Goal: Task Accomplishment & Management: Complete application form

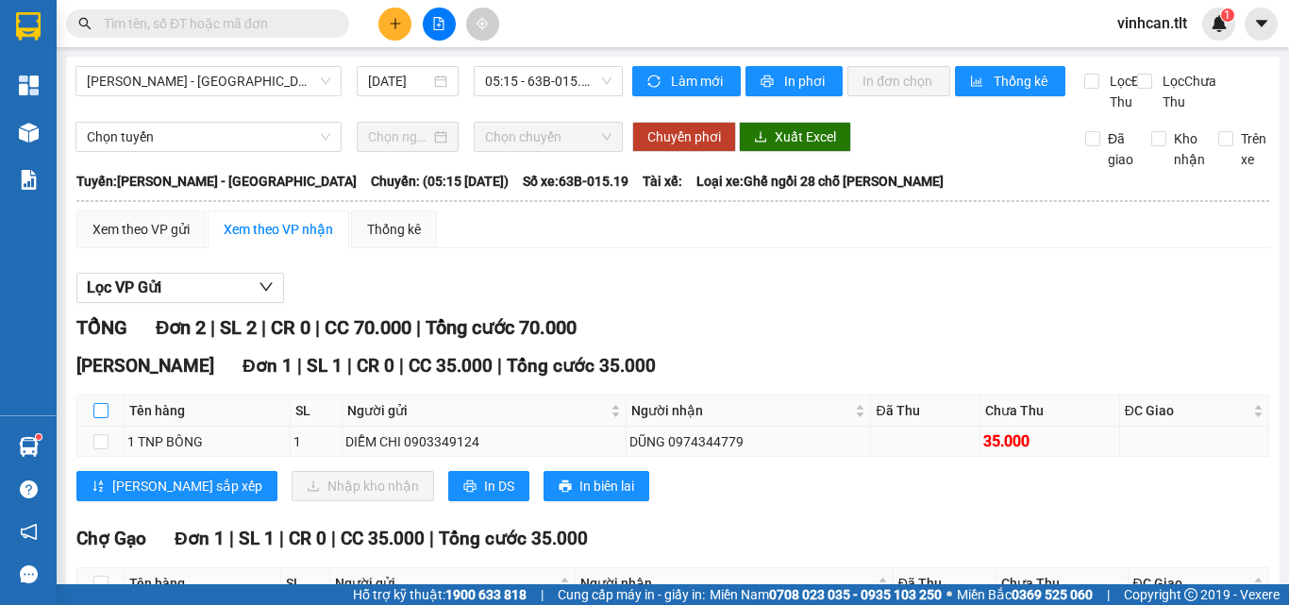
drag, startPoint x: 101, startPoint y: 426, endPoint x: 231, endPoint y: 468, distance: 137.0
click at [106, 418] on input "checkbox" at bounding box center [100, 410] width 15 height 15
checkbox input "true"
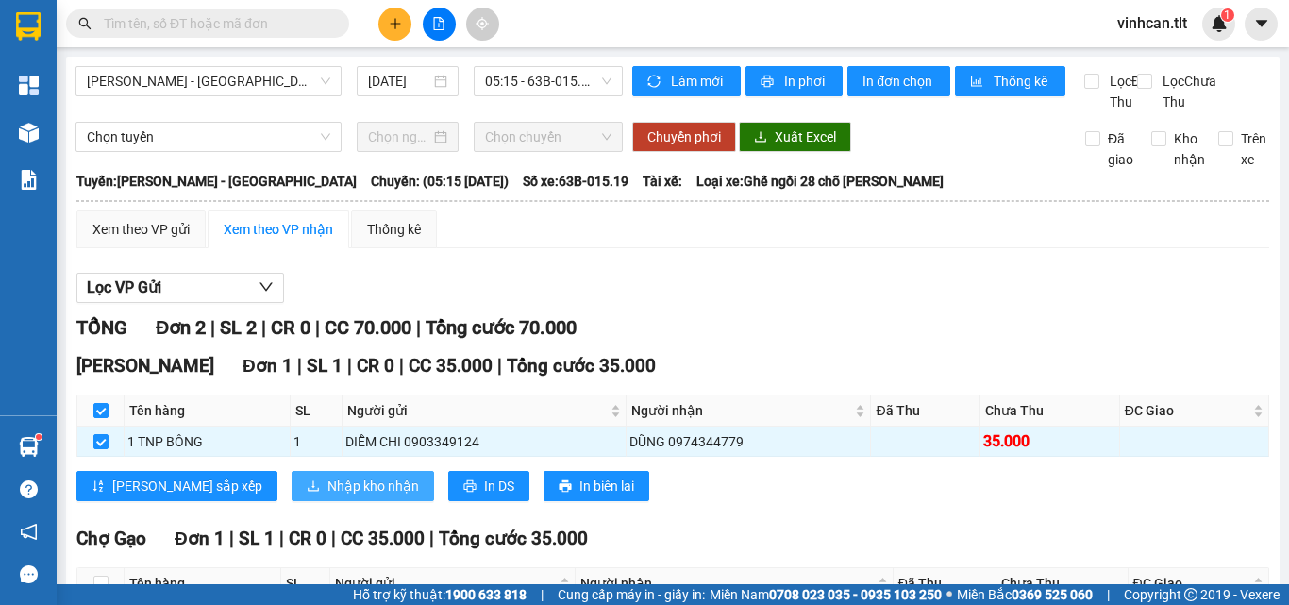
click at [327, 496] on span "Nhập kho nhận" at bounding box center [373, 486] width 92 height 21
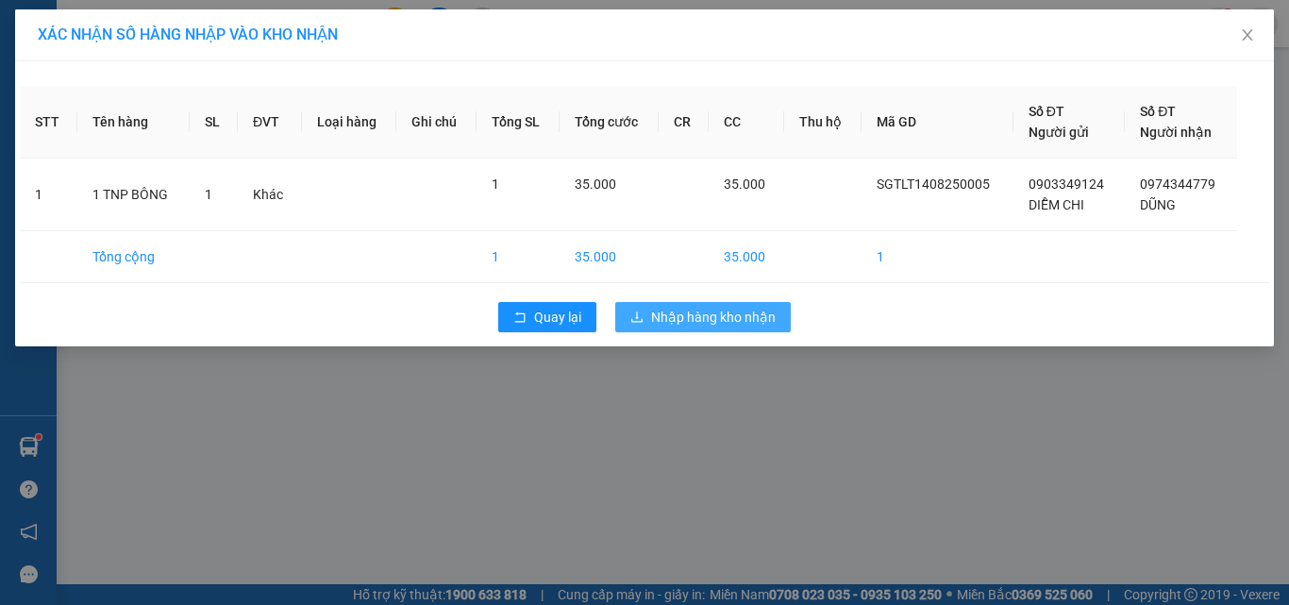
click at [687, 309] on span "Nhập hàng kho nhận" at bounding box center [713, 317] width 125 height 21
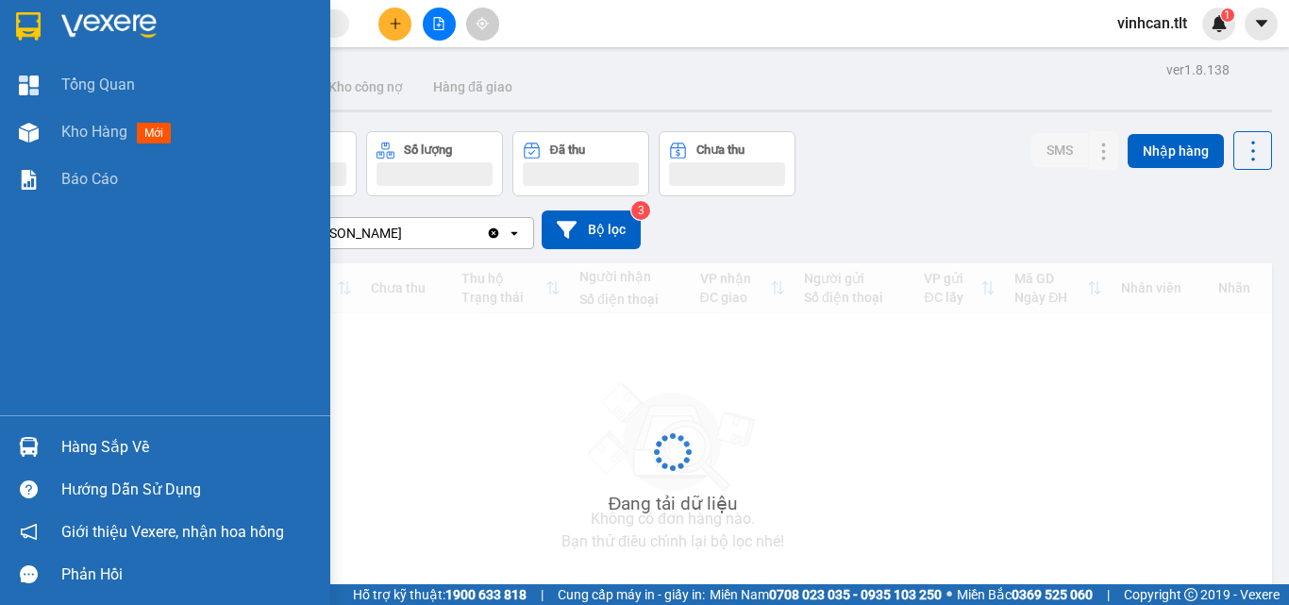
drag, startPoint x: 96, startPoint y: 446, endPoint x: 124, endPoint y: 449, distance: 27.5
click at [97, 446] on div "Hàng sắp về" at bounding box center [188, 447] width 255 height 28
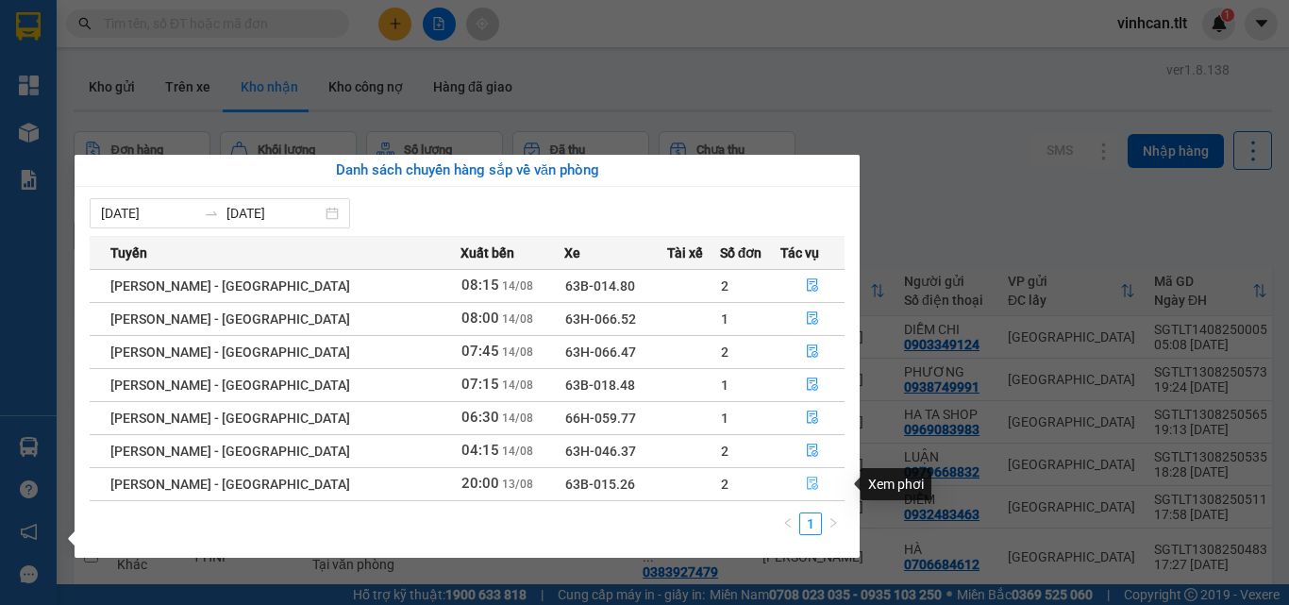
click at [807, 480] on icon "file-done" at bounding box center [812, 484] width 11 height 13
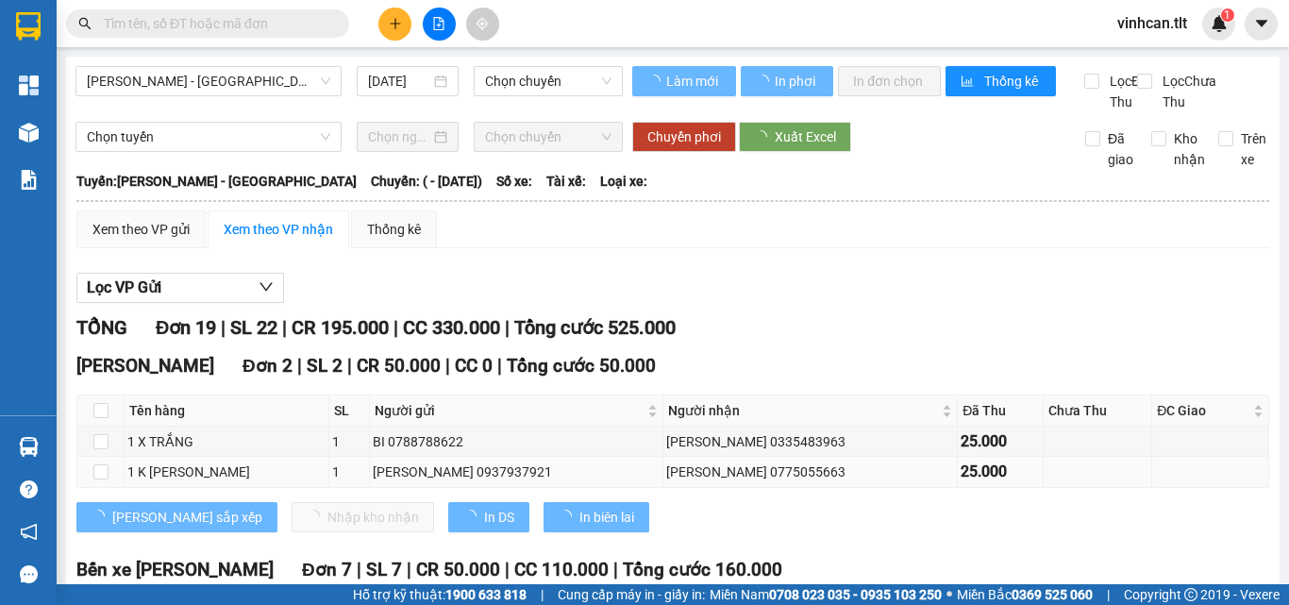
type input "[DATE]"
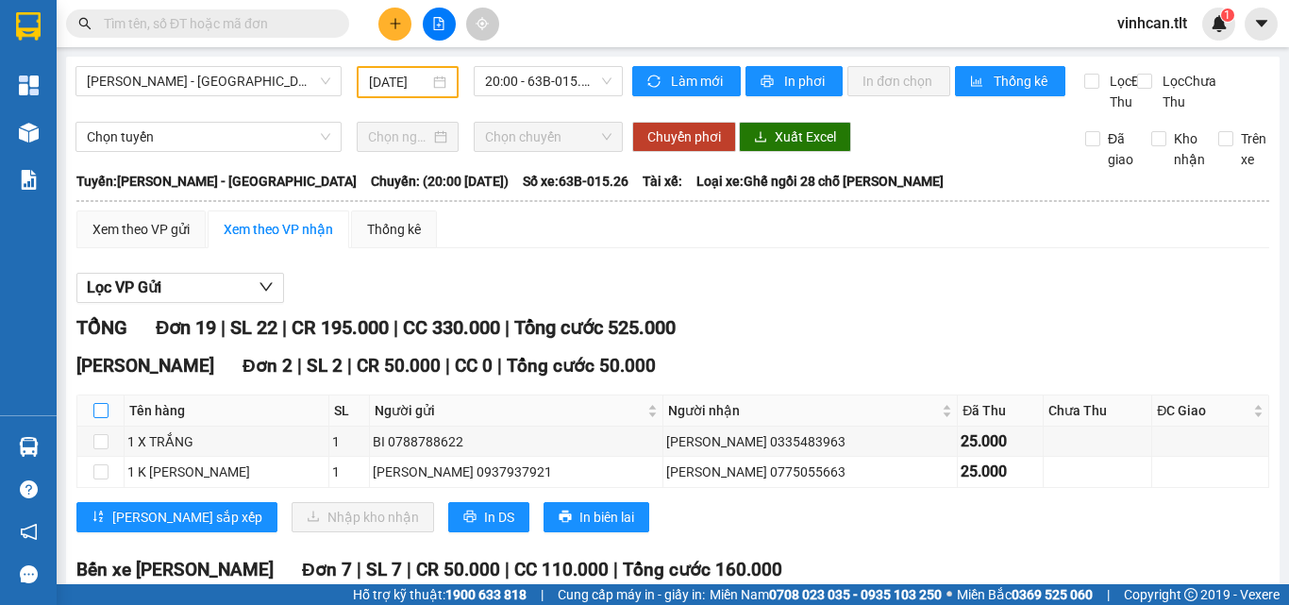
click at [103, 418] on input "checkbox" at bounding box center [100, 410] width 15 height 15
checkbox input "true"
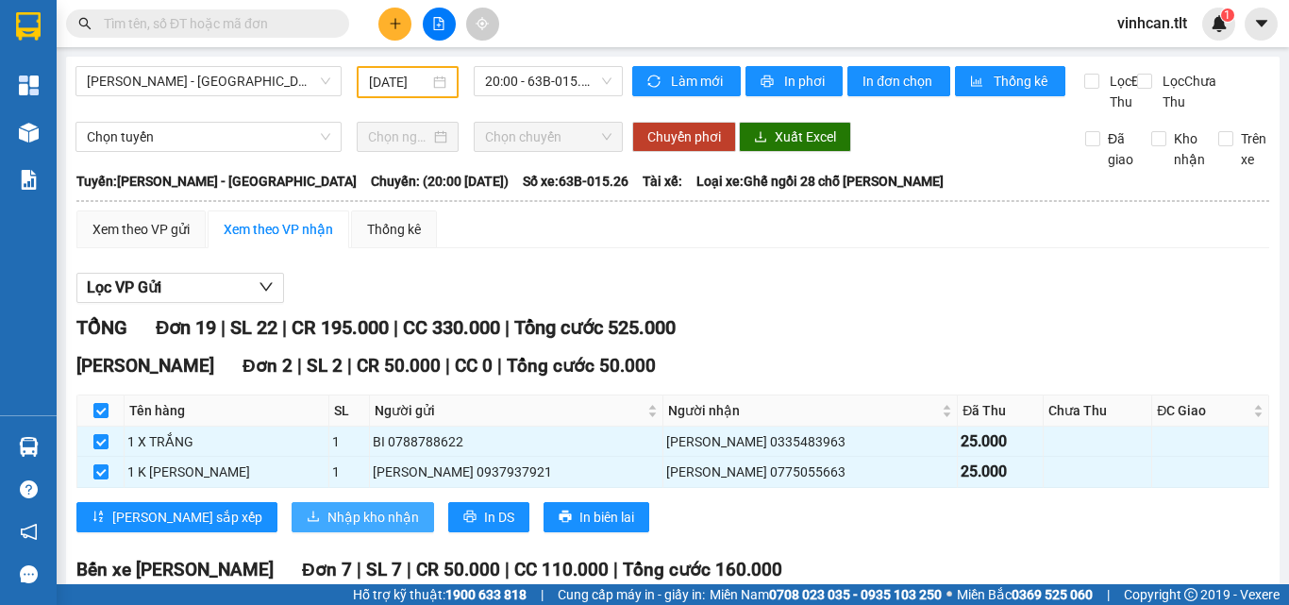
click at [327, 528] on span "Nhập kho nhận" at bounding box center [373, 517] width 92 height 21
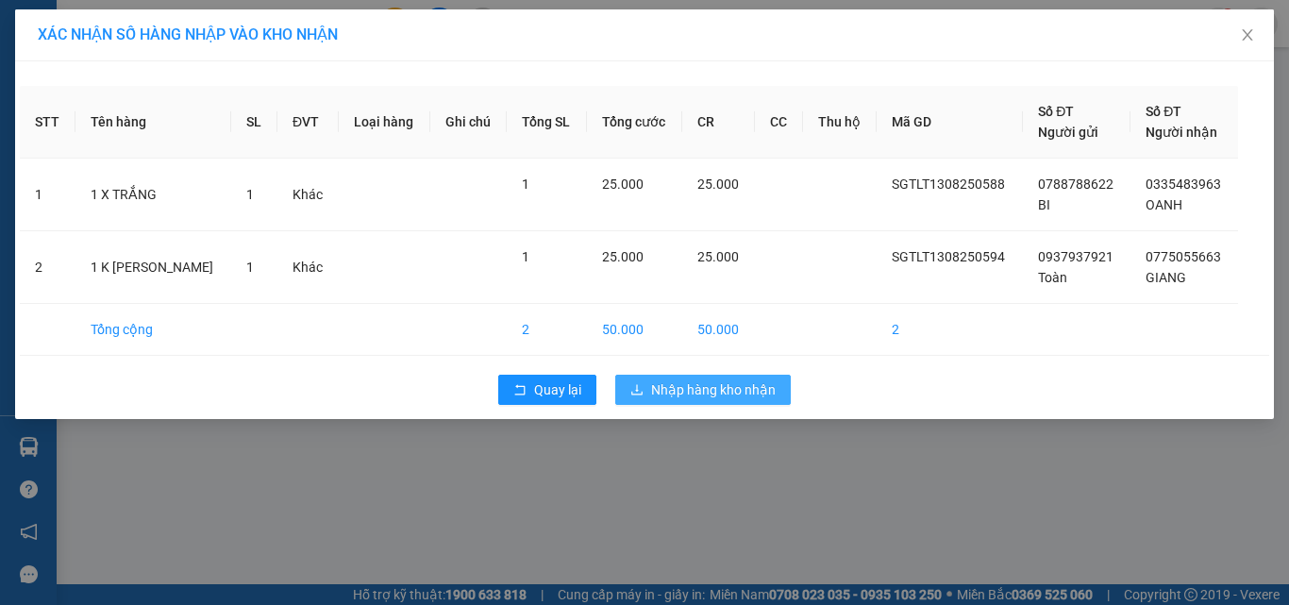
drag, startPoint x: 702, startPoint y: 391, endPoint x: 570, endPoint y: 449, distance: 144.5
click at [686, 398] on span "Nhập hàng kho nhận" at bounding box center [713, 389] width 125 height 21
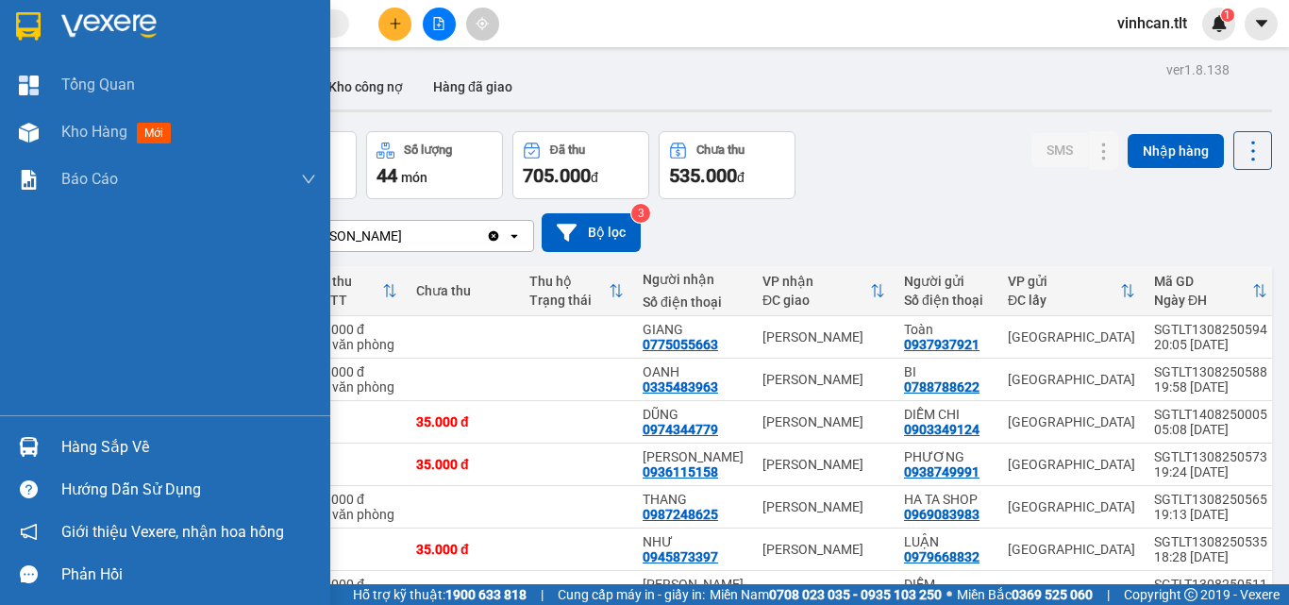
click at [136, 444] on div "Hàng sắp về" at bounding box center [188, 447] width 255 height 28
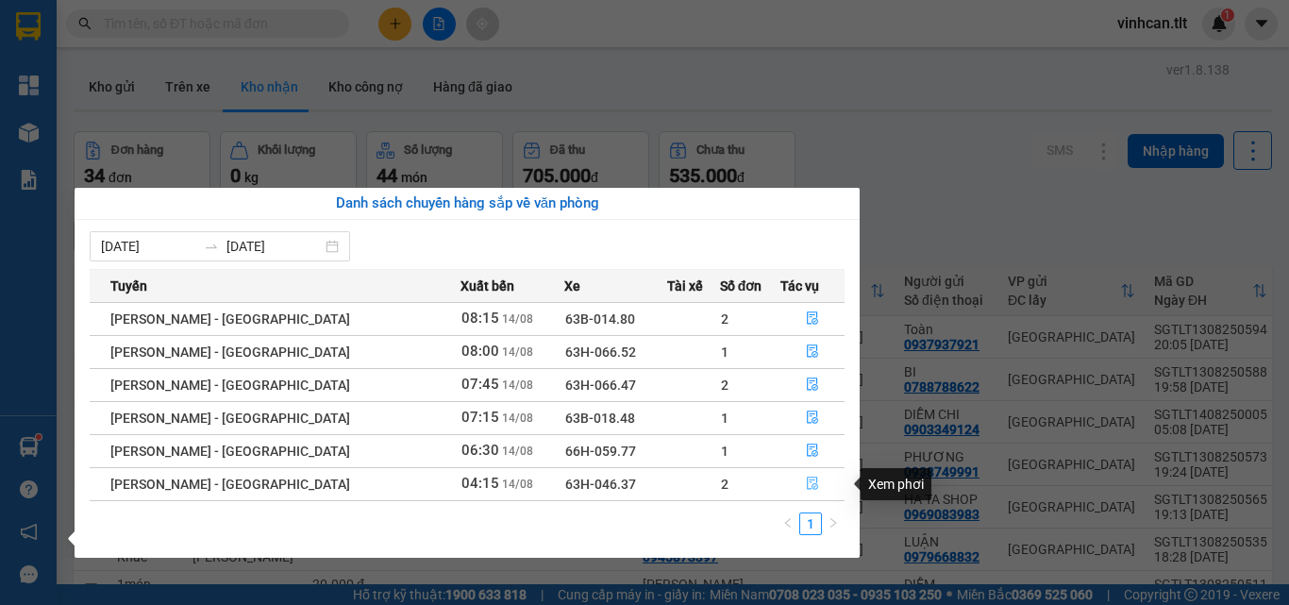
click at [806, 485] on icon "file-done" at bounding box center [812, 483] width 13 height 13
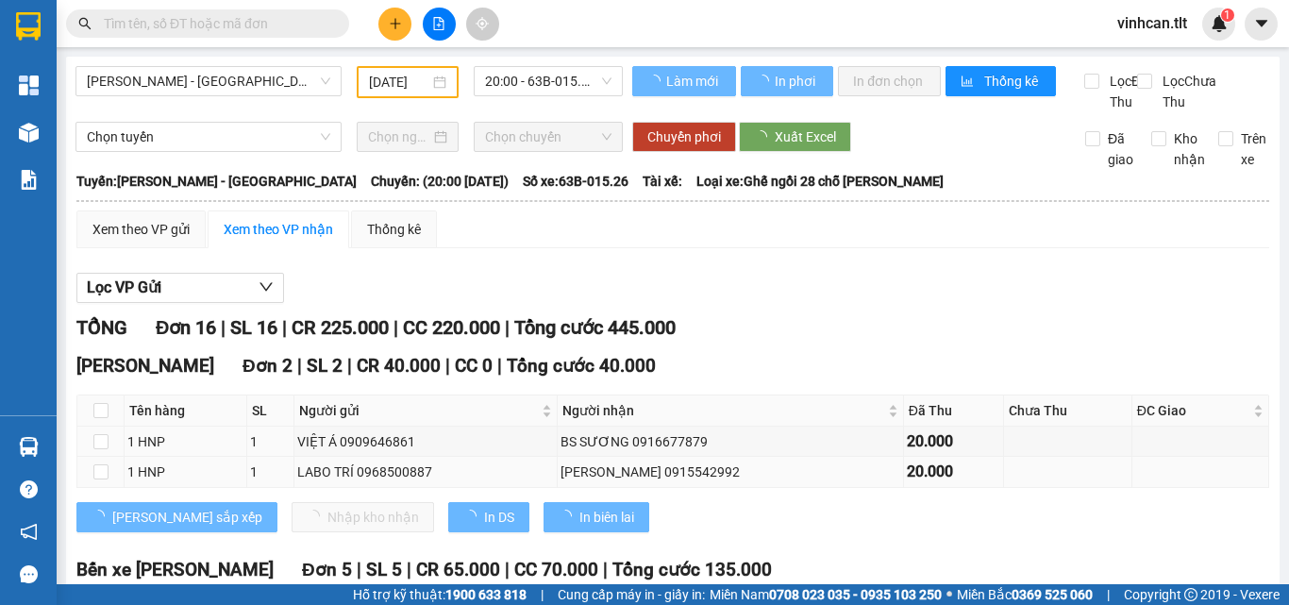
type input "[DATE]"
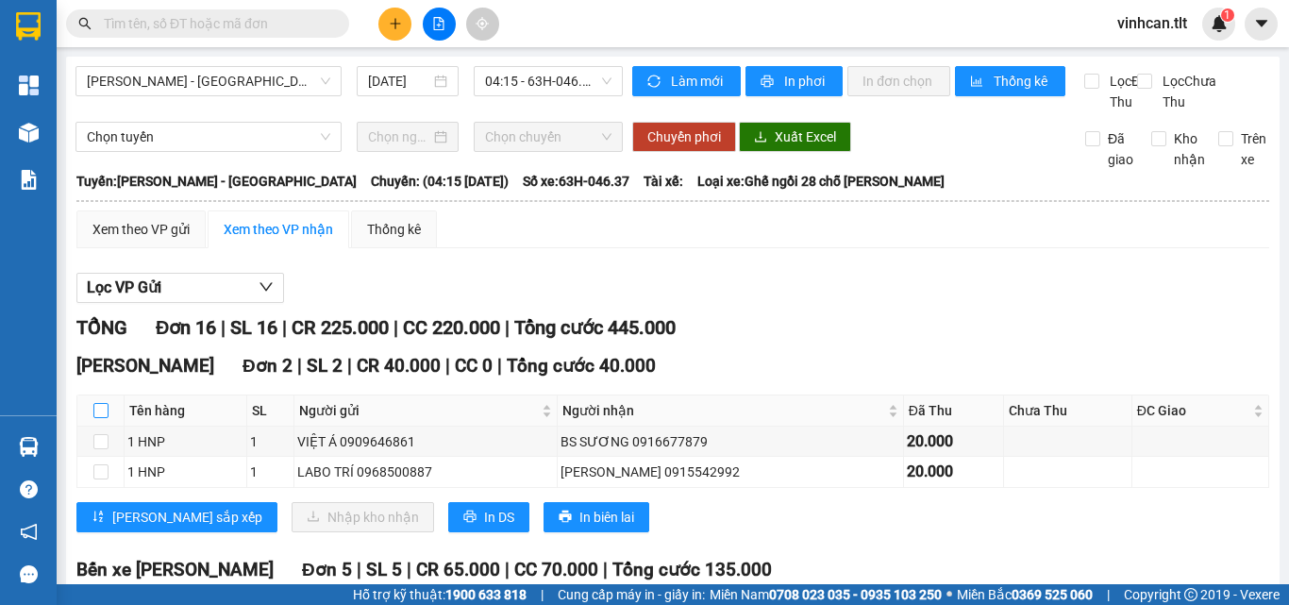
click at [100, 418] on input "checkbox" at bounding box center [100, 410] width 15 height 15
checkbox input "true"
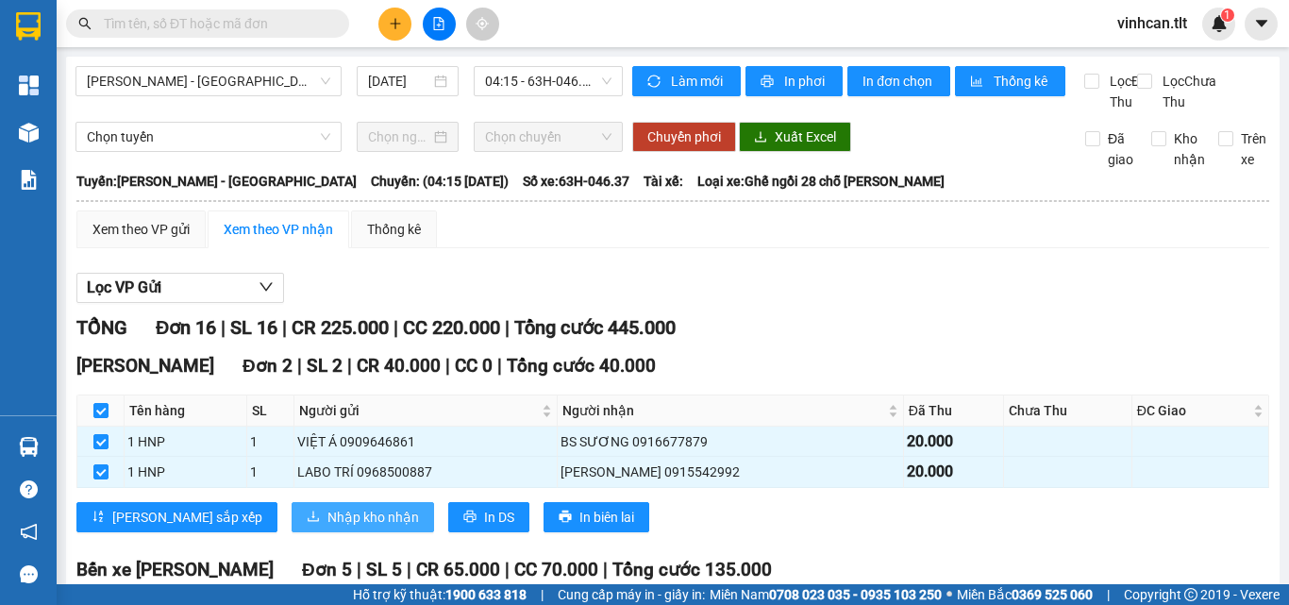
click at [327, 528] on span "Nhập kho nhận" at bounding box center [373, 517] width 92 height 21
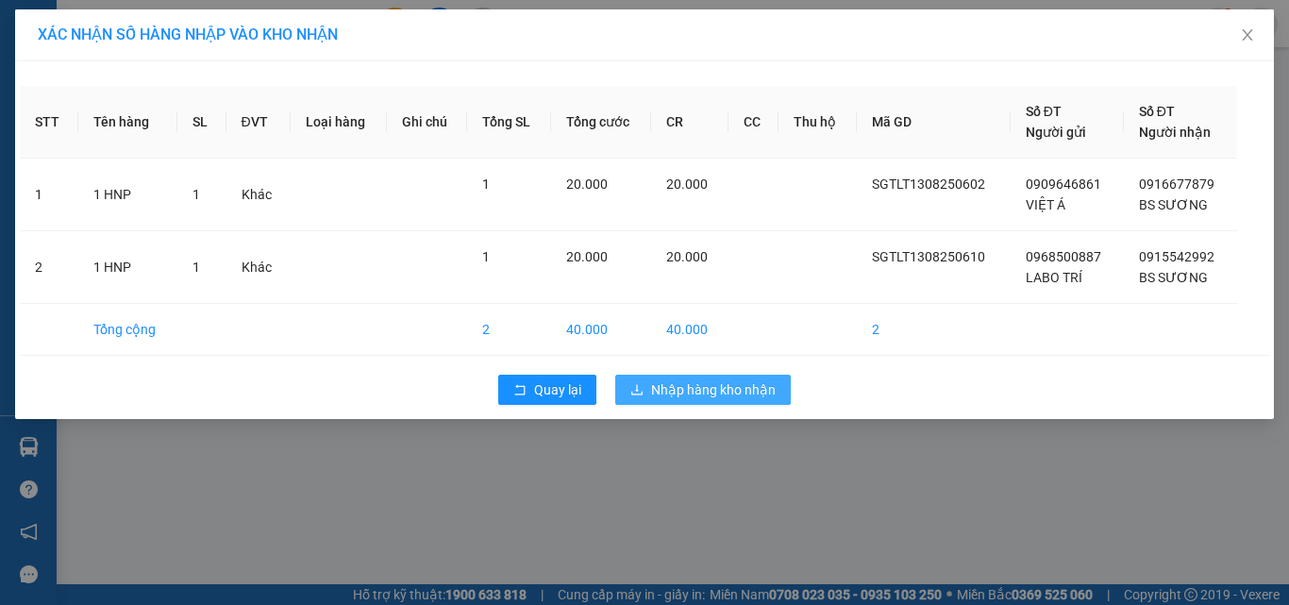
click at [696, 382] on span "Nhập hàng kho nhận" at bounding box center [713, 389] width 125 height 21
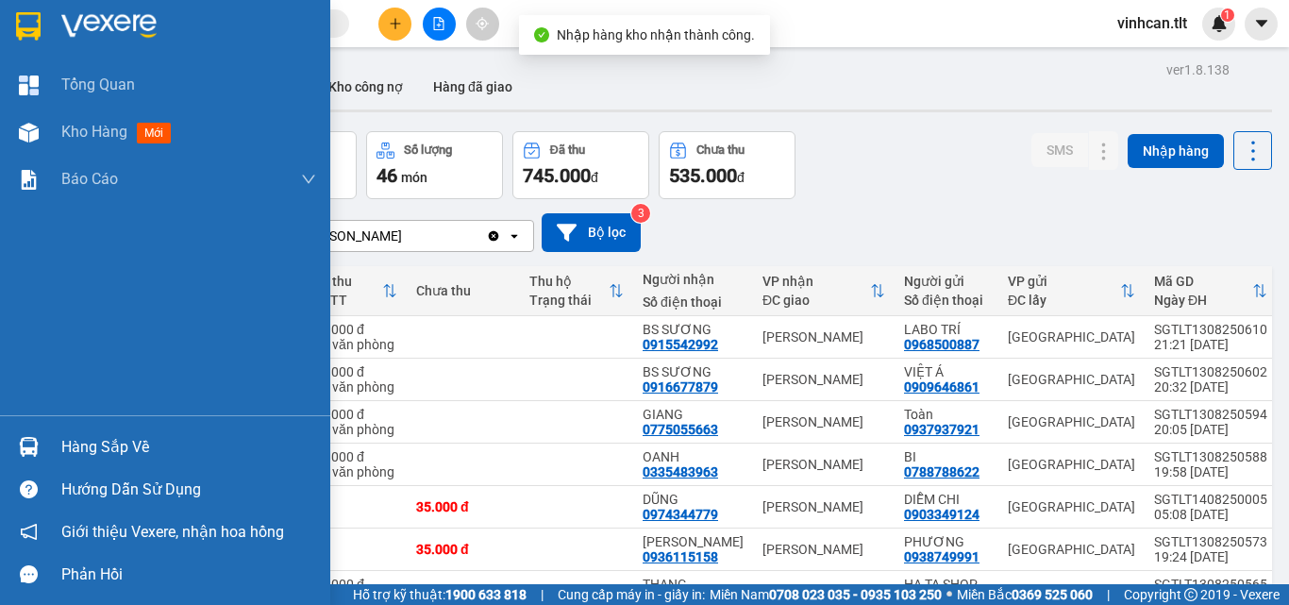
drag, startPoint x: 102, startPoint y: 443, endPoint x: 137, endPoint y: 446, distance: 35.1
click at [103, 443] on div "Hàng sắp về" at bounding box center [188, 447] width 255 height 28
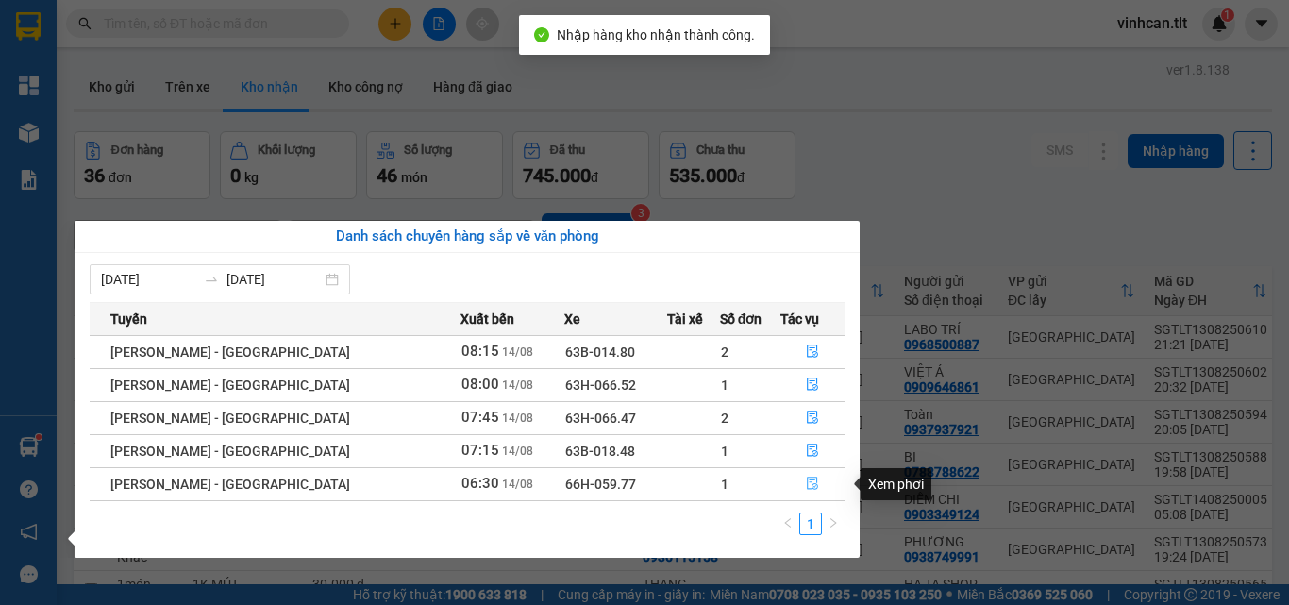
click at [811, 481] on icon "file-done" at bounding box center [812, 483] width 13 height 13
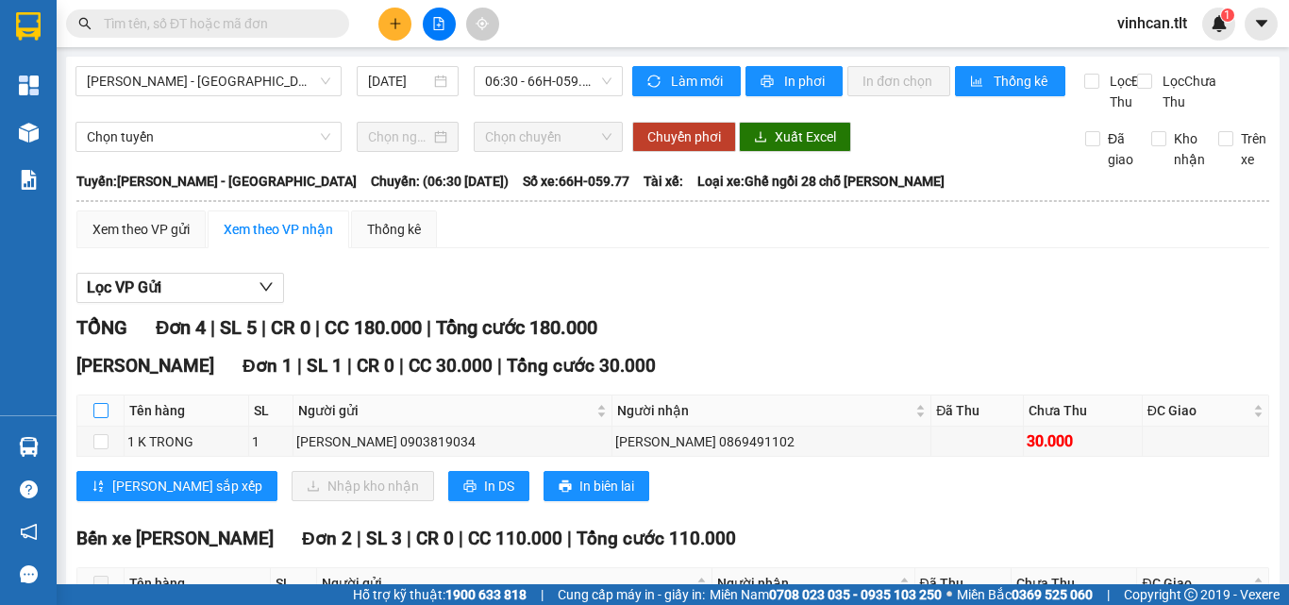
click at [106, 418] on input "checkbox" at bounding box center [100, 410] width 15 height 15
checkbox input "true"
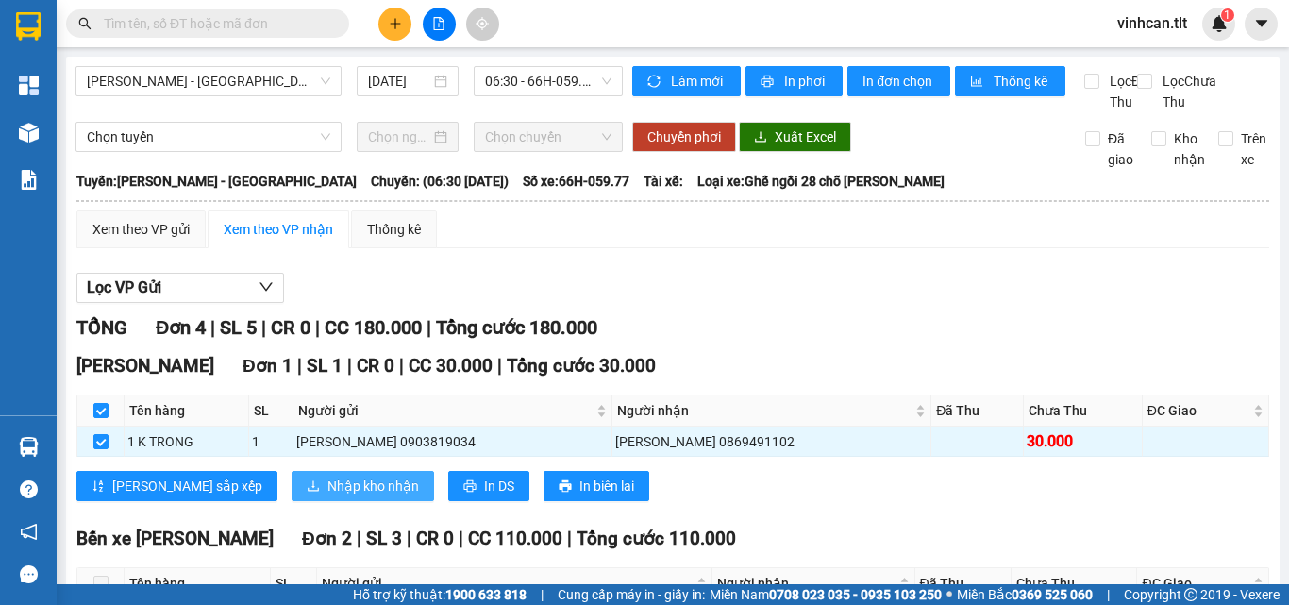
click at [328, 496] on span "Nhập kho nhận" at bounding box center [373, 486] width 92 height 21
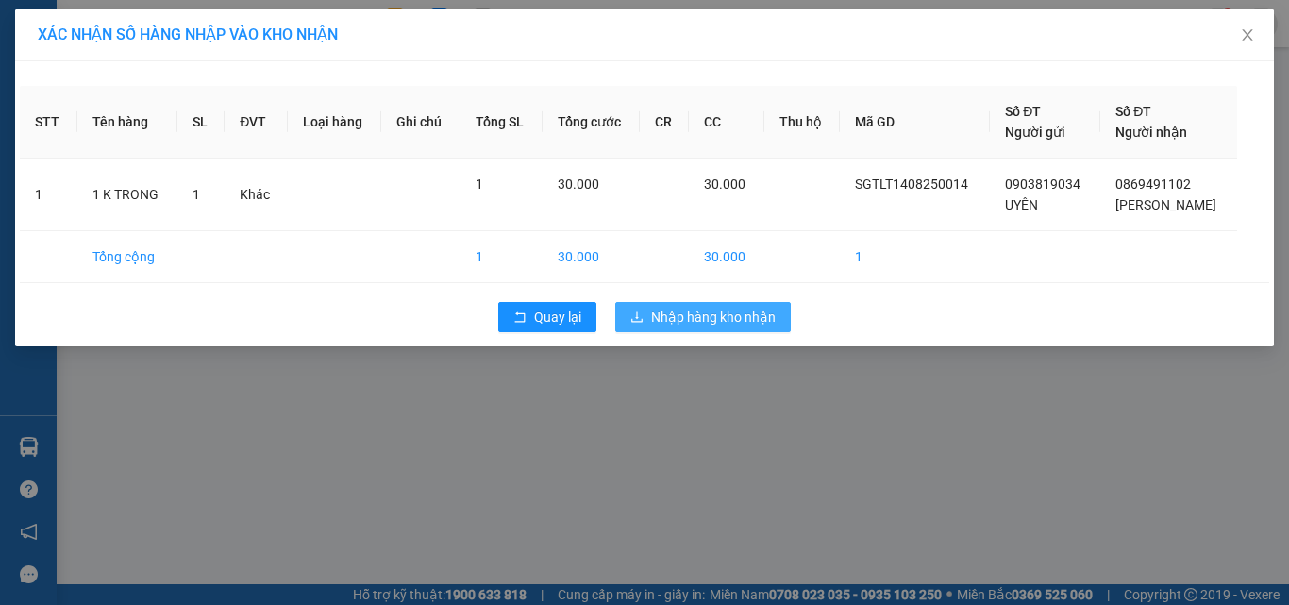
click at [699, 315] on span "Nhập hàng kho nhận" at bounding box center [713, 317] width 125 height 21
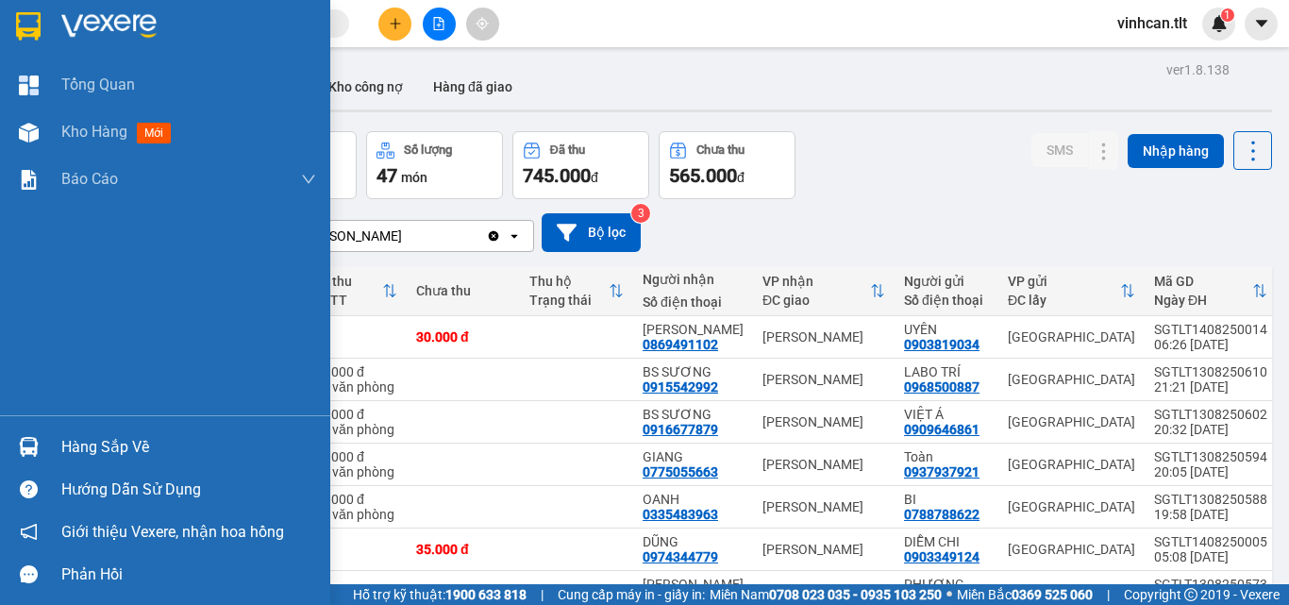
click at [75, 449] on div "Hàng sắp về" at bounding box center [188, 447] width 255 height 28
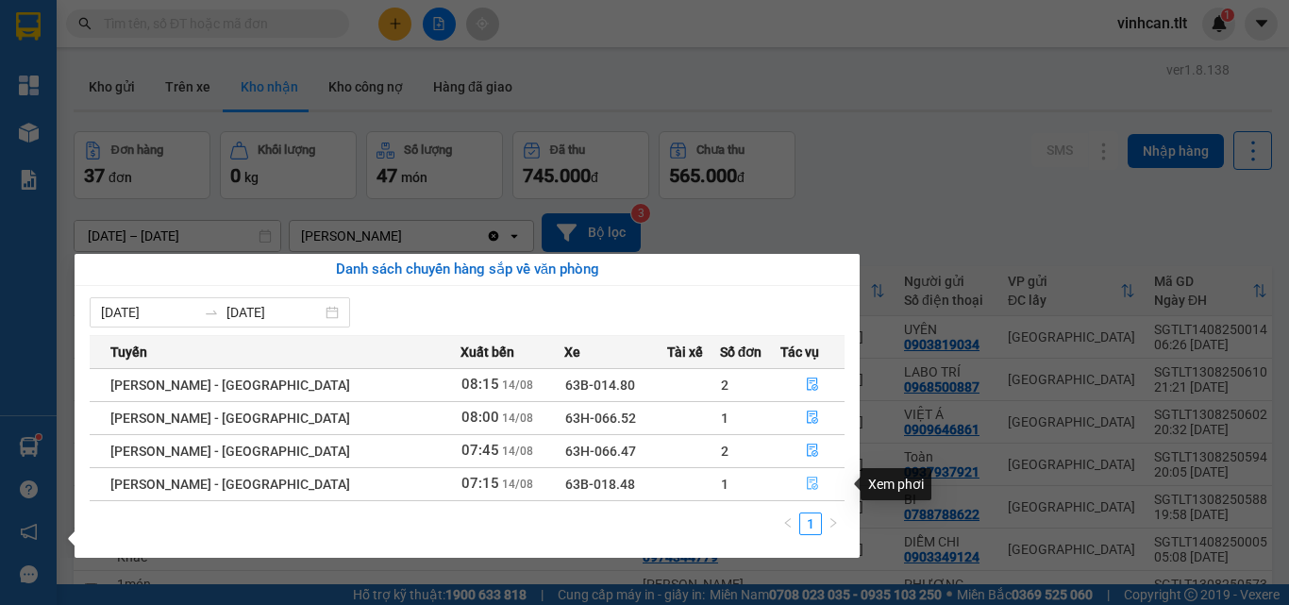
click at [807, 483] on icon "file-done" at bounding box center [812, 483] width 13 height 13
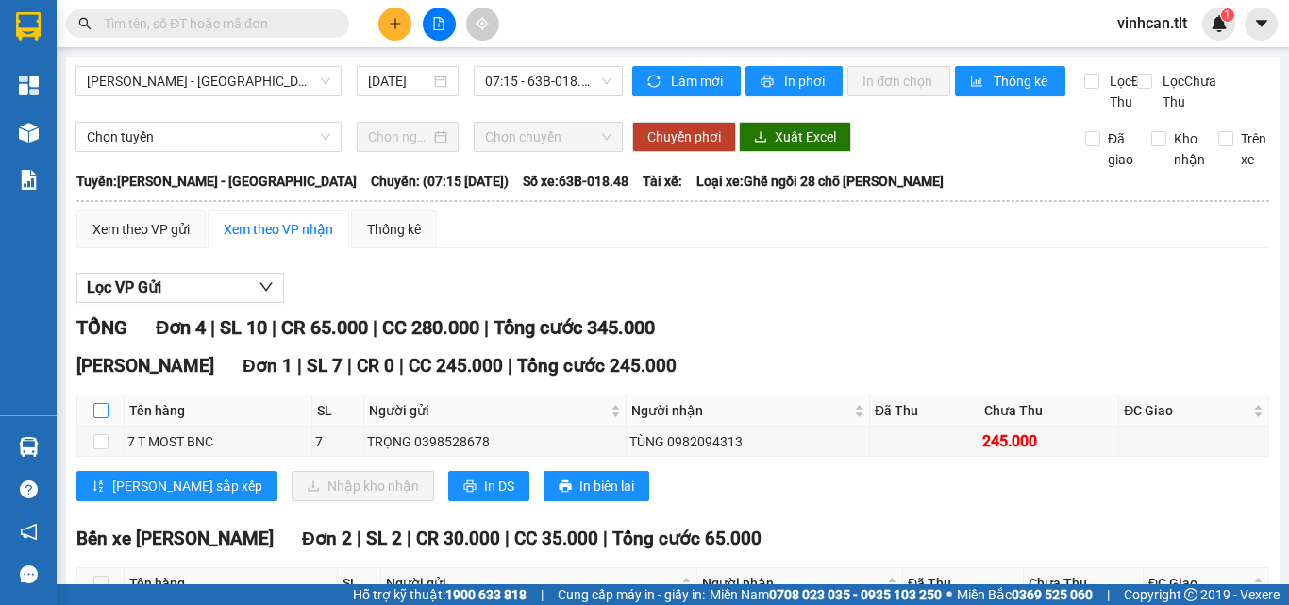
drag, startPoint x: 100, startPoint y: 427, endPoint x: 144, endPoint y: 444, distance: 47.5
click at [101, 418] on input "checkbox" at bounding box center [100, 410] width 15 height 15
checkbox input "true"
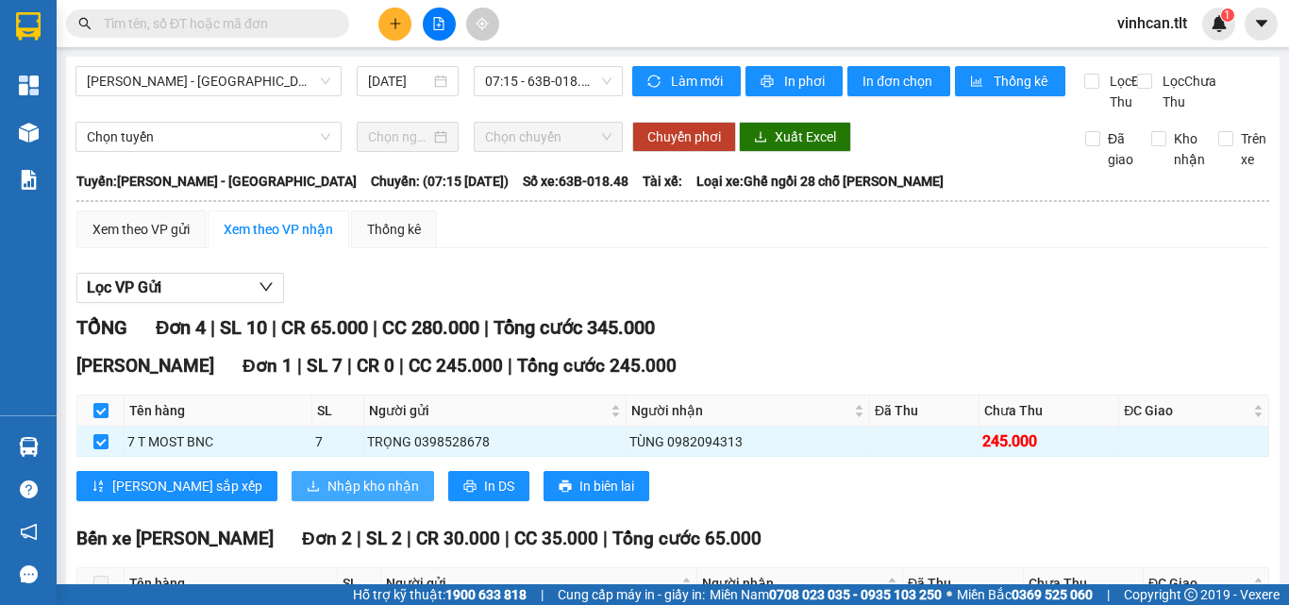
click at [327, 496] on span "Nhập kho nhận" at bounding box center [373, 486] width 92 height 21
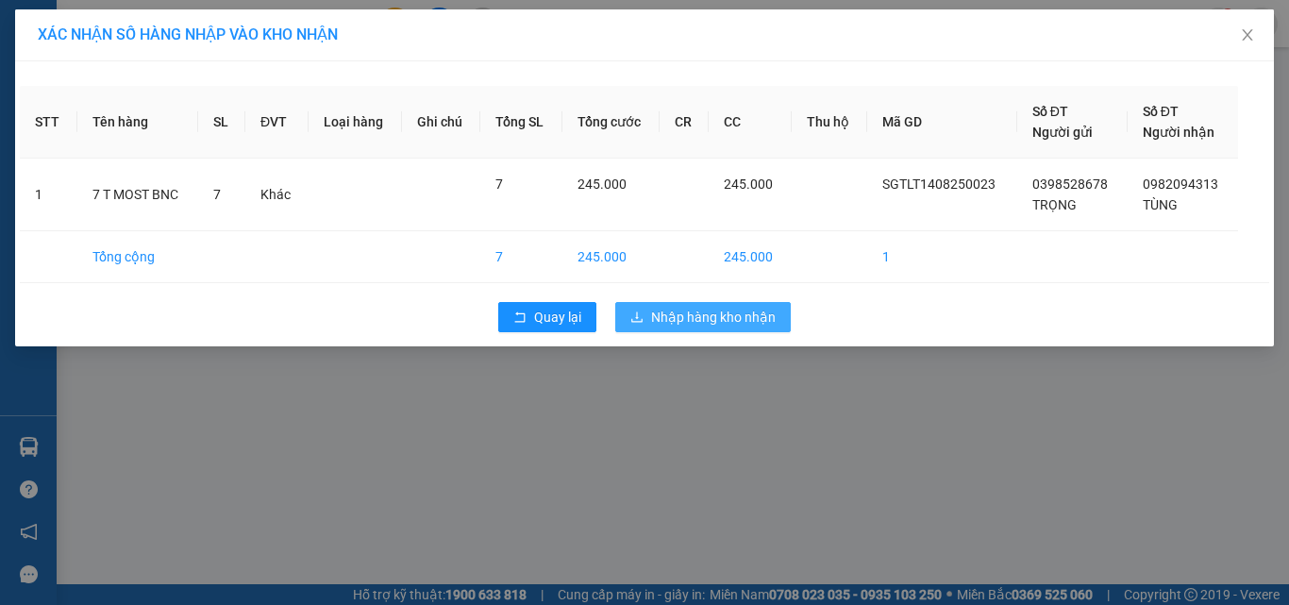
click at [705, 316] on span "Nhập hàng kho nhận" at bounding box center [713, 317] width 125 height 21
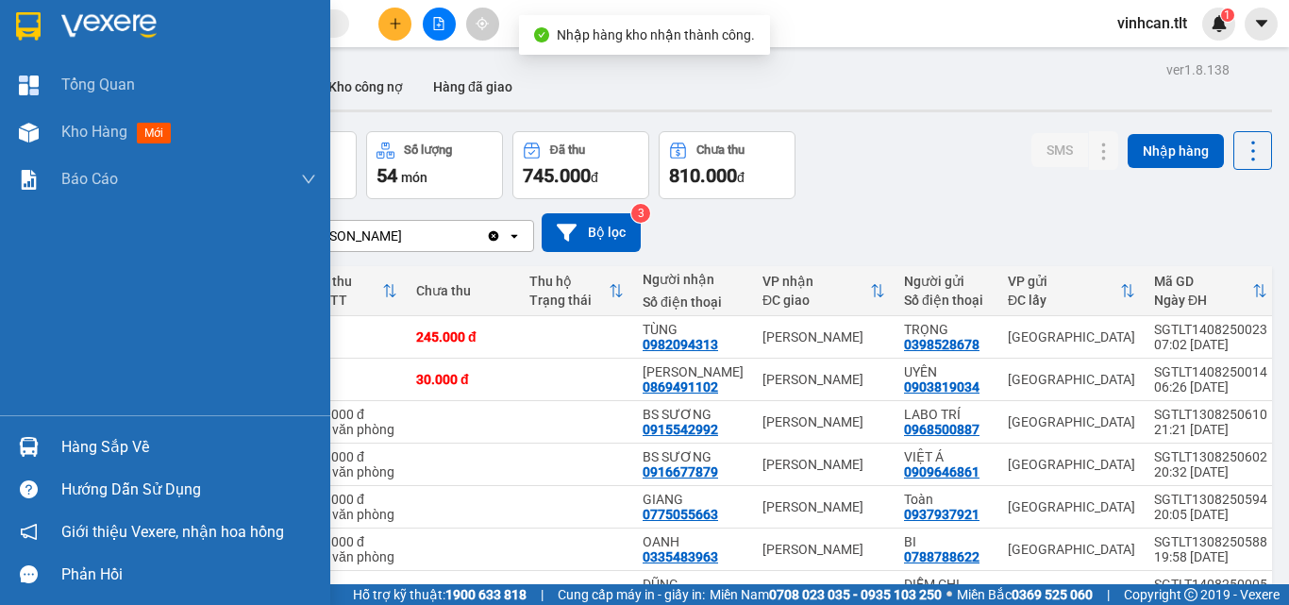
click at [90, 453] on div "Hàng sắp về" at bounding box center [188, 447] width 255 height 28
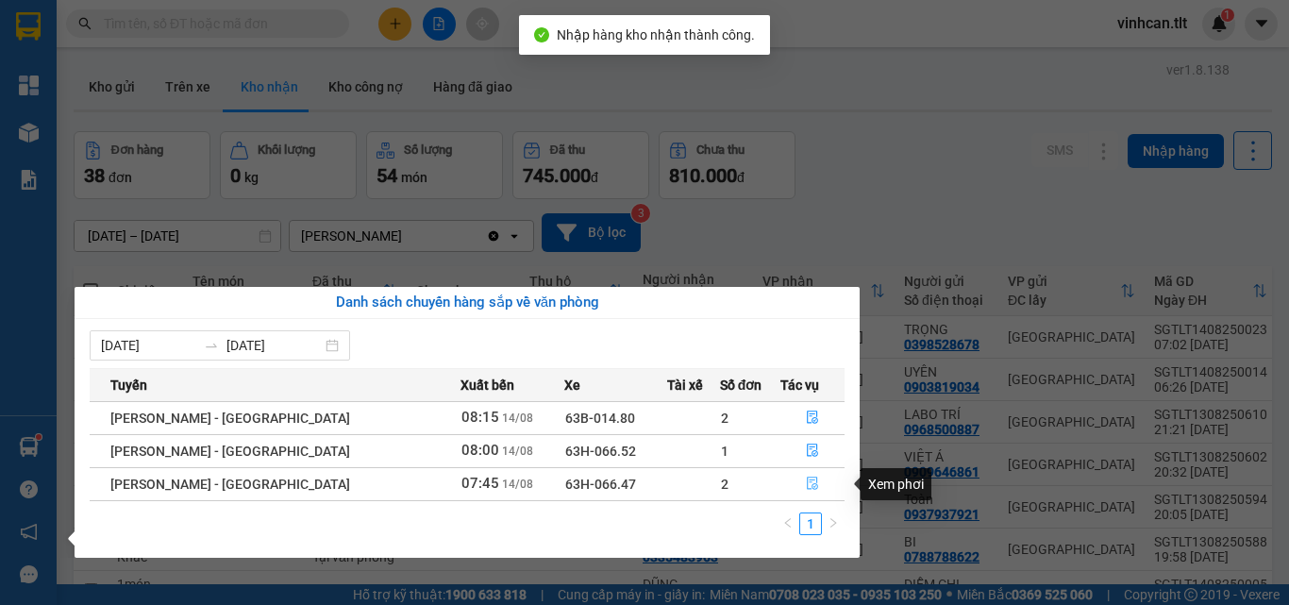
click at [809, 478] on icon "file-done" at bounding box center [812, 484] width 11 height 13
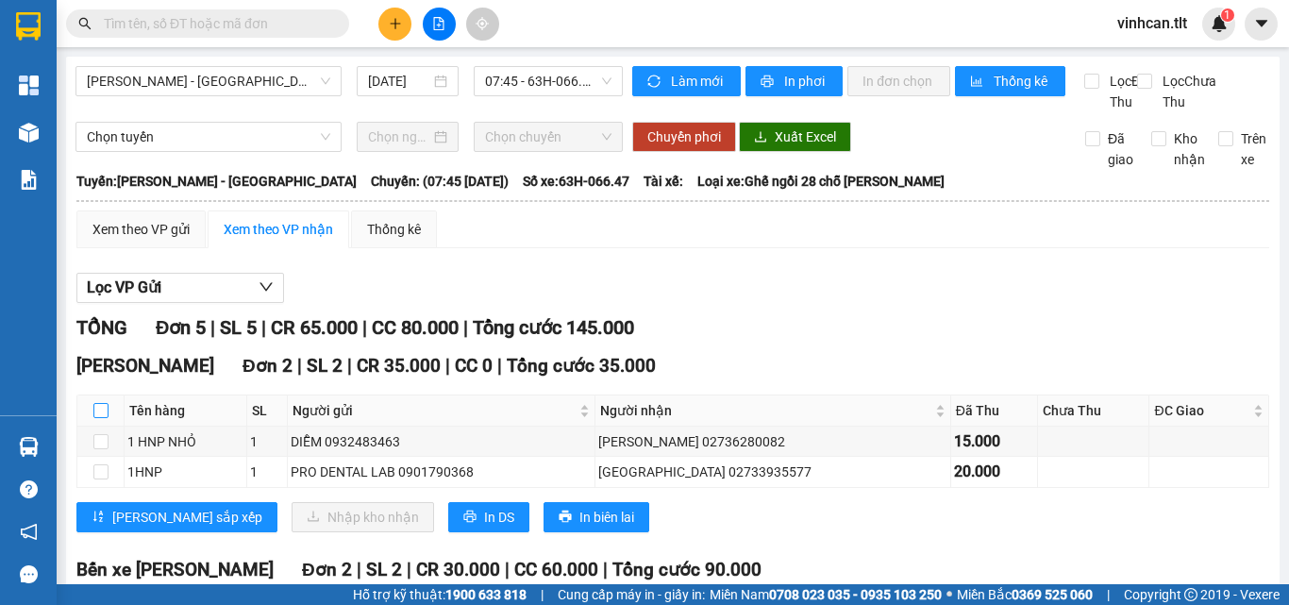
click at [105, 418] on input "checkbox" at bounding box center [100, 410] width 15 height 15
checkbox input "true"
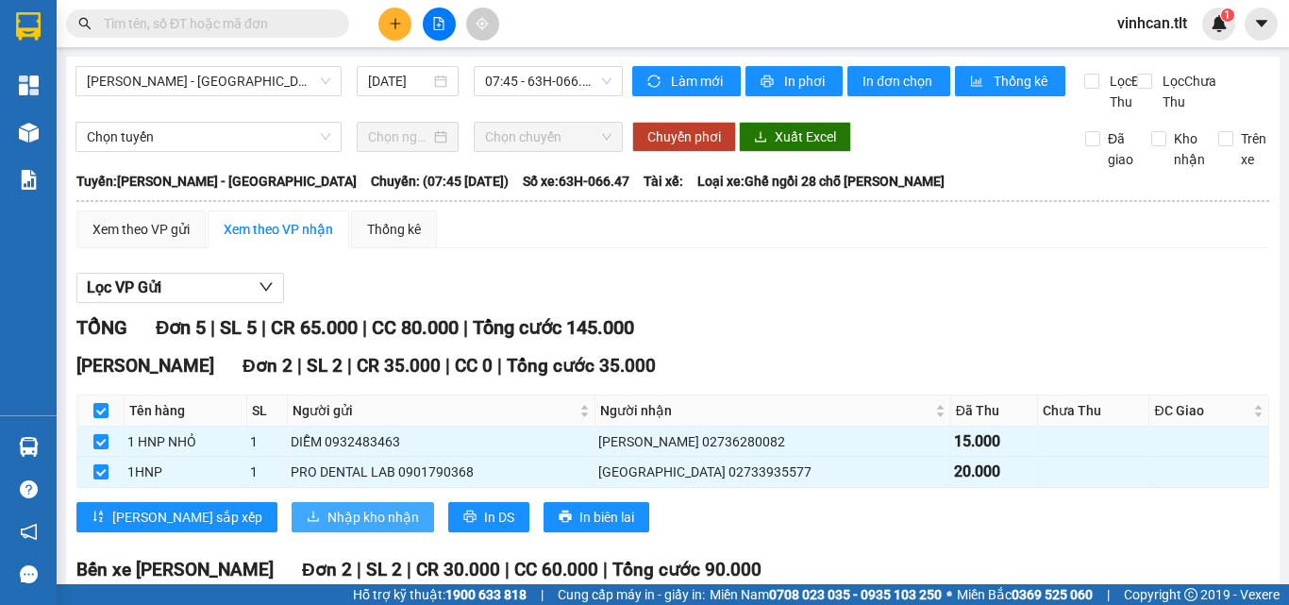
click at [327, 528] on span "Nhập kho nhận" at bounding box center [373, 517] width 92 height 21
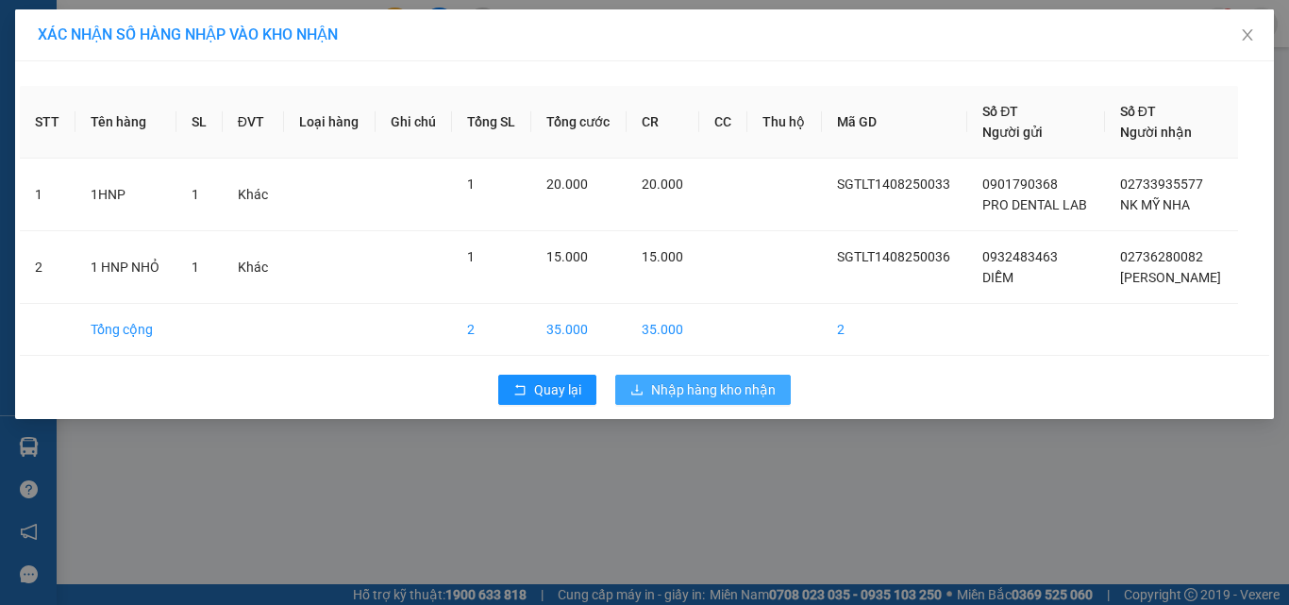
click at [684, 396] on span "Nhập hàng kho nhận" at bounding box center [713, 389] width 125 height 21
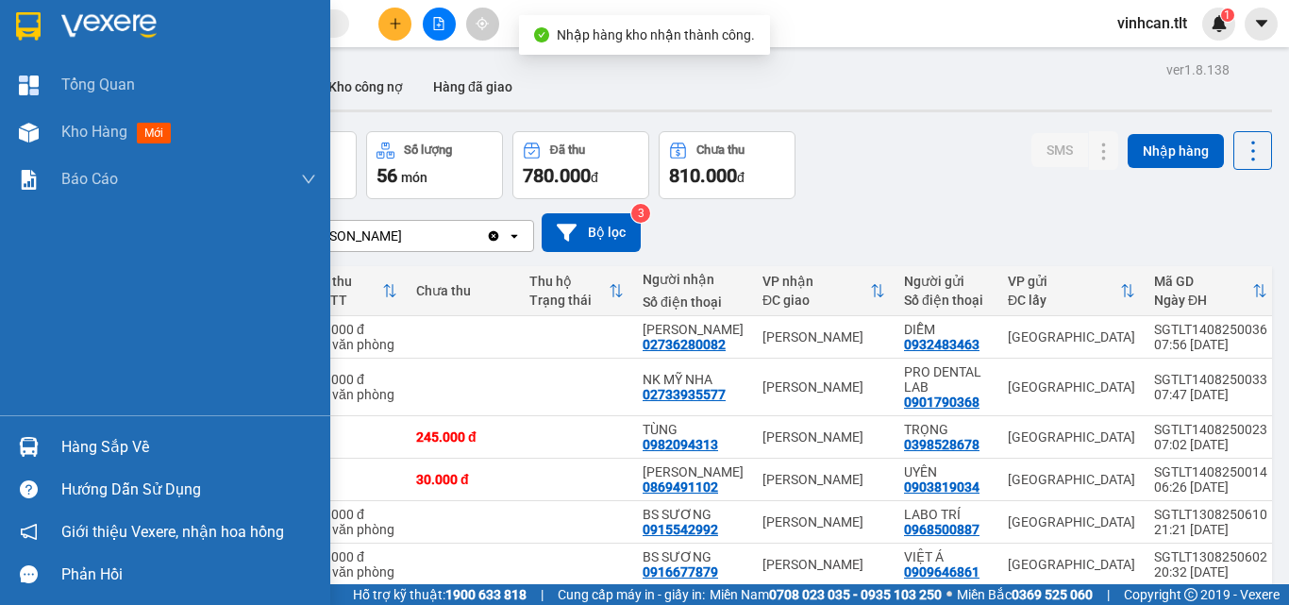
click at [142, 447] on div "Hàng sắp về" at bounding box center [188, 447] width 255 height 28
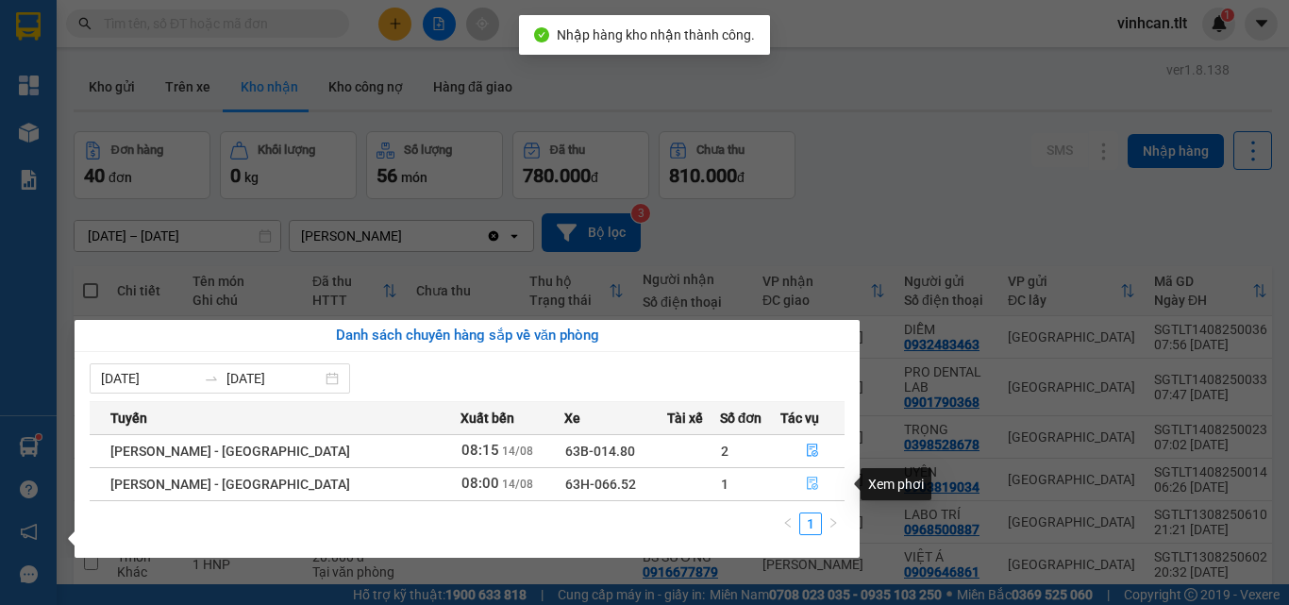
click at [806, 481] on icon "file-done" at bounding box center [812, 483] width 13 height 13
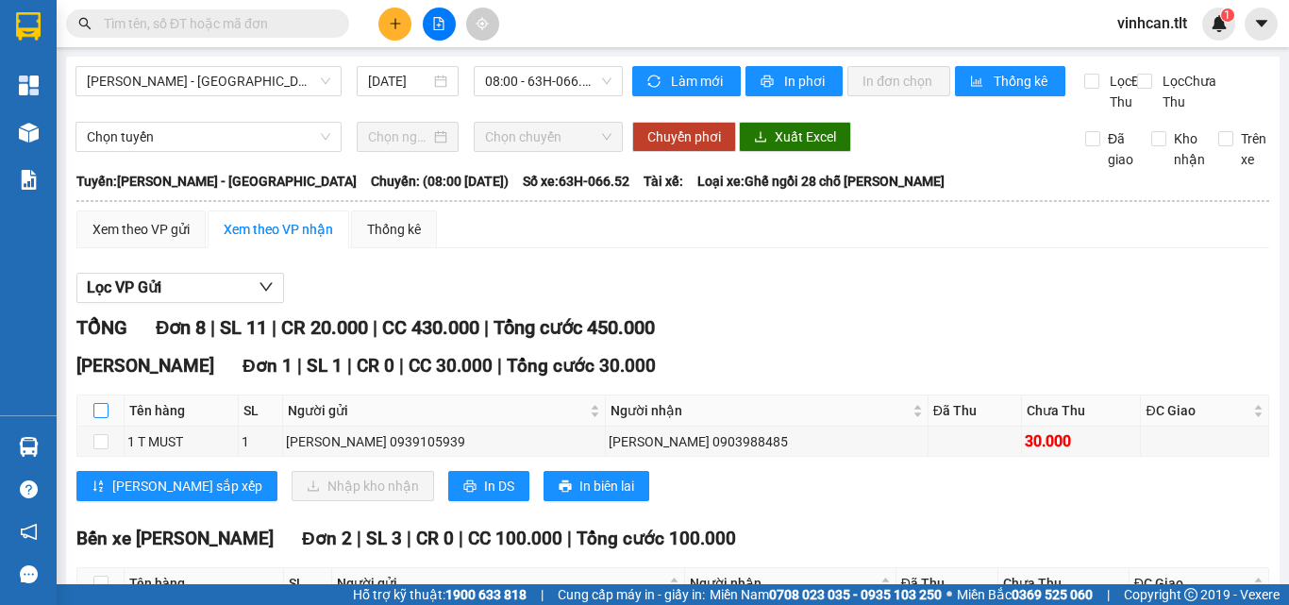
click at [102, 418] on input "checkbox" at bounding box center [100, 410] width 15 height 15
checkbox input "true"
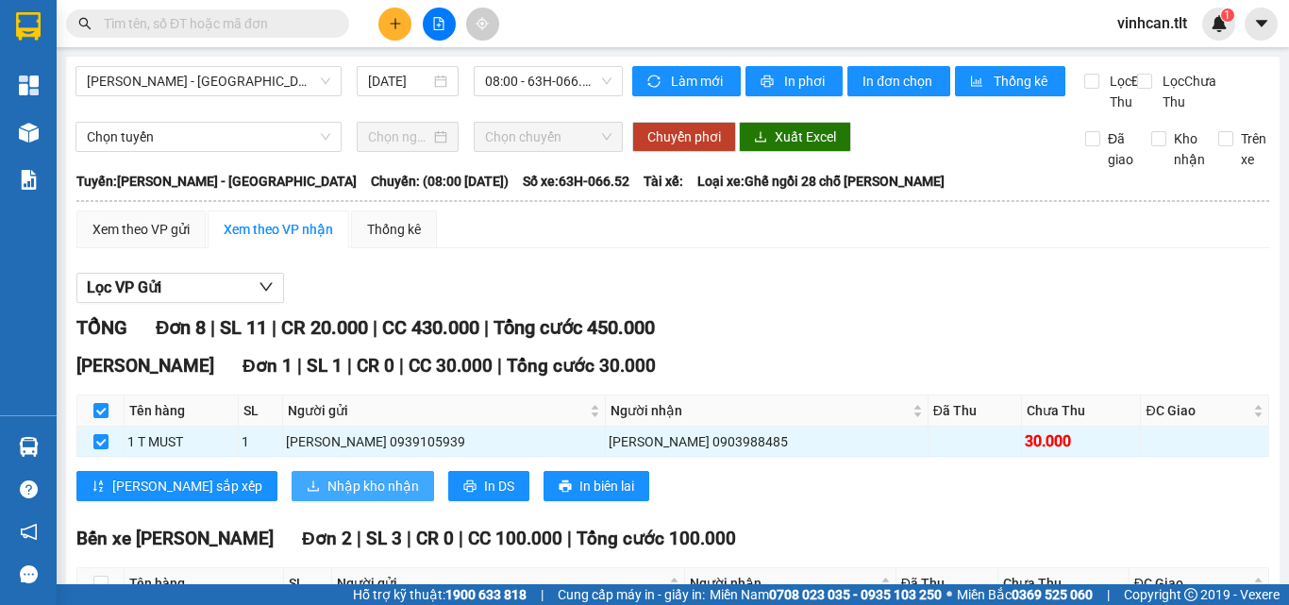
click at [293, 501] on button "Nhập kho nhận" at bounding box center [363, 486] width 142 height 30
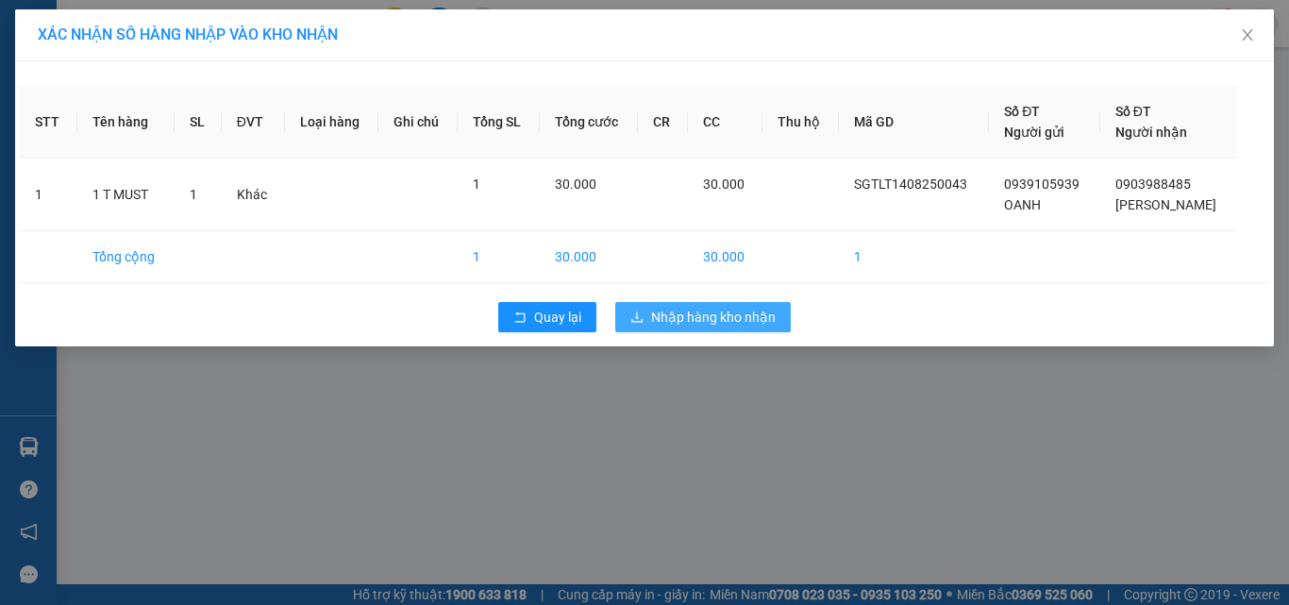
click at [696, 311] on span "Nhập hàng kho nhận" at bounding box center [713, 317] width 125 height 21
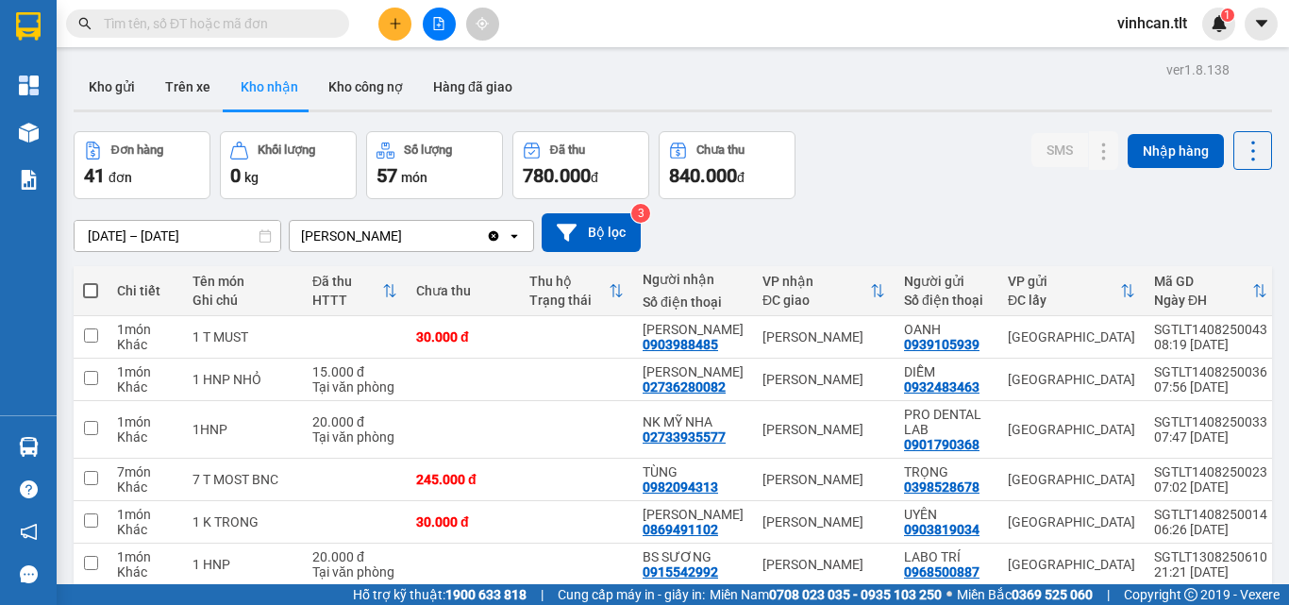
click at [267, 25] on input "text" at bounding box center [215, 23] width 223 height 21
click at [274, 20] on input "text" at bounding box center [215, 23] width 223 height 21
click at [263, 19] on input "text" at bounding box center [215, 23] width 223 height 21
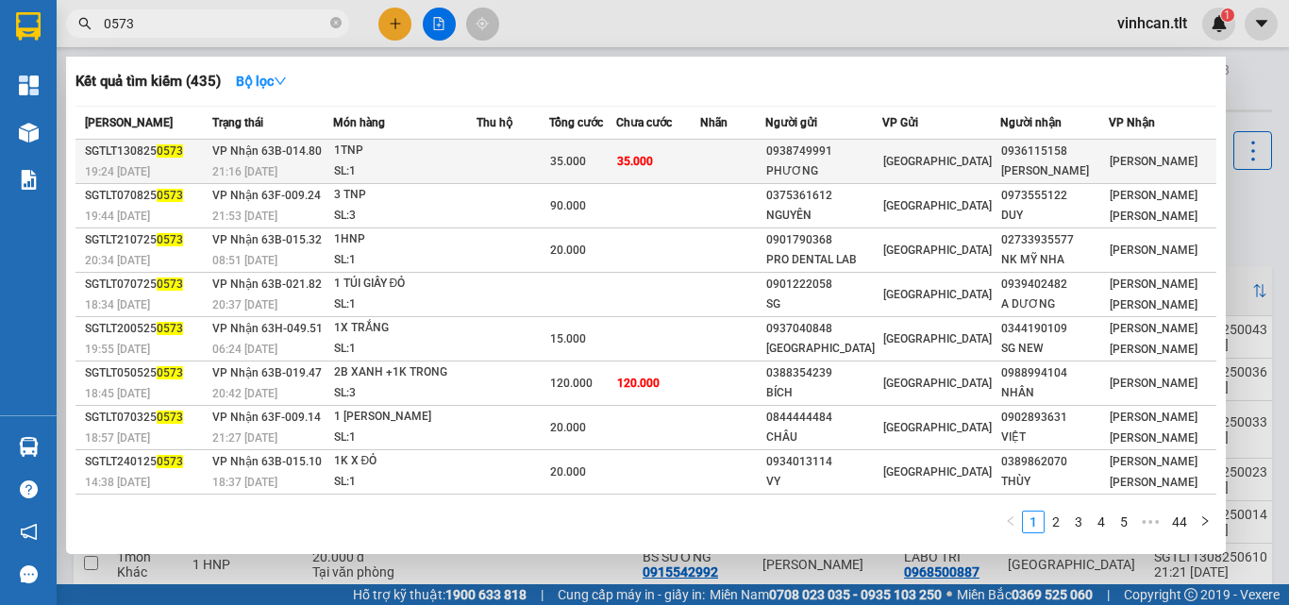
type input "0573"
click at [846, 148] on div "0938749991" at bounding box center [823, 152] width 115 height 20
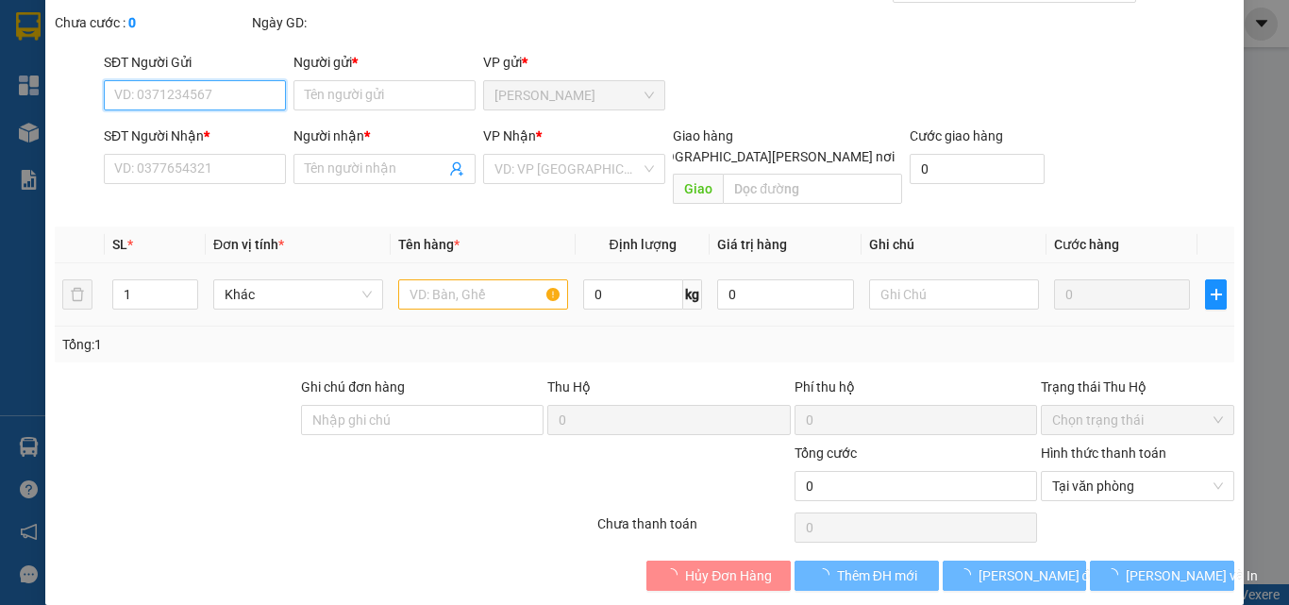
type input "0938749991"
type input "PHƯƠNG"
type input "0936115158"
type input "[PERSON_NAME]"
type input "35.000"
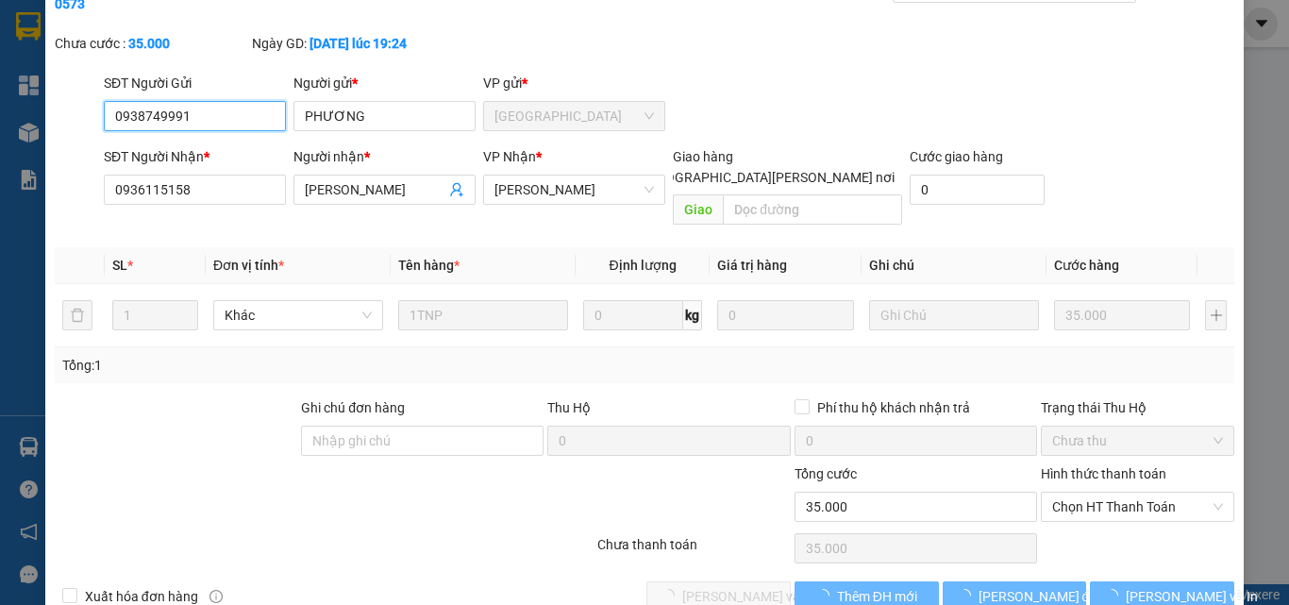
scroll to position [97, 0]
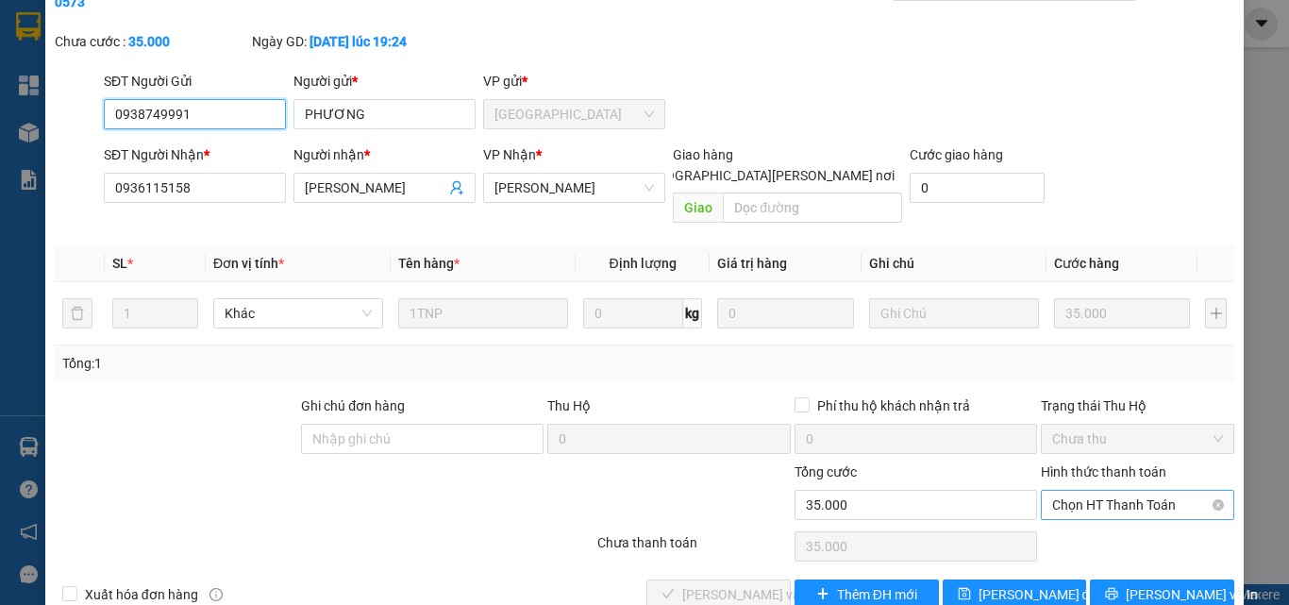
click at [1085, 491] on span "Chọn HT Thanh Toán" at bounding box center [1137, 505] width 171 height 28
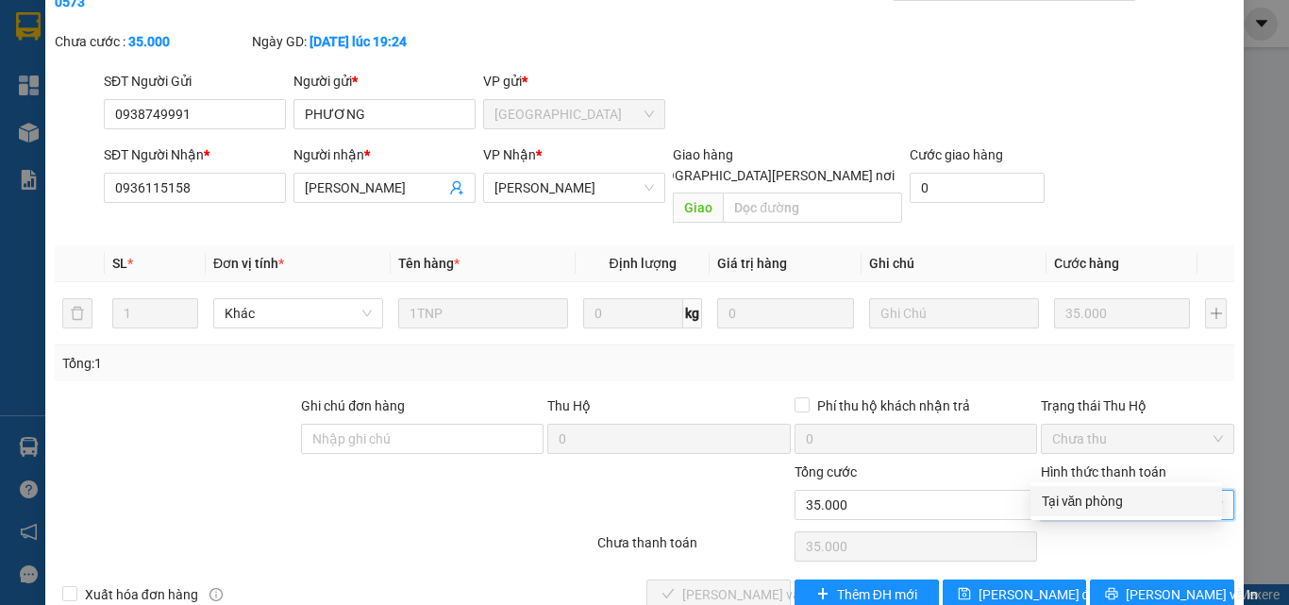
drag, startPoint x: 1082, startPoint y: 496, endPoint x: 947, endPoint y: 527, distance: 138.3
click at [1079, 499] on div "Tại văn phòng" at bounding box center [1126, 501] width 169 height 21
type input "0"
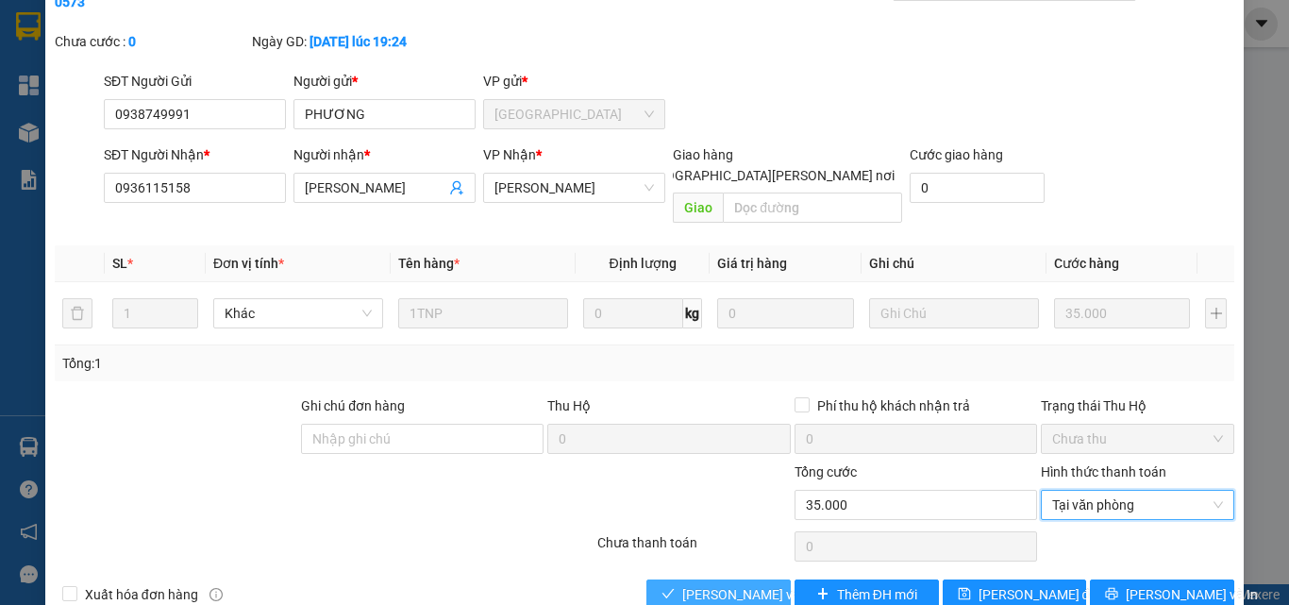
drag, startPoint x: 748, startPoint y: 548, endPoint x: 705, endPoint y: 503, distance: 62.7
click at [745, 584] on span "[PERSON_NAME] và [PERSON_NAME] hàng" at bounding box center [809, 594] width 255 height 21
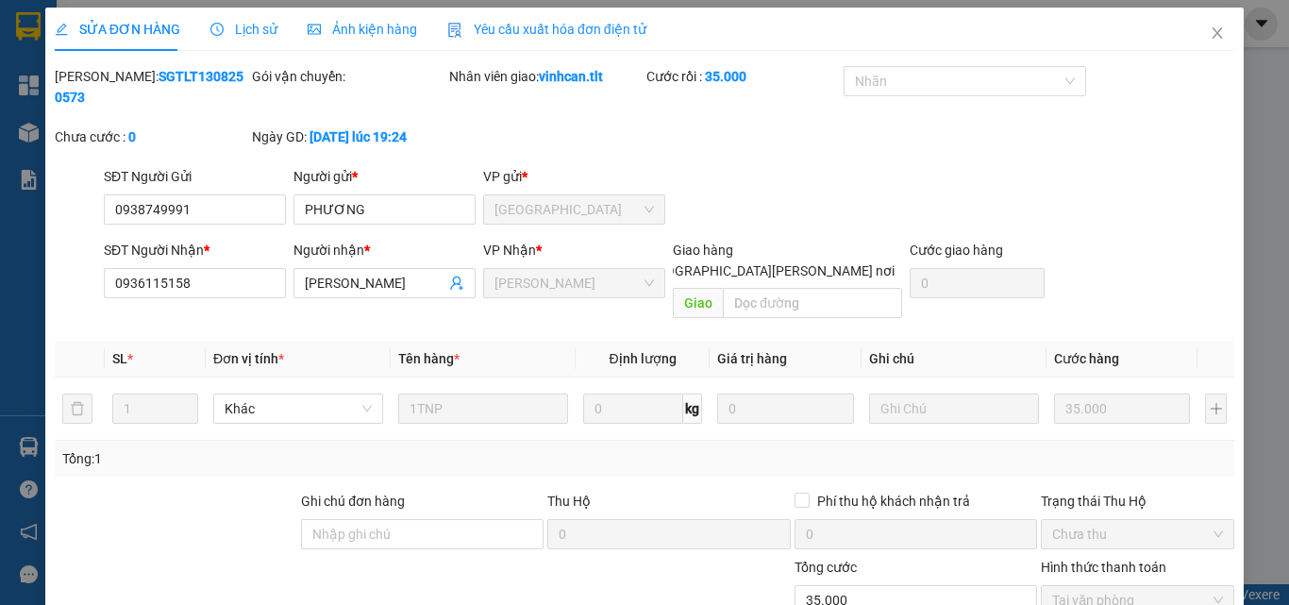
scroll to position [0, 0]
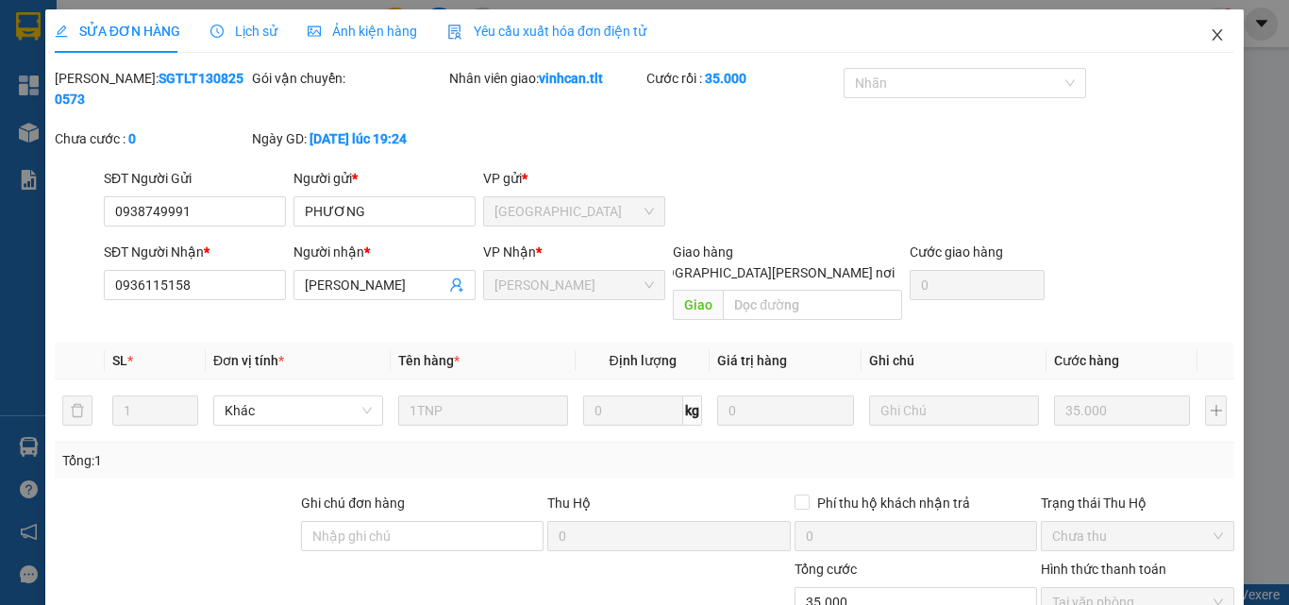
click at [1213, 33] on icon "close" at bounding box center [1218, 34] width 10 height 11
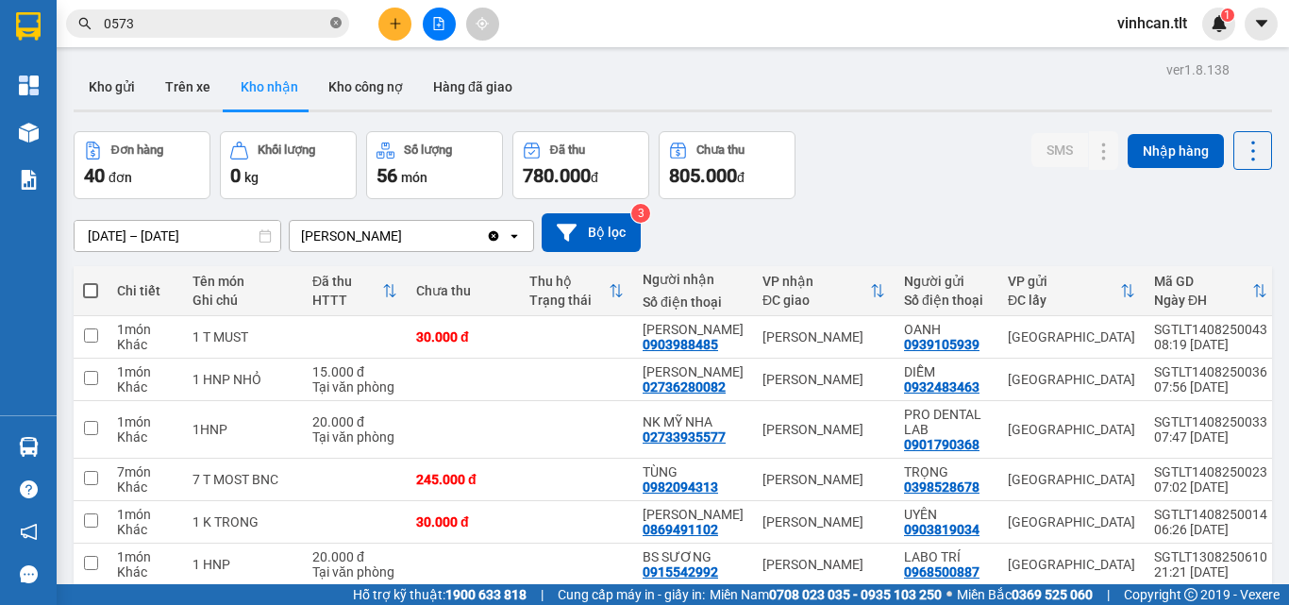
click at [336, 23] on icon "close-circle" at bounding box center [335, 22] width 11 height 11
click at [272, 27] on input "text" at bounding box center [215, 23] width 223 height 21
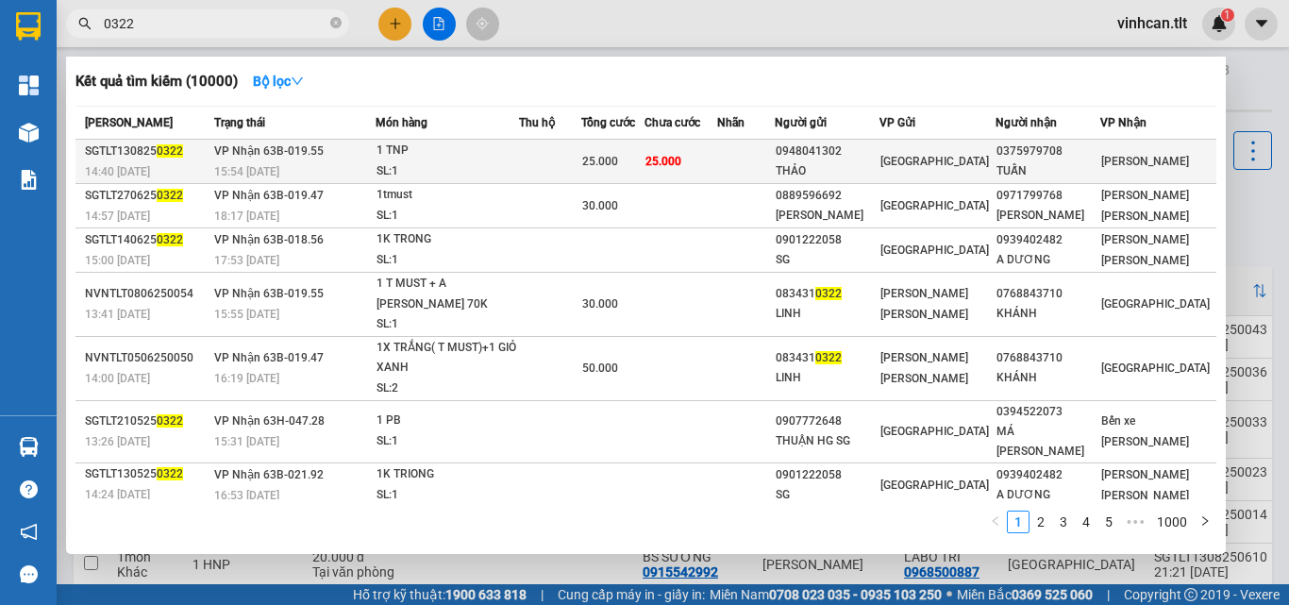
type input "0322"
click at [879, 147] on div "0948041302" at bounding box center [827, 152] width 103 height 20
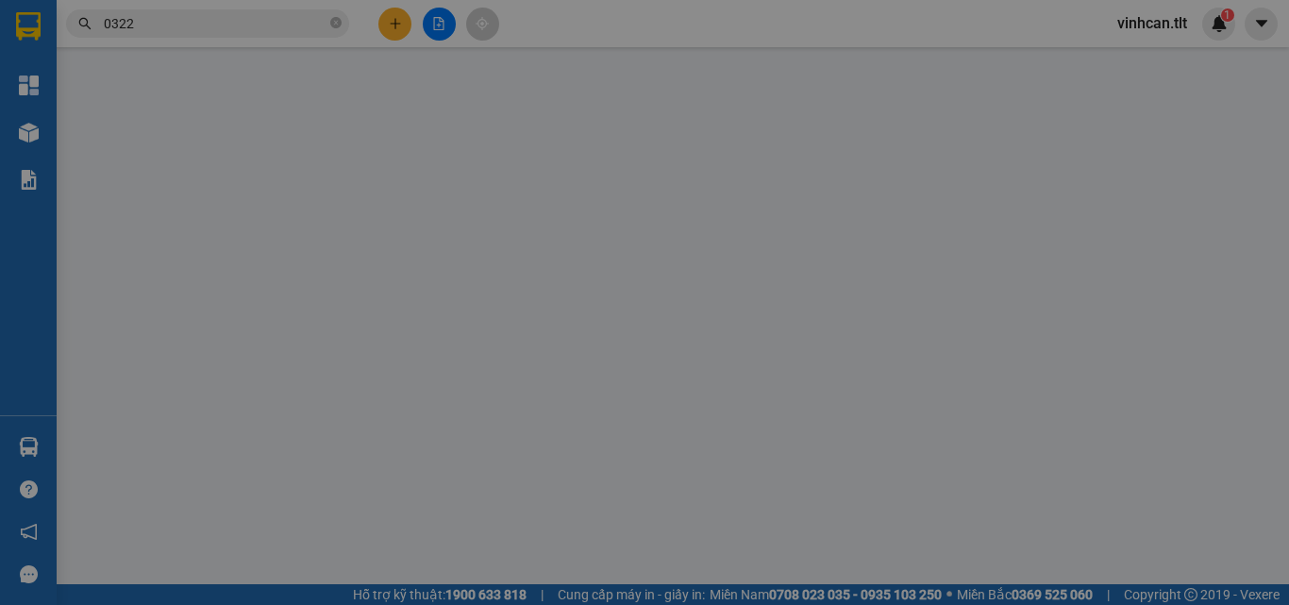
type input "0948041302"
type input "THẢO"
type input "0375979708"
type input "TUẤN"
type input "25.000"
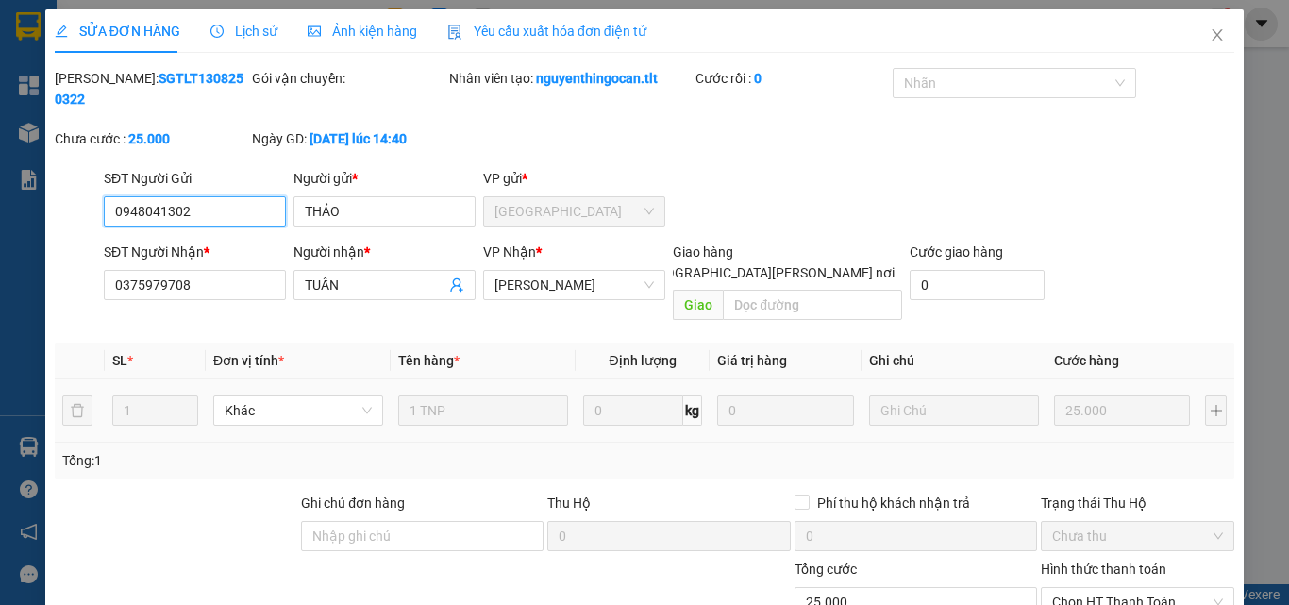
scroll to position [88, 0]
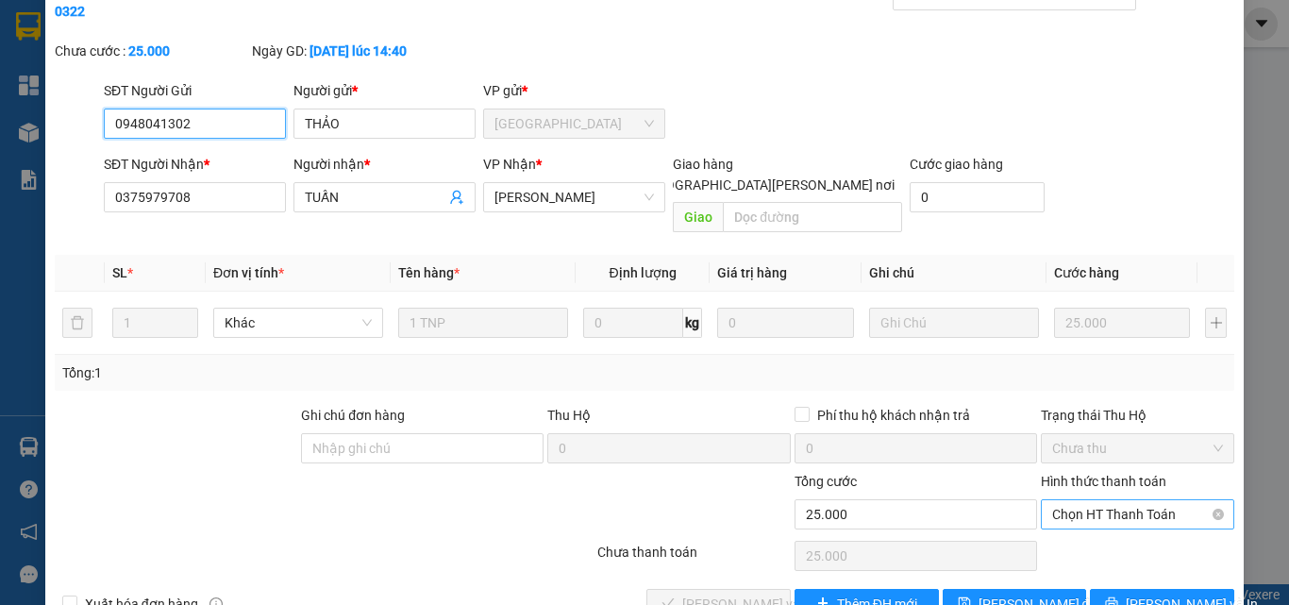
click at [1102, 500] on span "Chọn HT Thanh Toán" at bounding box center [1137, 514] width 171 height 28
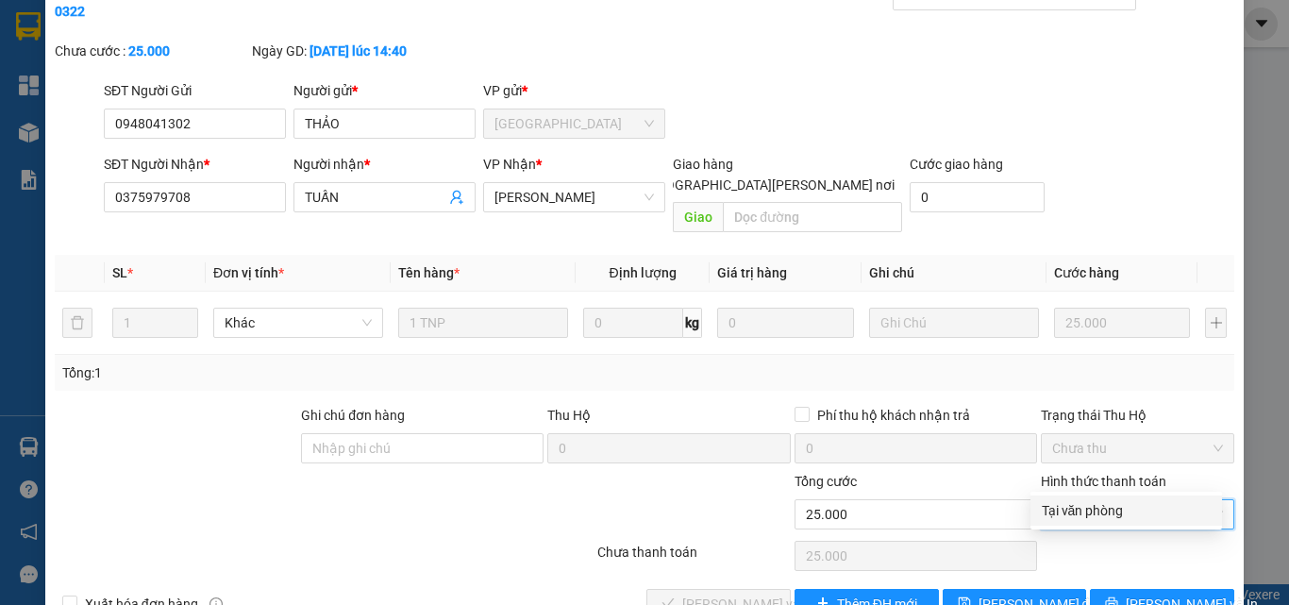
click at [1105, 502] on div "Tại văn phòng" at bounding box center [1126, 510] width 169 height 21
type input "0"
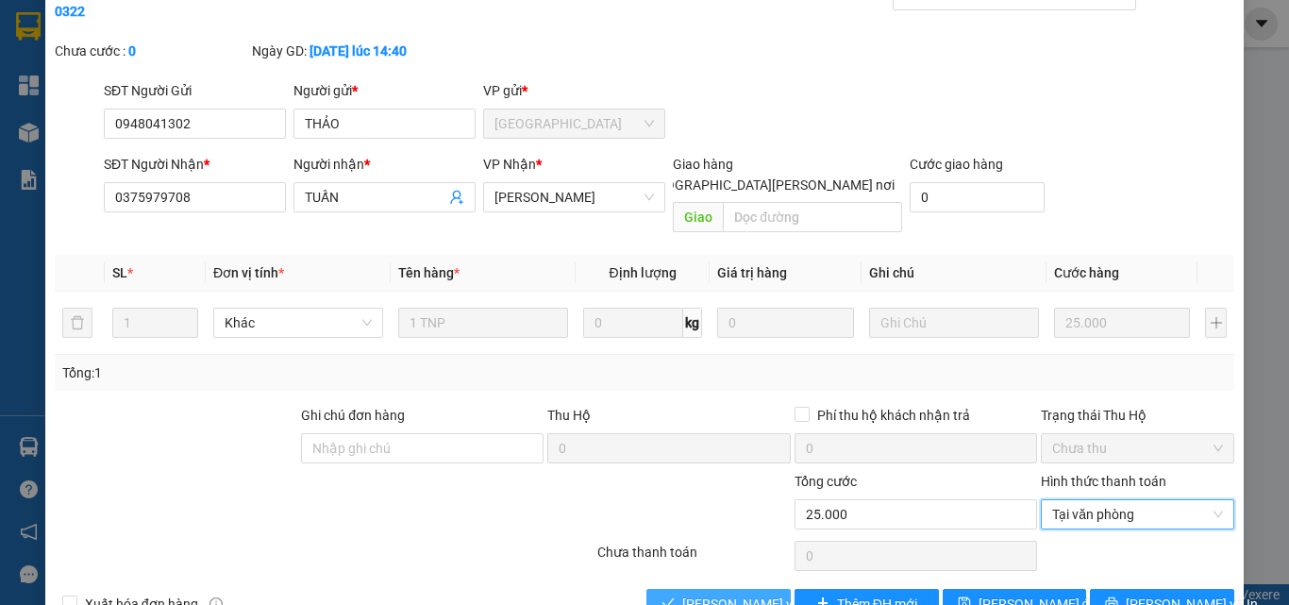
click at [754, 594] on span "[PERSON_NAME] và [PERSON_NAME] hàng" at bounding box center [809, 604] width 255 height 21
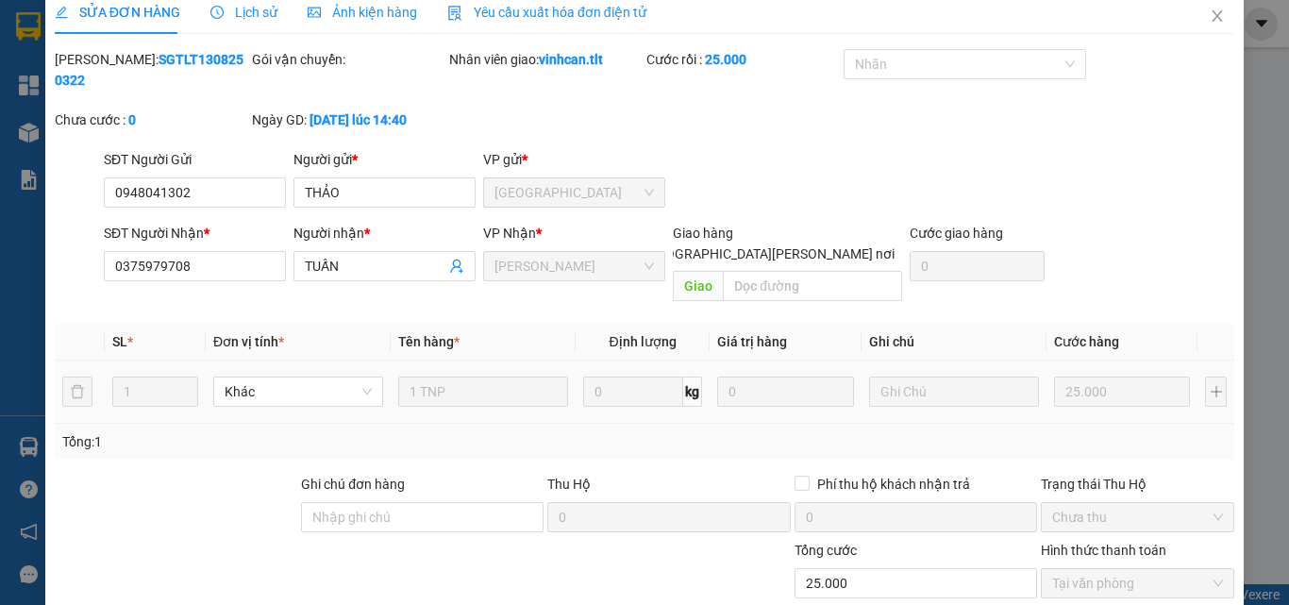
scroll to position [0, 0]
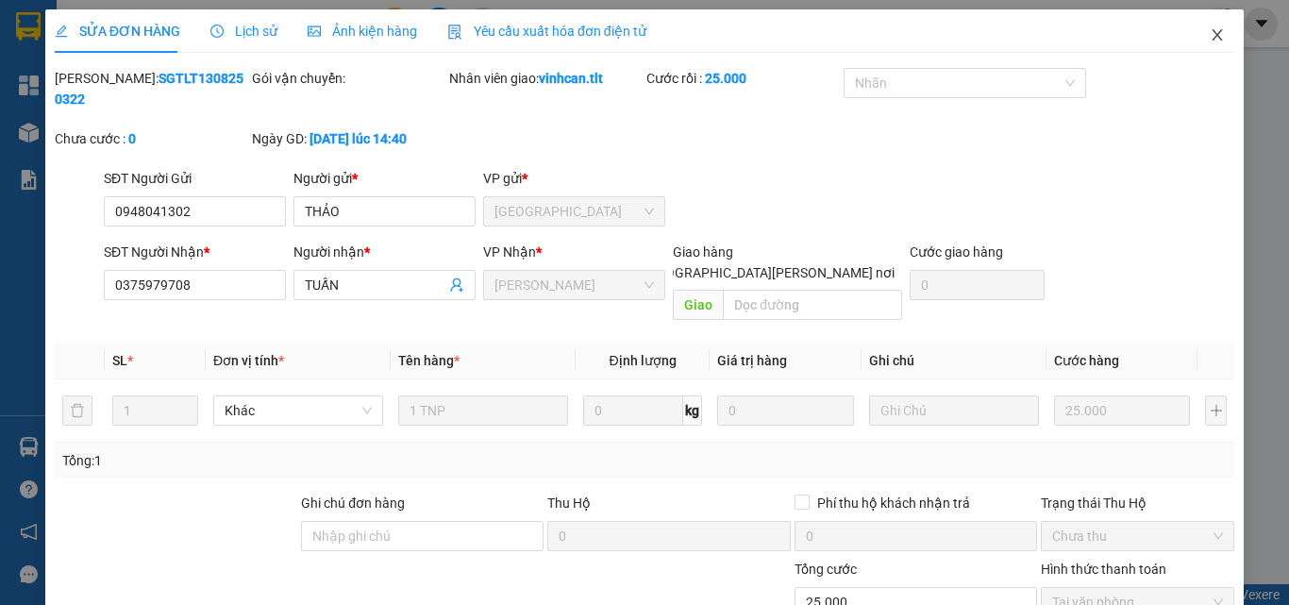
click at [1213, 31] on icon "close" at bounding box center [1218, 34] width 10 height 11
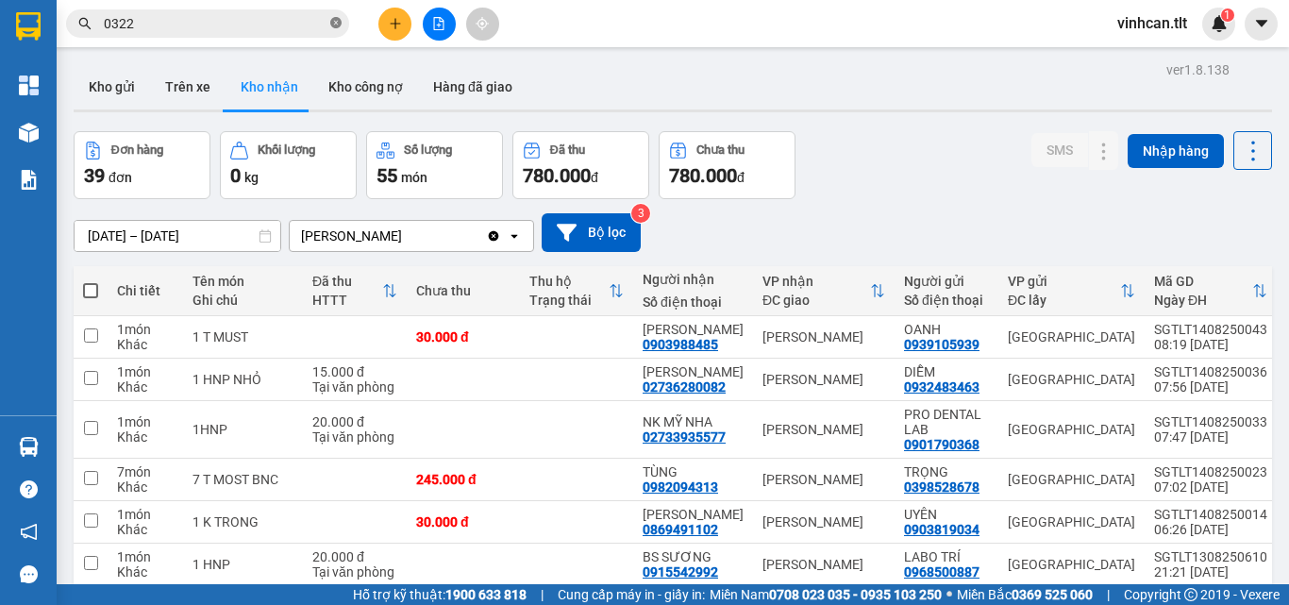
click at [337, 23] on icon "close-circle" at bounding box center [335, 22] width 11 height 11
click at [263, 25] on input "text" at bounding box center [215, 23] width 223 height 21
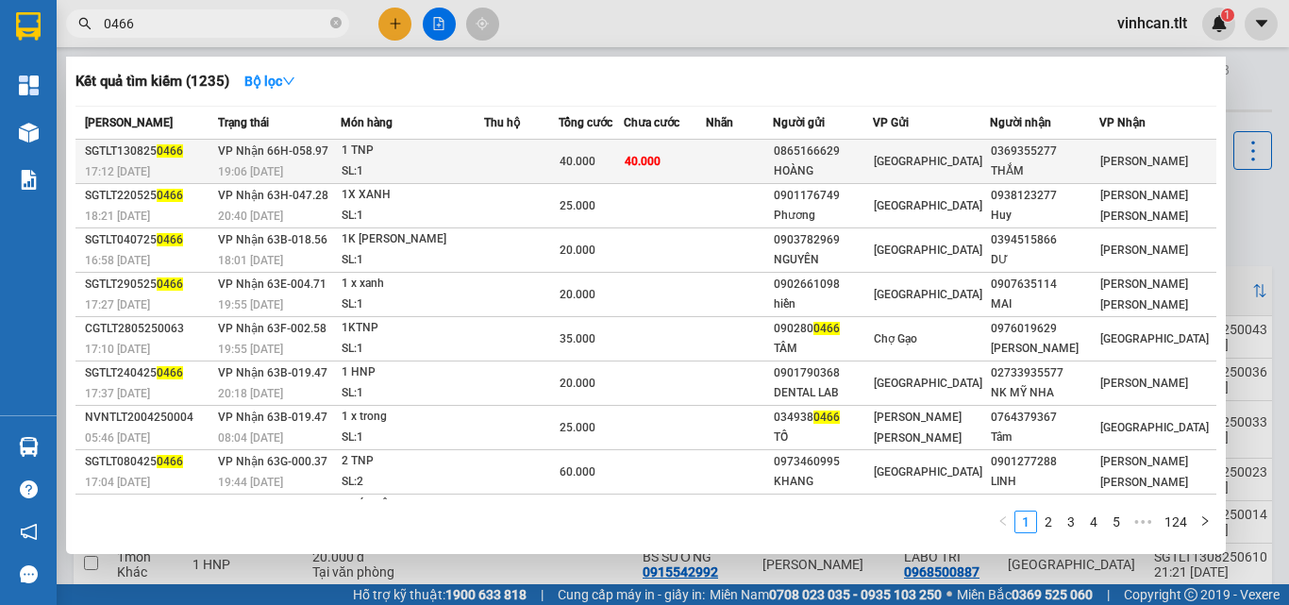
type input "0466"
click at [841, 155] on div "0865166629" at bounding box center [823, 152] width 98 height 20
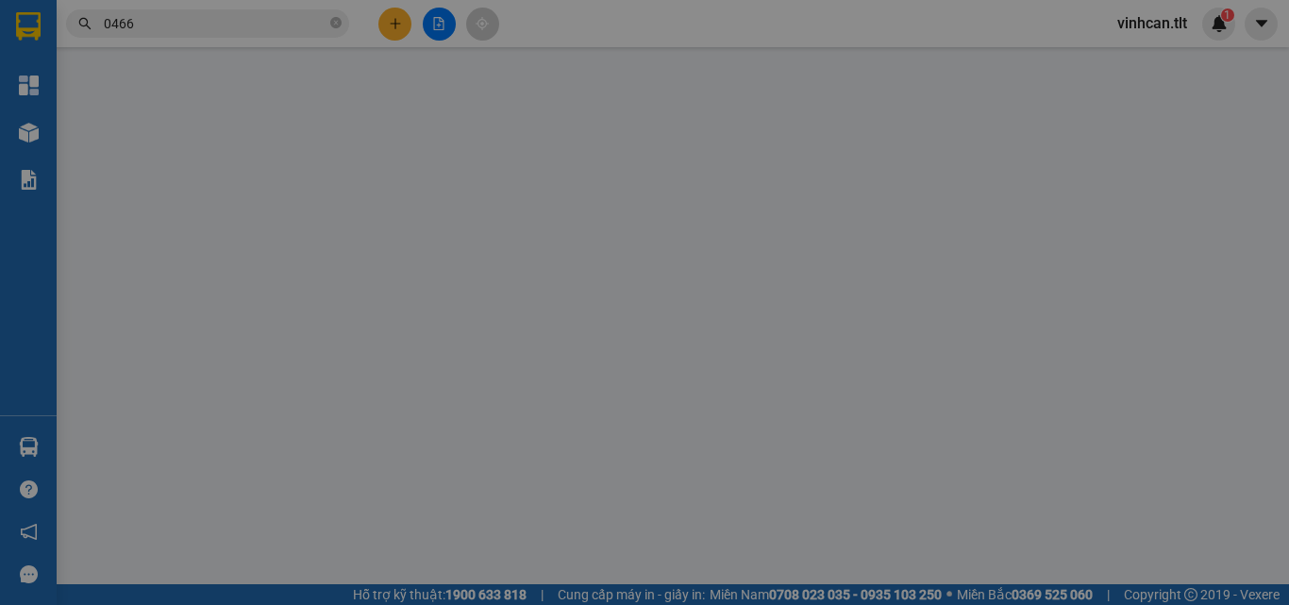
type input "0865166629"
type input "HOÀNG"
type input "0369355277"
type input "THẮM"
type input "40.000"
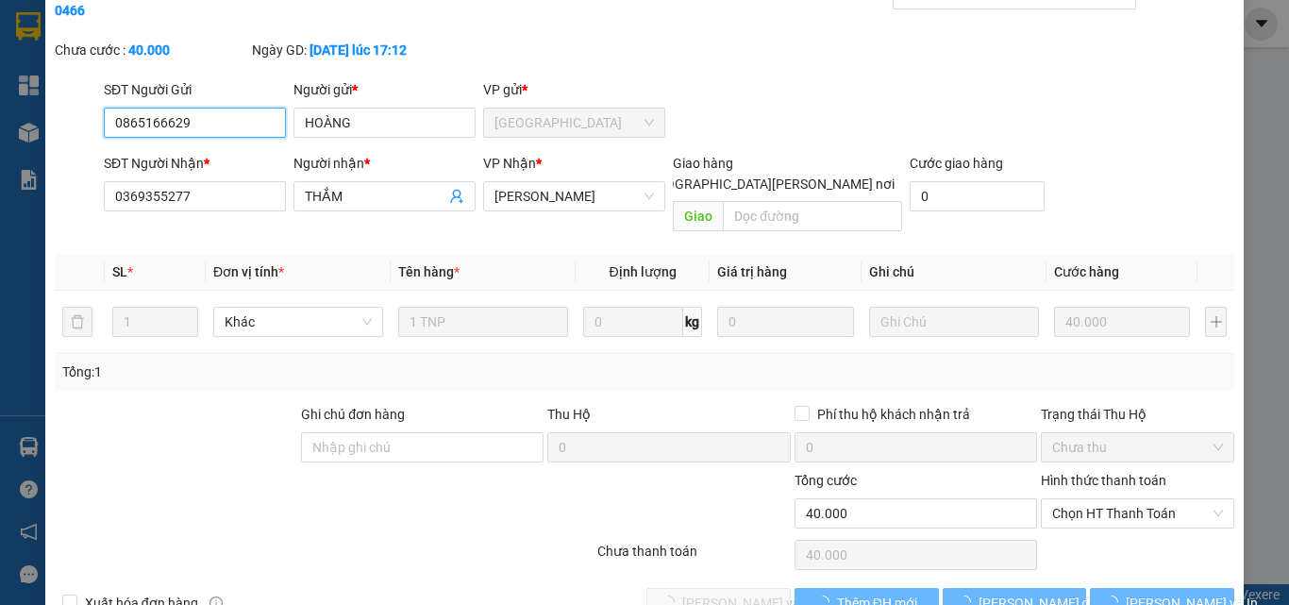
scroll to position [97, 0]
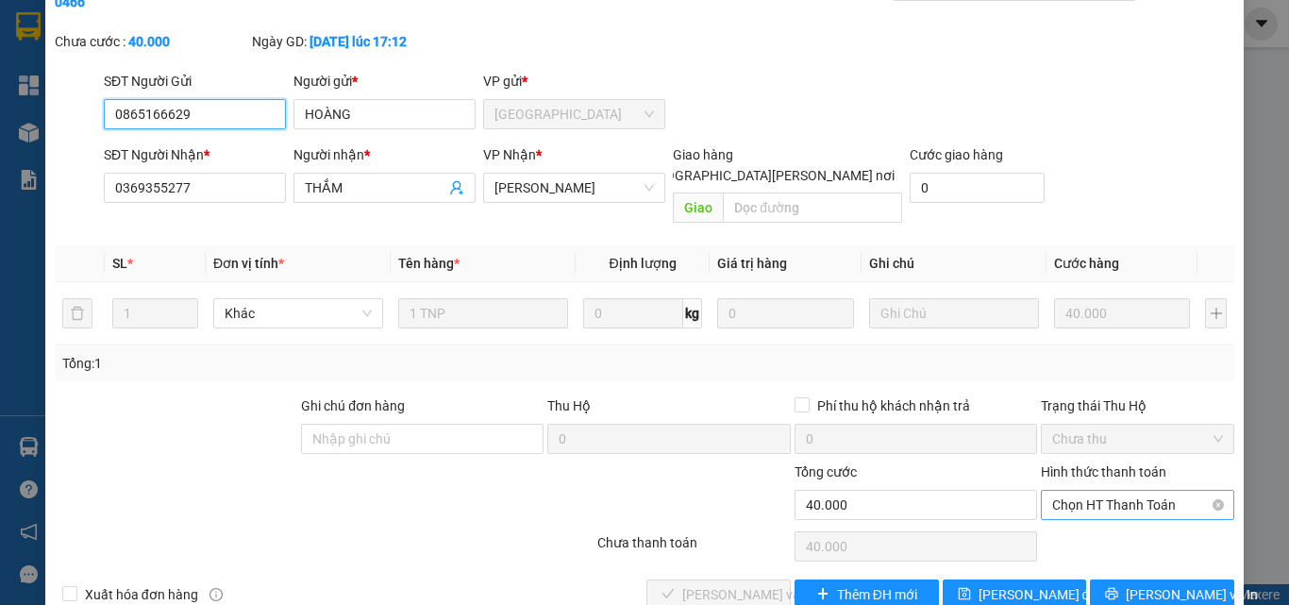
click at [1103, 491] on span "Chọn HT Thanh Toán" at bounding box center [1137, 505] width 171 height 28
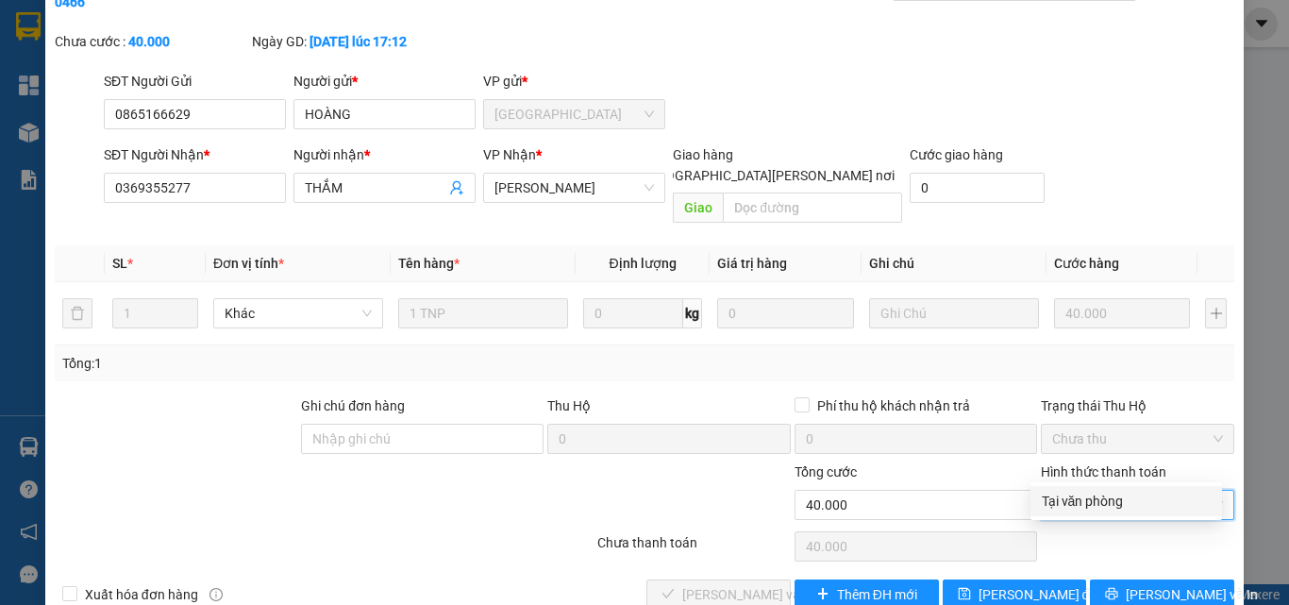
click at [1101, 498] on div "Tại văn phòng" at bounding box center [1126, 501] width 169 height 21
type input "0"
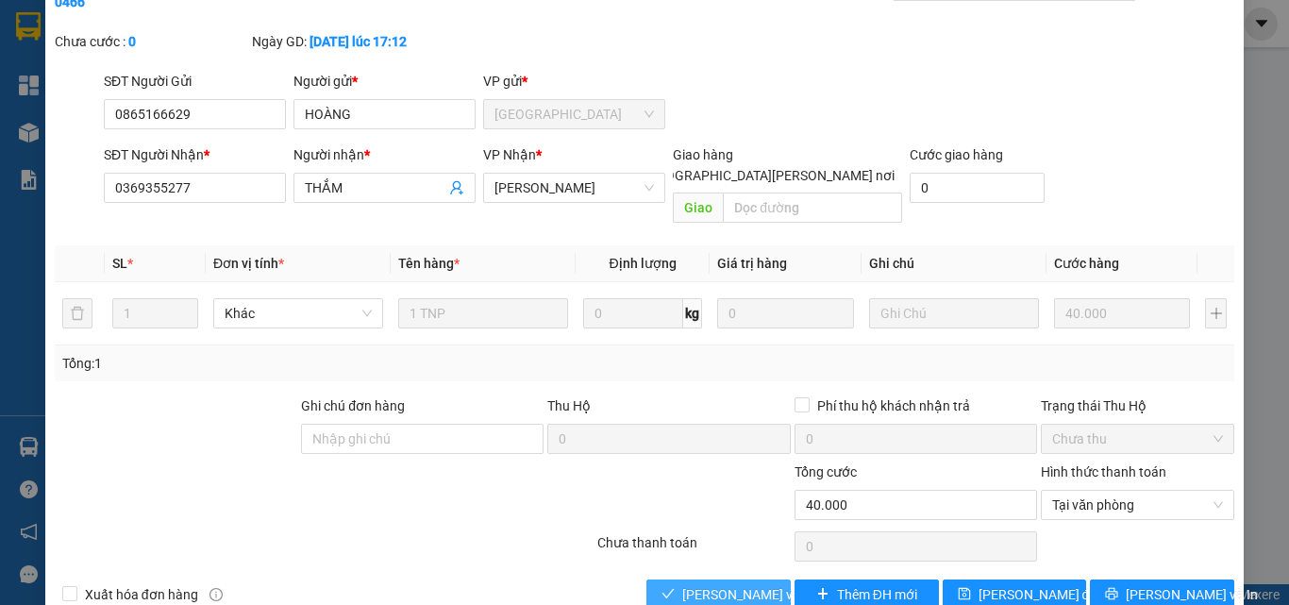
click at [743, 584] on span "[PERSON_NAME] và [PERSON_NAME] hàng" at bounding box center [809, 594] width 255 height 21
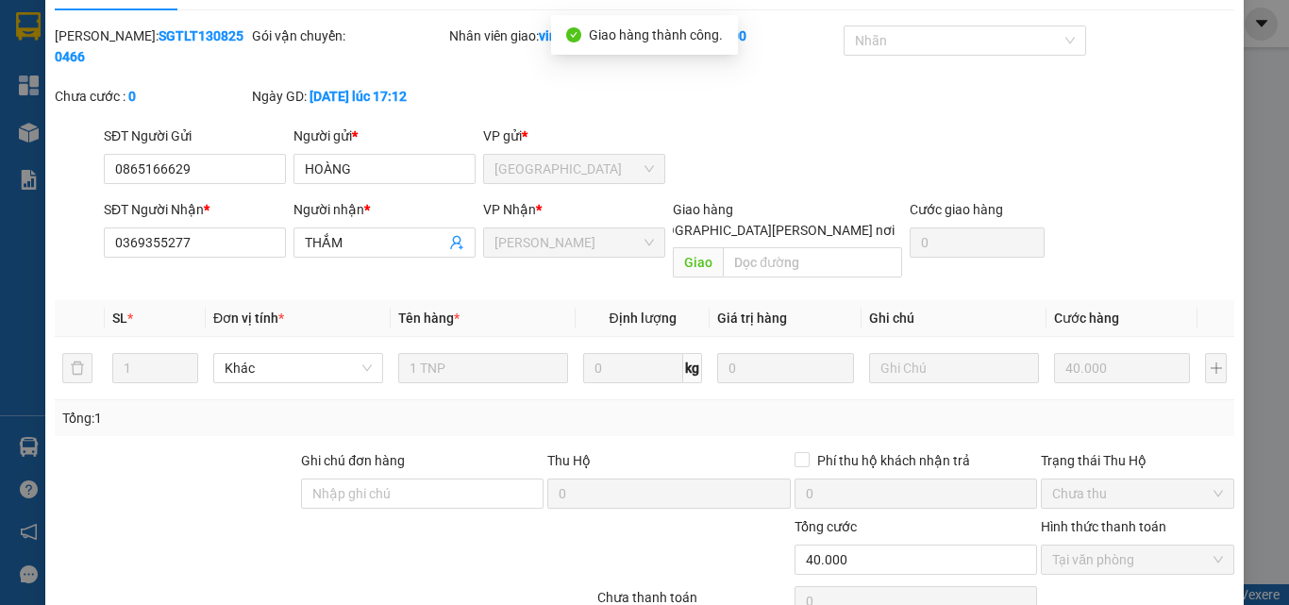
scroll to position [0, 0]
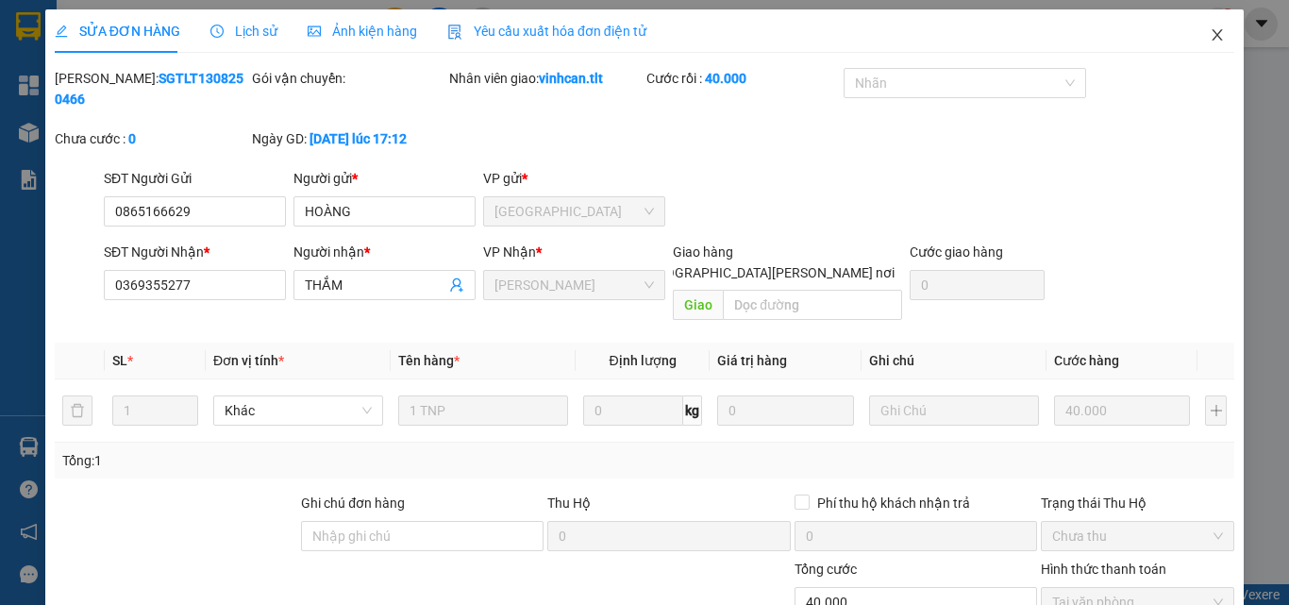
click at [1210, 33] on icon "close" at bounding box center [1217, 34] width 15 height 15
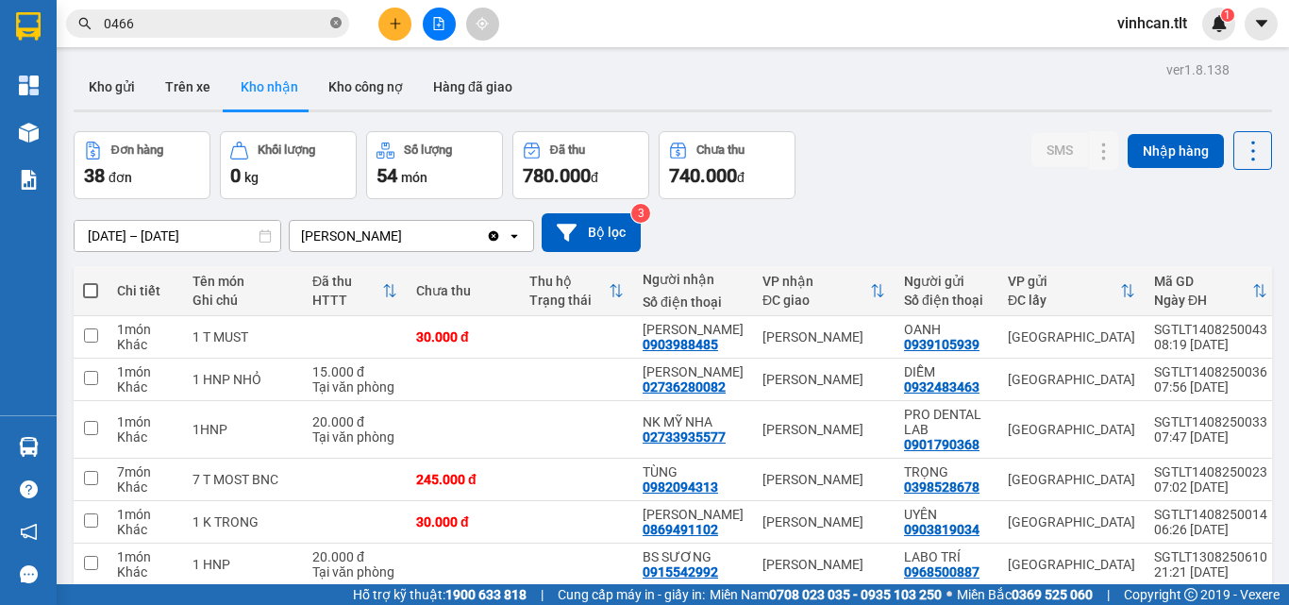
click at [334, 25] on icon "close-circle" at bounding box center [335, 22] width 11 height 11
click at [256, 26] on input "text" at bounding box center [215, 23] width 223 height 21
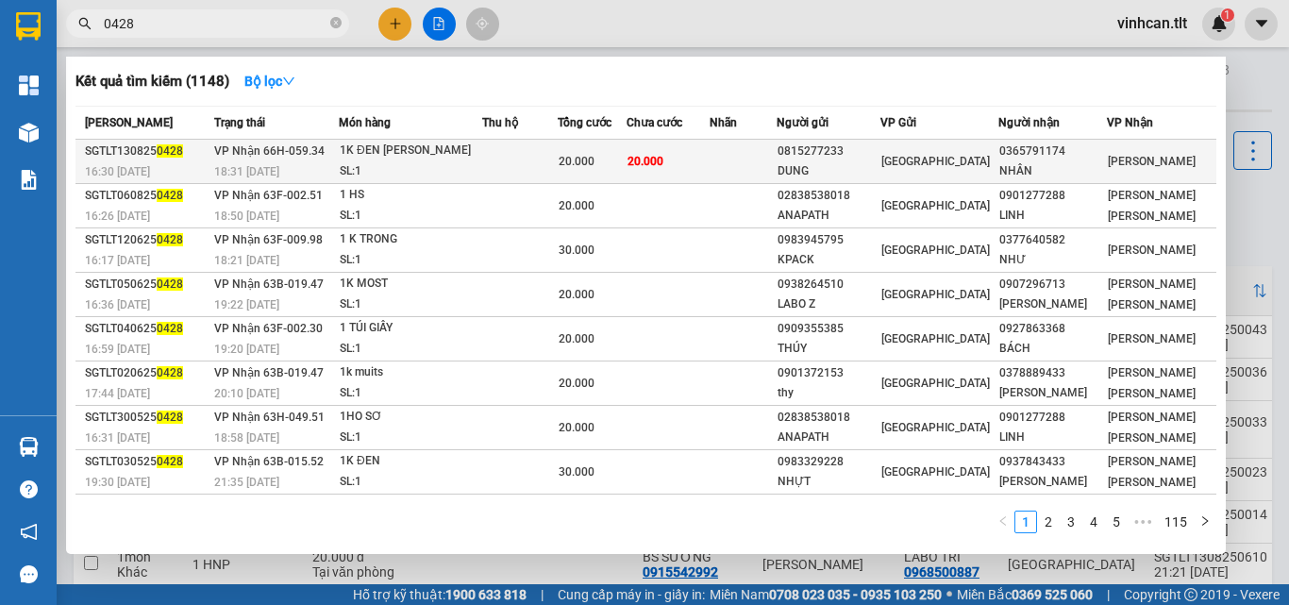
type input "0428"
click at [848, 155] on div "0815277233" at bounding box center [828, 152] width 101 height 20
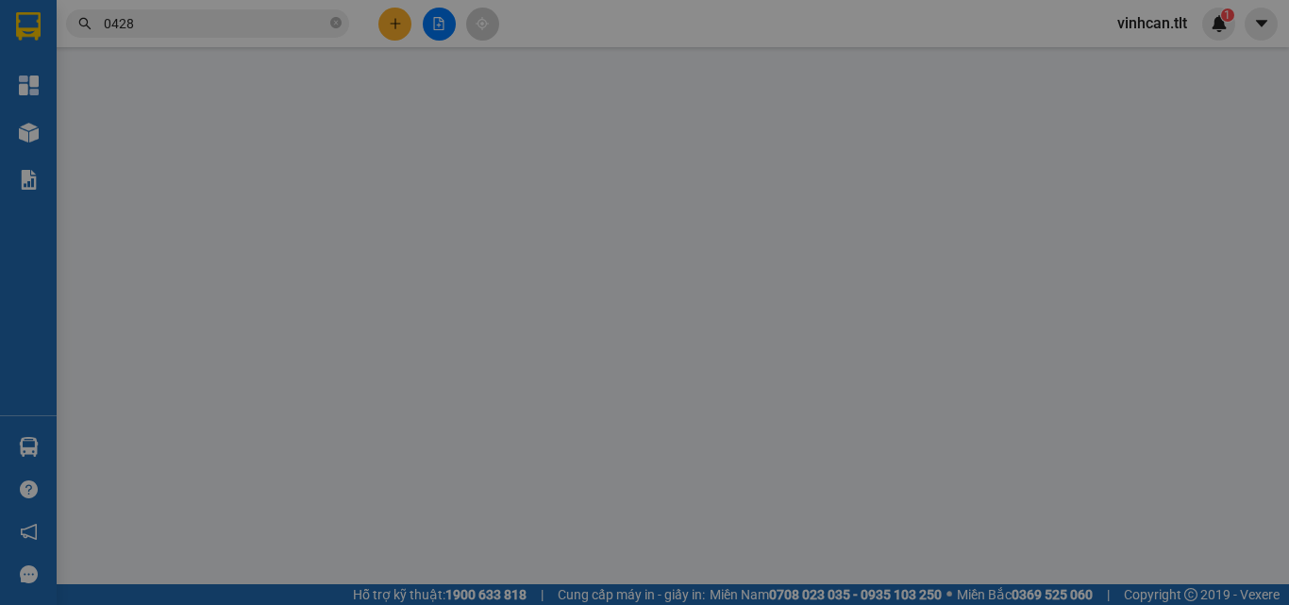
type input "0815277233"
type input "DUNG"
type input "0365791174"
type input "NHÂN"
type input "20.000"
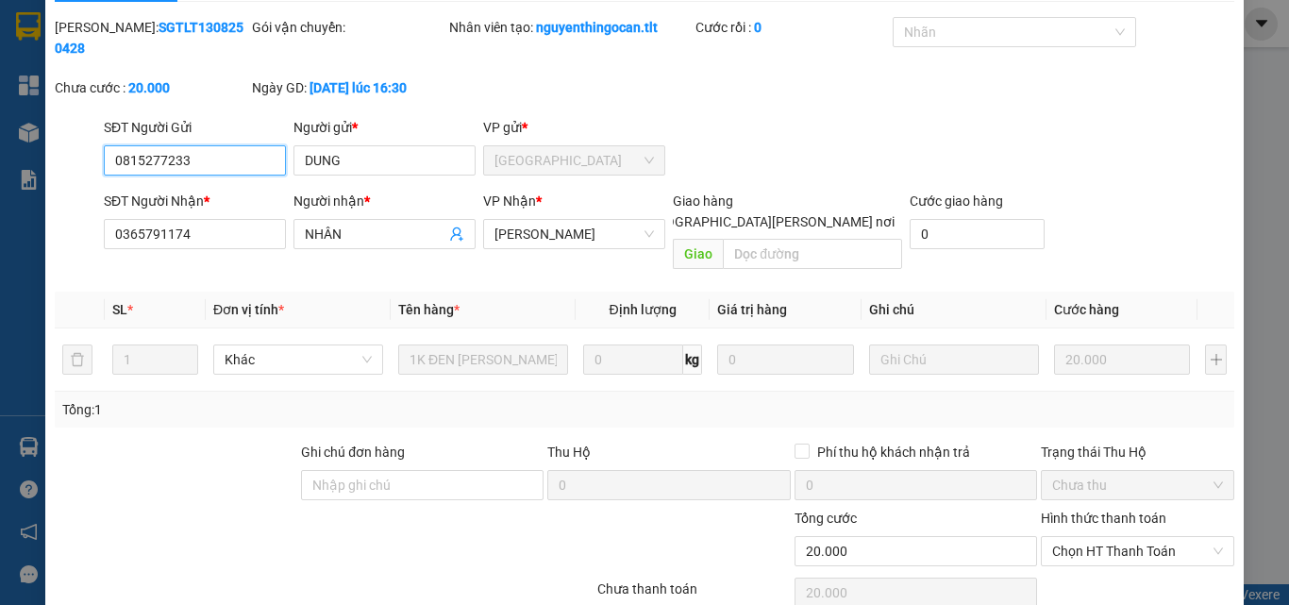
scroll to position [97, 0]
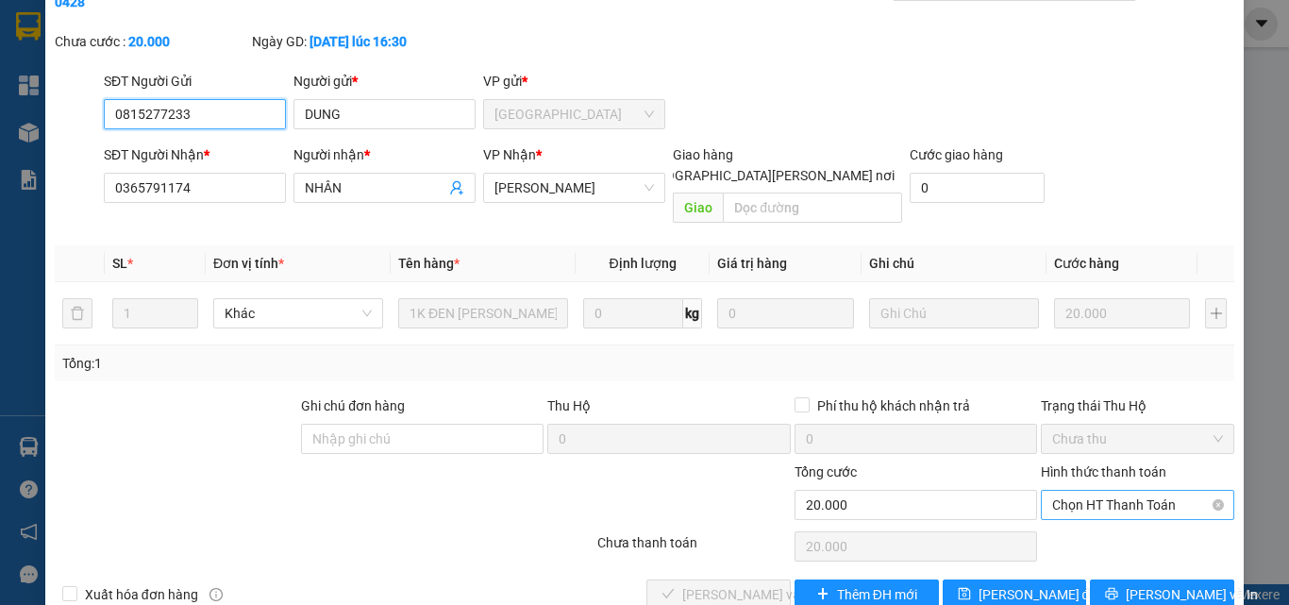
click at [1076, 491] on span "Chọn HT Thanh Toán" at bounding box center [1137, 505] width 171 height 28
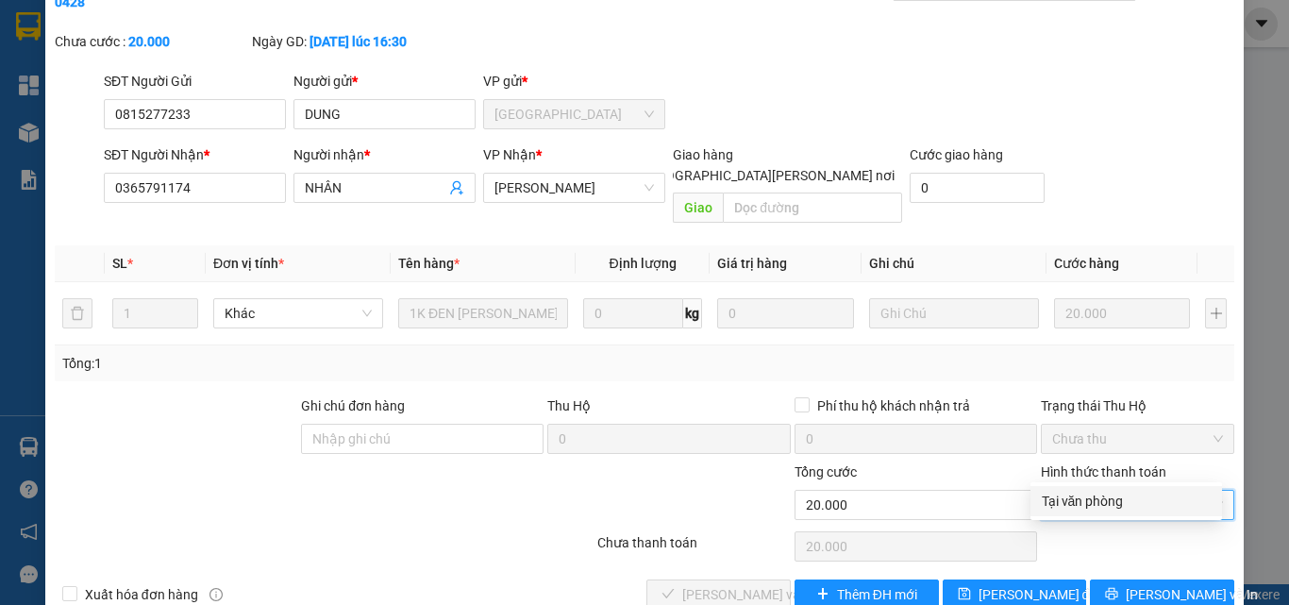
drag, startPoint x: 1074, startPoint y: 507, endPoint x: 938, endPoint y: 527, distance: 137.3
click at [1073, 511] on div "Tại văn phòng" at bounding box center [1126, 501] width 192 height 30
type input "0"
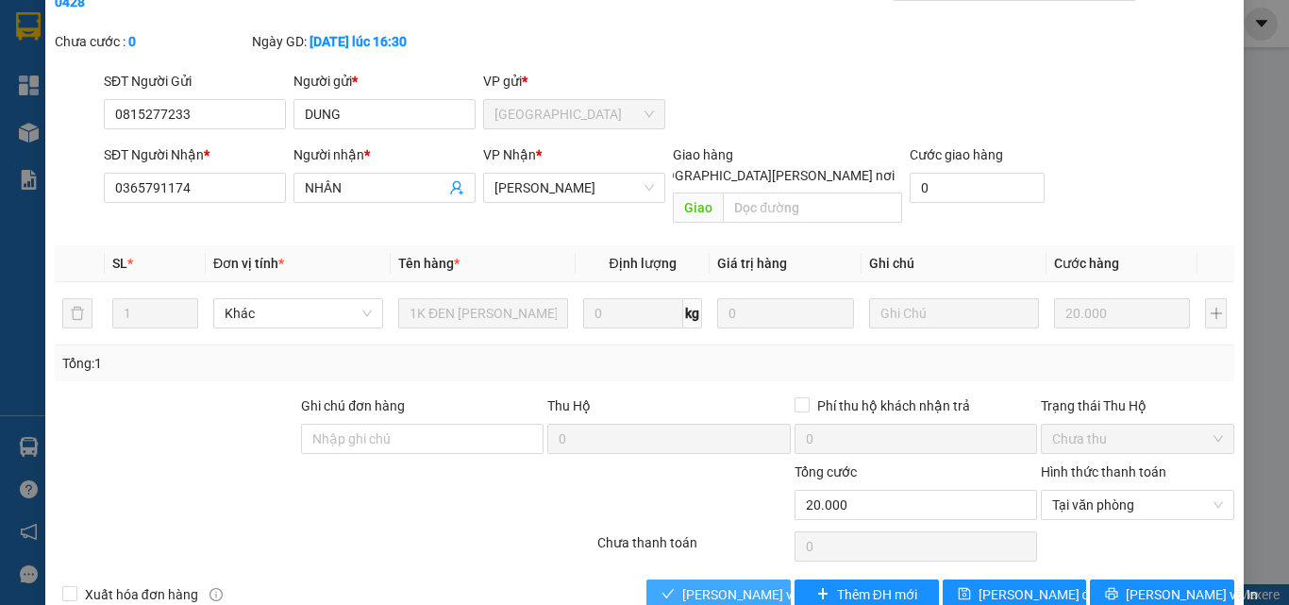
click at [687, 584] on span "[PERSON_NAME] và [PERSON_NAME] hàng" at bounding box center [809, 594] width 255 height 21
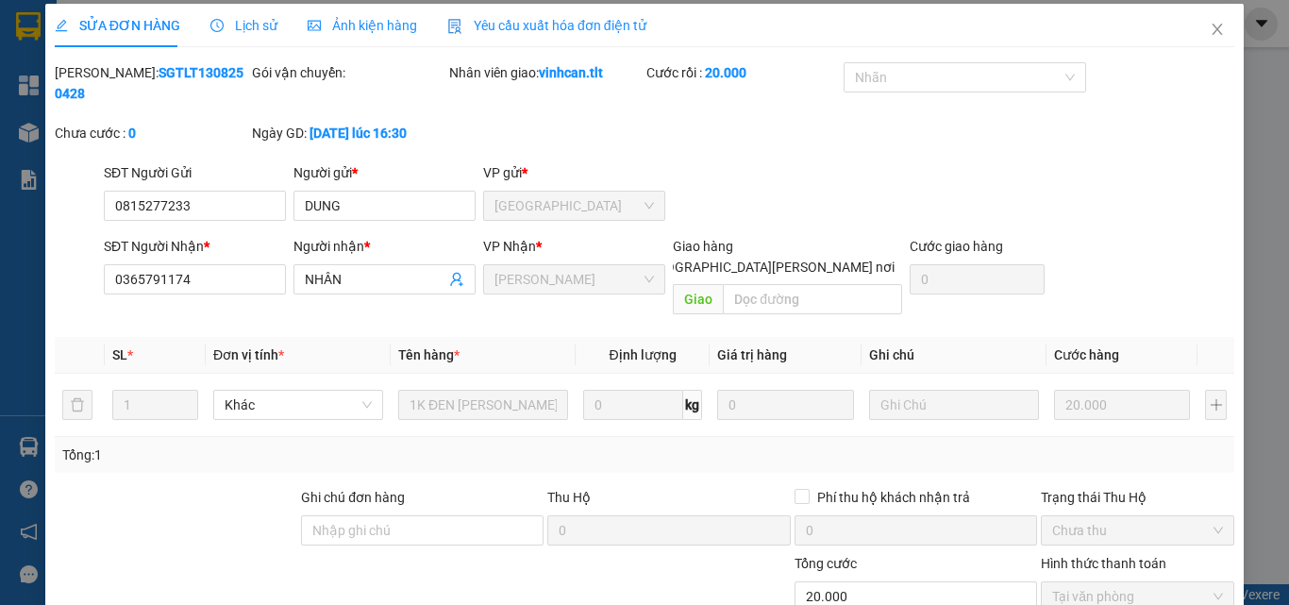
scroll to position [0, 0]
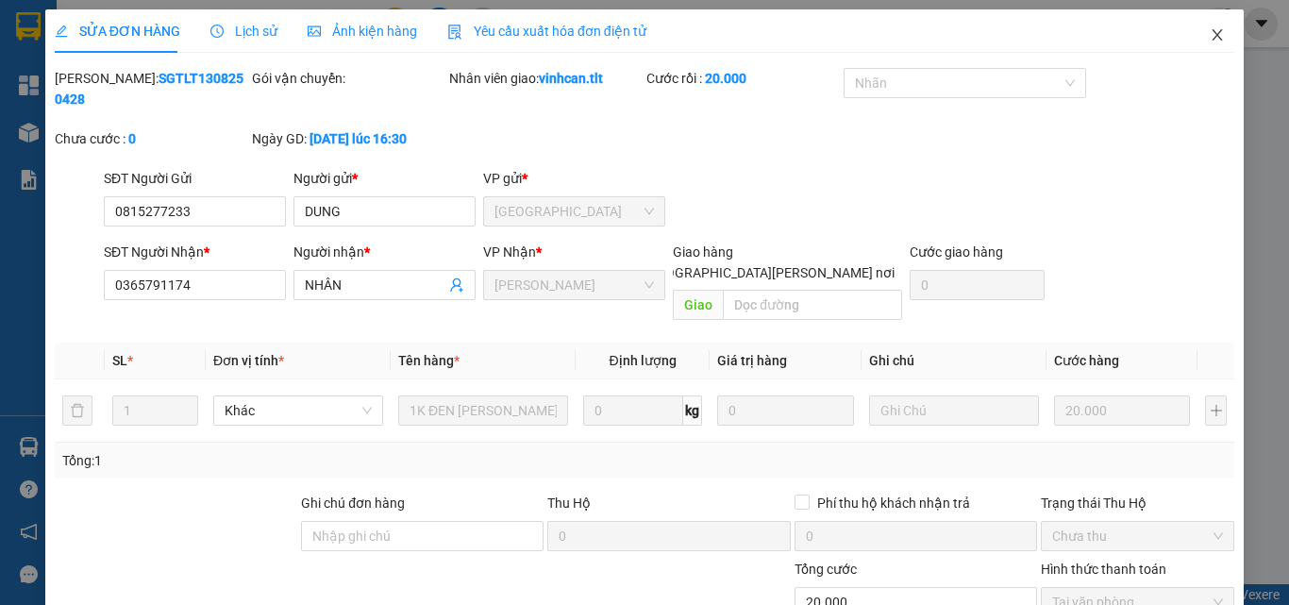
click at [1213, 36] on icon "close" at bounding box center [1218, 34] width 10 height 11
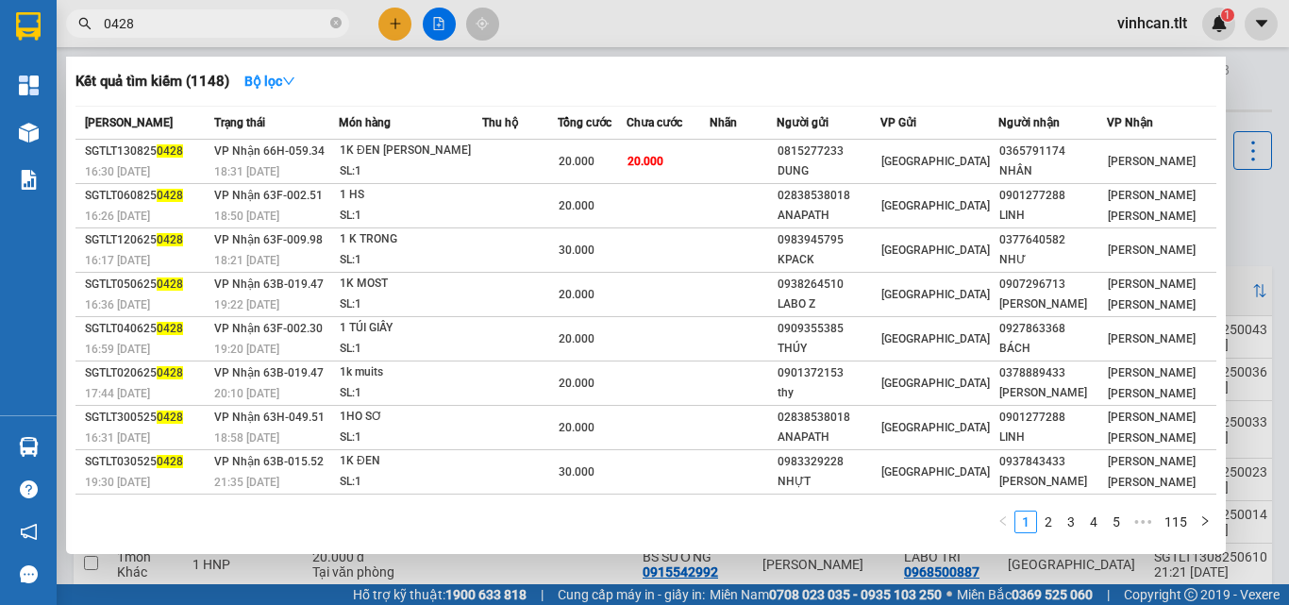
drag, startPoint x: 338, startPoint y: 20, endPoint x: 304, endPoint y: 32, distance: 36.1
click at [336, 23] on icon "close-circle" at bounding box center [335, 22] width 11 height 11
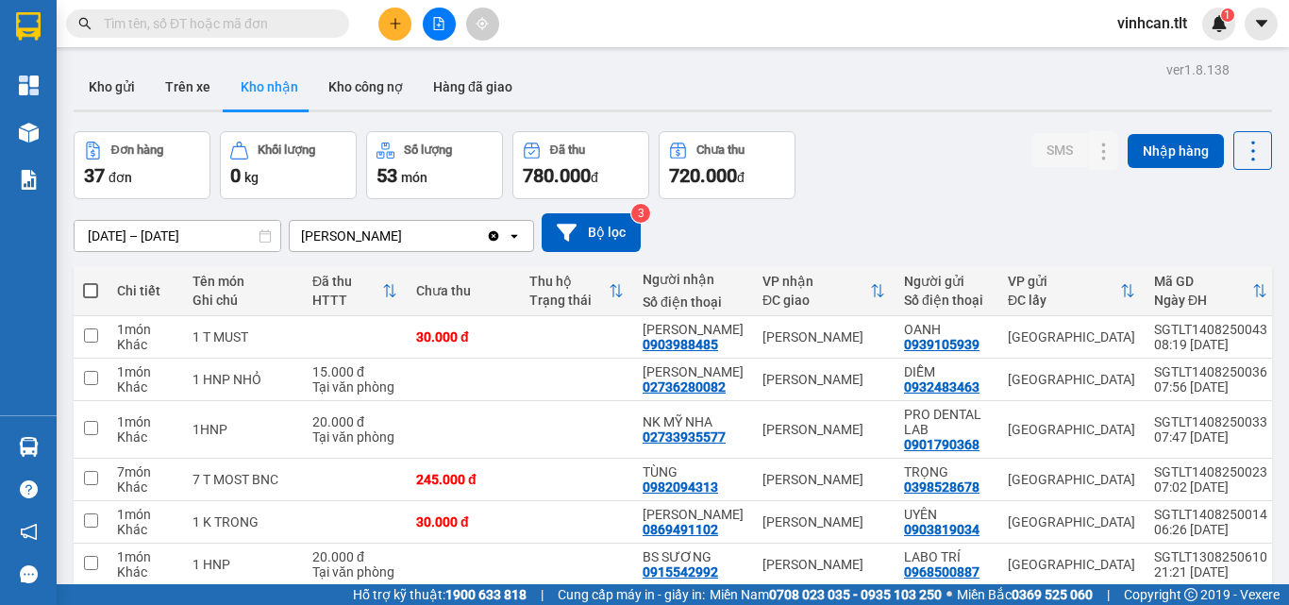
click at [253, 29] on input "text" at bounding box center [215, 23] width 223 height 21
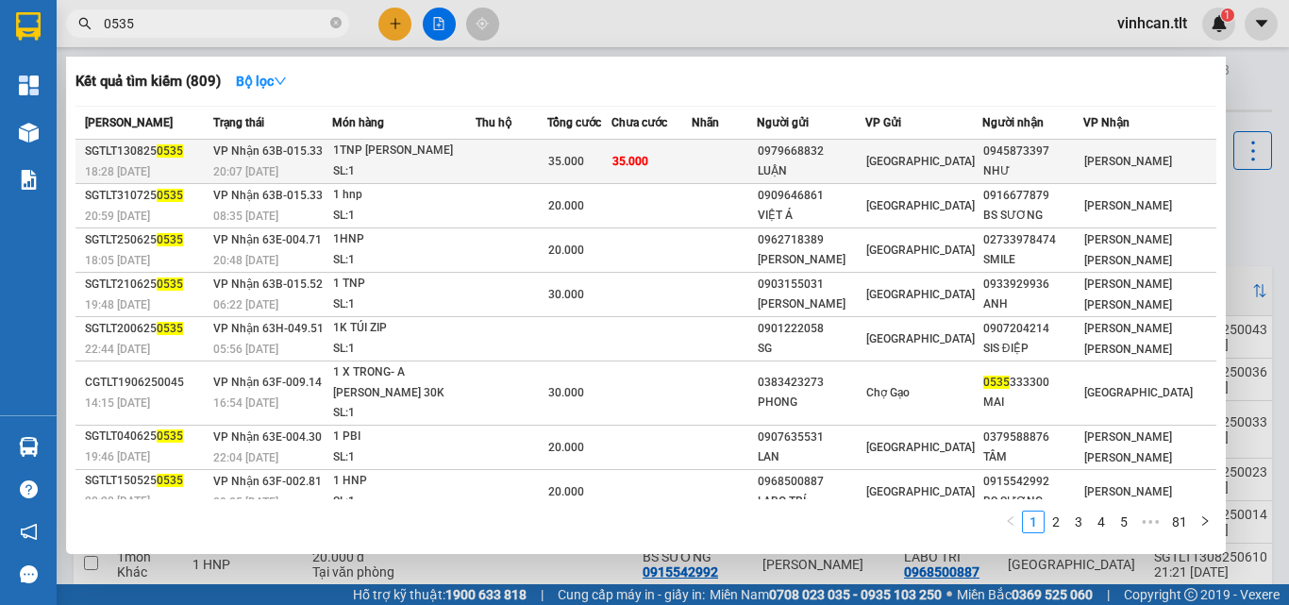
type input "0535"
click at [831, 149] on div "0979668832" at bounding box center [811, 152] width 107 height 20
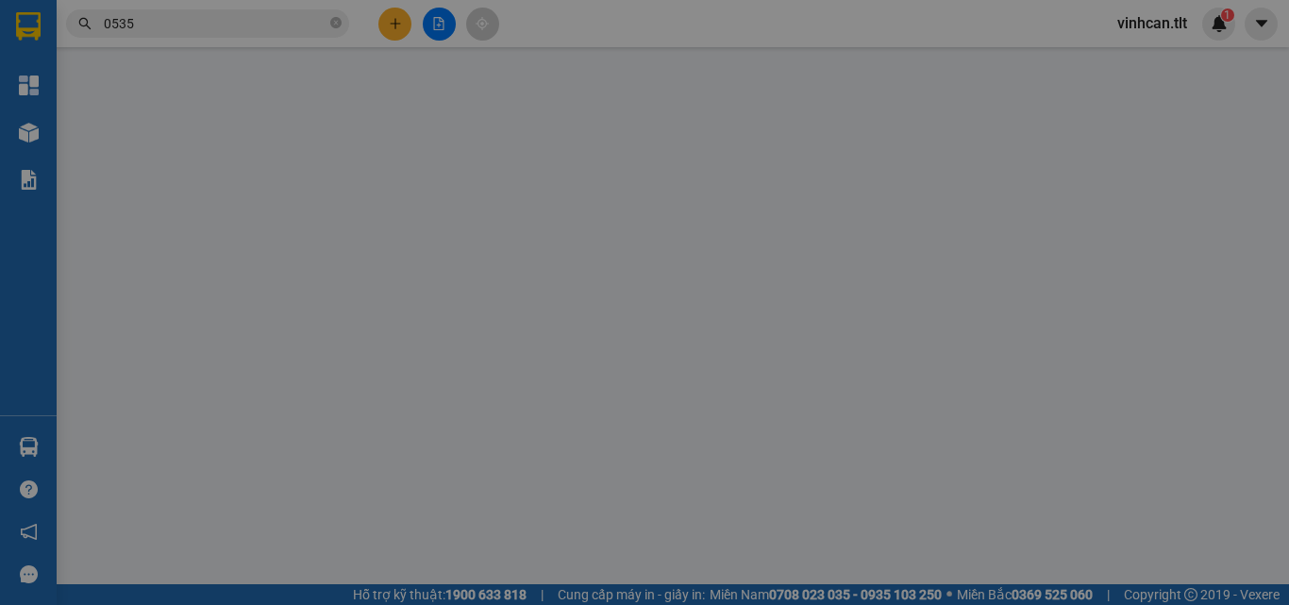
type input "0979668832"
type input "LUẬN"
type input "0945873397"
type input "NHƯ"
type input "35.000"
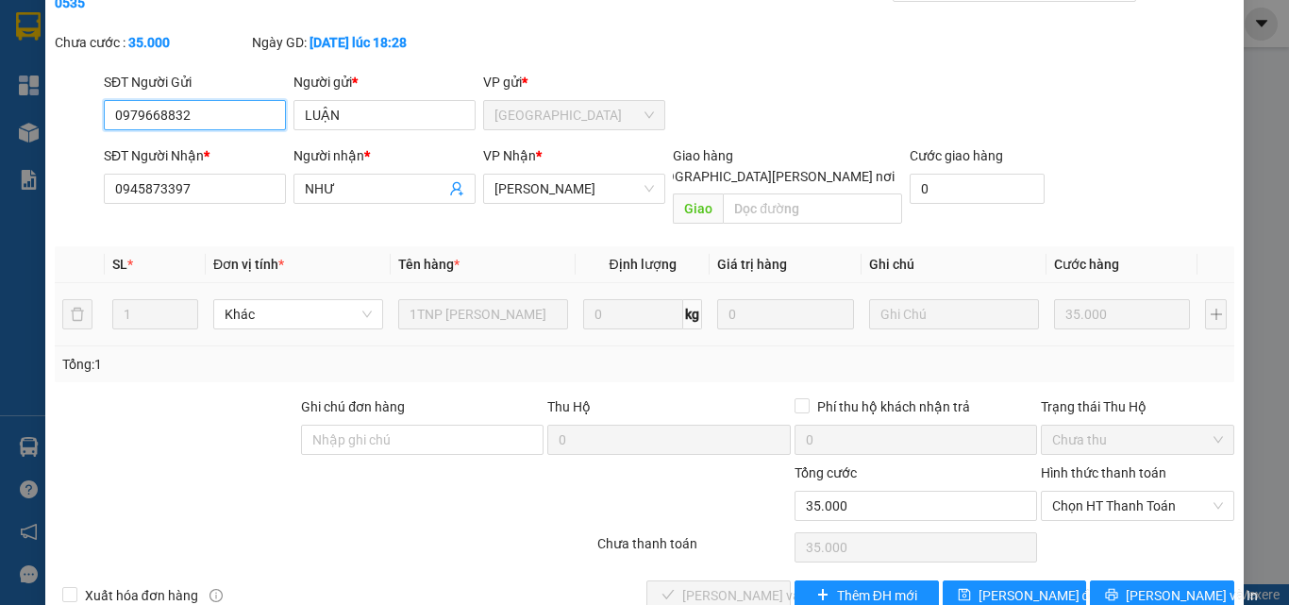
scroll to position [97, 0]
click at [1081, 491] on span "Chọn HT Thanh Toán" at bounding box center [1137, 505] width 171 height 28
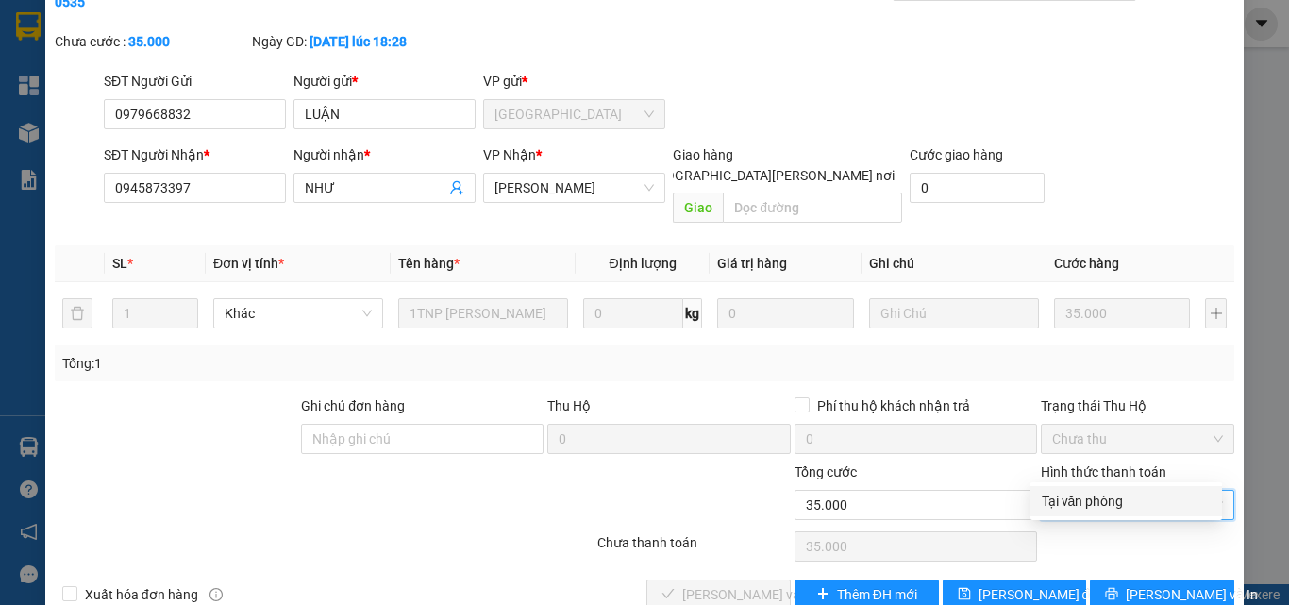
click at [1097, 503] on div "Tại văn phòng" at bounding box center [1126, 501] width 169 height 21
type input "0"
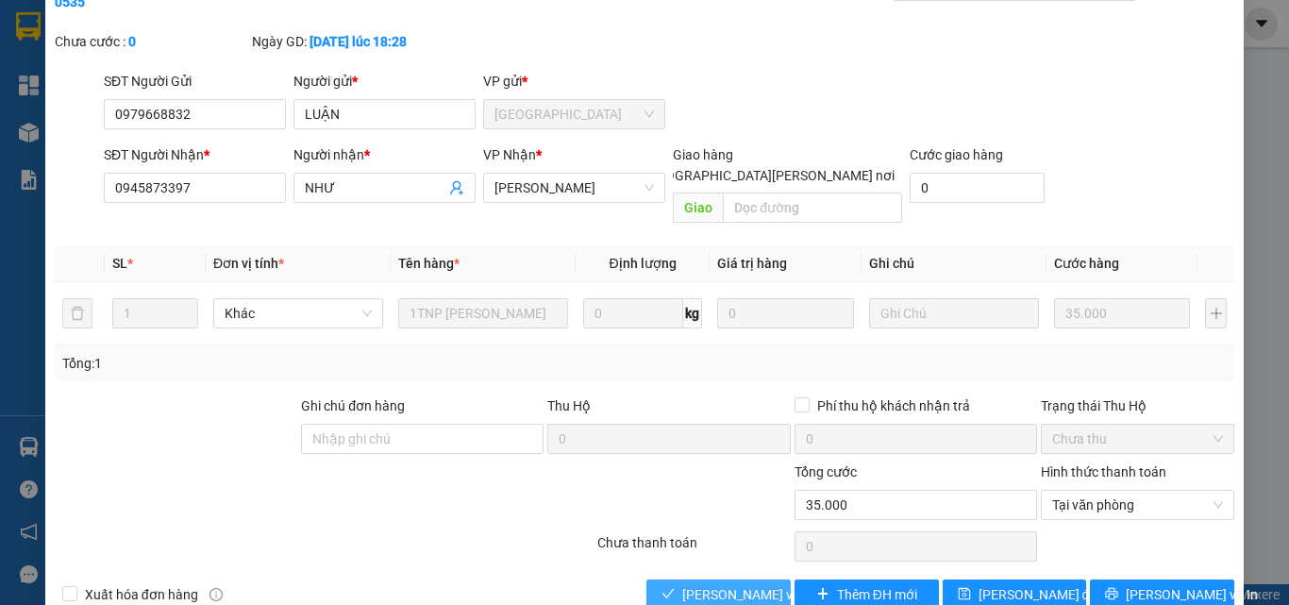
click at [735, 584] on span "[PERSON_NAME] và [PERSON_NAME] hàng" at bounding box center [809, 594] width 255 height 21
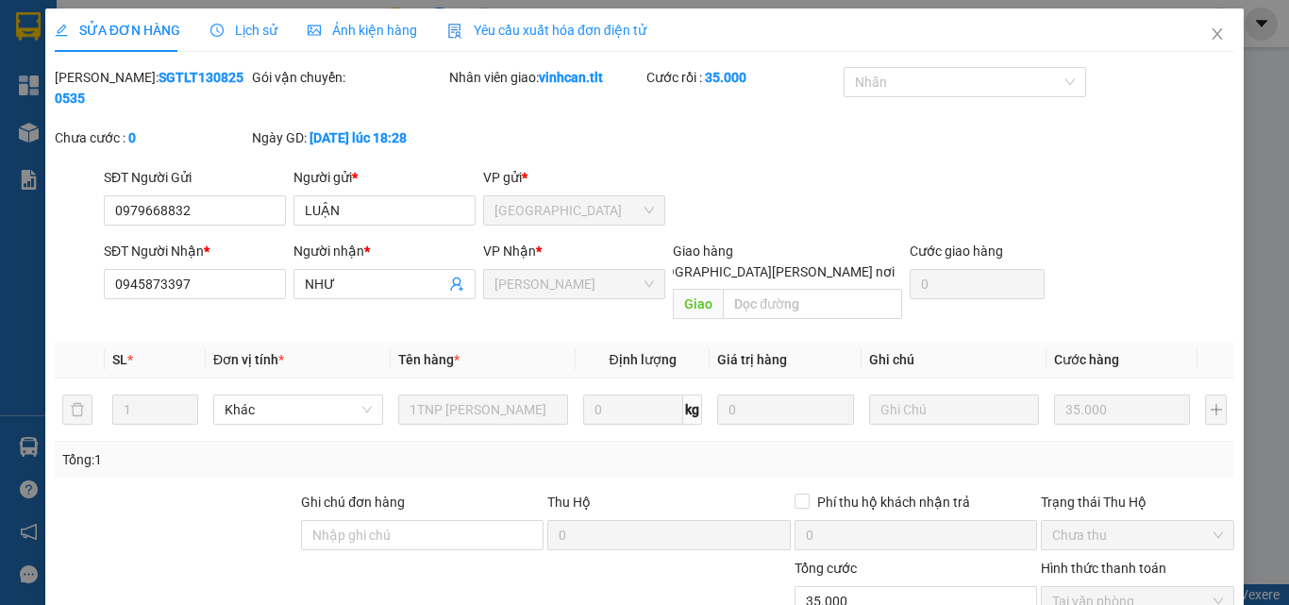
scroll to position [0, 0]
click at [1213, 35] on icon "close" at bounding box center [1218, 34] width 10 height 11
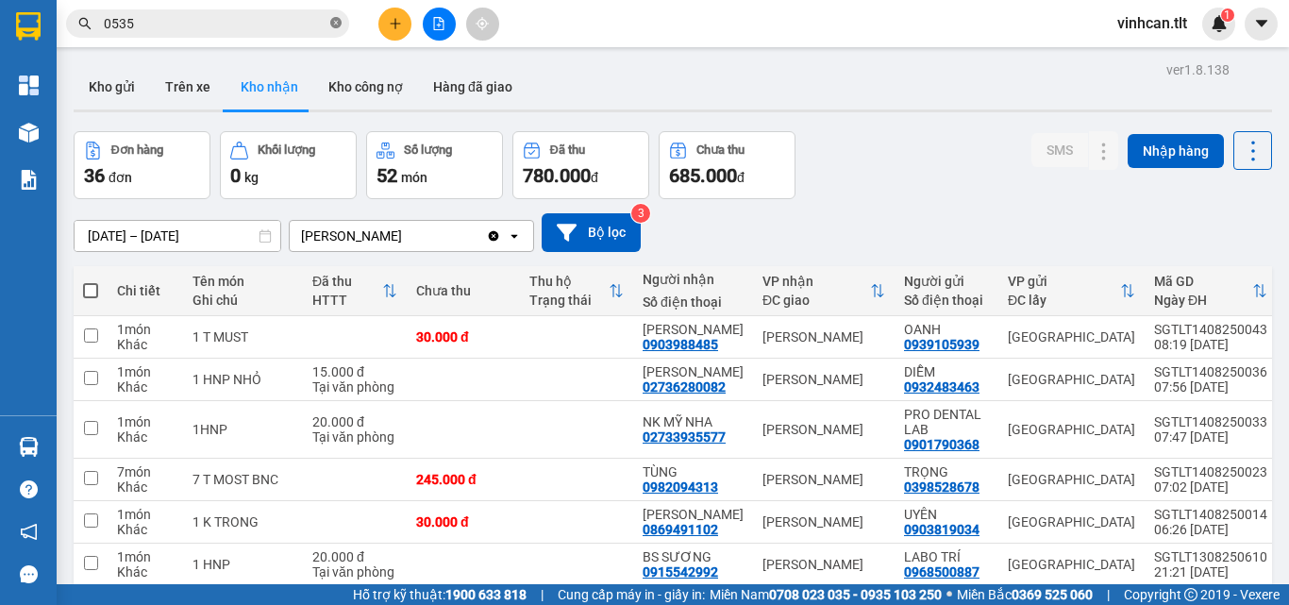
click at [337, 20] on icon "close-circle" at bounding box center [335, 22] width 11 height 11
click at [285, 22] on input "text" at bounding box center [215, 23] width 223 height 21
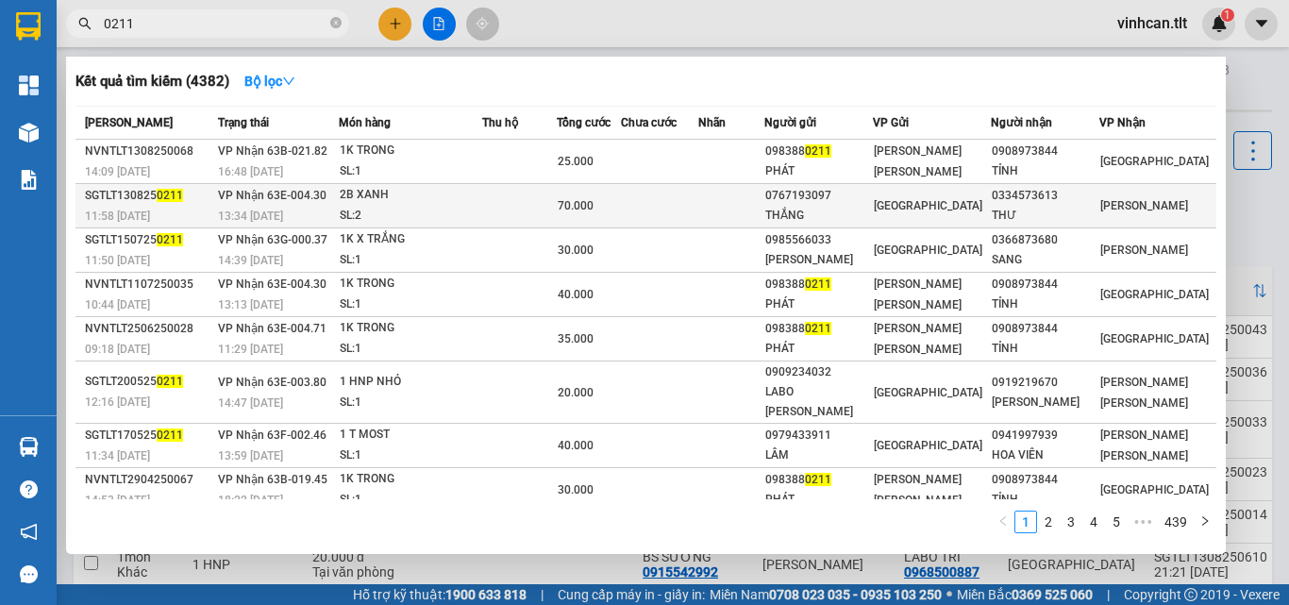
type input "0211"
click at [847, 204] on div "0767193097" at bounding box center [818, 196] width 107 height 20
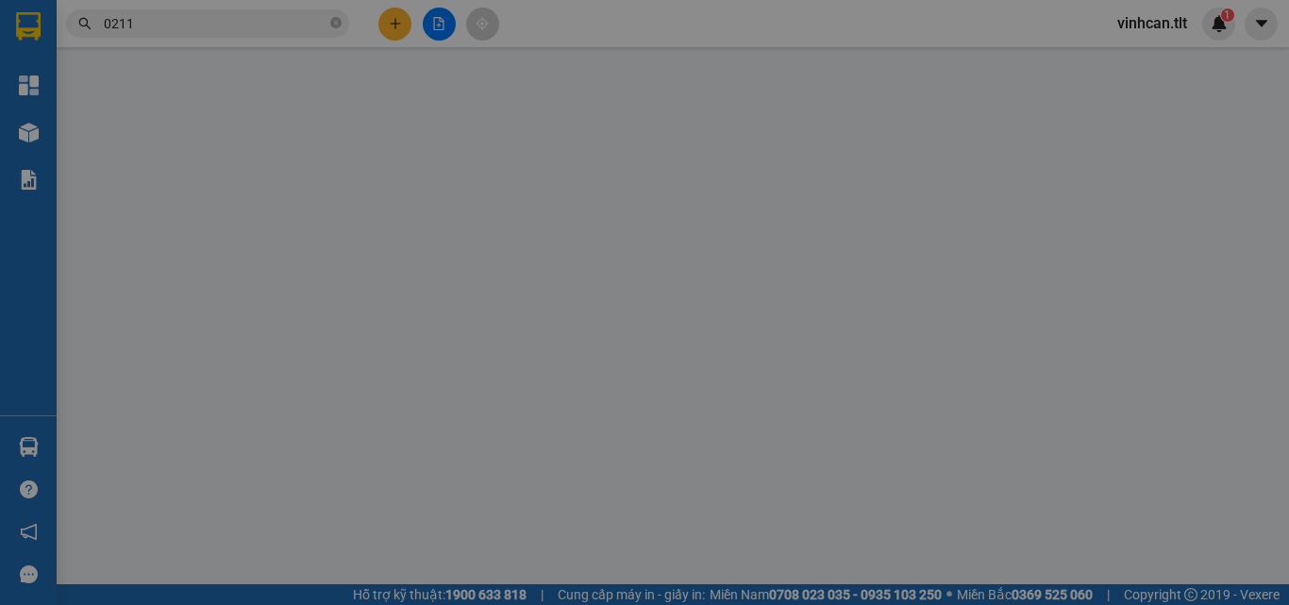
type input "0767193097"
type input "THẮNG"
type input "0334573613"
type input "THƯ"
type input "70.000"
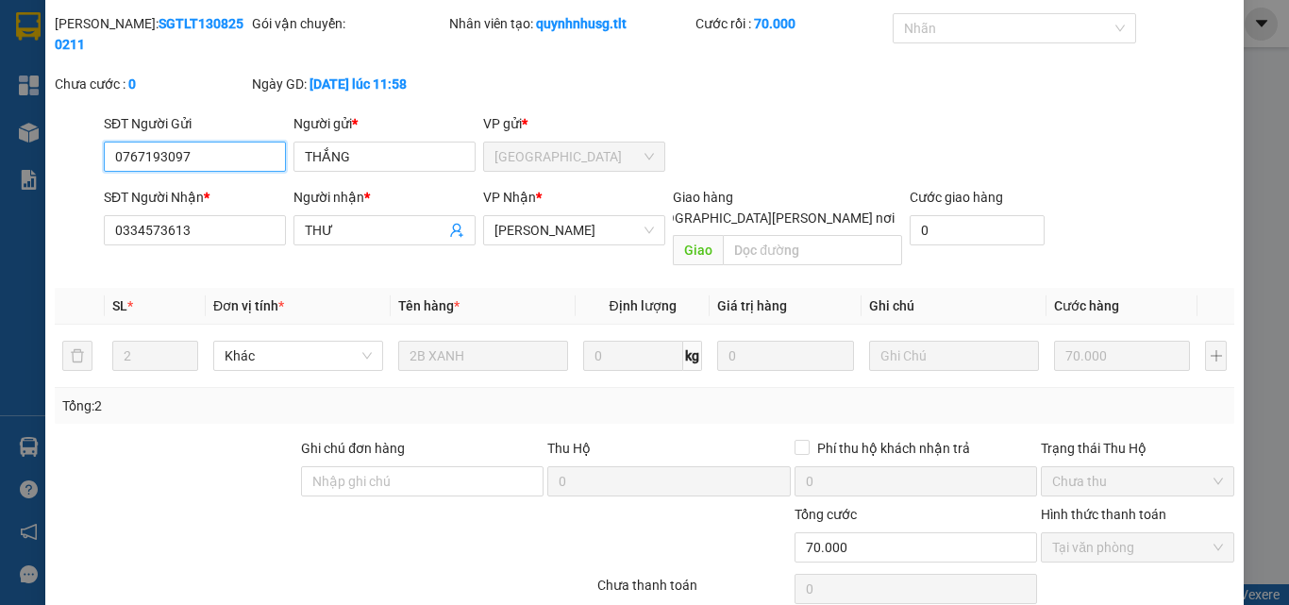
scroll to position [96, 0]
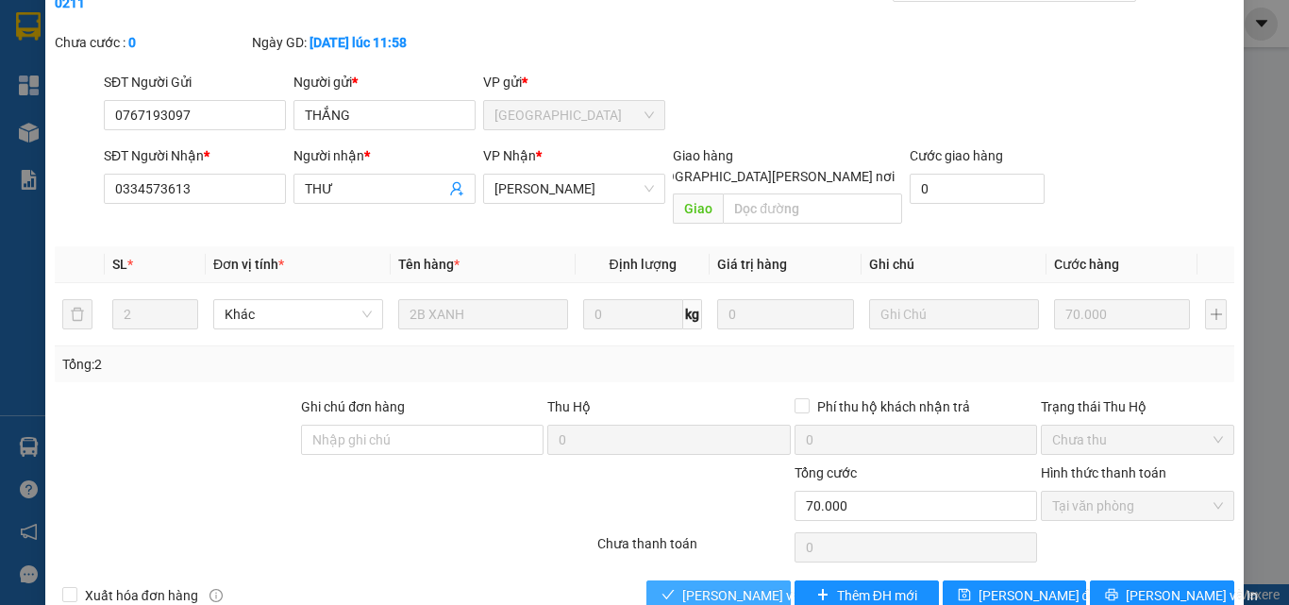
click at [747, 585] on span "[PERSON_NAME] và [PERSON_NAME] hàng" at bounding box center [809, 595] width 255 height 21
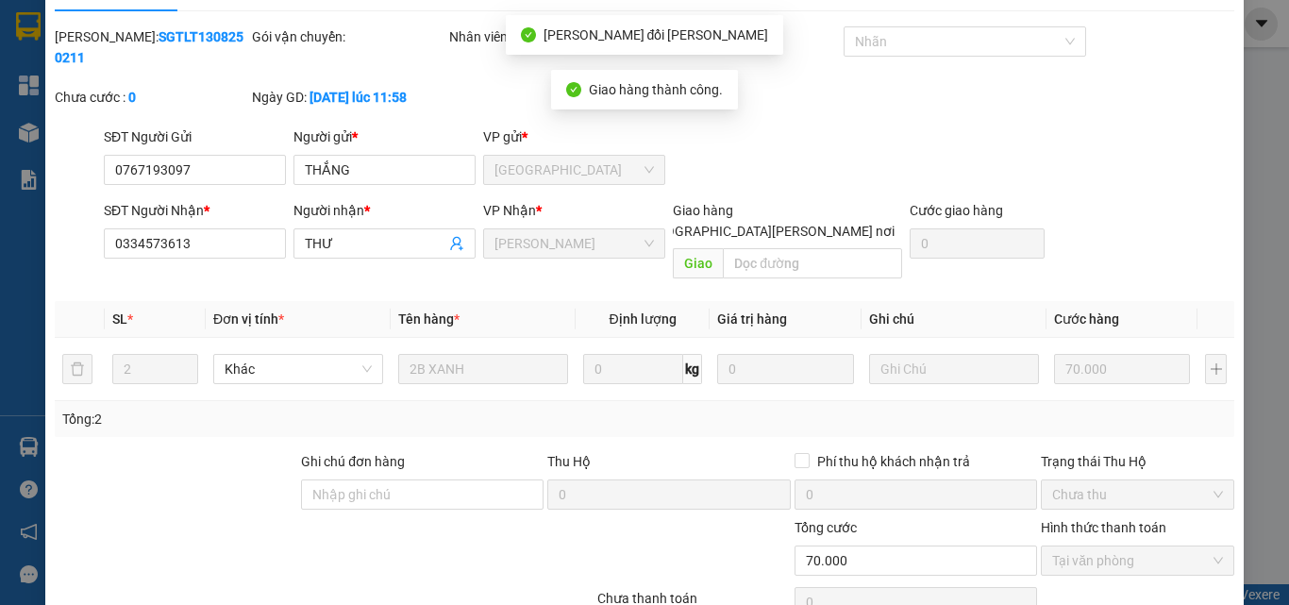
scroll to position [0, 0]
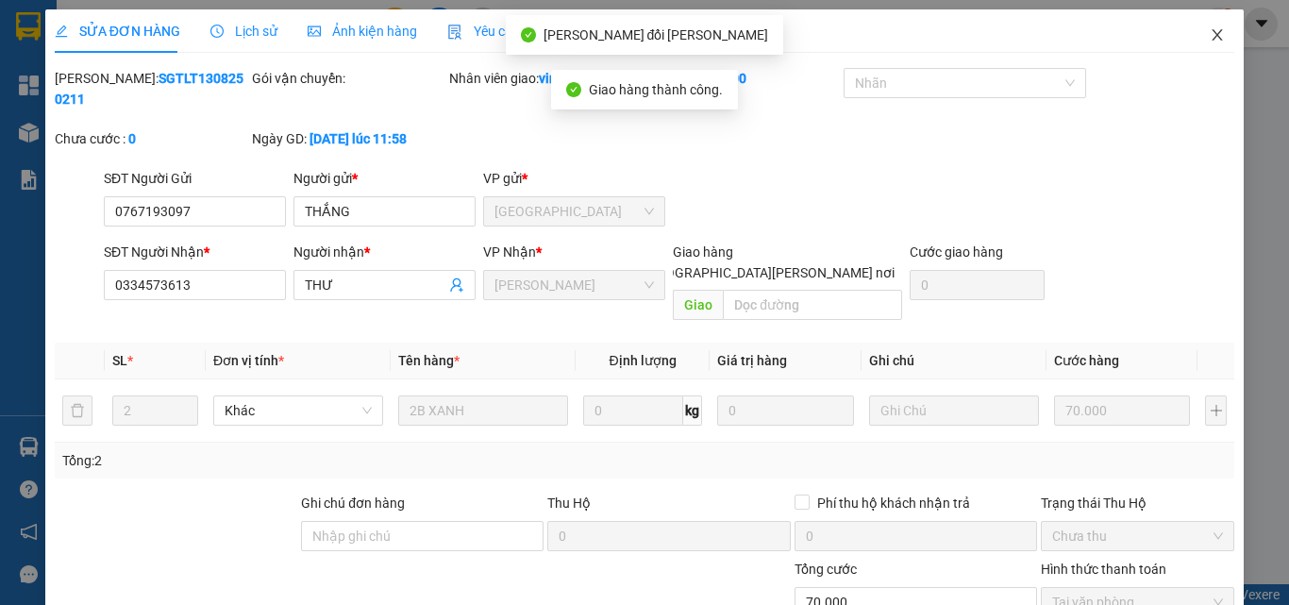
click at [1210, 36] on icon "close" at bounding box center [1217, 34] width 15 height 15
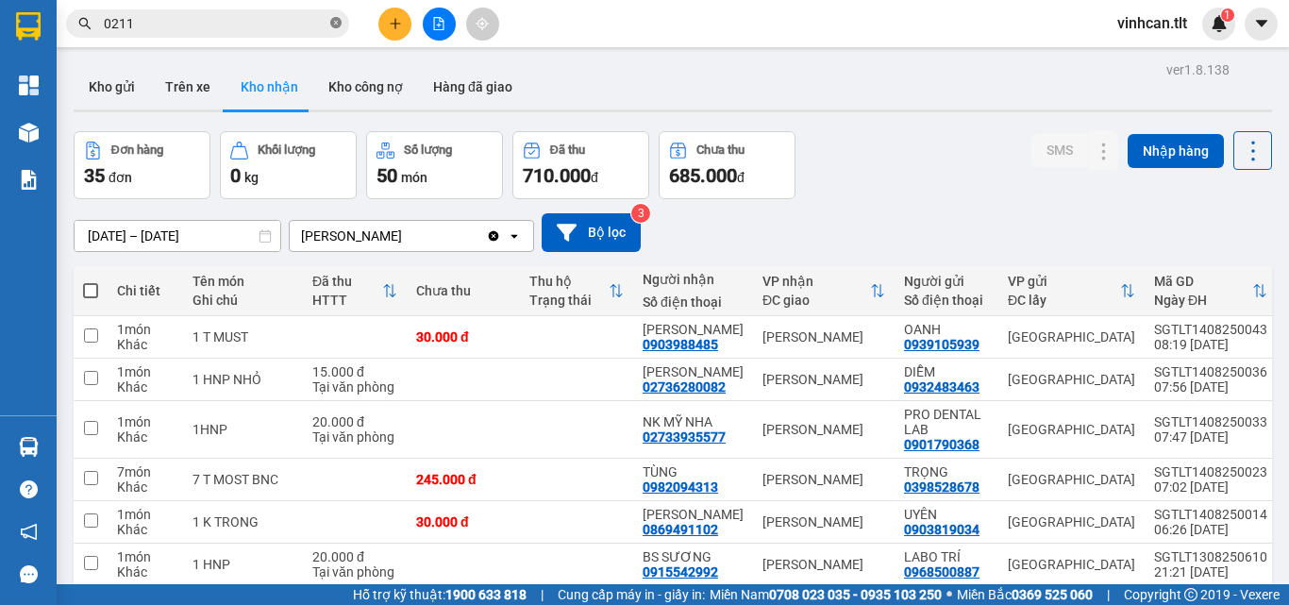
click at [335, 20] on icon "close-circle" at bounding box center [335, 22] width 11 height 11
click at [261, 22] on input "text" at bounding box center [215, 23] width 223 height 21
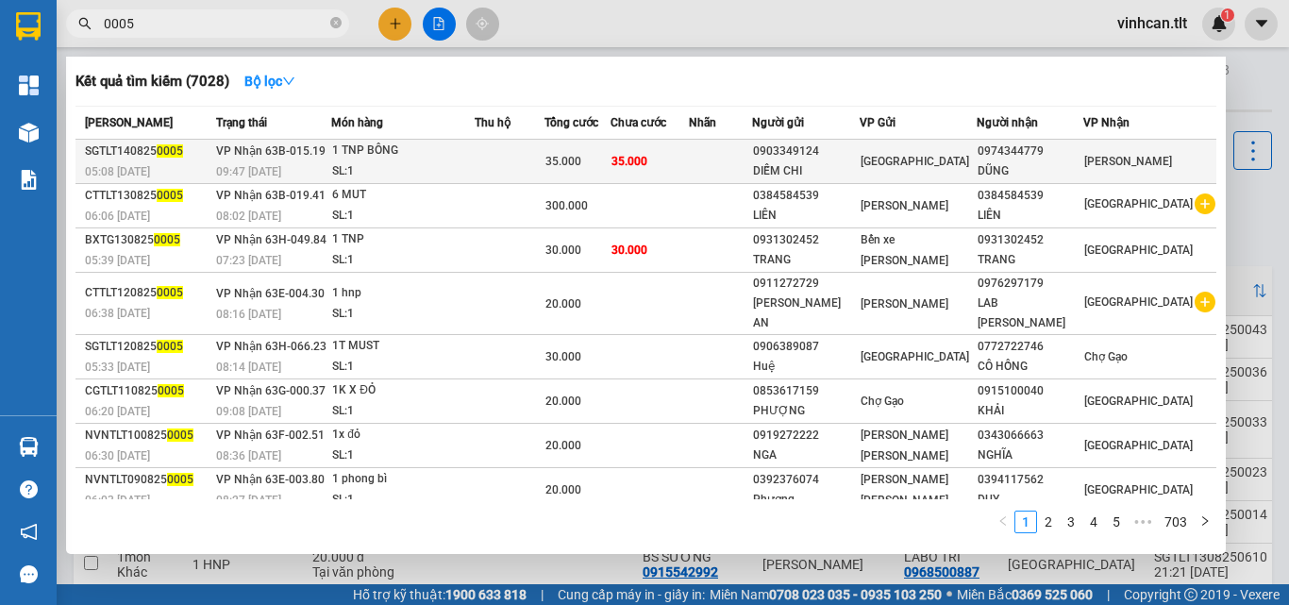
type input "0005"
click at [856, 154] on div "0903349124" at bounding box center [806, 152] width 106 height 20
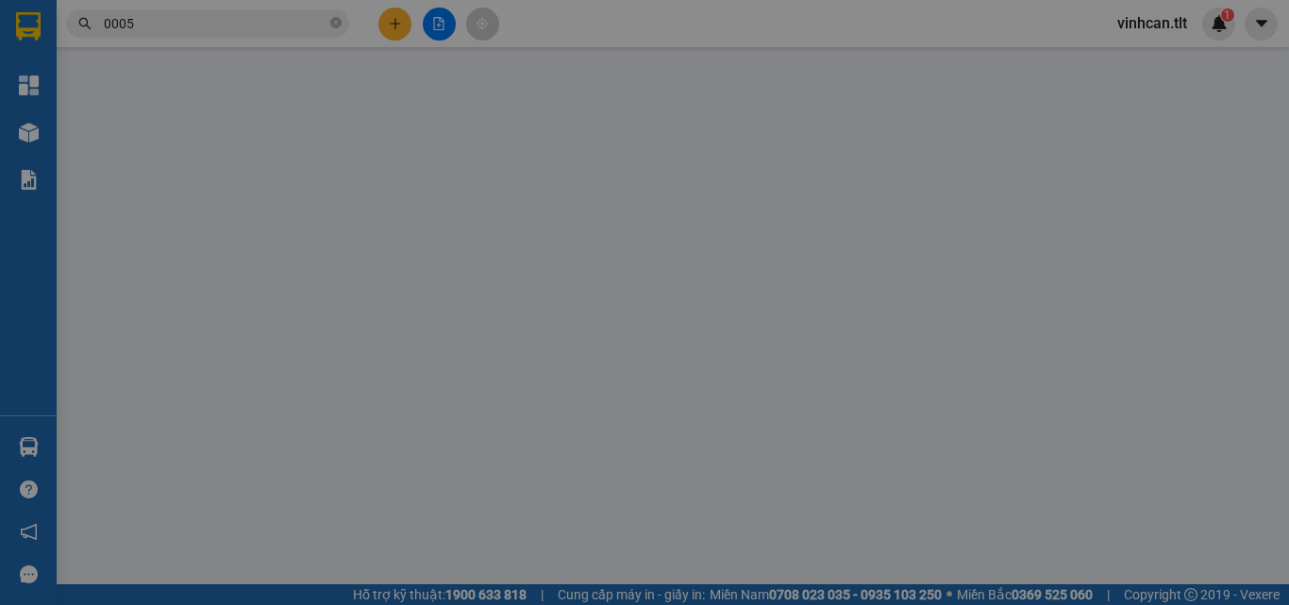
type input "0903349124"
type input "DIỄM CHI"
type input "0974344779"
type input "DŨNG"
type input "35.000"
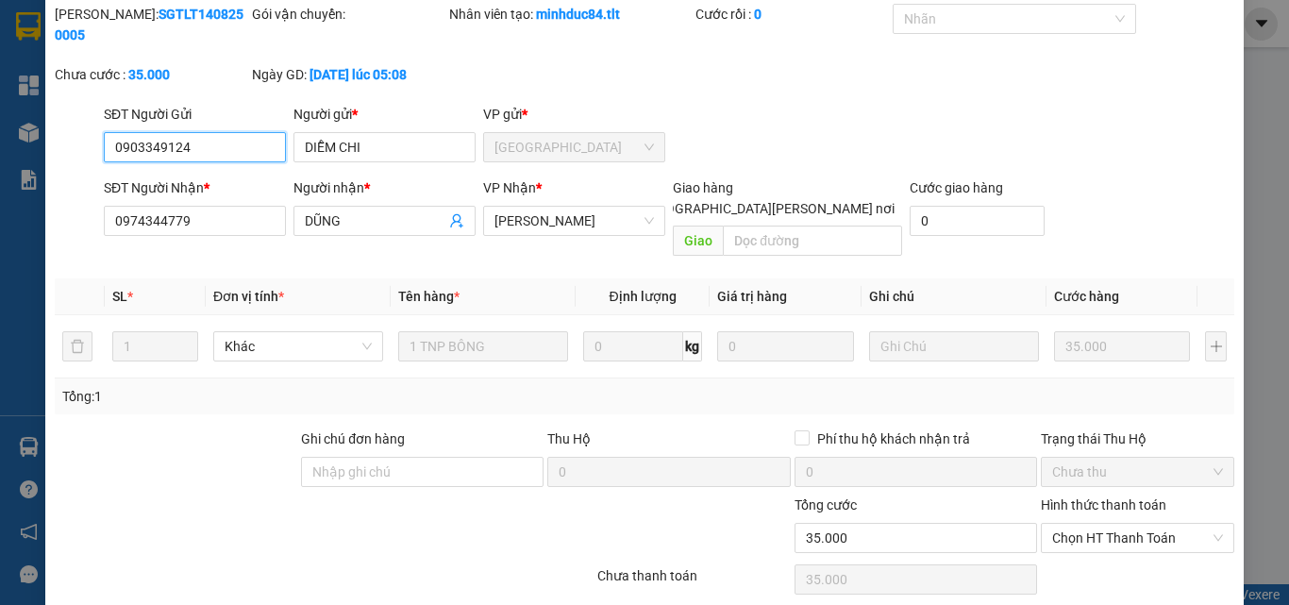
scroll to position [97, 0]
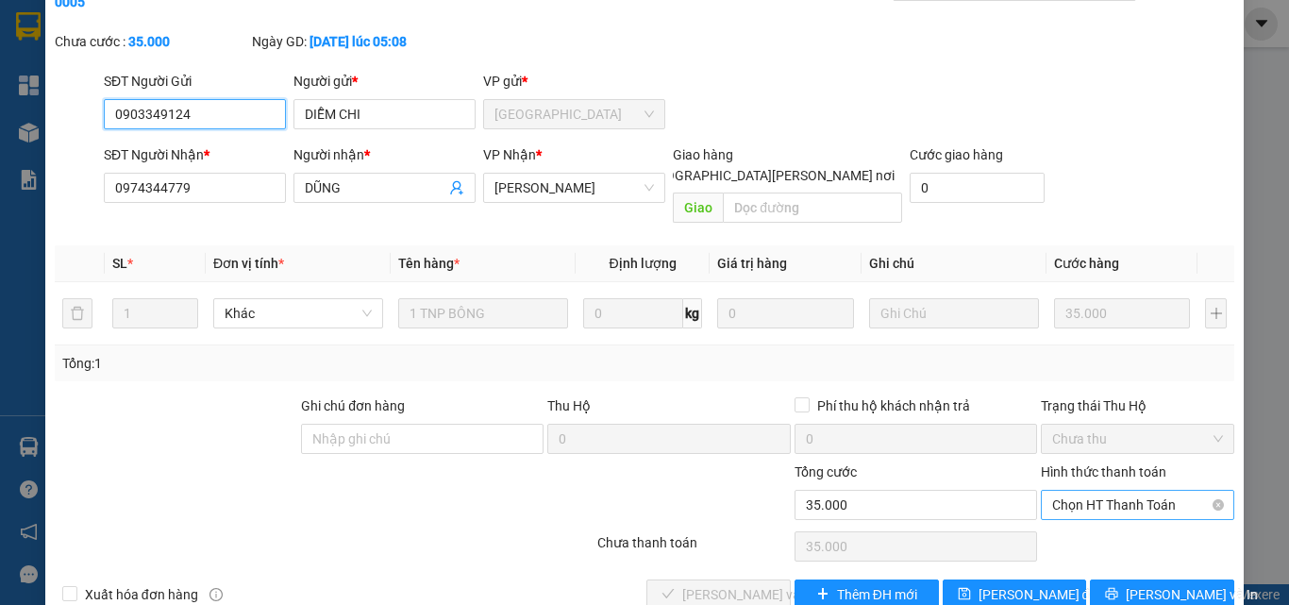
click at [1081, 491] on span "Chọn HT Thanh Toán" at bounding box center [1137, 505] width 171 height 28
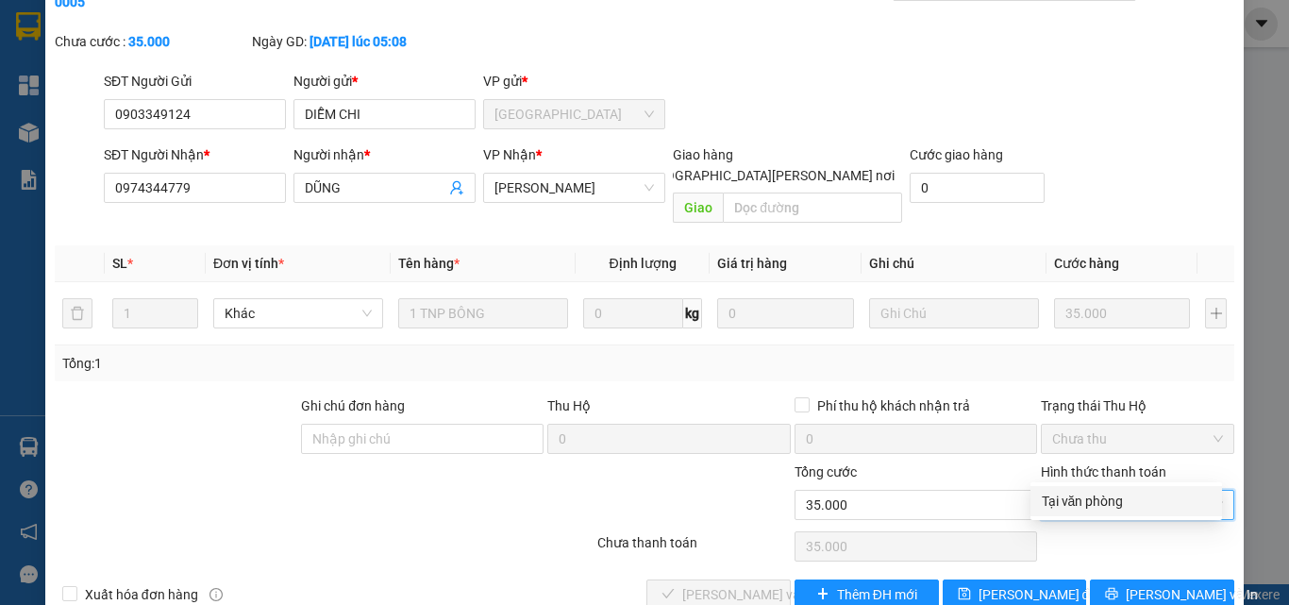
click at [1088, 497] on div "Tại văn phòng" at bounding box center [1126, 501] width 169 height 21
type input "0"
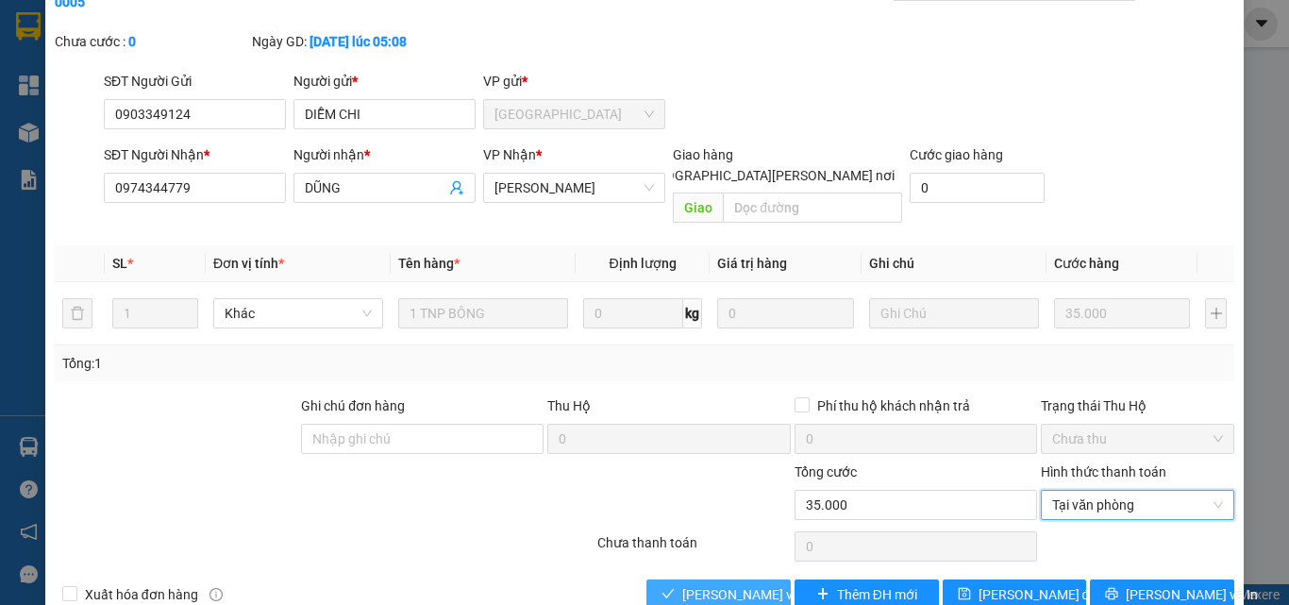
click at [763, 579] on button "[PERSON_NAME] và [PERSON_NAME] hàng" at bounding box center [718, 594] width 144 height 30
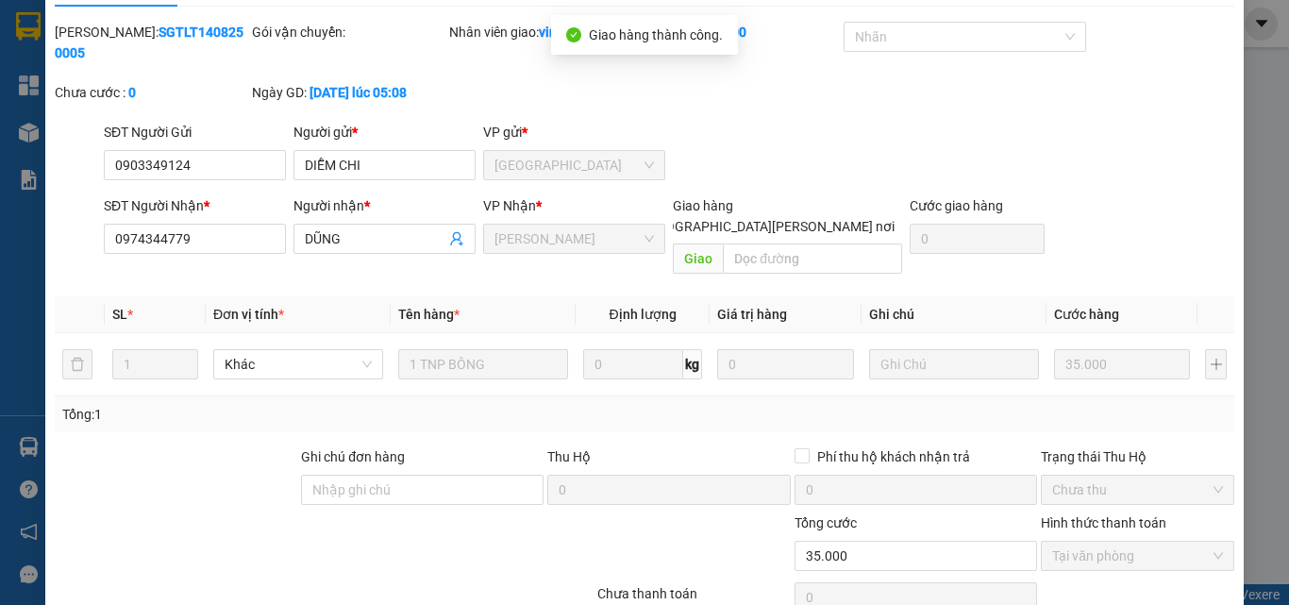
scroll to position [0, 0]
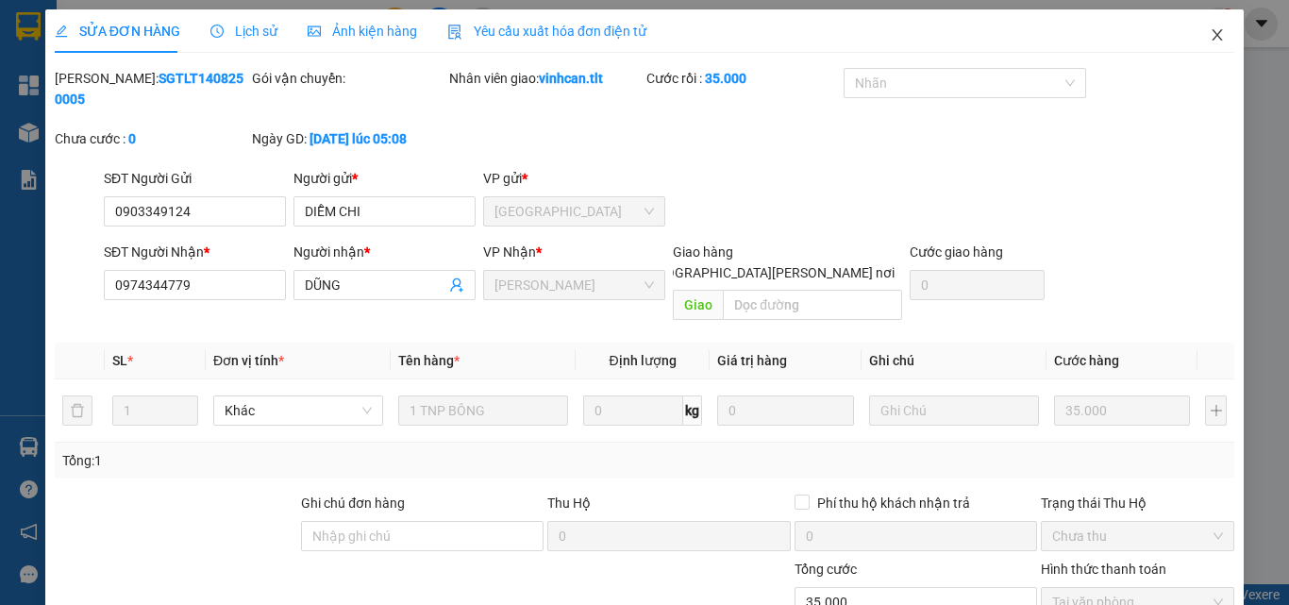
click at [1210, 37] on icon "close" at bounding box center [1217, 34] width 15 height 15
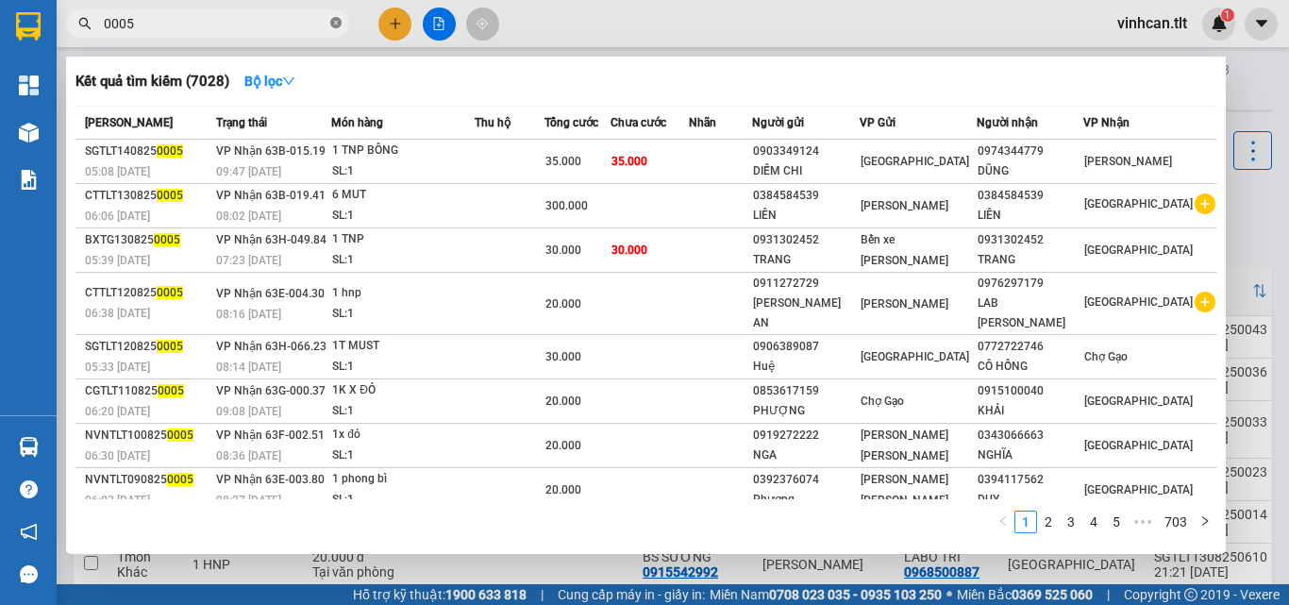
click at [337, 18] on icon "close-circle" at bounding box center [335, 22] width 11 height 11
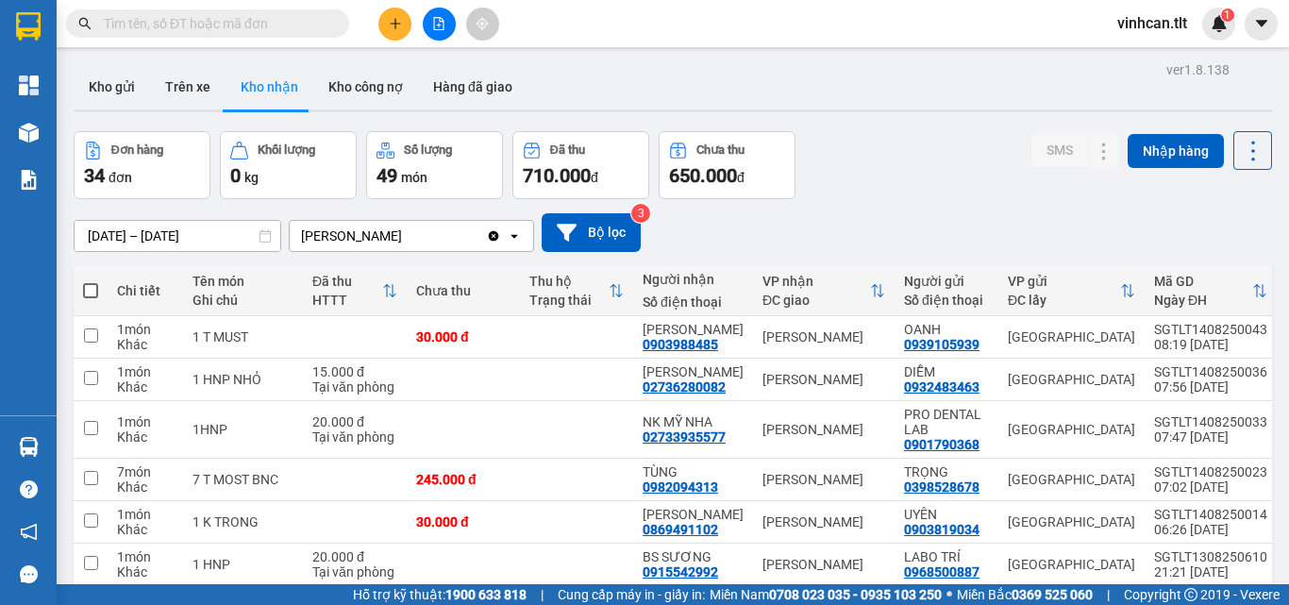
click at [310, 22] on input "text" at bounding box center [215, 23] width 223 height 21
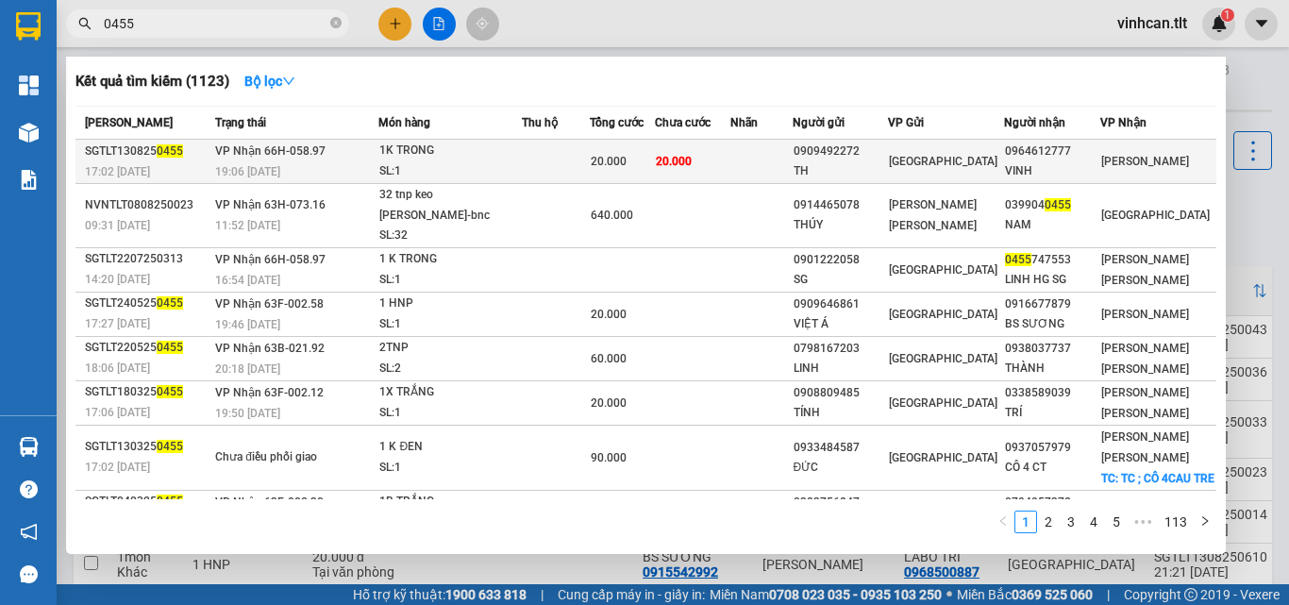
type input "0455"
click at [847, 155] on div "0909492272" at bounding box center [840, 152] width 93 height 20
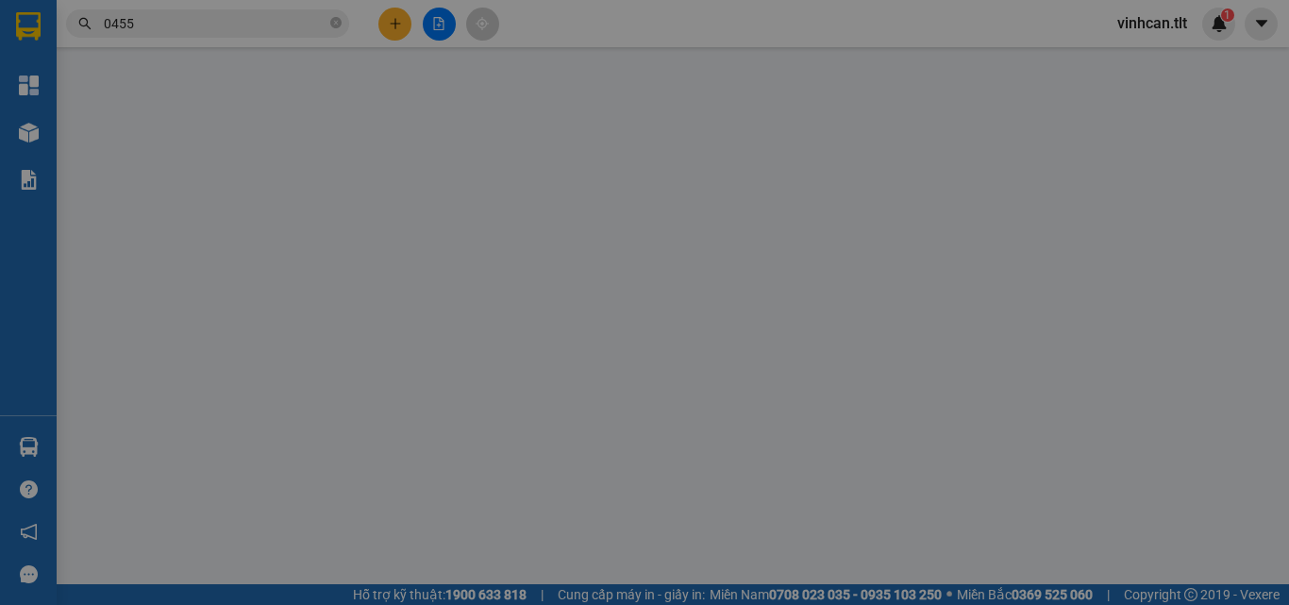
type input "0909492272"
type input "TH"
type input "0964612777"
type input "VINH"
type input "20.000"
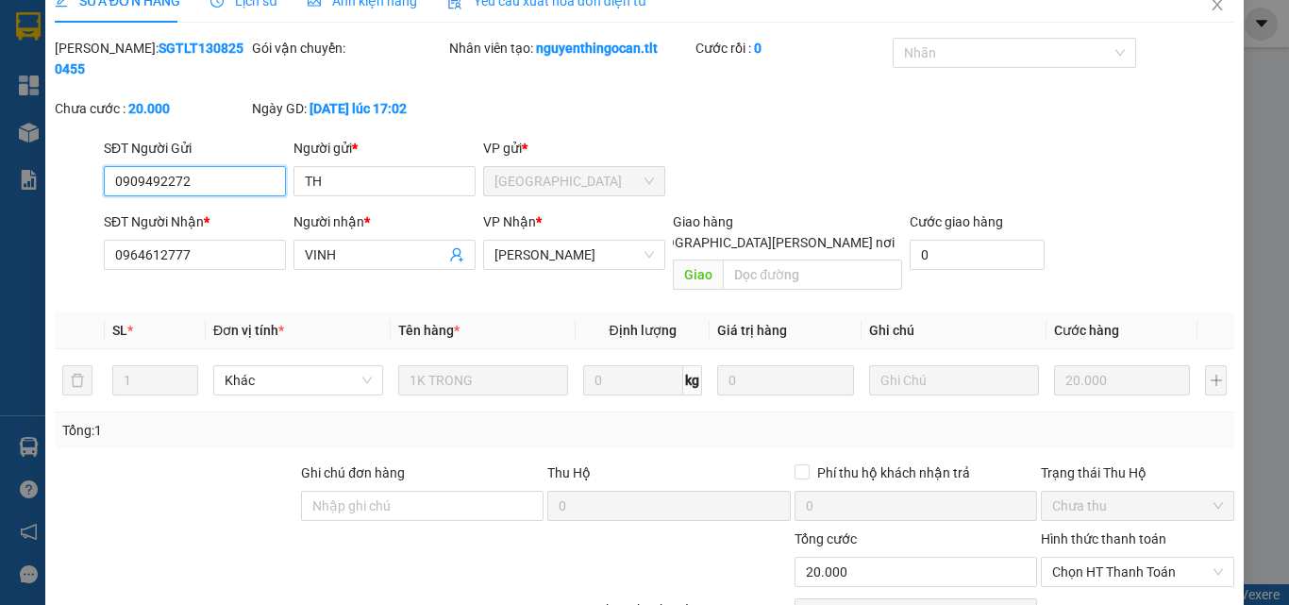
scroll to position [97, 0]
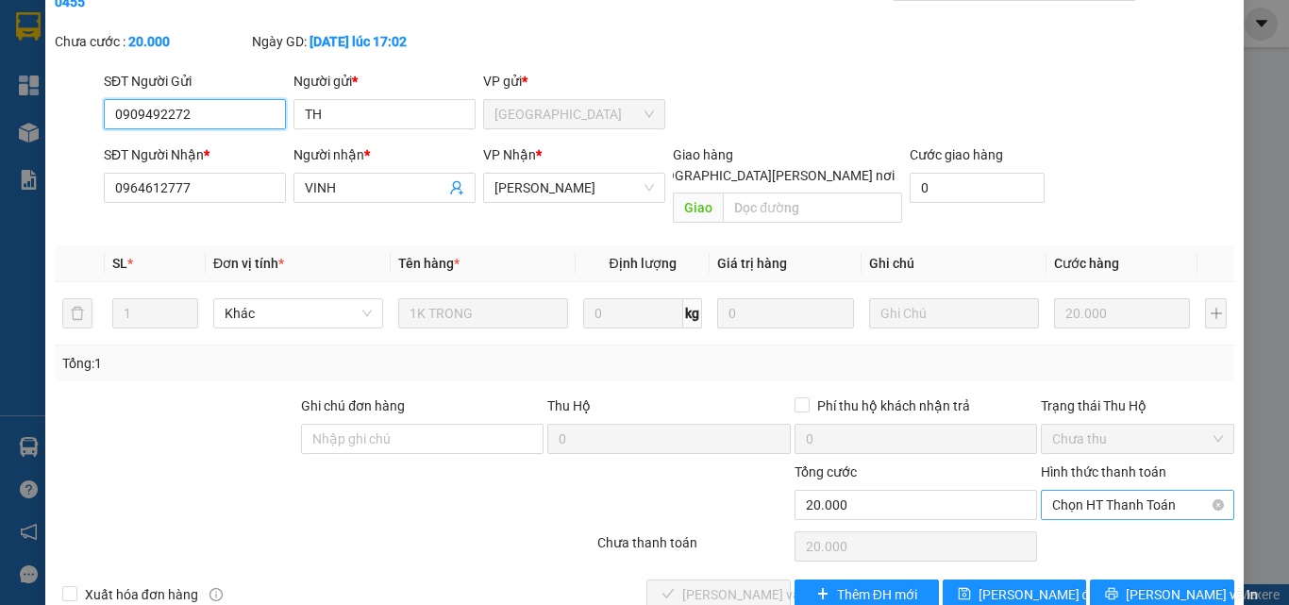
click at [1145, 491] on span "Chọn HT Thanh Toán" at bounding box center [1137, 505] width 171 height 28
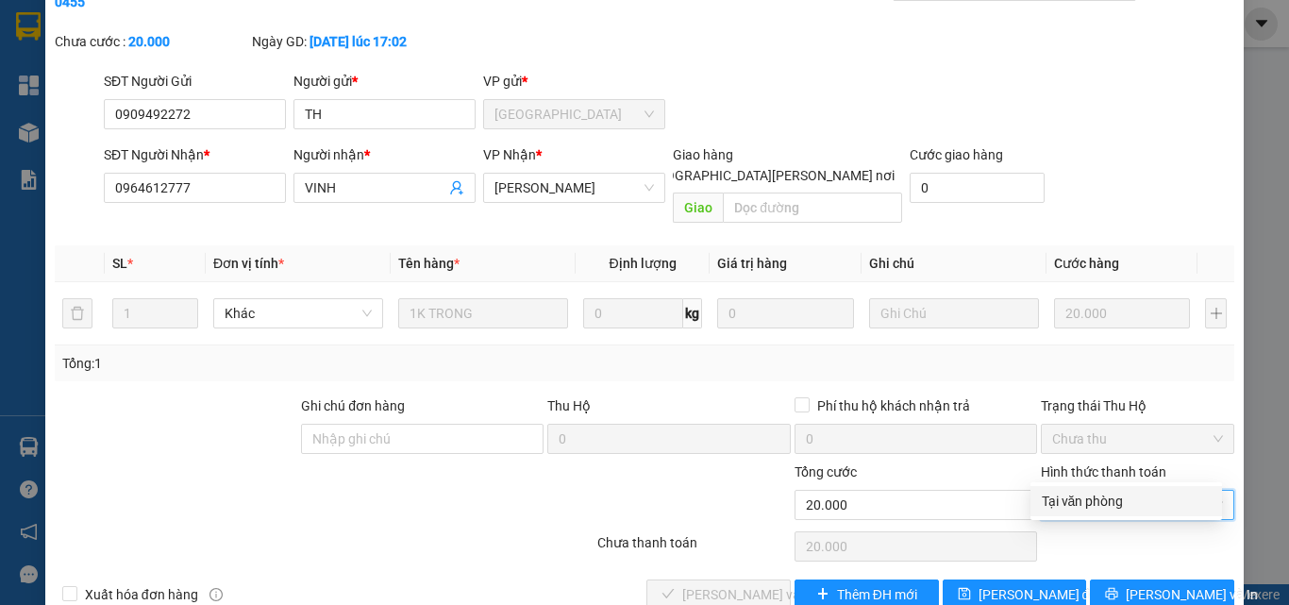
click at [1104, 497] on div "Tại văn phòng" at bounding box center [1126, 501] width 169 height 21
type input "0"
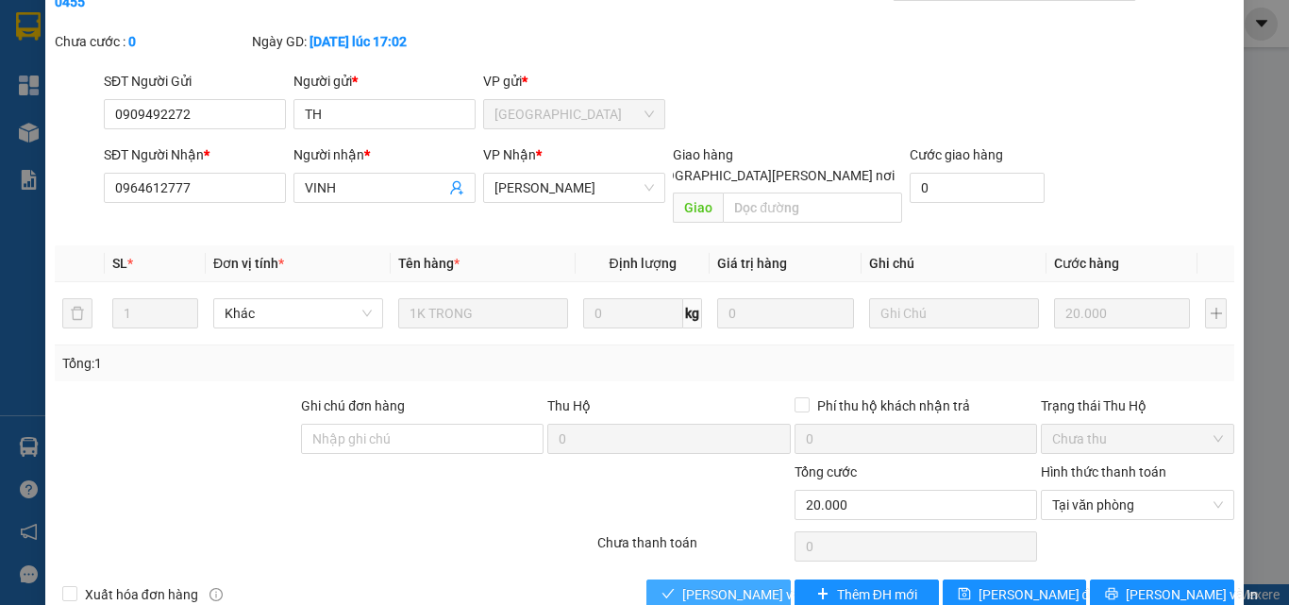
click at [762, 584] on span "[PERSON_NAME] và [PERSON_NAME] hàng" at bounding box center [809, 594] width 255 height 21
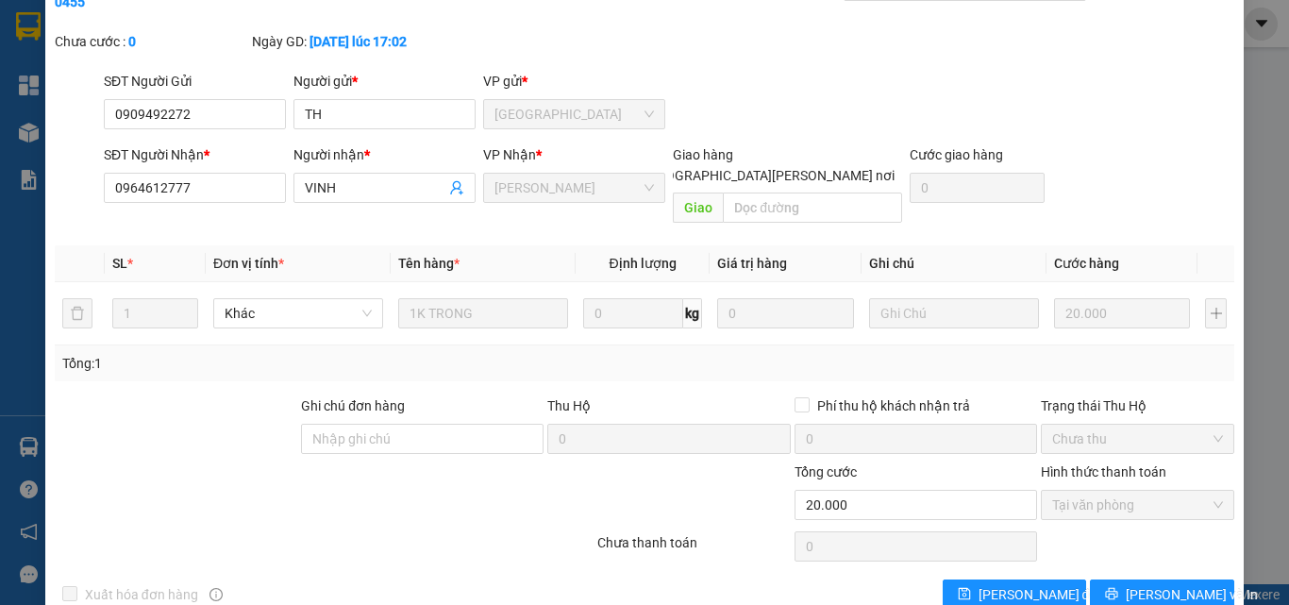
scroll to position [0, 0]
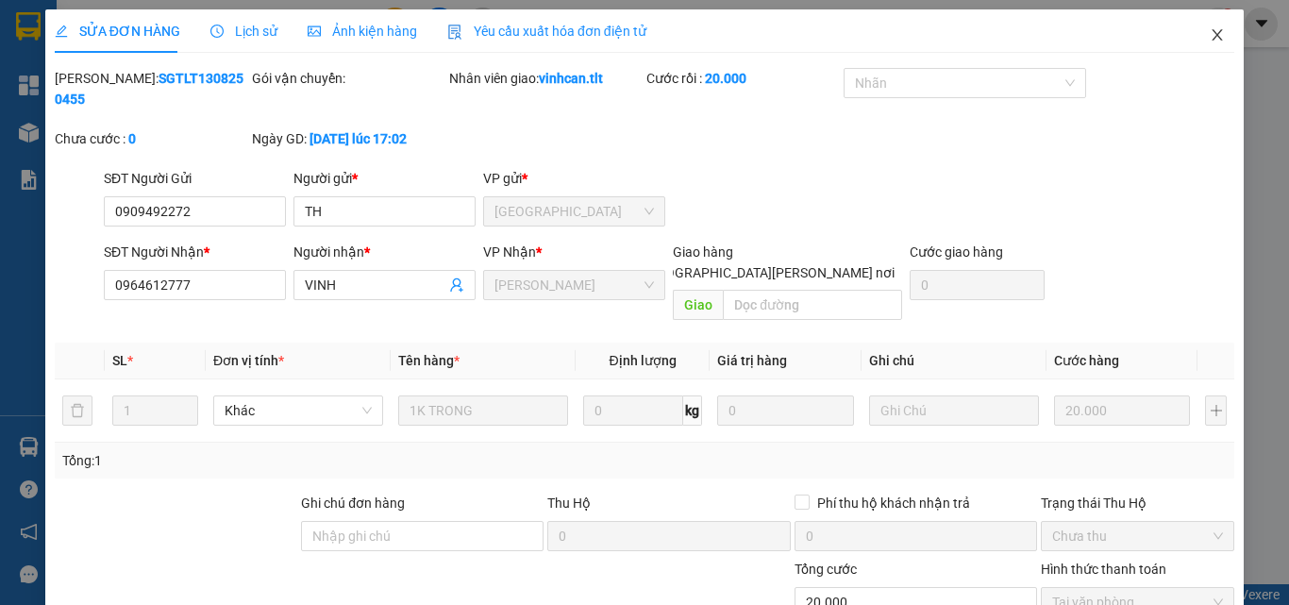
click at [1213, 38] on icon "close" at bounding box center [1218, 34] width 10 height 11
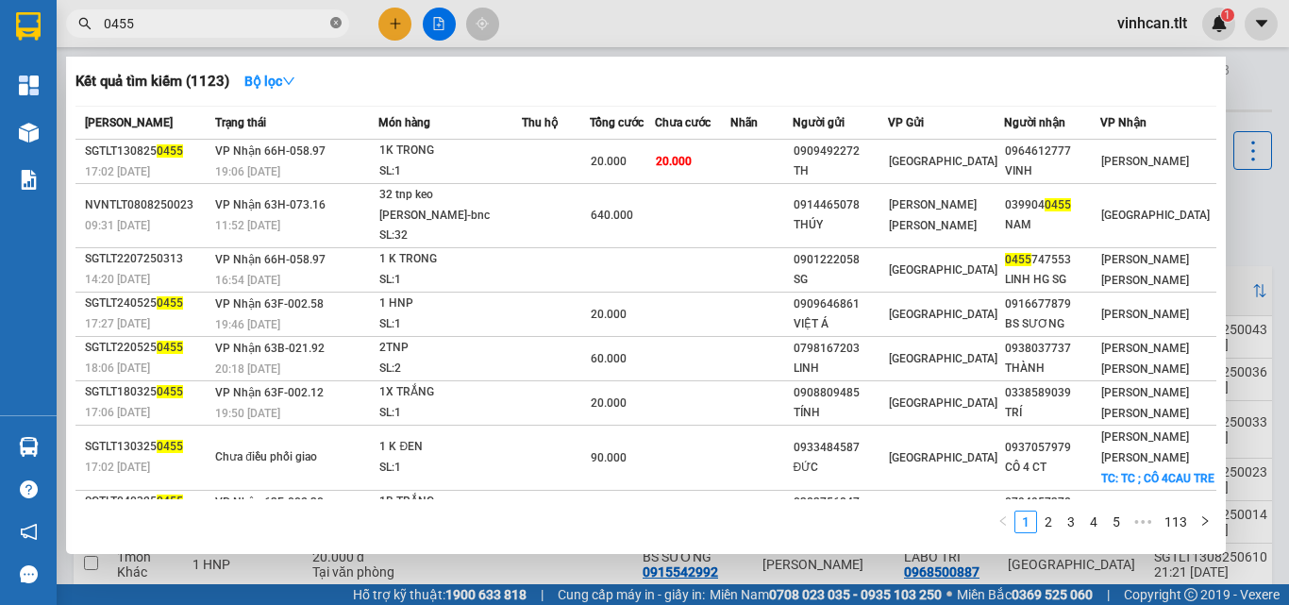
click at [330, 24] on icon "close-circle" at bounding box center [335, 22] width 11 height 11
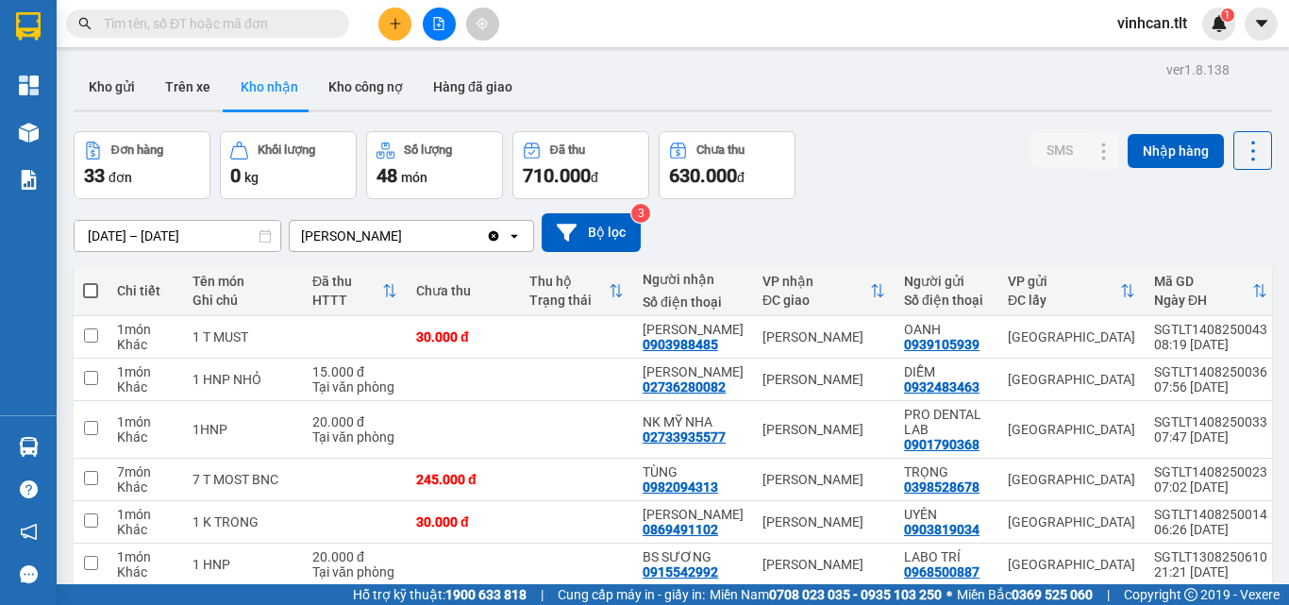
click at [310, 26] on input "text" at bounding box center [215, 23] width 223 height 21
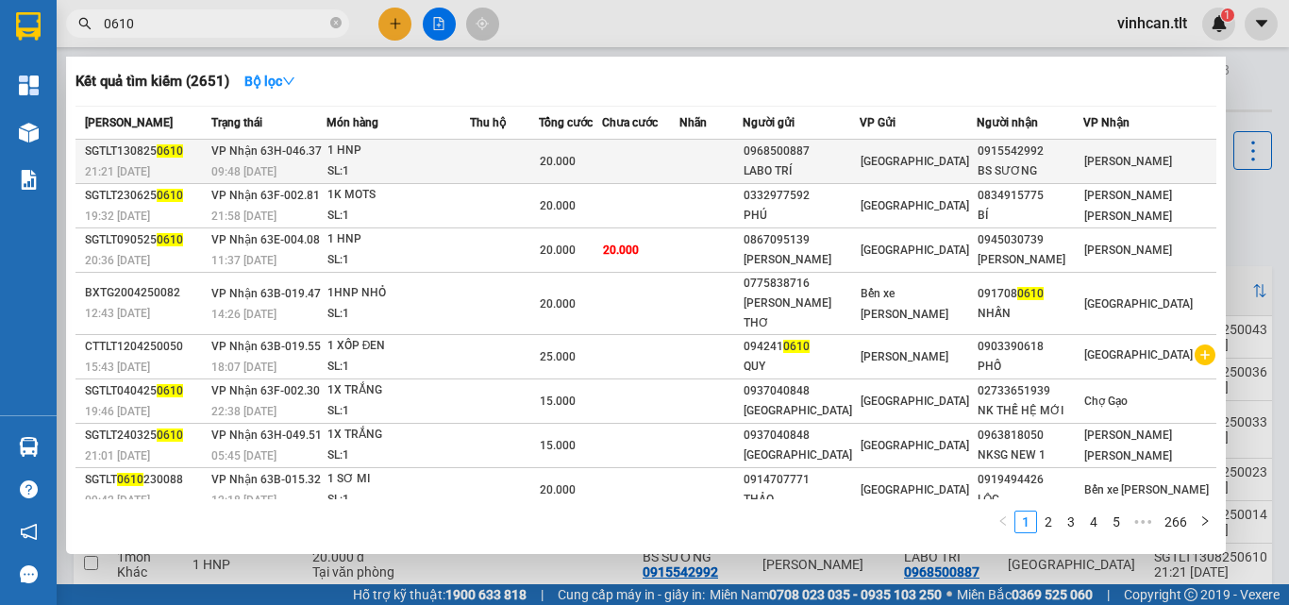
type input "0610"
click at [837, 150] on div "0968500887" at bounding box center [801, 152] width 115 height 20
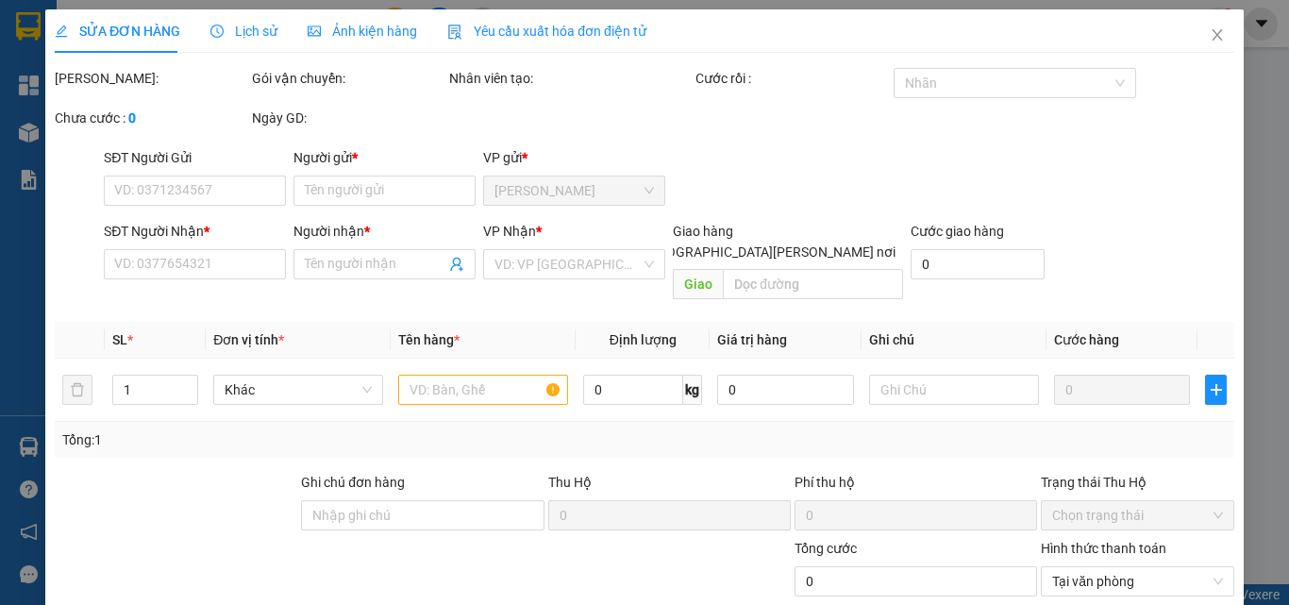
type input "0968500887"
type input "LABO TRÍ"
type input "0915542992"
type input "BS SƯƠNG"
type input "20.000"
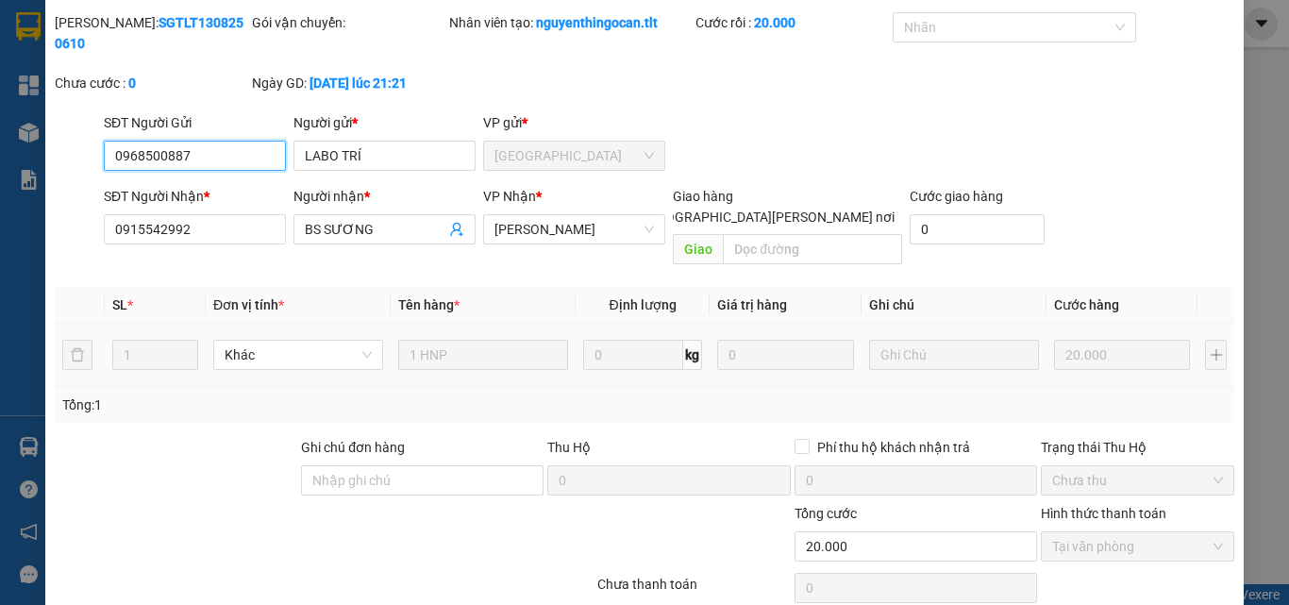
scroll to position [97, 0]
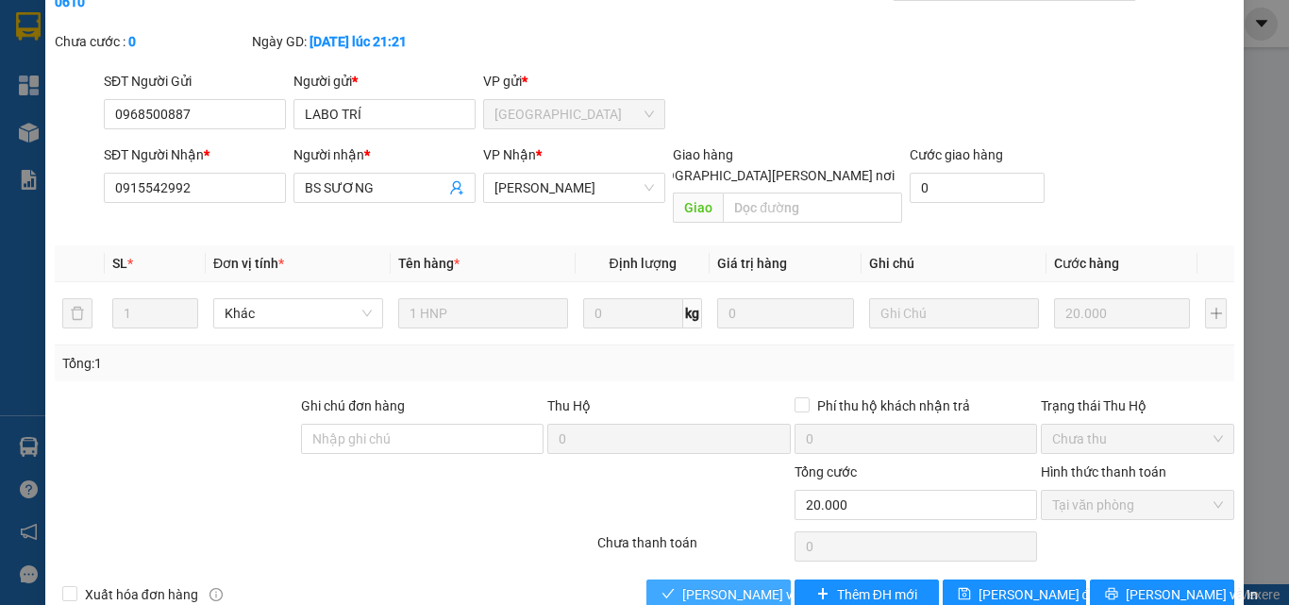
click at [756, 584] on span "[PERSON_NAME] và [PERSON_NAME] hàng" at bounding box center [809, 594] width 255 height 21
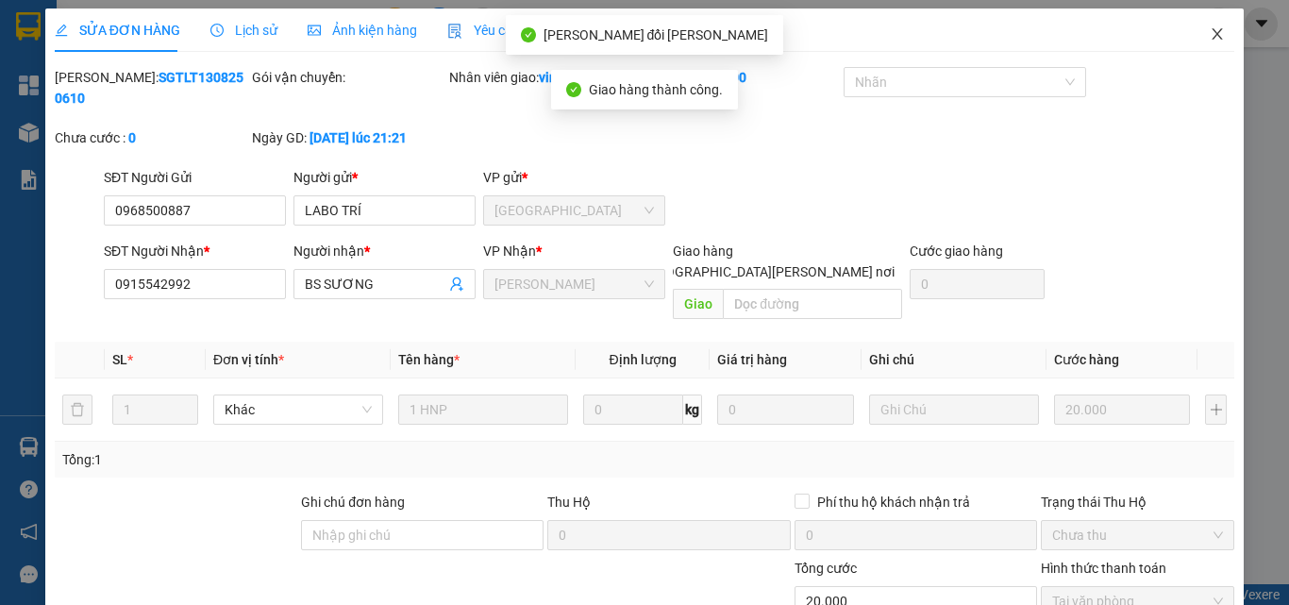
scroll to position [0, 0]
click at [1213, 32] on icon "close" at bounding box center [1218, 34] width 10 height 11
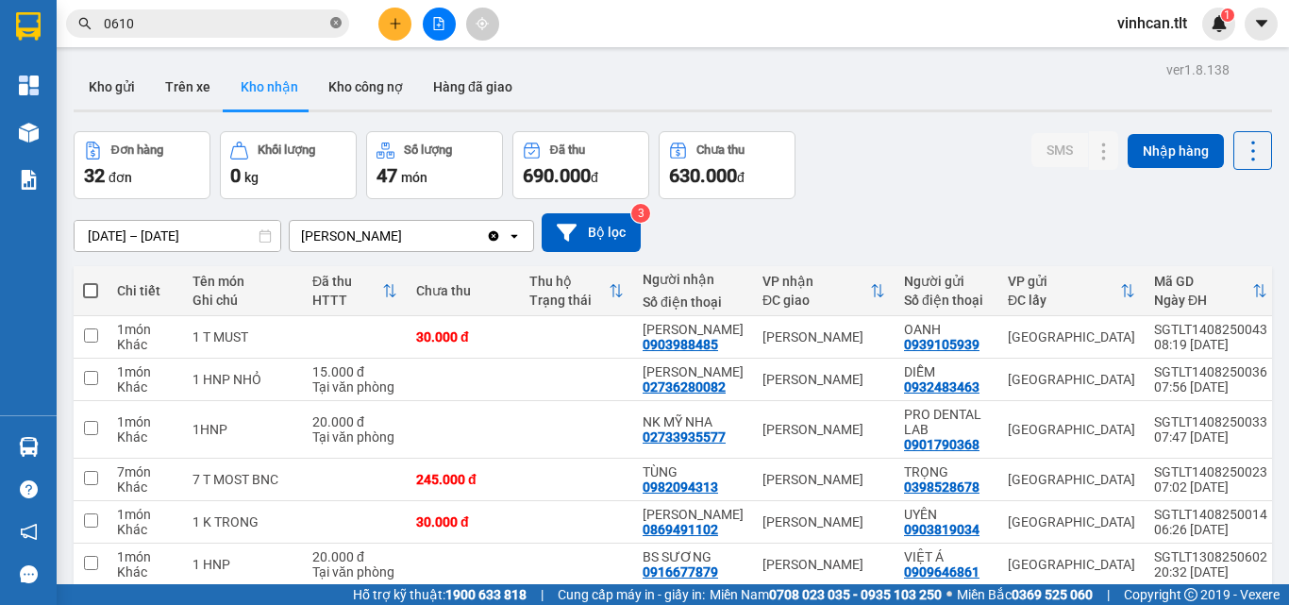
click at [332, 22] on icon "close-circle" at bounding box center [335, 22] width 11 height 11
click at [276, 16] on input "text" at bounding box center [215, 23] width 223 height 21
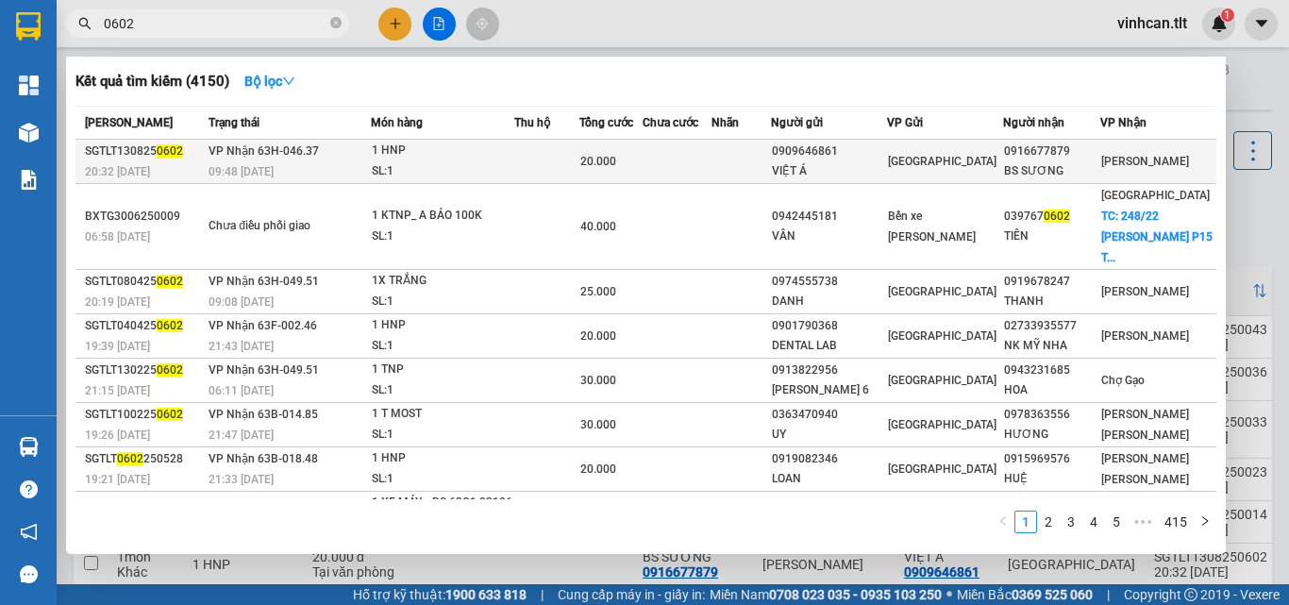
type input "0602"
click at [871, 160] on div "0909646861" at bounding box center [829, 152] width 114 height 20
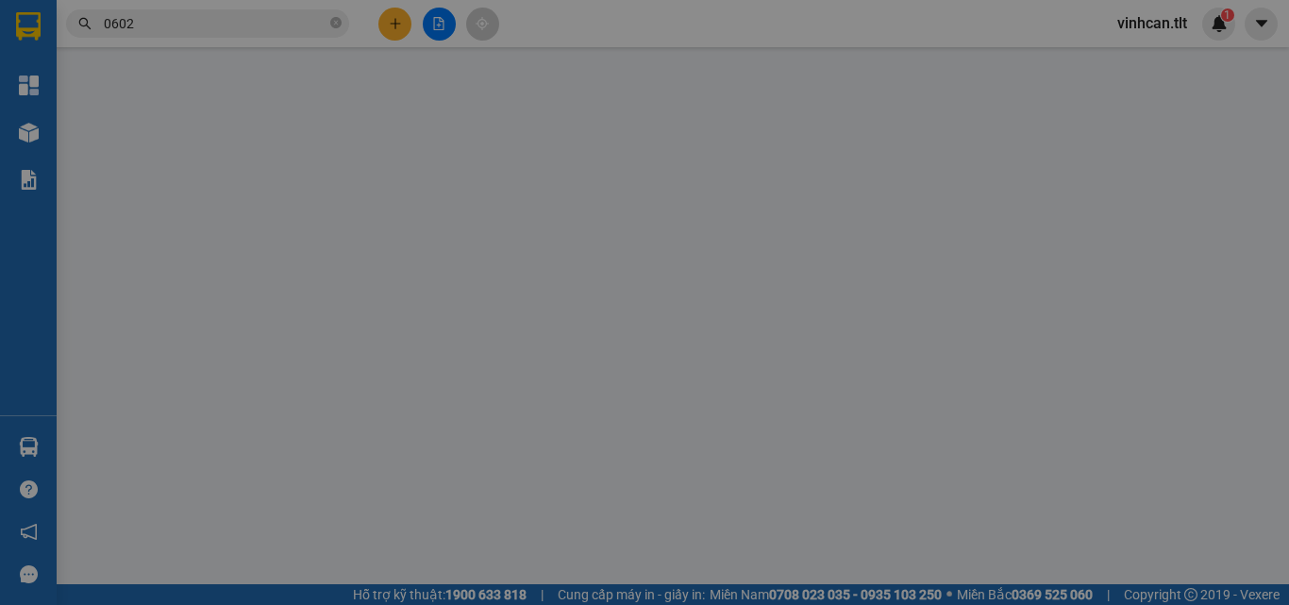
type input "0909646861"
type input "VIỆT Á"
type input "0916677879"
type input "BS SƯƠNG"
type input "20.000"
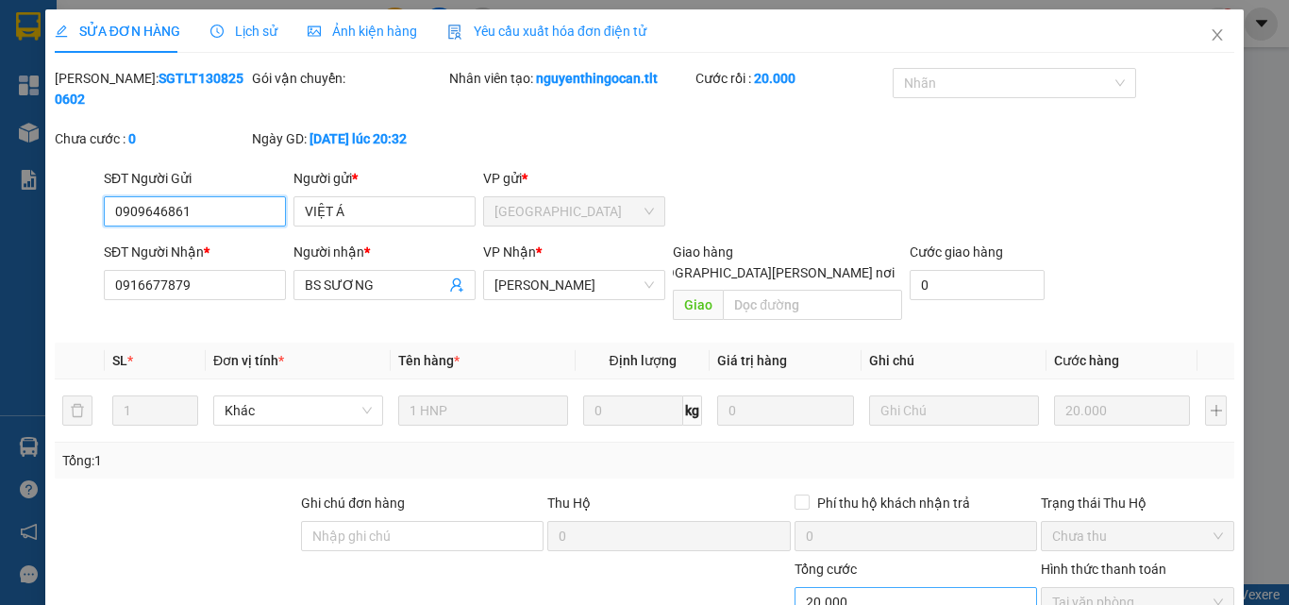
scroll to position [88, 0]
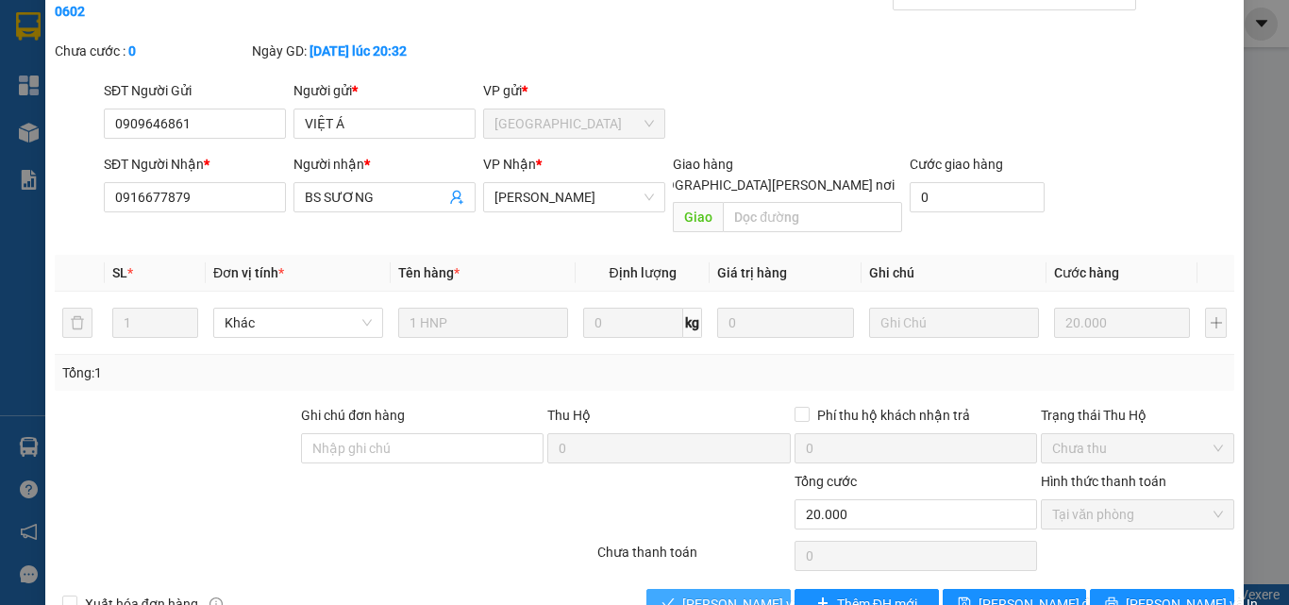
click at [763, 594] on span "[PERSON_NAME] và [PERSON_NAME] hàng" at bounding box center [809, 604] width 255 height 21
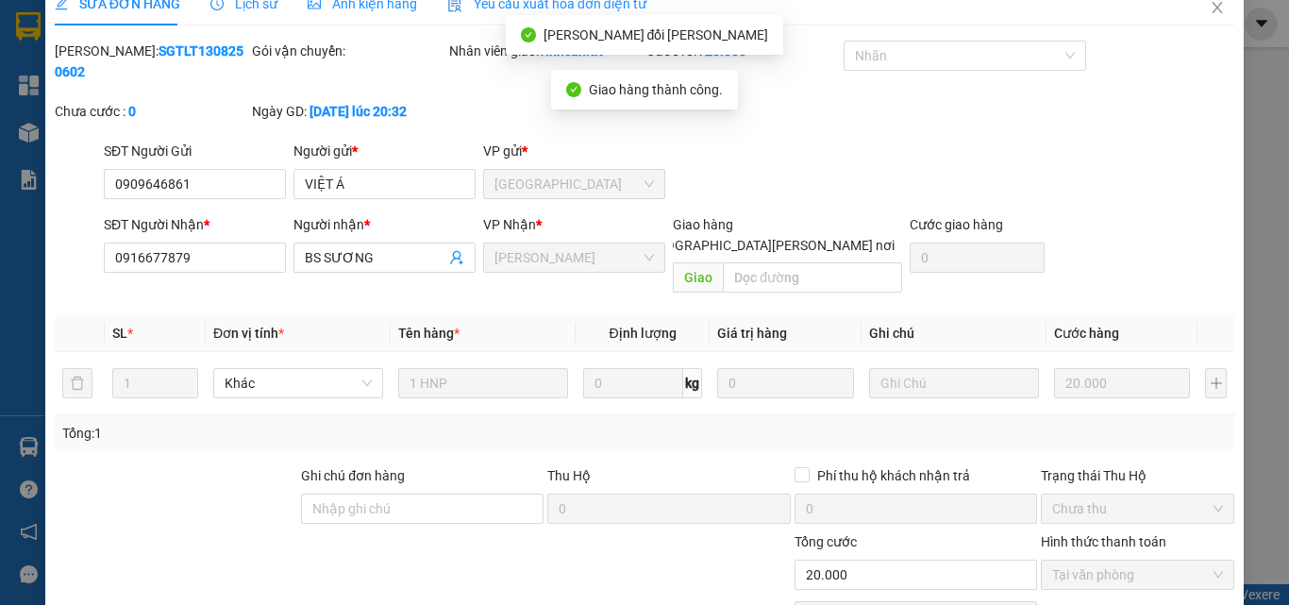
scroll to position [0, 0]
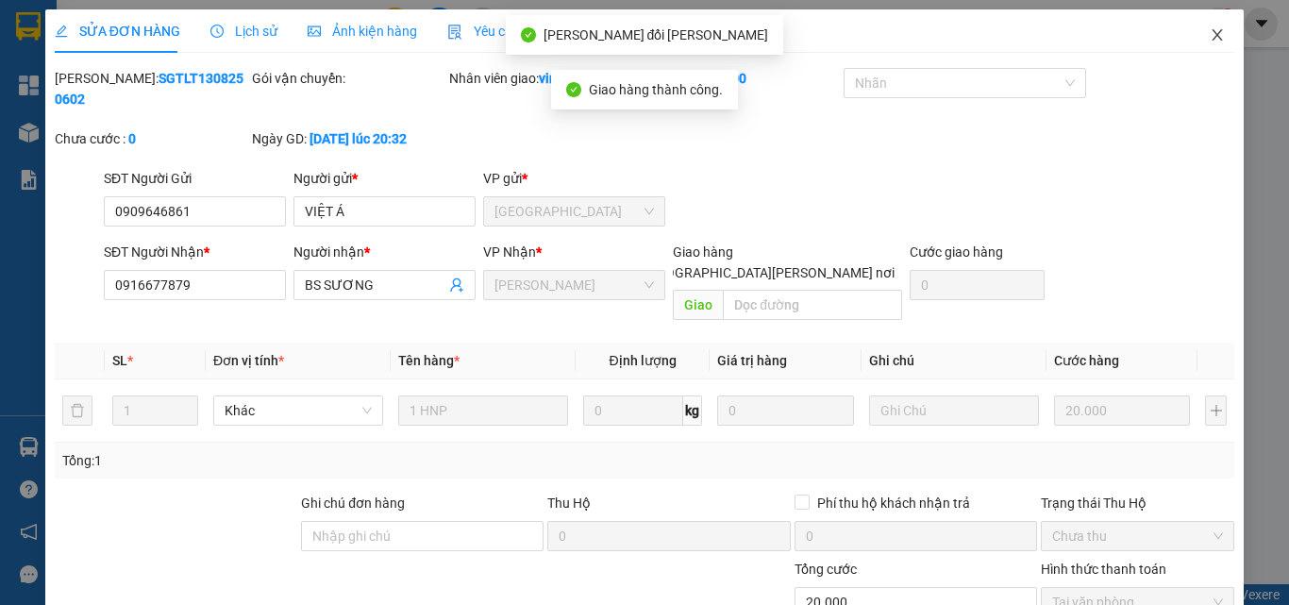
click at [1210, 34] on icon "close" at bounding box center [1217, 34] width 15 height 15
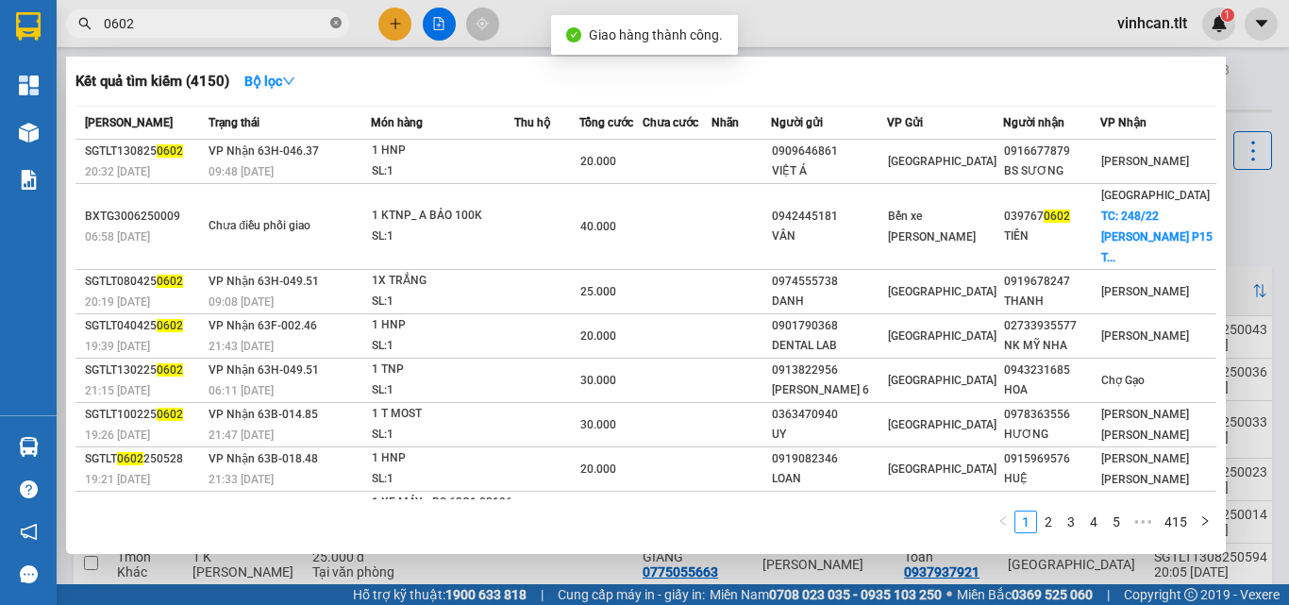
click at [333, 21] on icon "close-circle" at bounding box center [335, 22] width 11 height 11
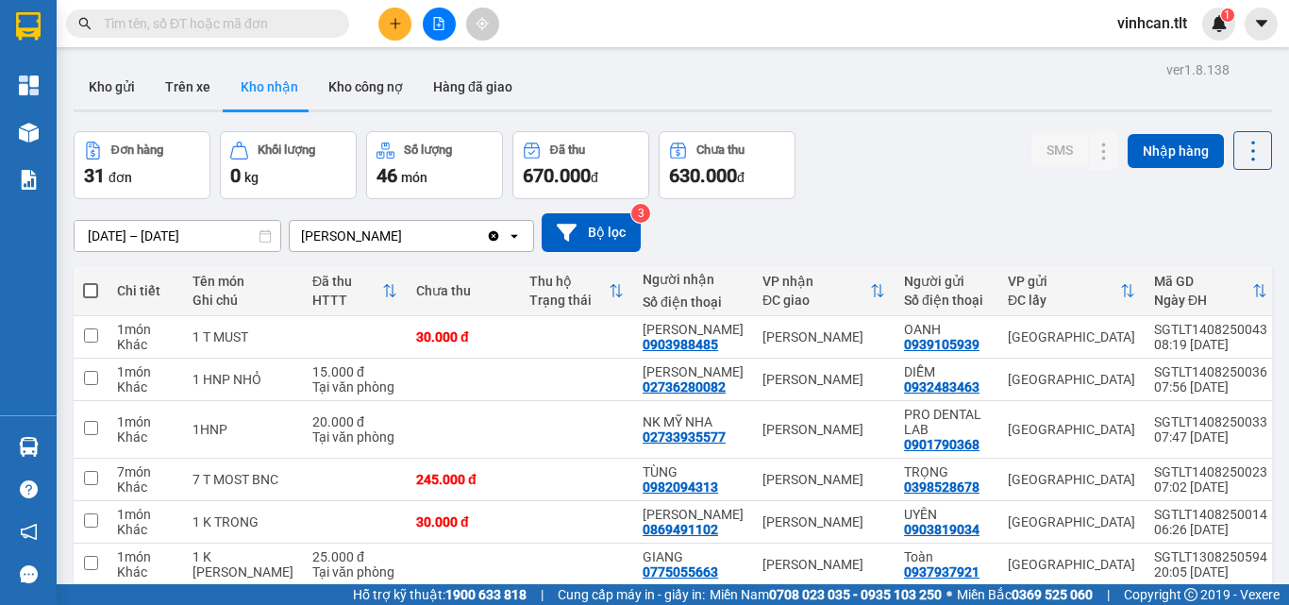
click at [236, 35] on span at bounding box center [207, 23] width 283 height 28
click at [240, 25] on input "text" at bounding box center [215, 23] width 223 height 21
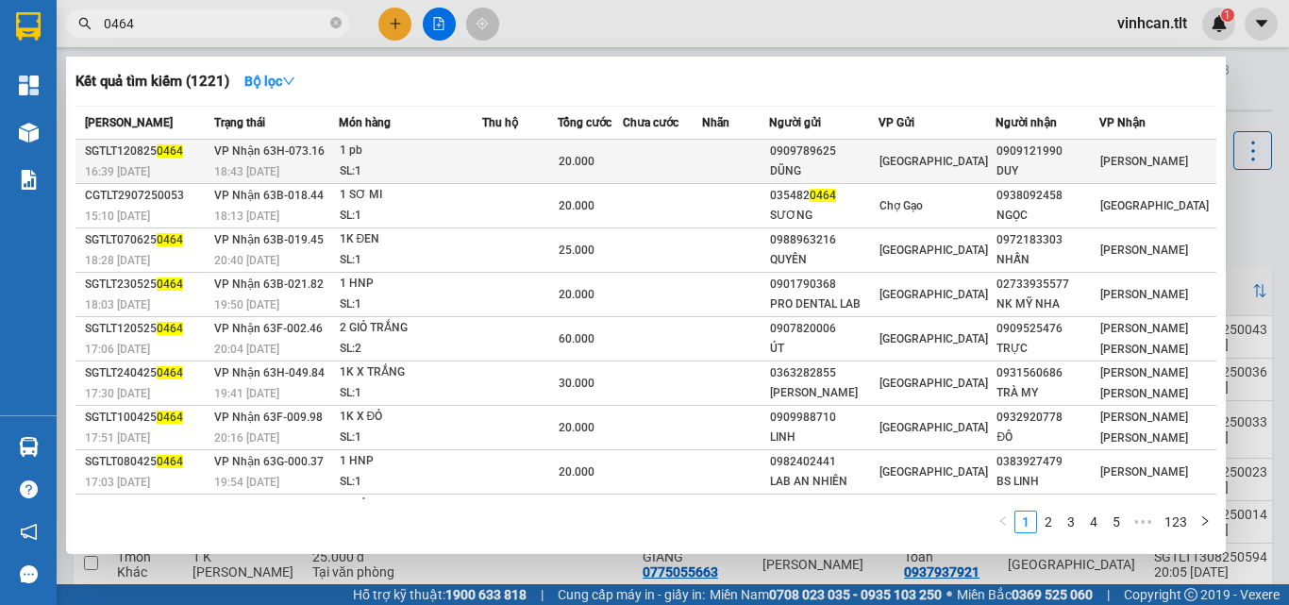
type input "0464"
click at [845, 156] on div "0909789625" at bounding box center [824, 152] width 108 height 20
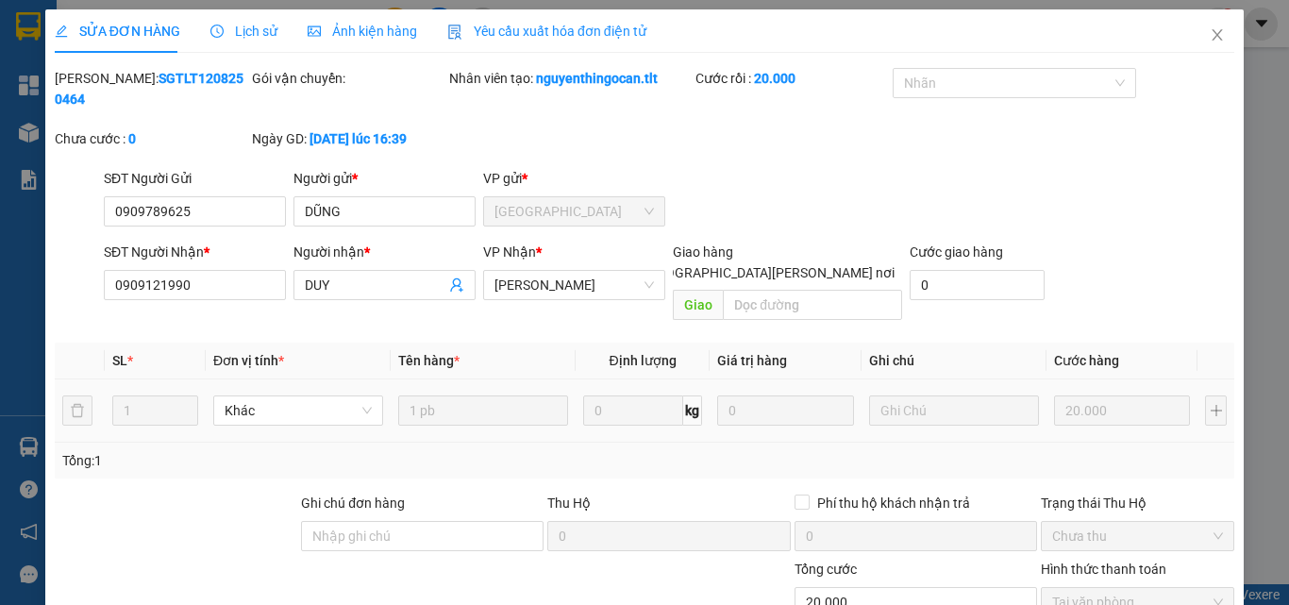
type input "0909789625"
type input "DŨNG"
type input "0909121990"
type input "DUY"
type input "20.000"
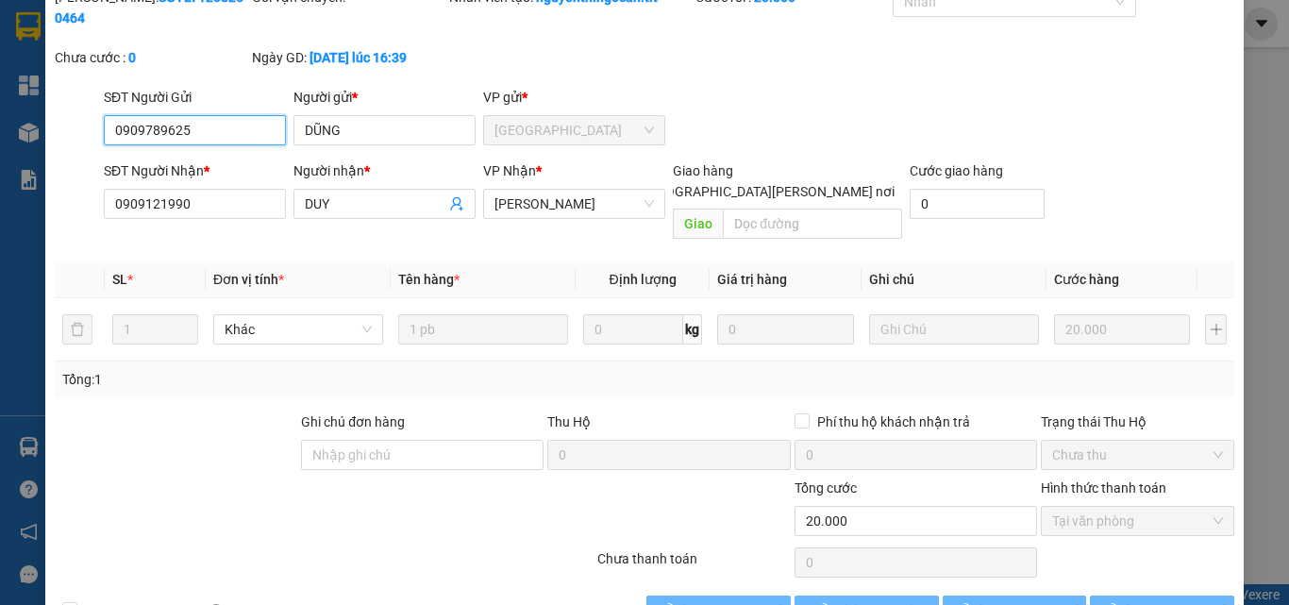
scroll to position [88, 0]
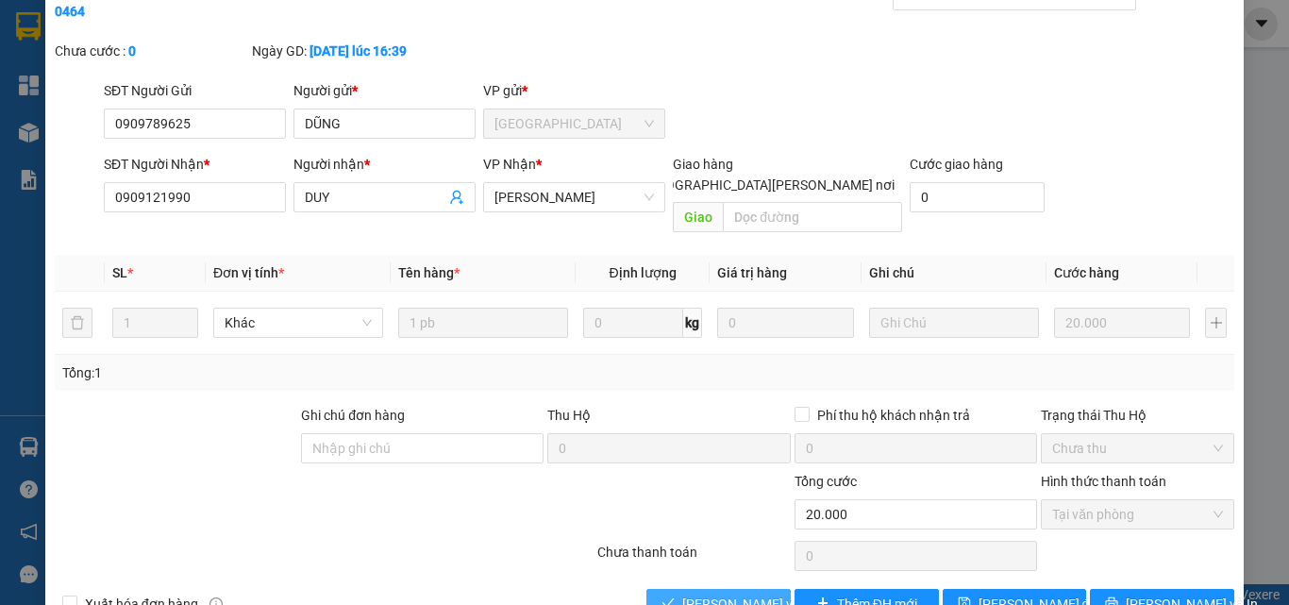
click at [738, 594] on span "[PERSON_NAME] và [PERSON_NAME] hàng" at bounding box center [809, 604] width 255 height 21
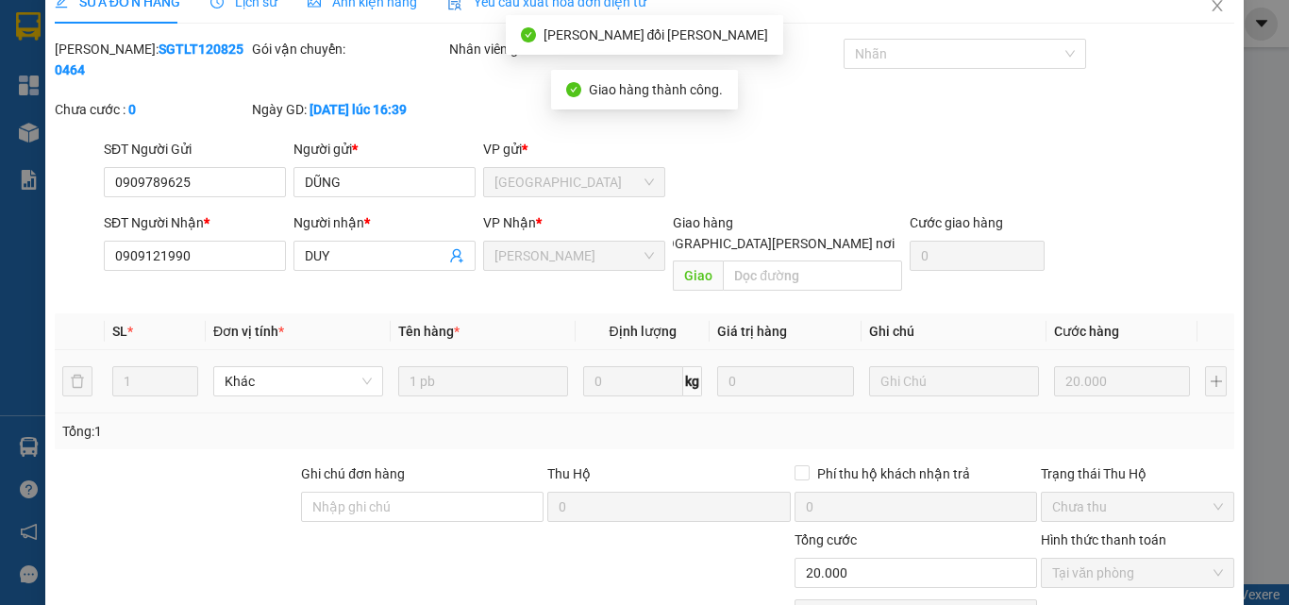
scroll to position [0, 0]
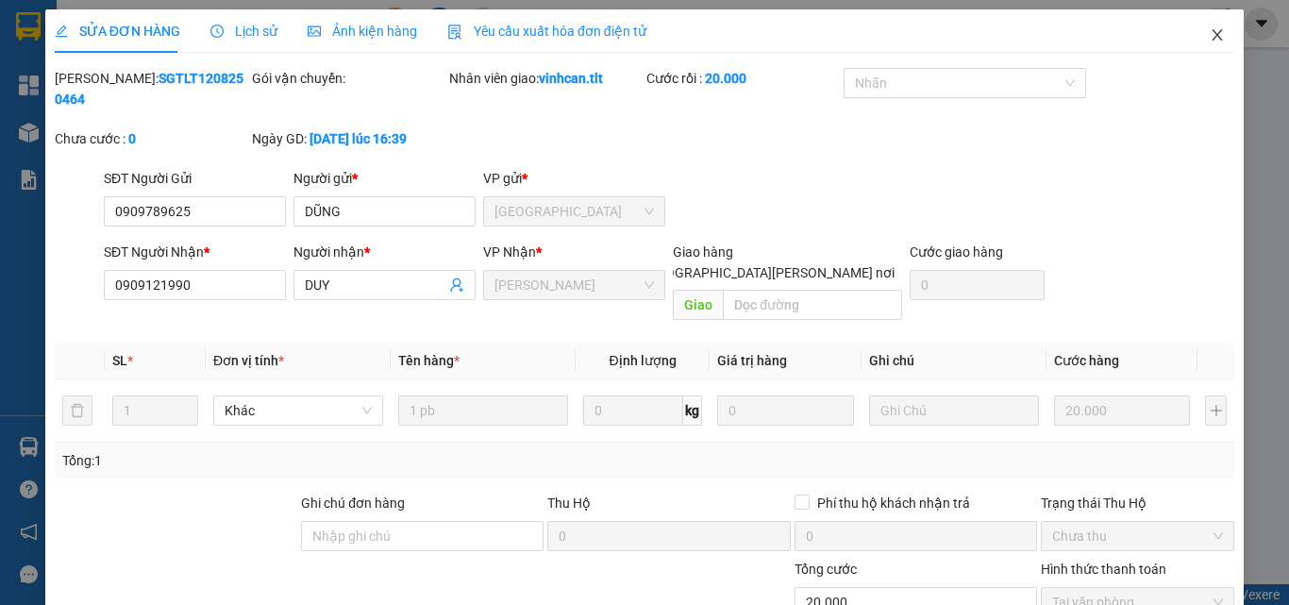
click at [1213, 37] on icon "close" at bounding box center [1218, 34] width 10 height 11
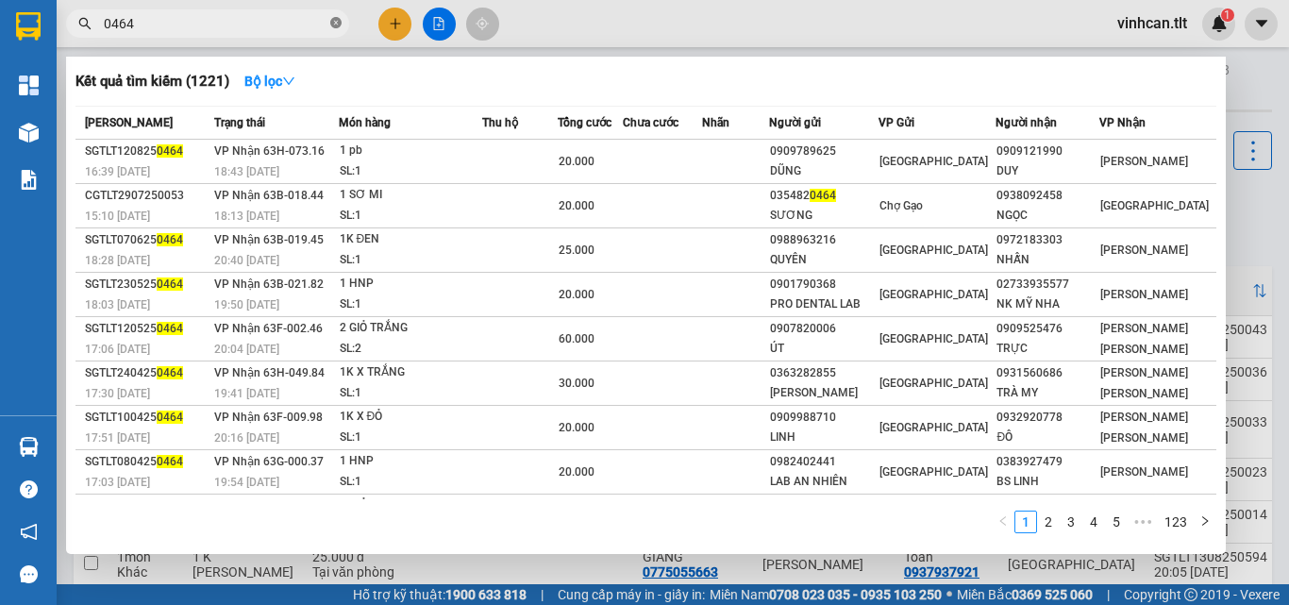
click at [336, 24] on icon "close-circle" at bounding box center [335, 22] width 11 height 11
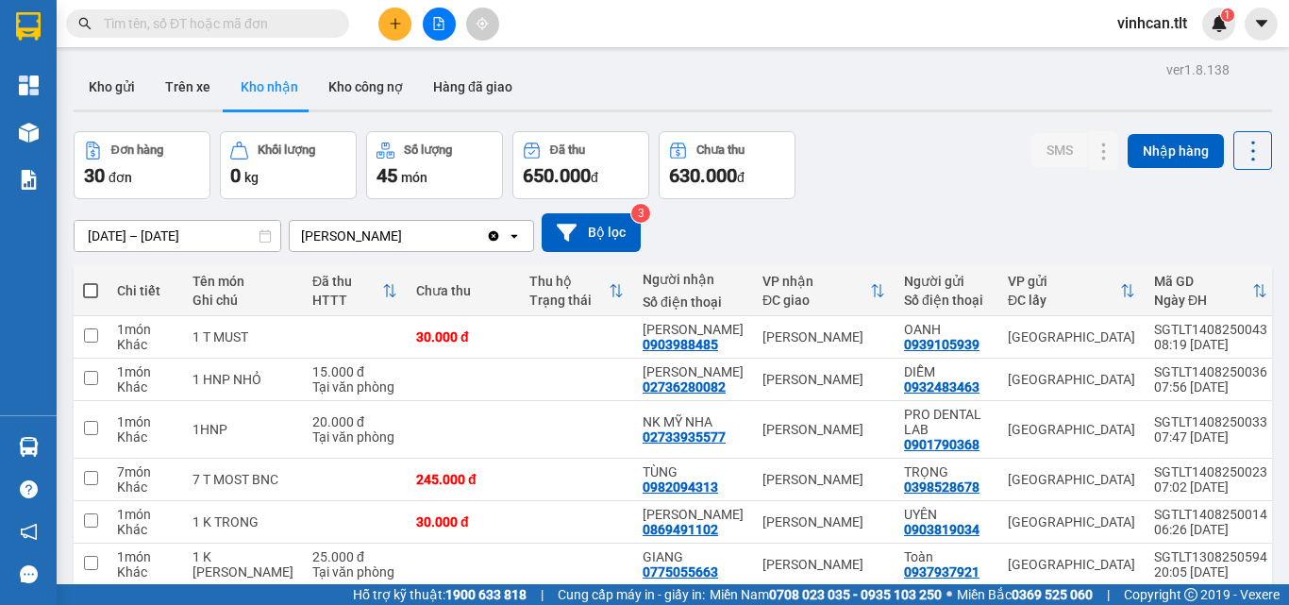
click at [310, 23] on input "text" at bounding box center [215, 23] width 223 height 21
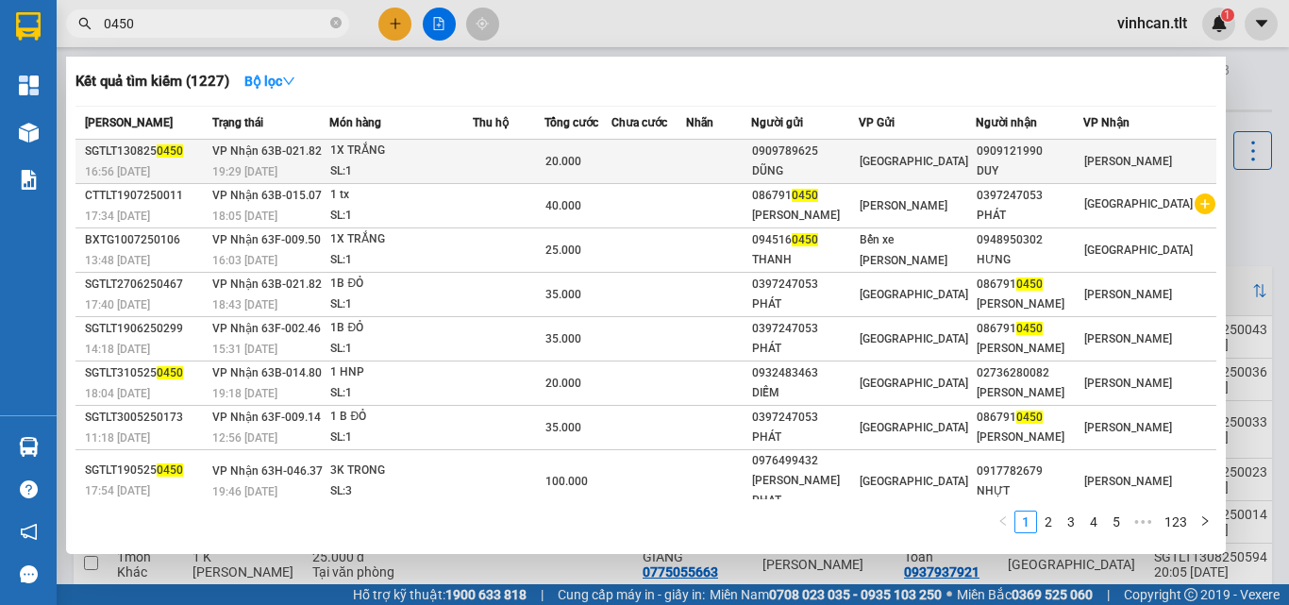
type input "0450"
click at [852, 160] on div "0909789625" at bounding box center [805, 152] width 106 height 20
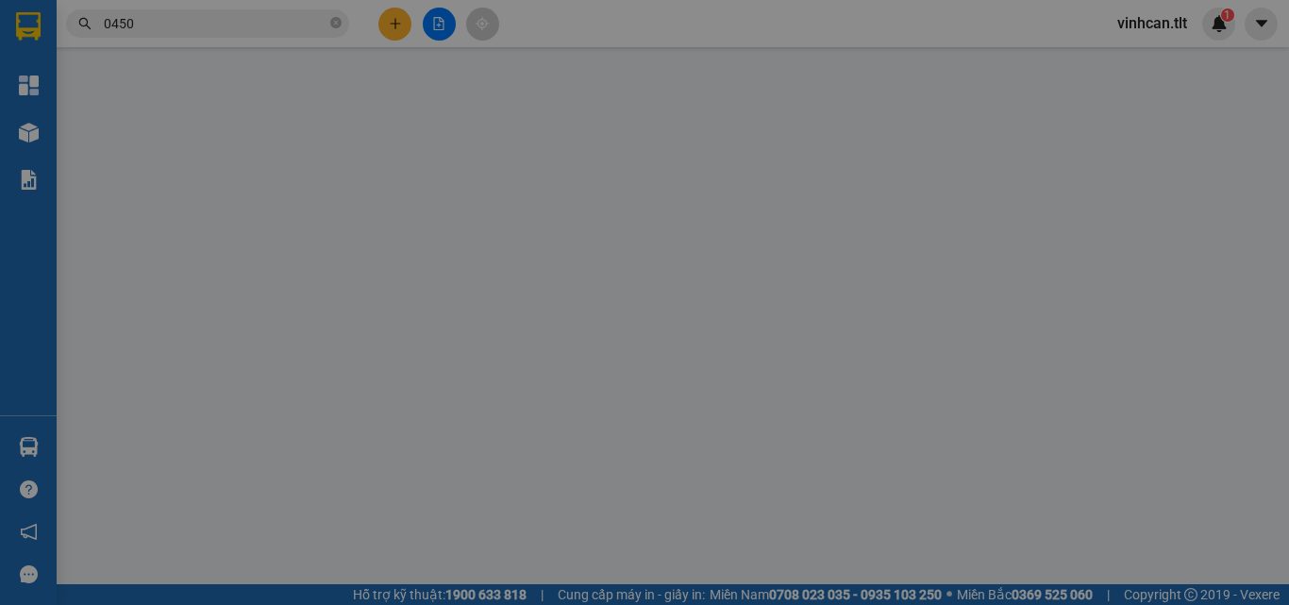
type input "0909789625"
type input "DŨNG"
type input "0909121990"
type input "DUY"
type input "20.000"
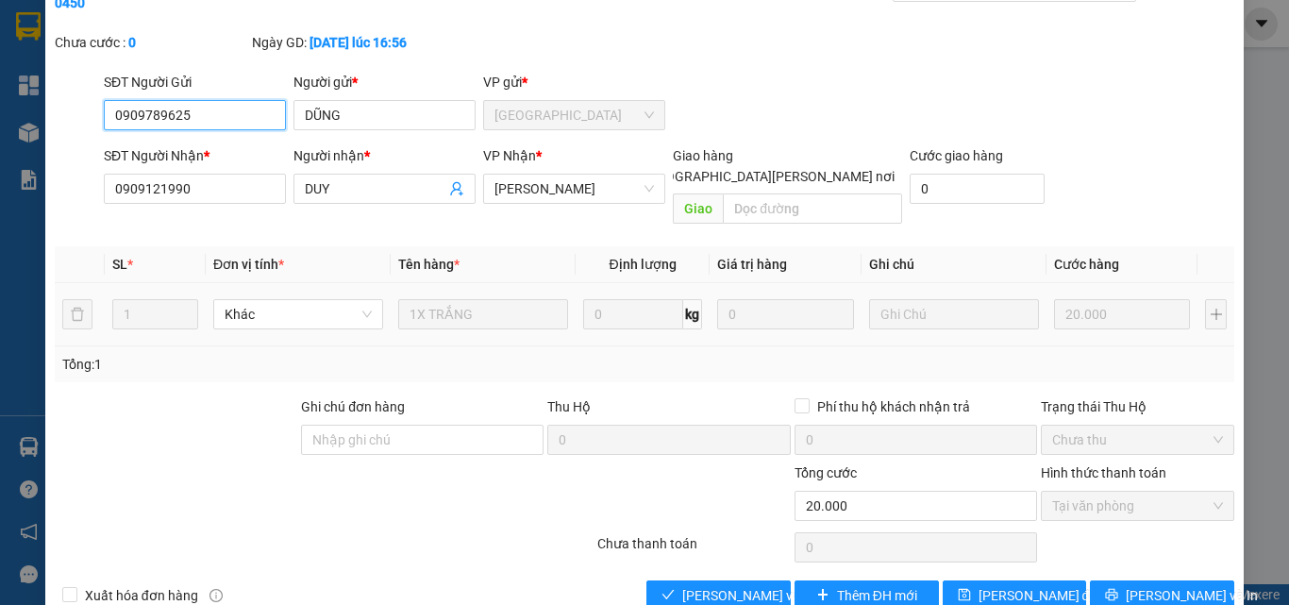
scroll to position [97, 0]
click at [729, 584] on span "[PERSON_NAME] và [PERSON_NAME] hàng" at bounding box center [809, 594] width 255 height 21
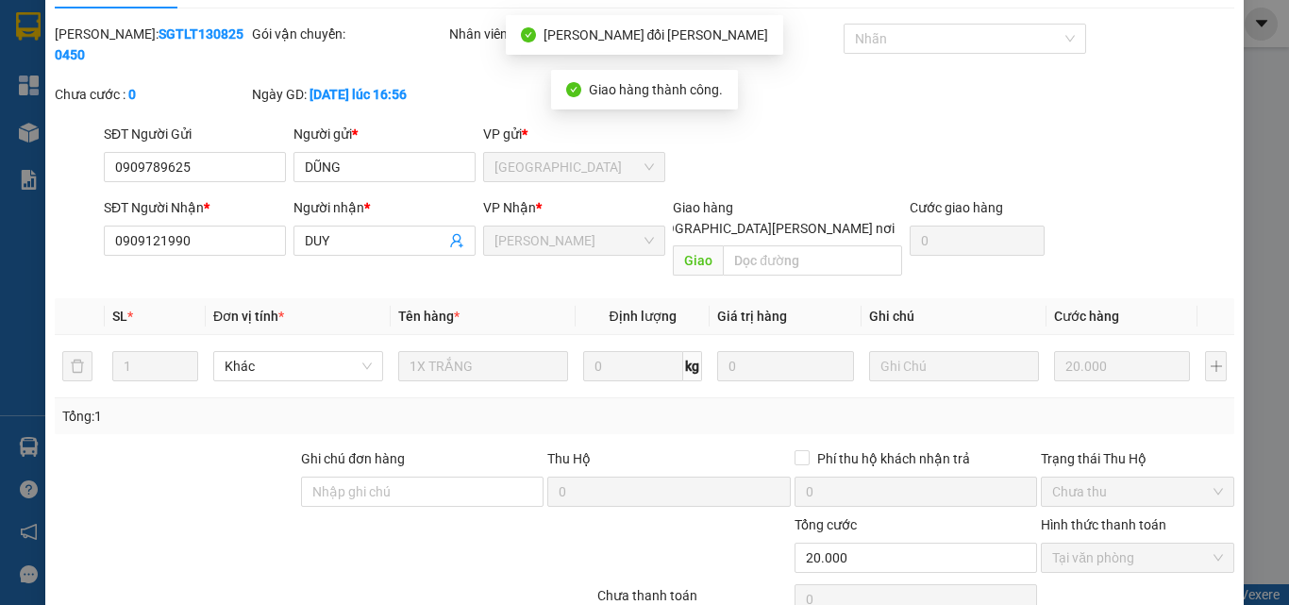
scroll to position [0, 0]
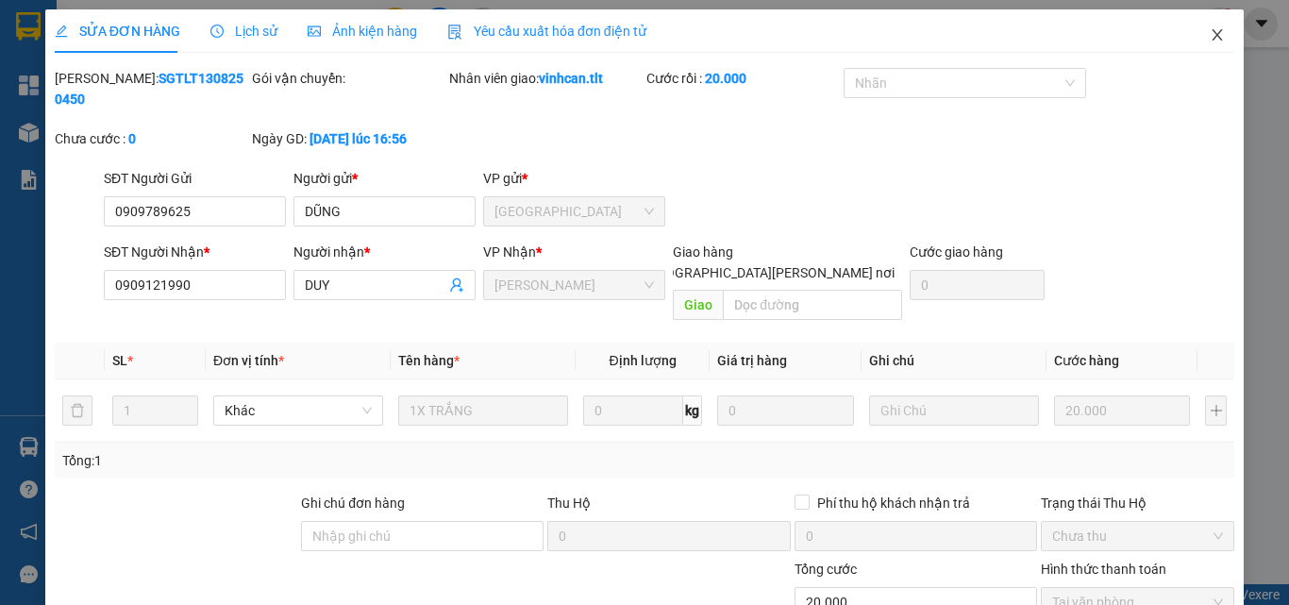
click at [1210, 31] on icon "close" at bounding box center [1217, 34] width 15 height 15
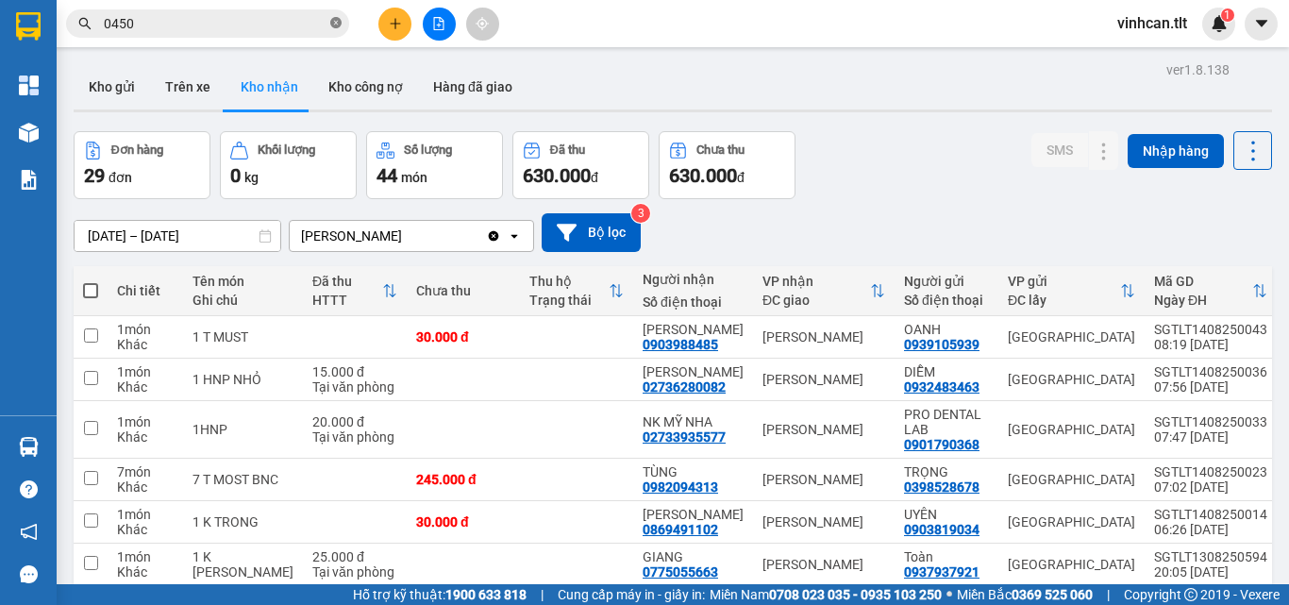
click at [334, 21] on icon "close-circle" at bounding box center [335, 22] width 11 height 11
click at [318, 21] on input "text" at bounding box center [215, 23] width 223 height 21
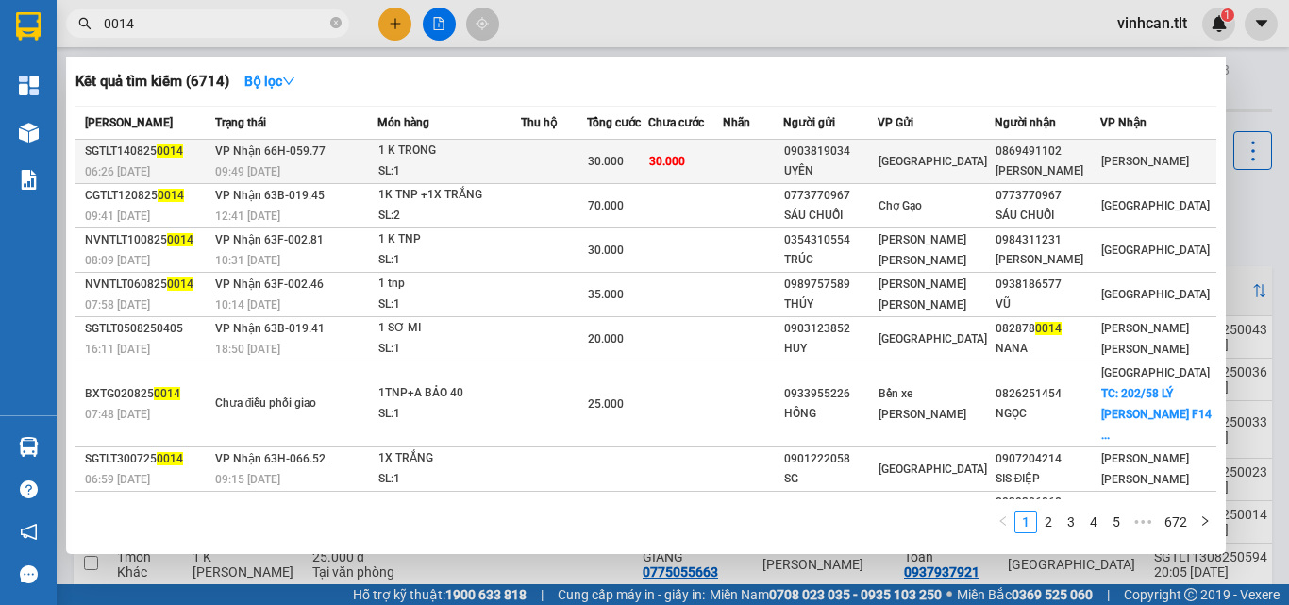
type input "0014"
click at [858, 157] on div "0903819034" at bounding box center [830, 152] width 92 height 20
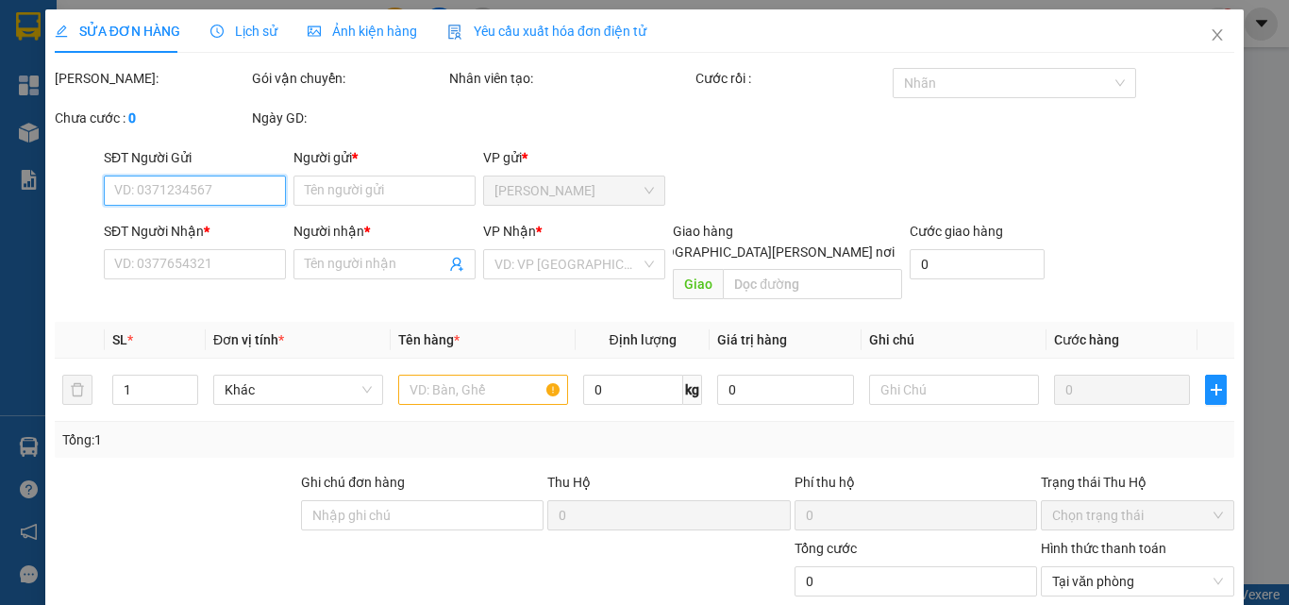
scroll to position [97, 0]
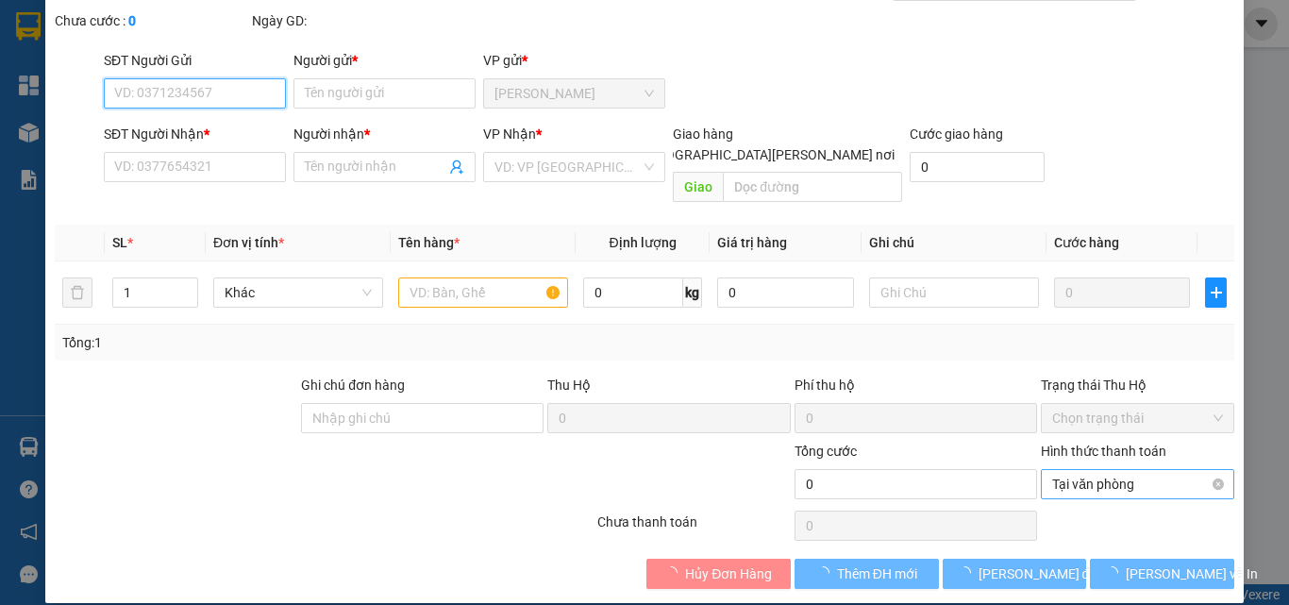
type input "0903819034"
type input "UYÊN"
type input "0869491102"
type input "[PERSON_NAME]"
type input "30.000"
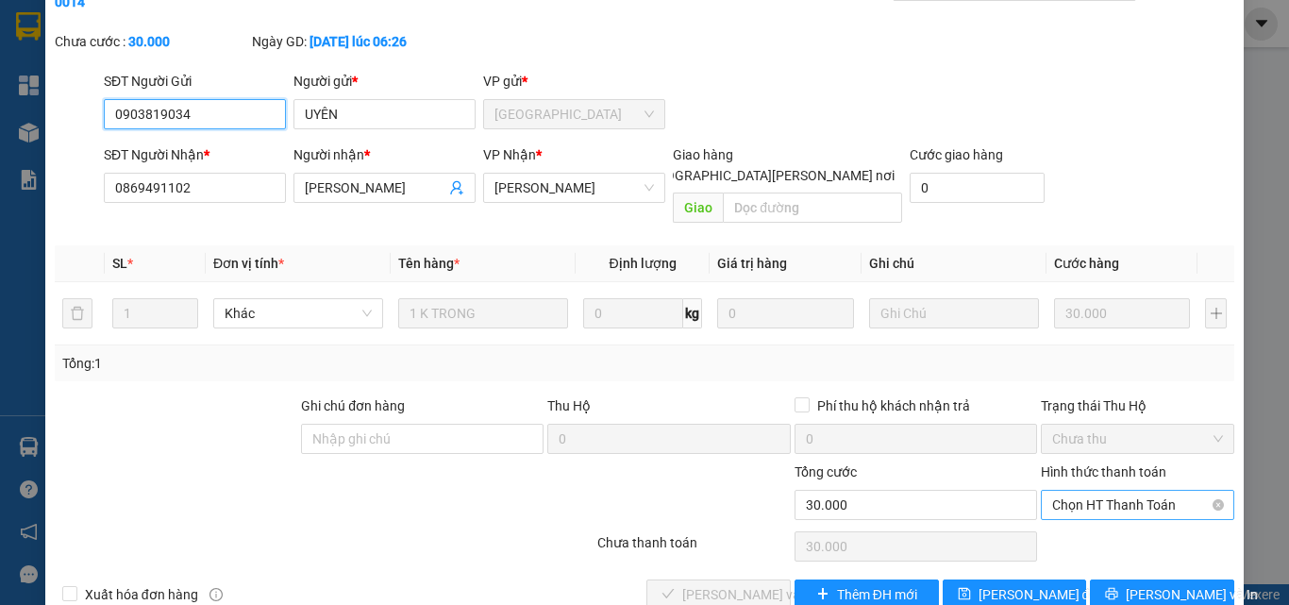
click at [1098, 491] on span "Chọn HT Thanh Toán" at bounding box center [1137, 505] width 171 height 28
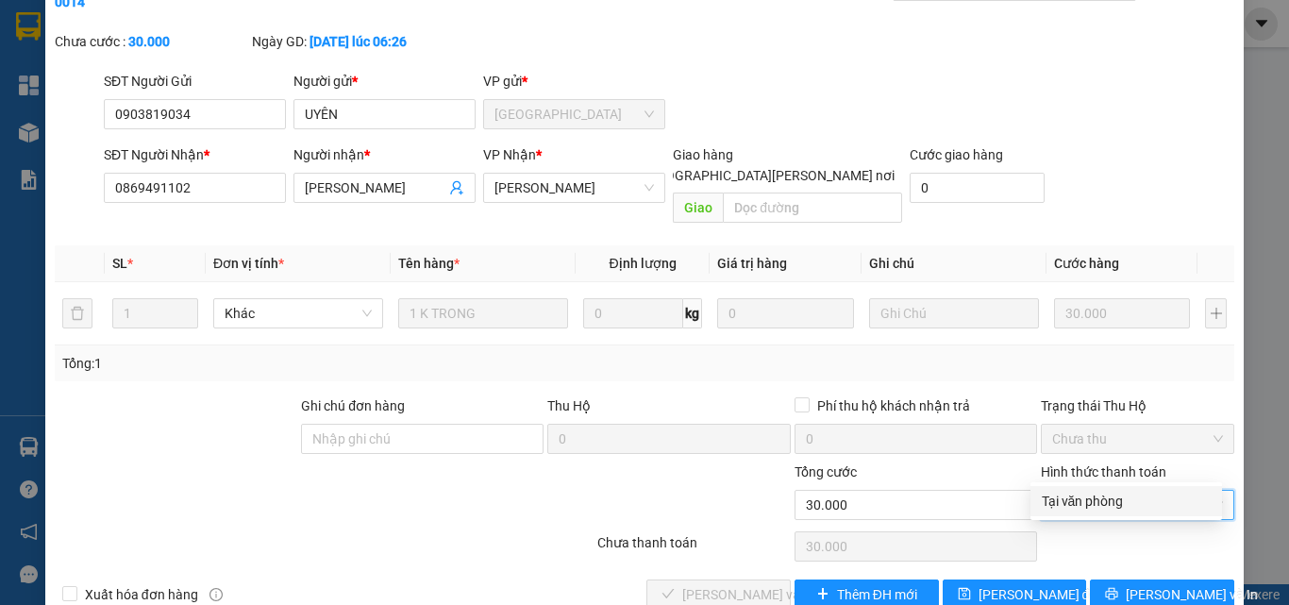
click at [1106, 495] on div "Tại văn phòng" at bounding box center [1126, 501] width 169 height 21
type input "0"
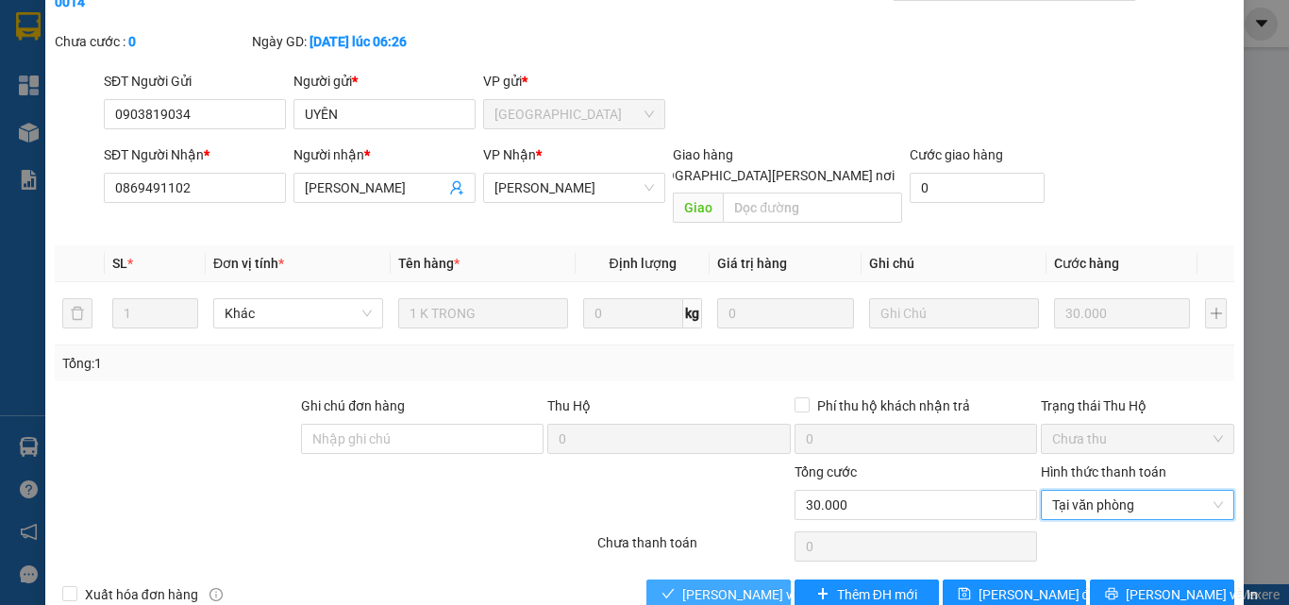
click at [758, 584] on span "[PERSON_NAME] và [PERSON_NAME] hàng" at bounding box center [809, 594] width 255 height 21
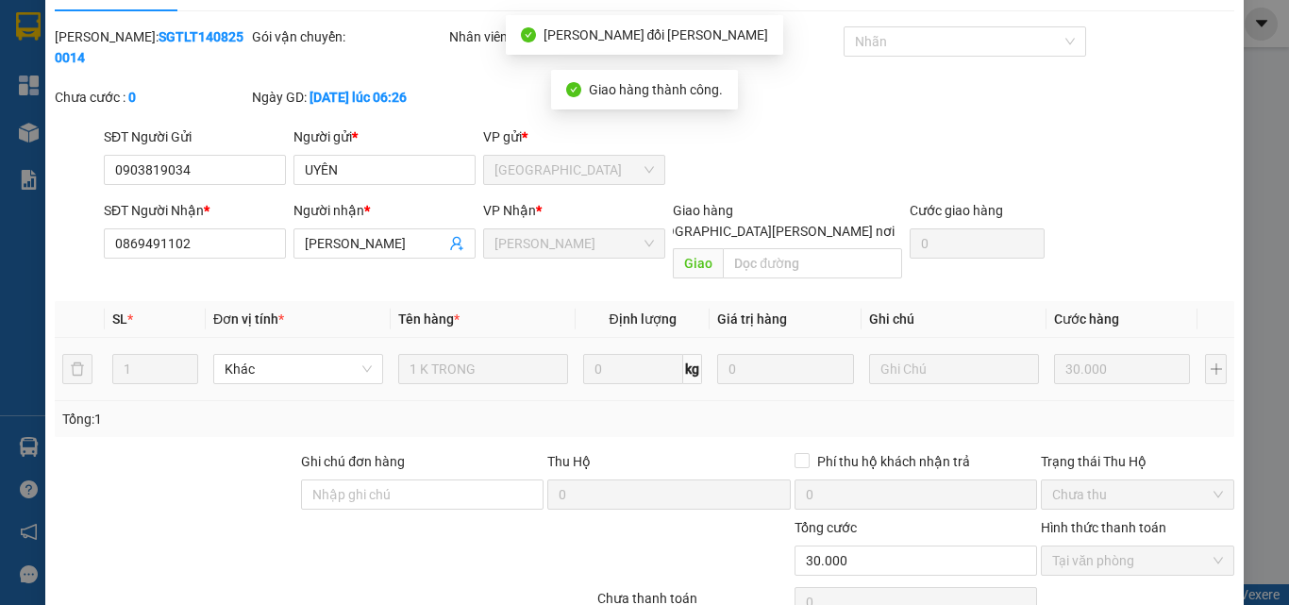
scroll to position [0, 0]
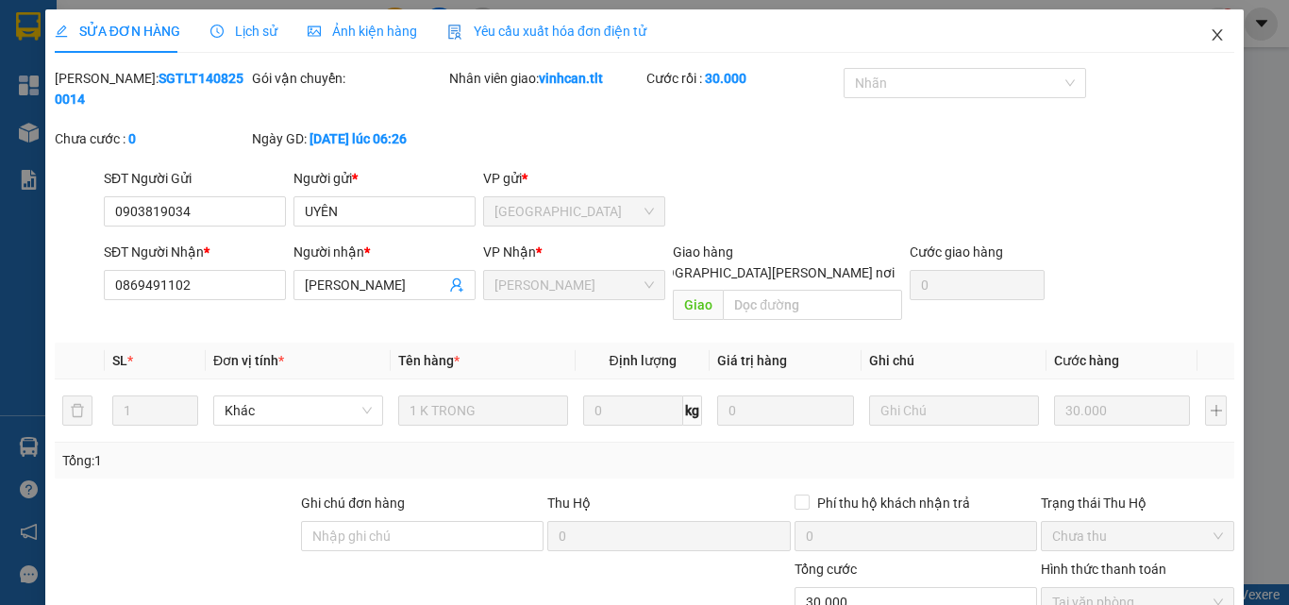
click at [1210, 36] on icon "close" at bounding box center [1217, 34] width 15 height 15
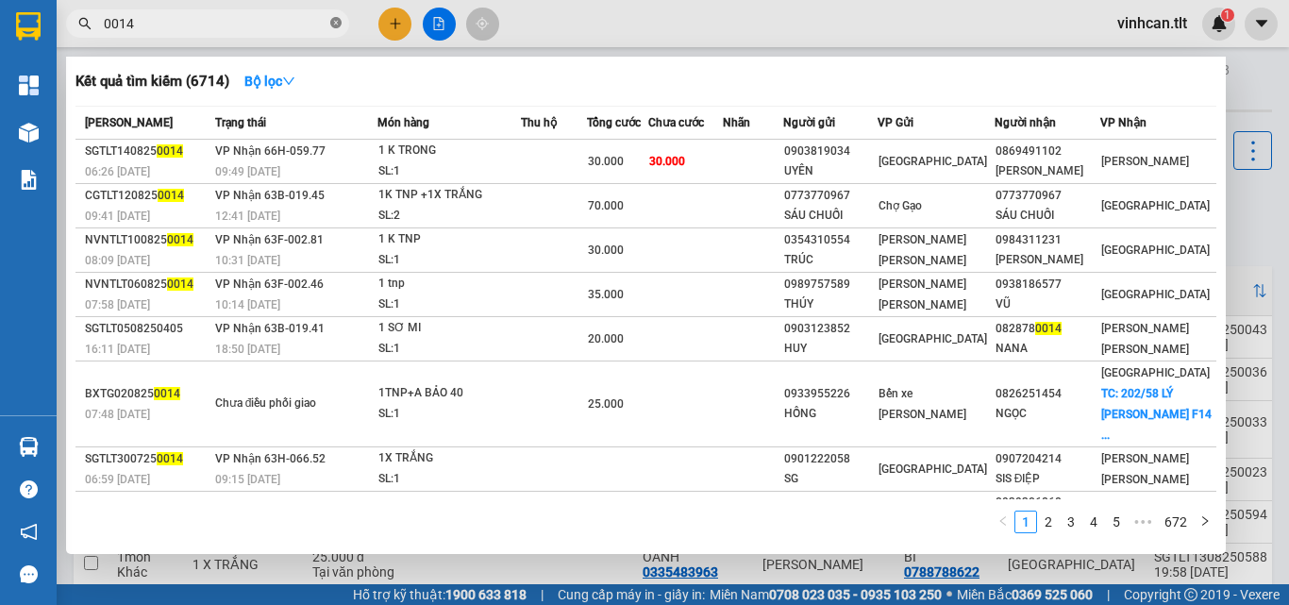
click at [337, 22] on icon "close-circle" at bounding box center [335, 22] width 11 height 11
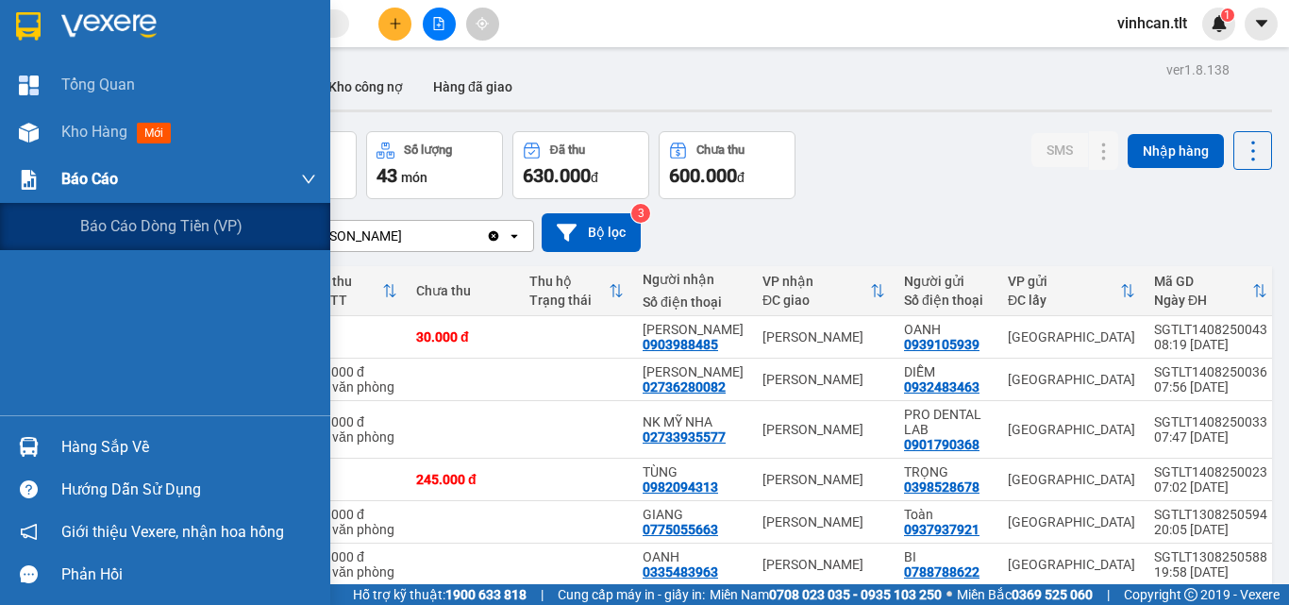
drag, startPoint x: 64, startPoint y: 176, endPoint x: 88, endPoint y: 189, distance: 27.0
click at [65, 176] on span "Báo cáo" at bounding box center [89, 179] width 57 height 24
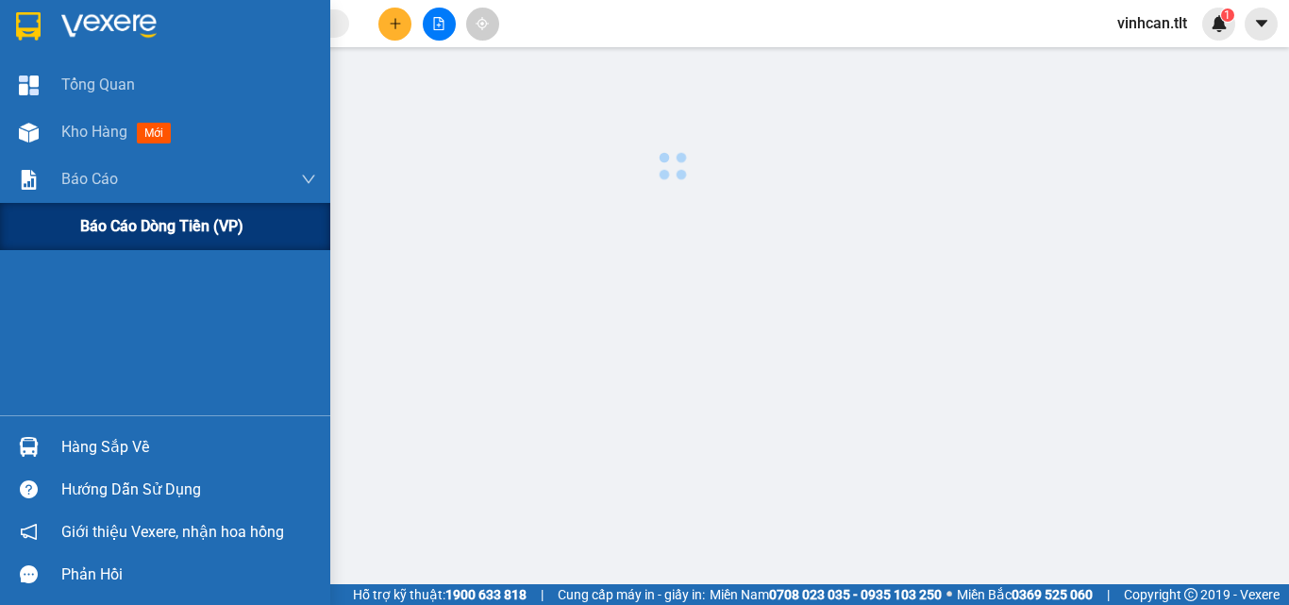
click at [128, 225] on span "Báo cáo dòng tiền (VP)" at bounding box center [161, 226] width 163 height 24
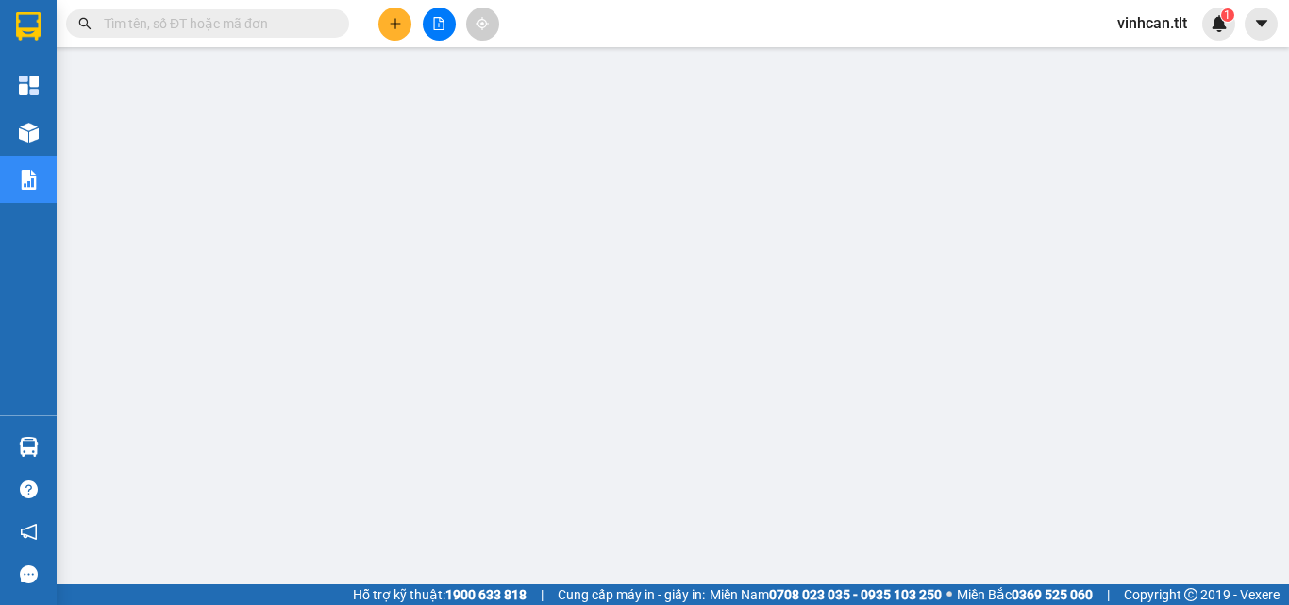
click at [266, 20] on input "text" at bounding box center [215, 23] width 223 height 21
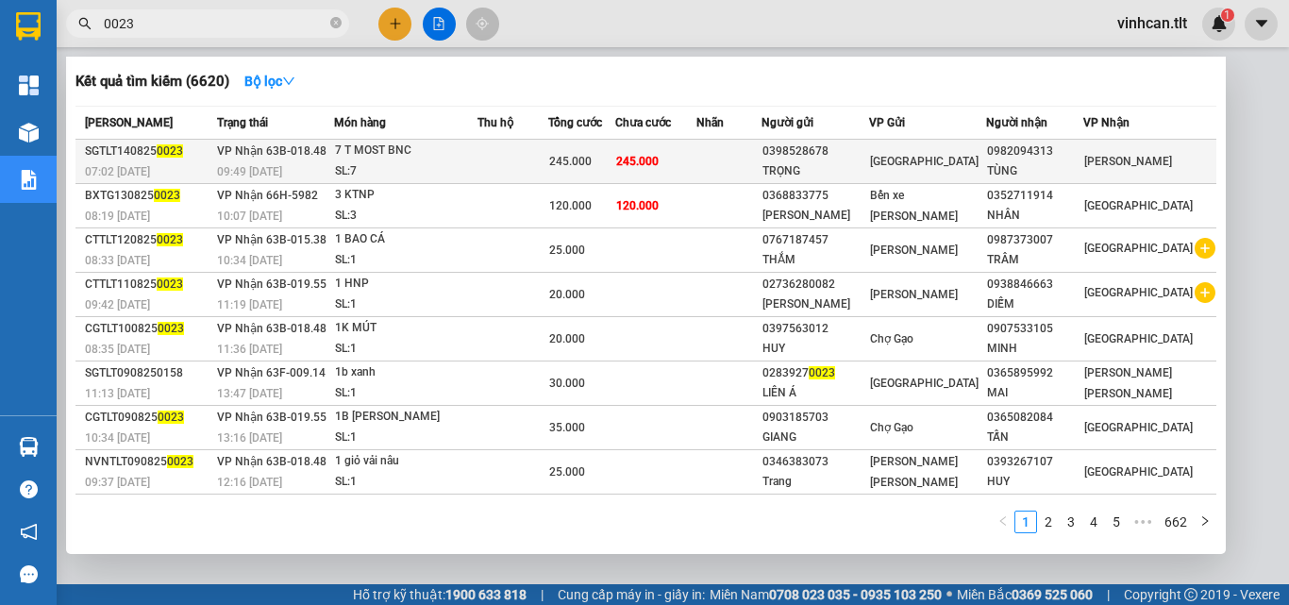
type input "0023"
click at [812, 155] on div "0398528678" at bounding box center [815, 152] width 106 height 20
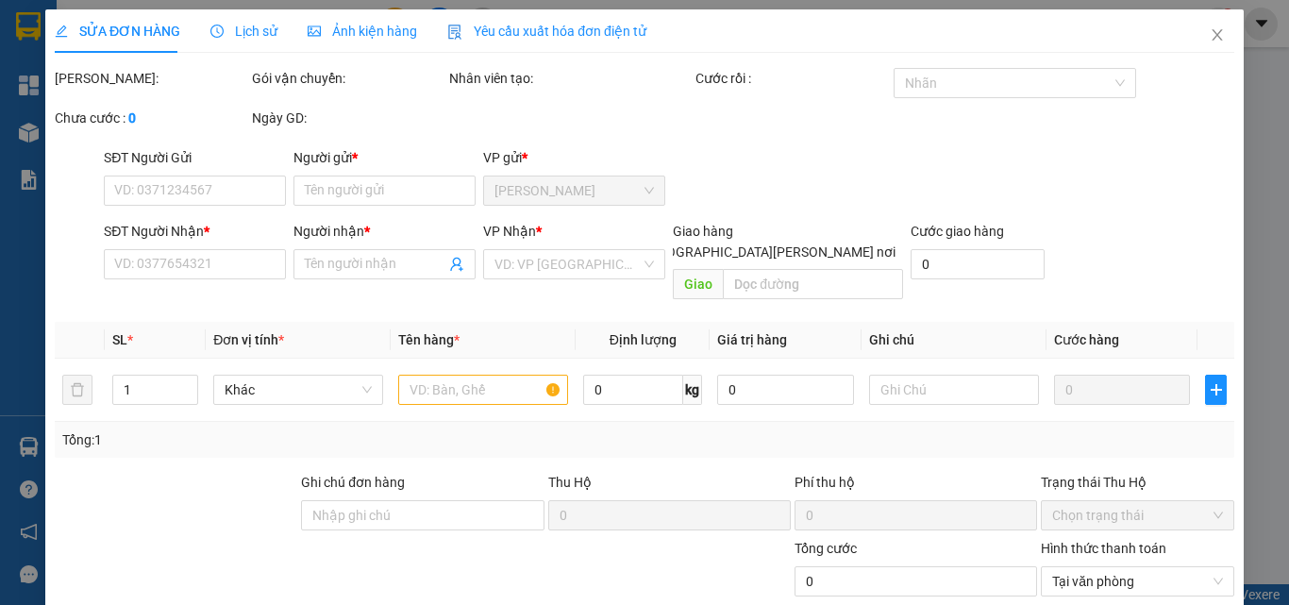
type input "0398528678"
type input "TRỌNG"
type input "0982094313"
type input "TÙNG"
type input "245.000"
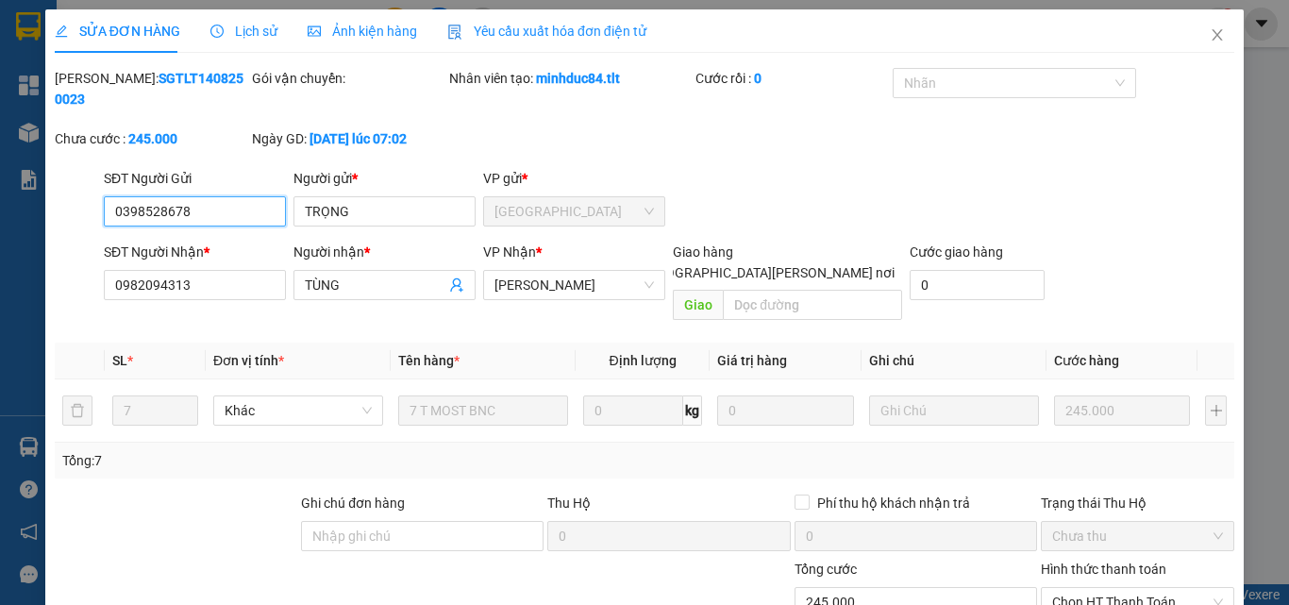
scroll to position [91, 0]
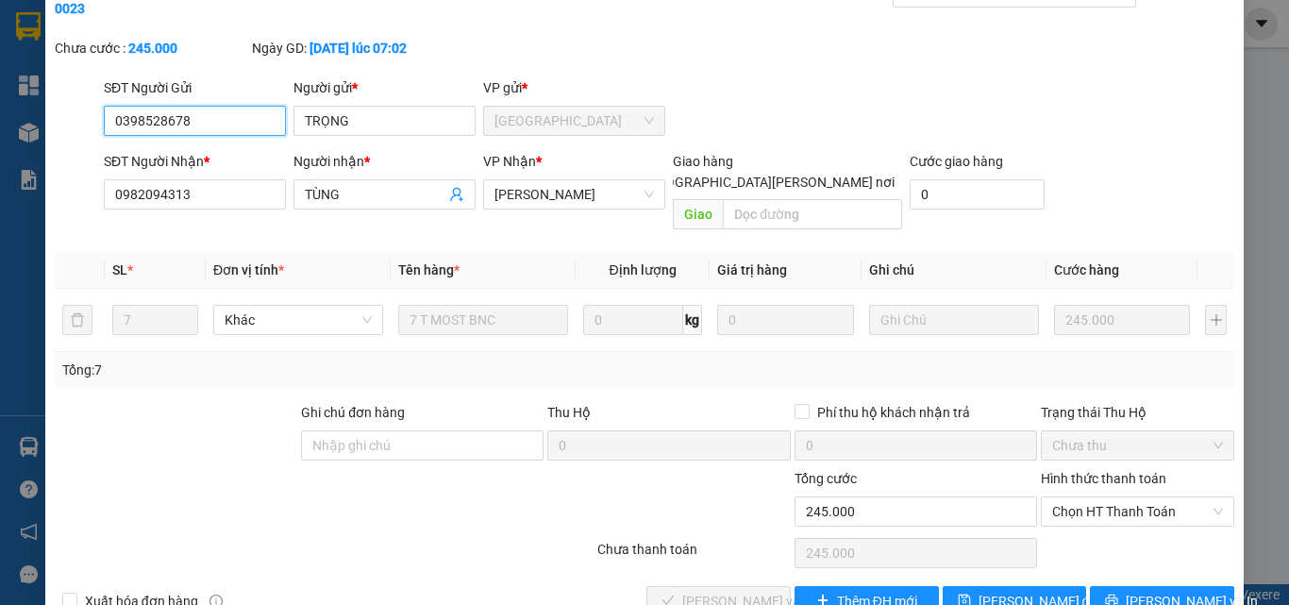
drag, startPoint x: 1062, startPoint y: 463, endPoint x: 1075, endPoint y: 486, distance: 26.2
click at [1063, 497] on span "Chọn HT Thanh Toán" at bounding box center [1137, 511] width 171 height 28
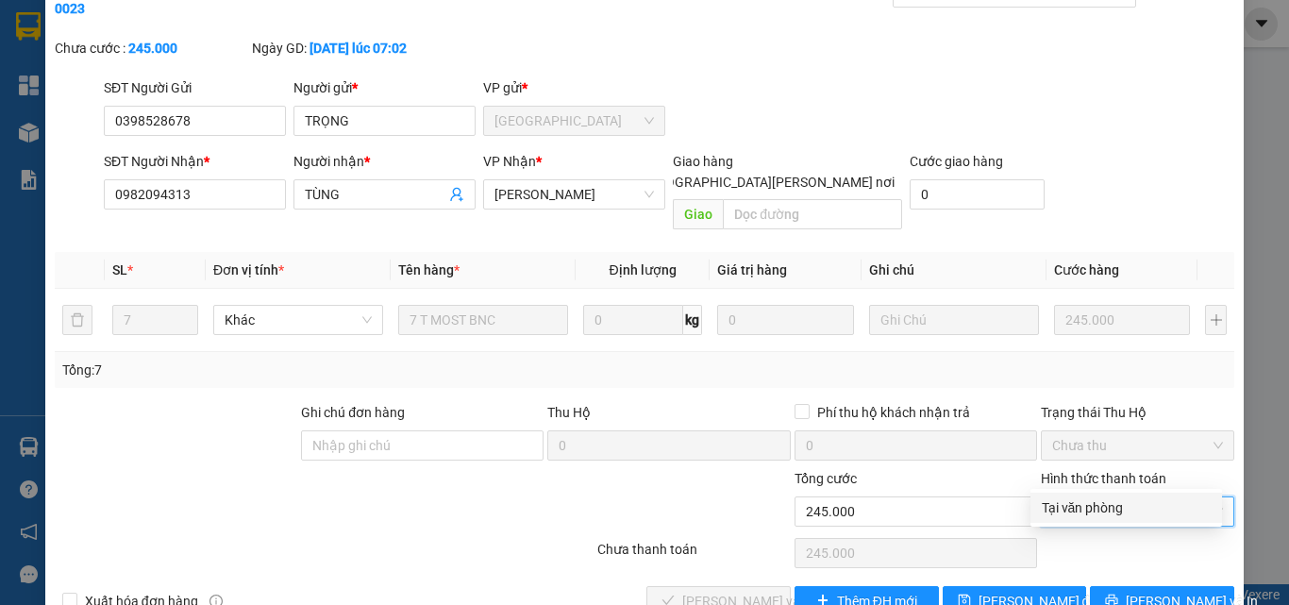
click at [1083, 515] on div "Tại văn phòng" at bounding box center [1126, 507] width 169 height 21
type input "0"
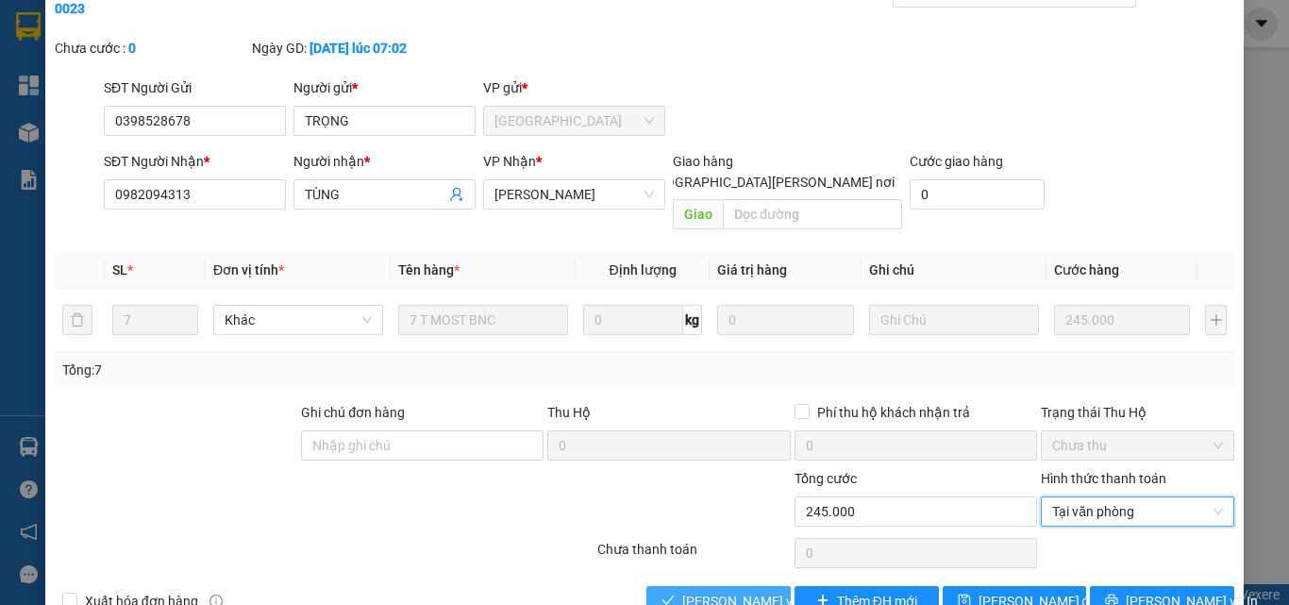
click at [746, 586] on button "[PERSON_NAME] và [PERSON_NAME] hàng" at bounding box center [718, 601] width 144 height 30
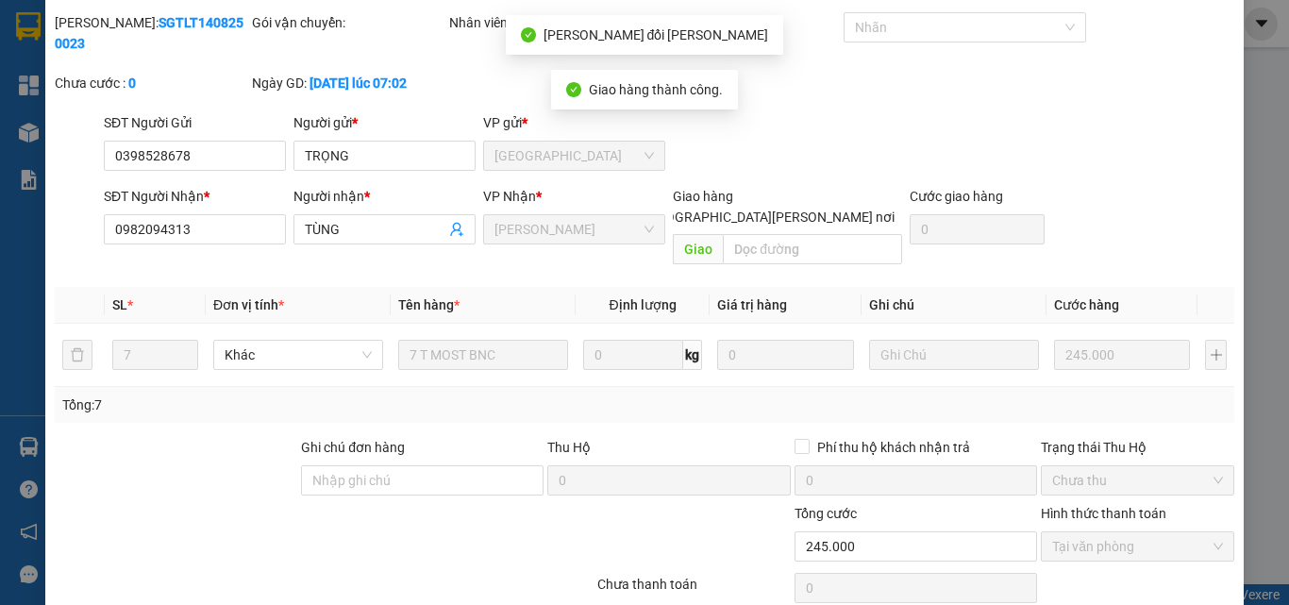
scroll to position [0, 0]
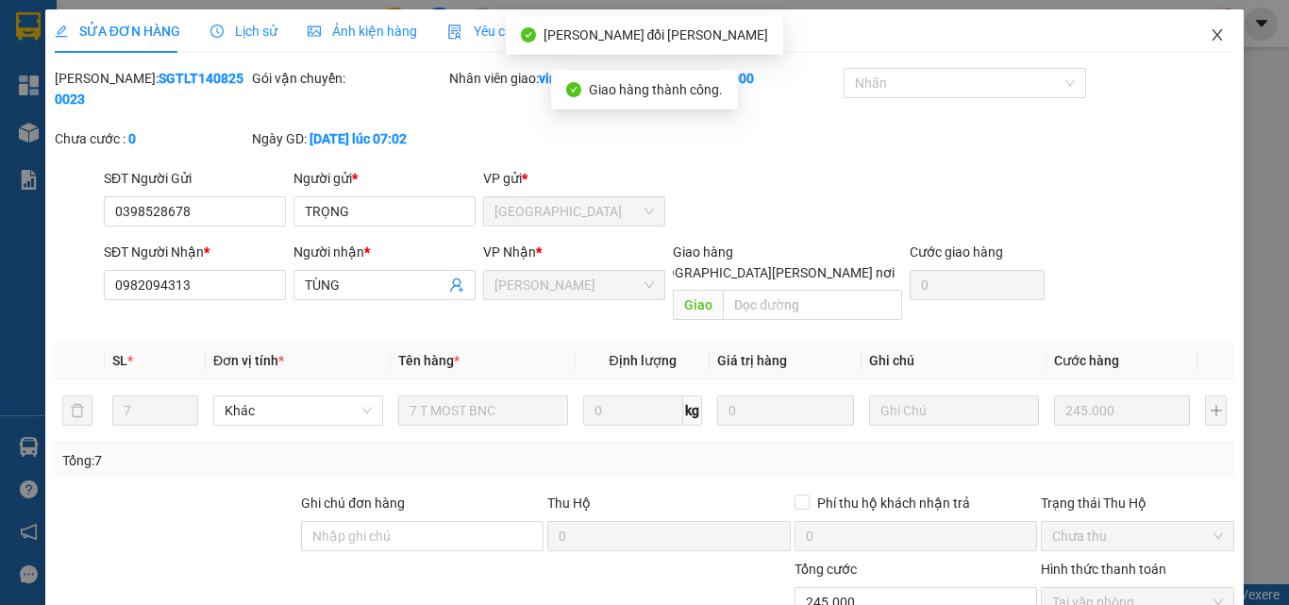
click at [1210, 39] on icon "close" at bounding box center [1217, 34] width 15 height 15
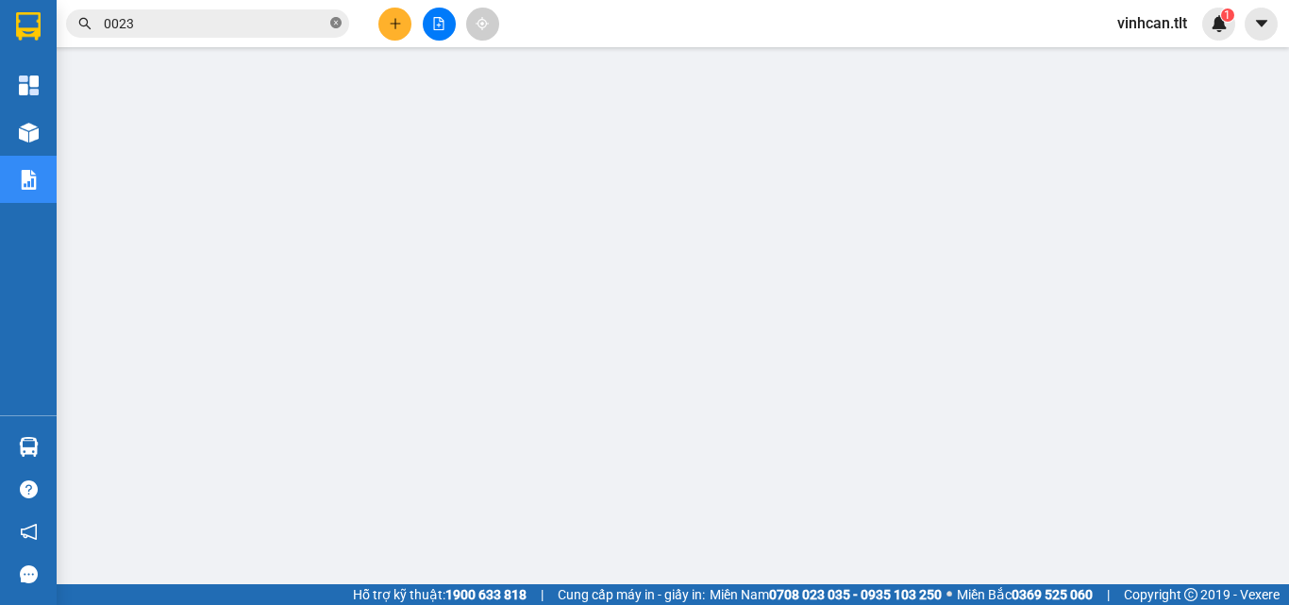
click at [338, 20] on icon "close-circle" at bounding box center [335, 22] width 11 height 11
click at [298, 23] on input "text" at bounding box center [215, 23] width 223 height 21
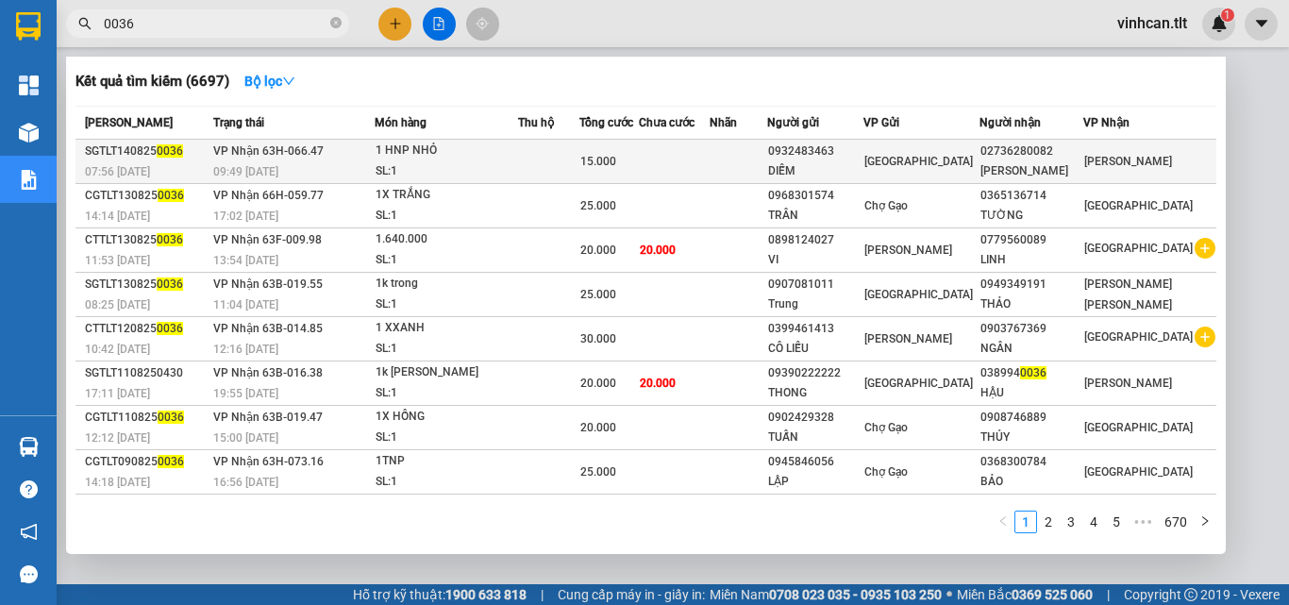
type input "0036"
click at [858, 152] on div "0932483463" at bounding box center [815, 152] width 94 height 20
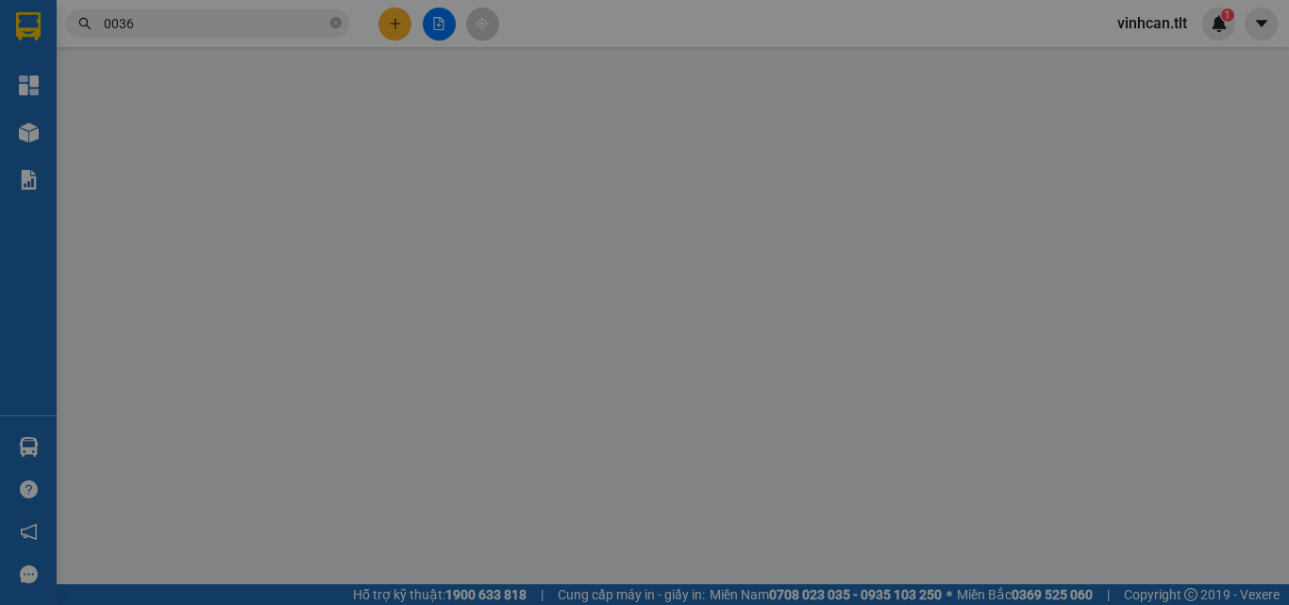
type input "0932483463"
type input "DIỄM"
type input "02736280082"
type input "[PERSON_NAME]"
type input "15.000"
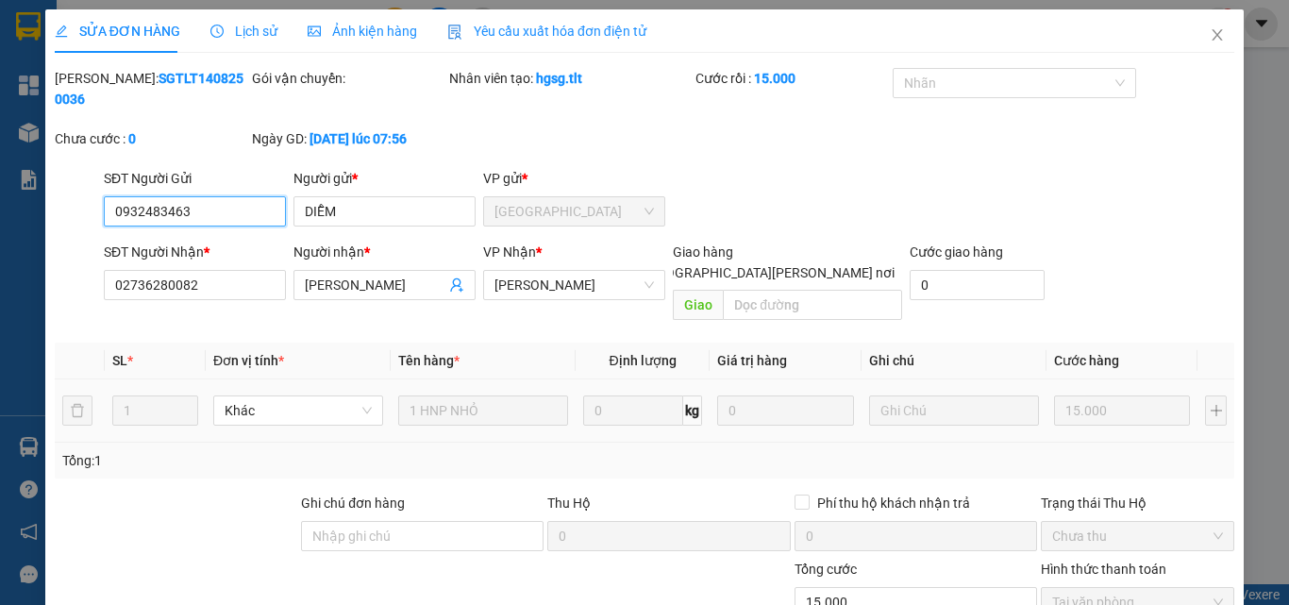
scroll to position [88, 0]
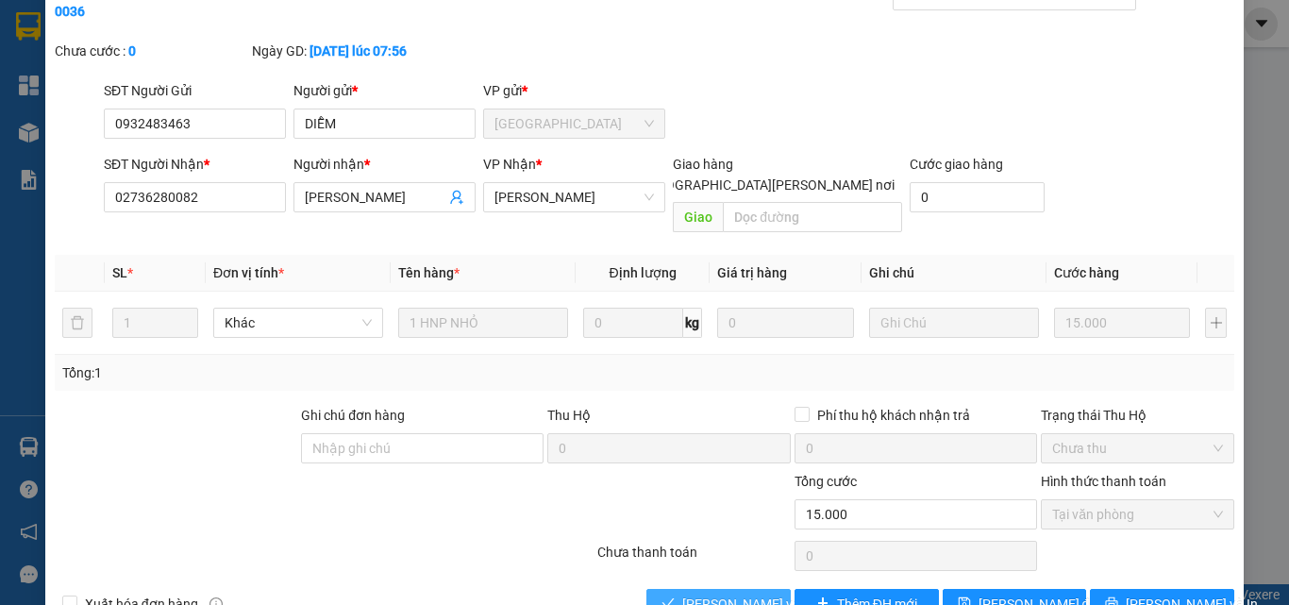
click at [751, 594] on span "[PERSON_NAME] và [PERSON_NAME] hàng" at bounding box center [809, 604] width 255 height 21
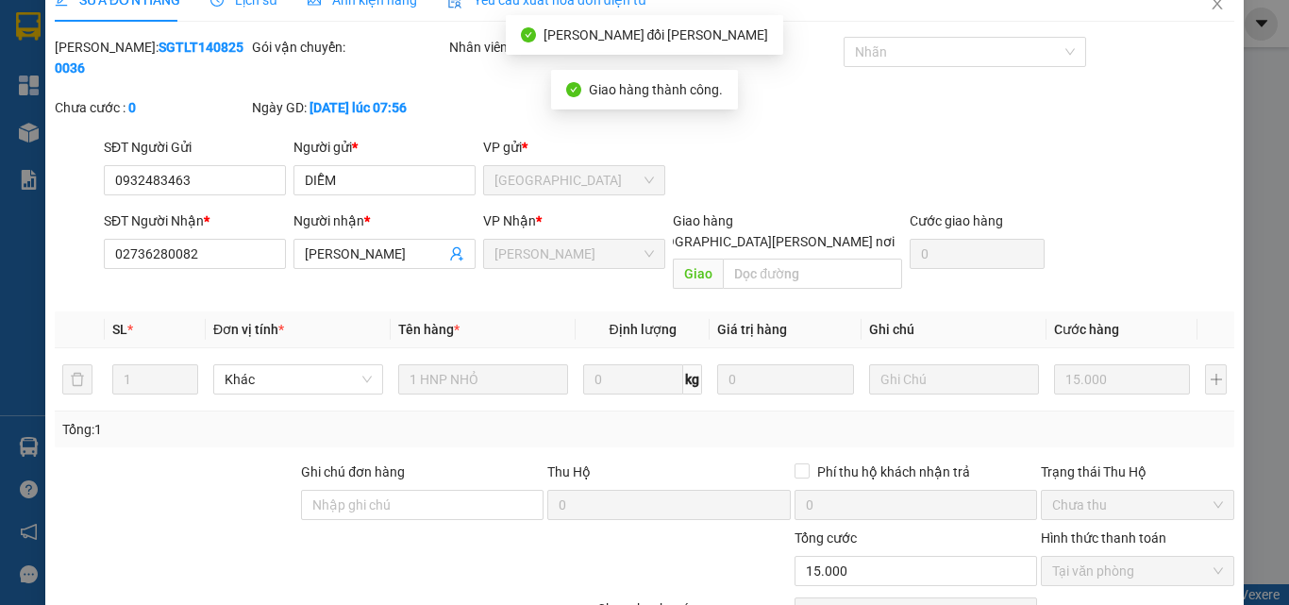
scroll to position [0, 0]
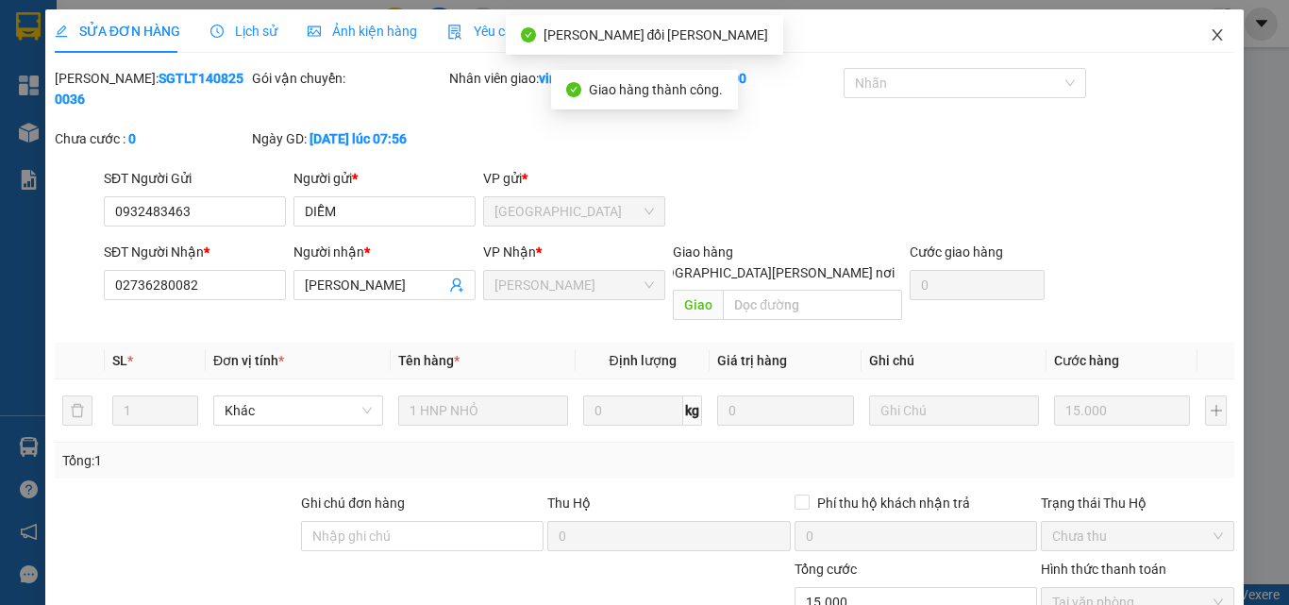
click at [1210, 36] on icon "close" at bounding box center [1217, 34] width 15 height 15
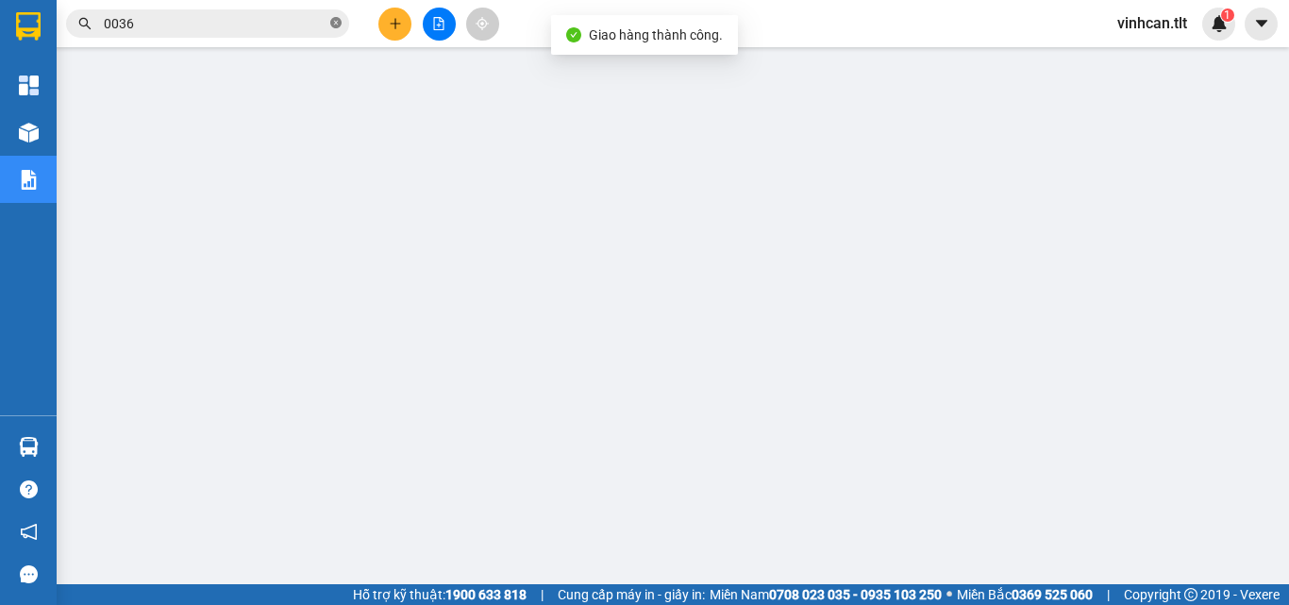
click at [337, 19] on icon "close-circle" at bounding box center [335, 22] width 11 height 11
click at [292, 23] on input "text" at bounding box center [215, 23] width 223 height 21
click at [284, 30] on input "text" at bounding box center [215, 23] width 223 height 21
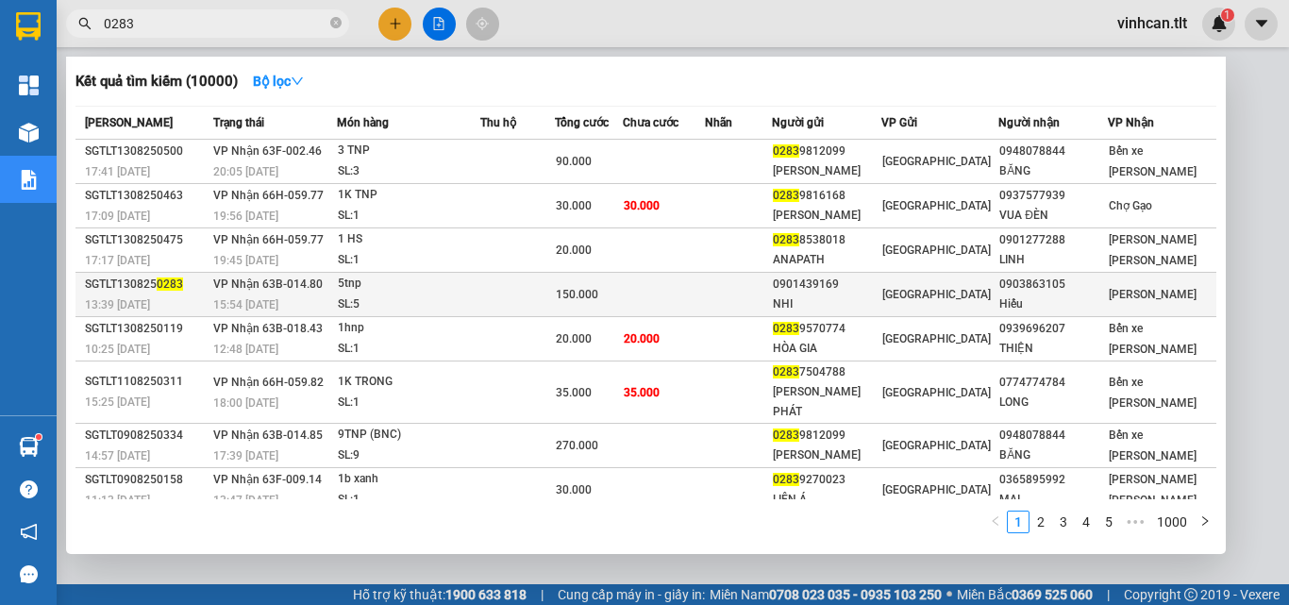
type input "0283"
click at [842, 283] on div "0901439169" at bounding box center [827, 285] width 108 height 20
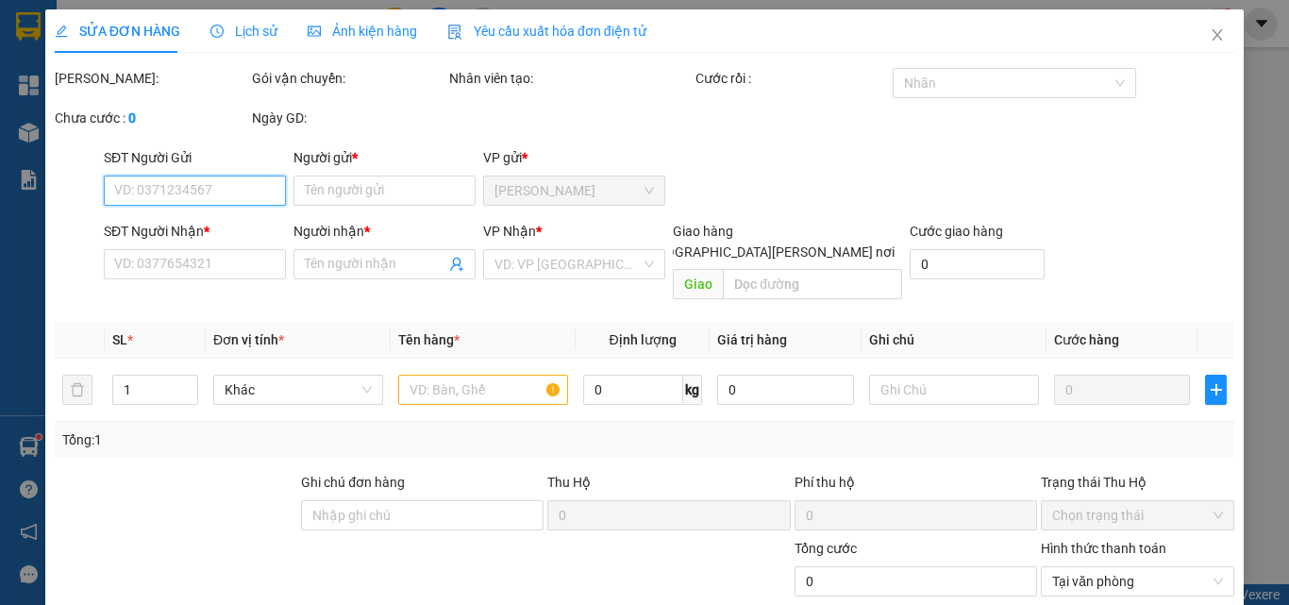
type input "0901439169"
type input "NHI"
type input "0903863105"
type input "Hiếu"
type input "150.000"
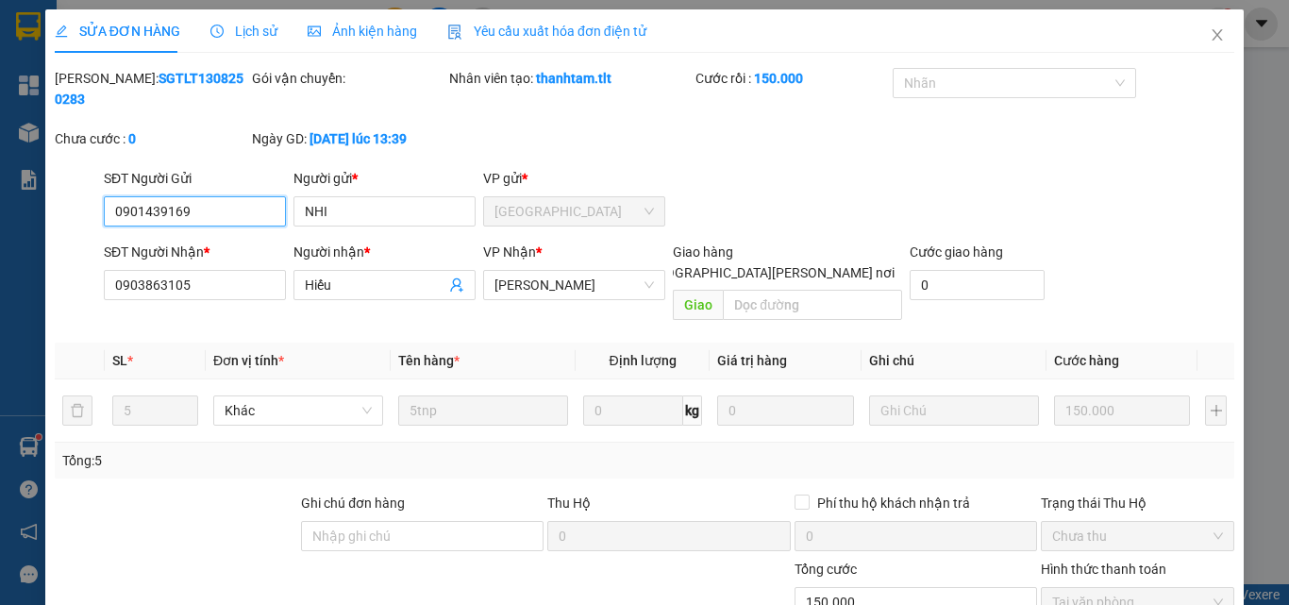
scroll to position [97, 0]
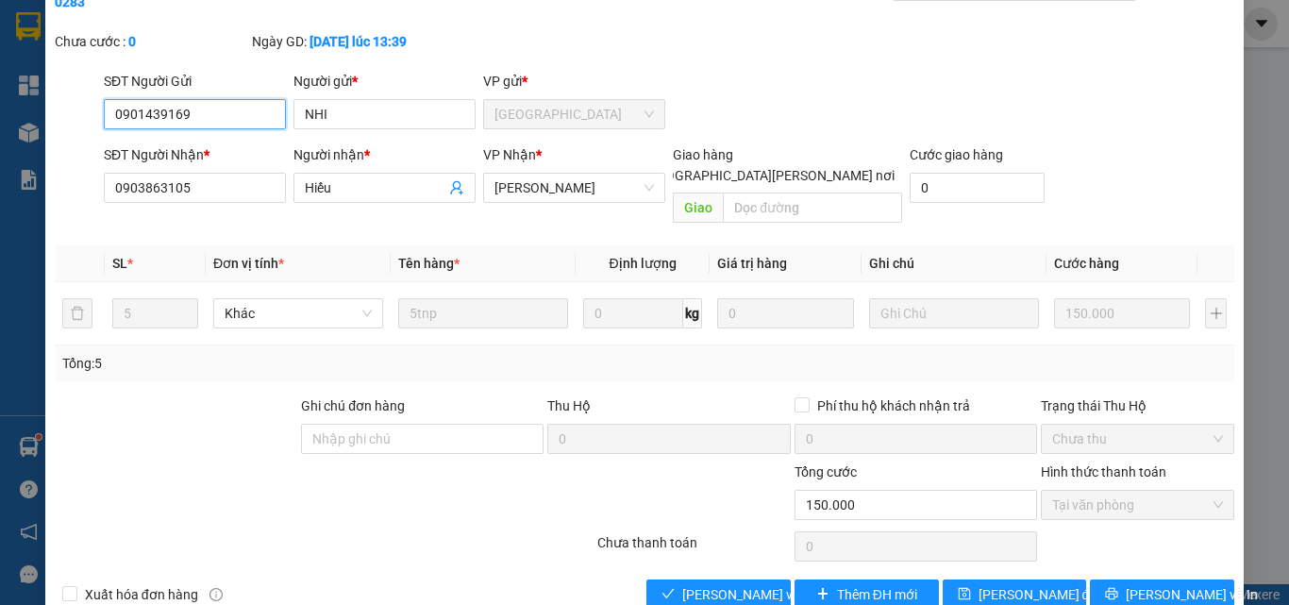
click at [1082, 491] on span "Tại văn phòng" at bounding box center [1137, 505] width 171 height 28
click at [721, 584] on span "[PERSON_NAME] và [PERSON_NAME] hàng" at bounding box center [809, 594] width 255 height 21
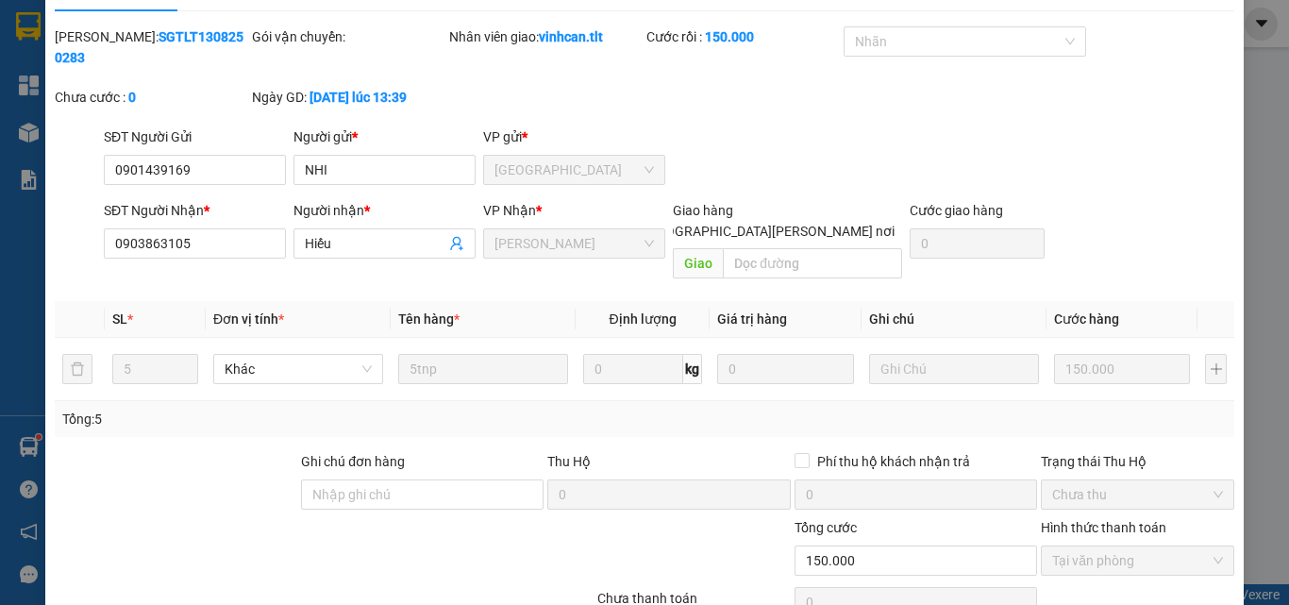
scroll to position [0, 0]
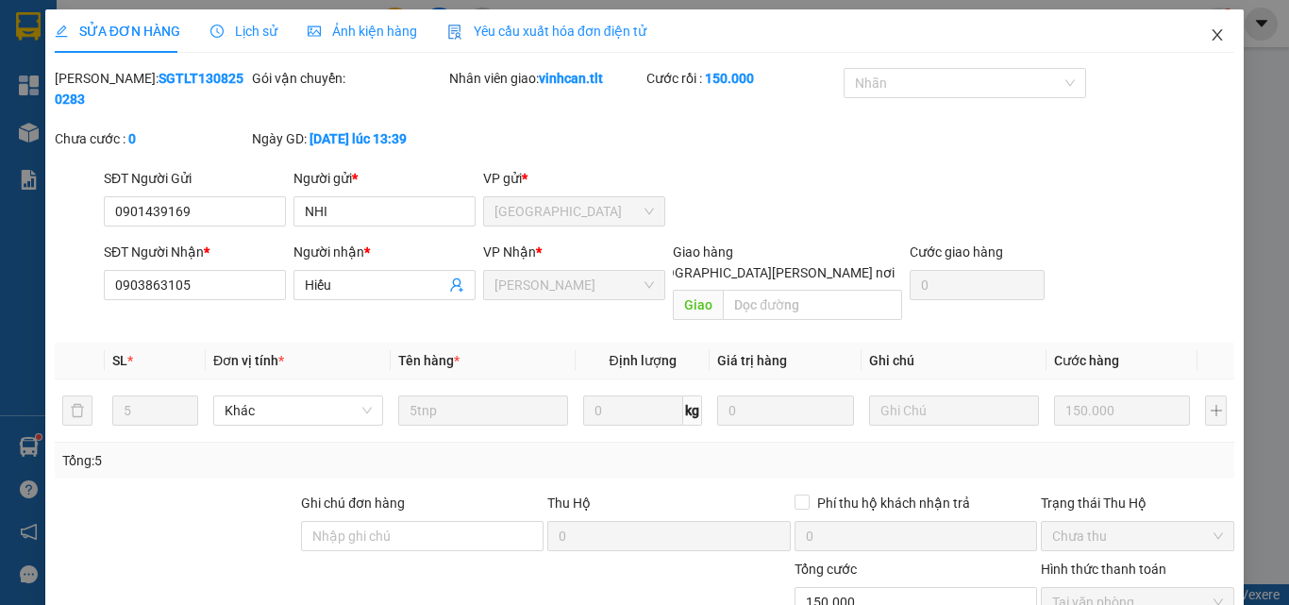
drag, startPoint x: 1206, startPoint y: 29, endPoint x: 1192, endPoint y: 41, distance: 18.1
click at [1210, 35] on icon "close" at bounding box center [1217, 34] width 15 height 15
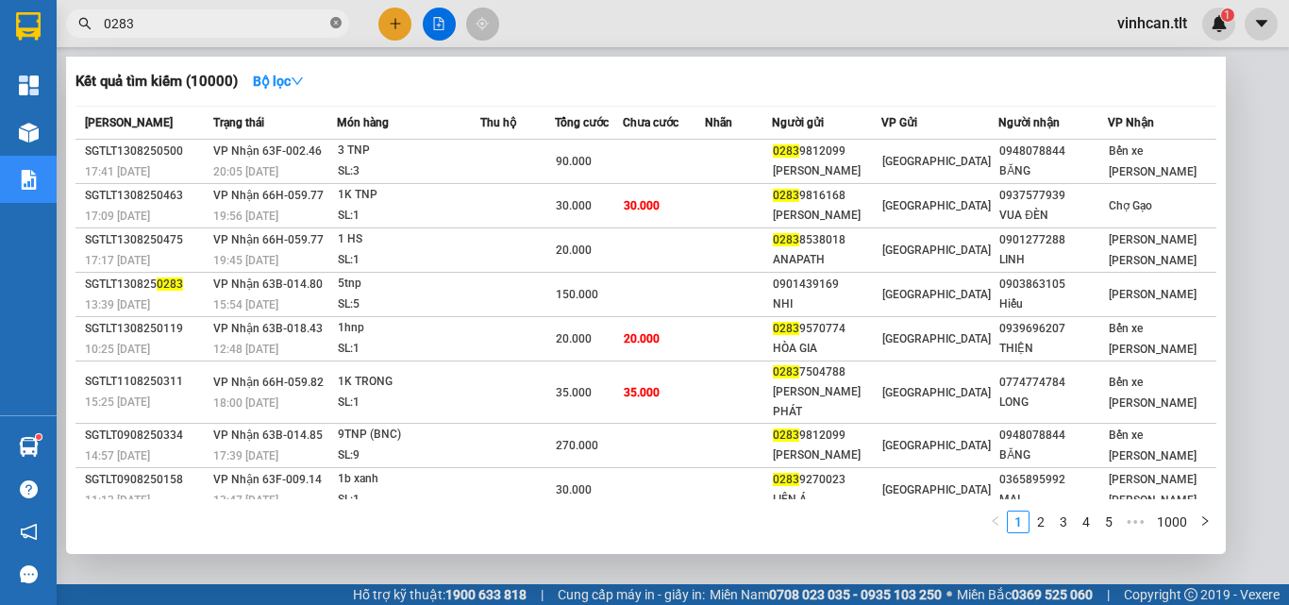
click at [339, 25] on icon "close-circle" at bounding box center [335, 22] width 11 height 11
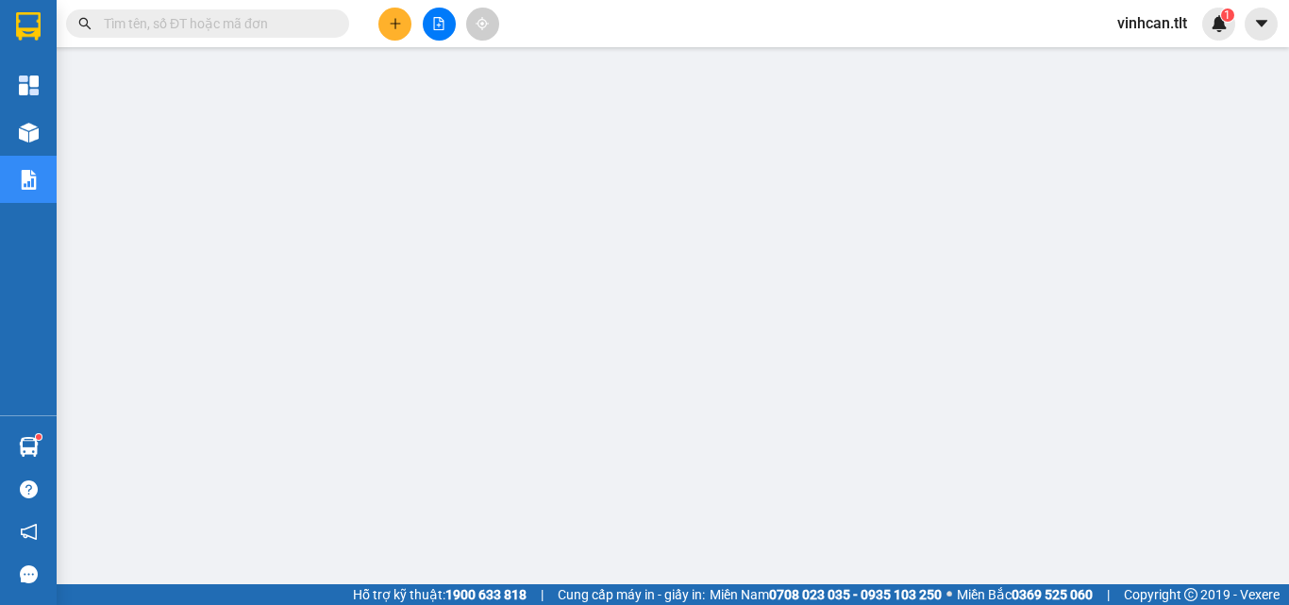
click at [282, 22] on input "text" at bounding box center [215, 23] width 223 height 21
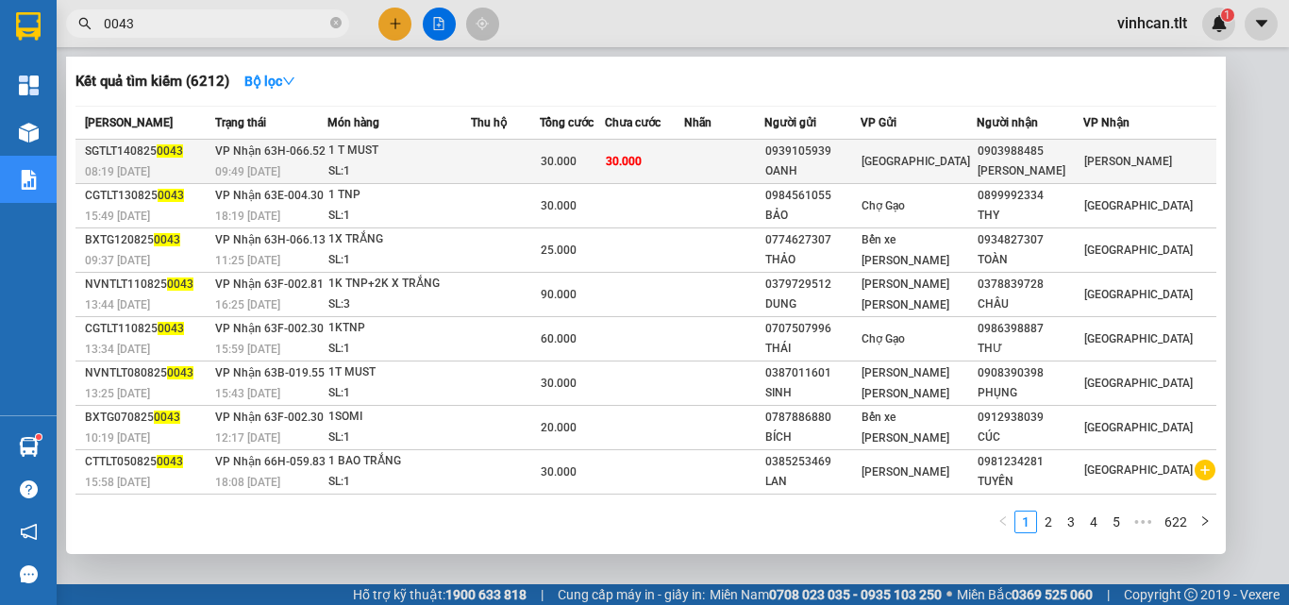
type input "0043"
click at [840, 147] on div "0939105939" at bounding box center [812, 152] width 94 height 20
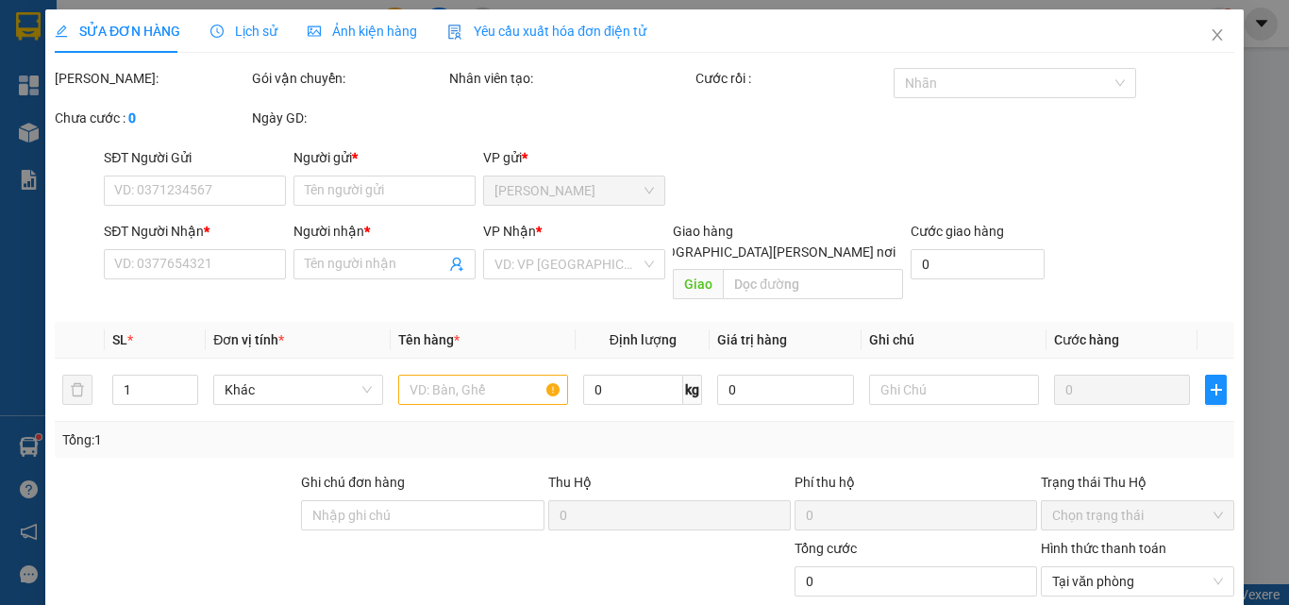
type input "0939105939"
type input "OANH"
type input "0903988485"
type input "[PERSON_NAME]"
type input "30.000"
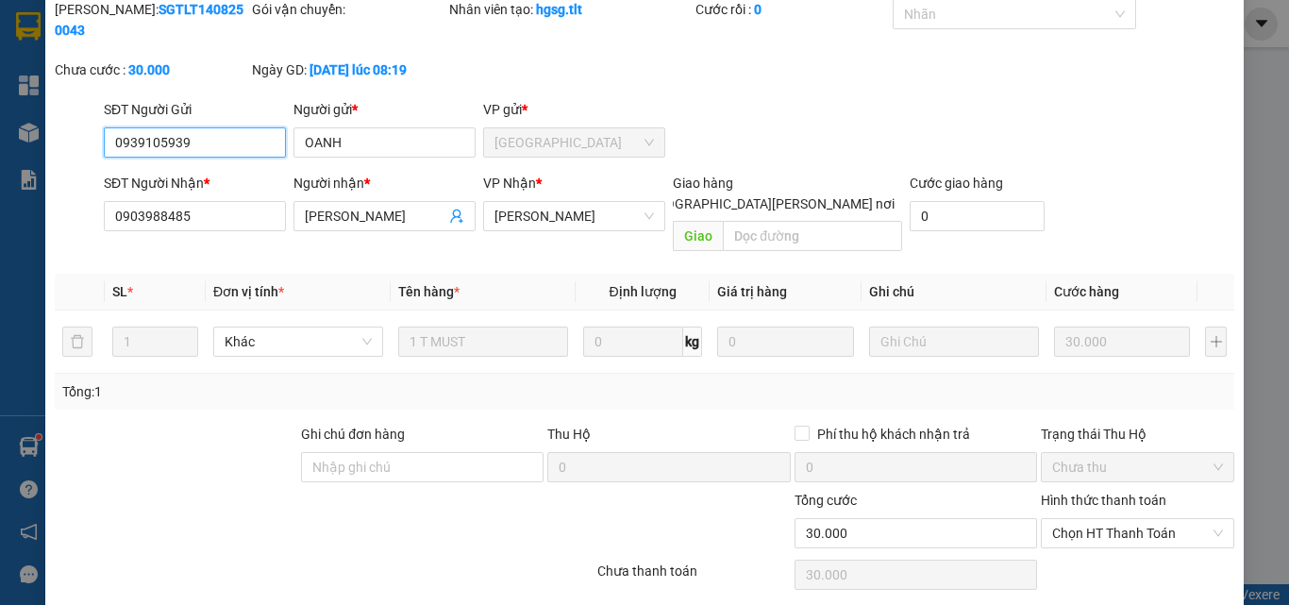
scroll to position [97, 0]
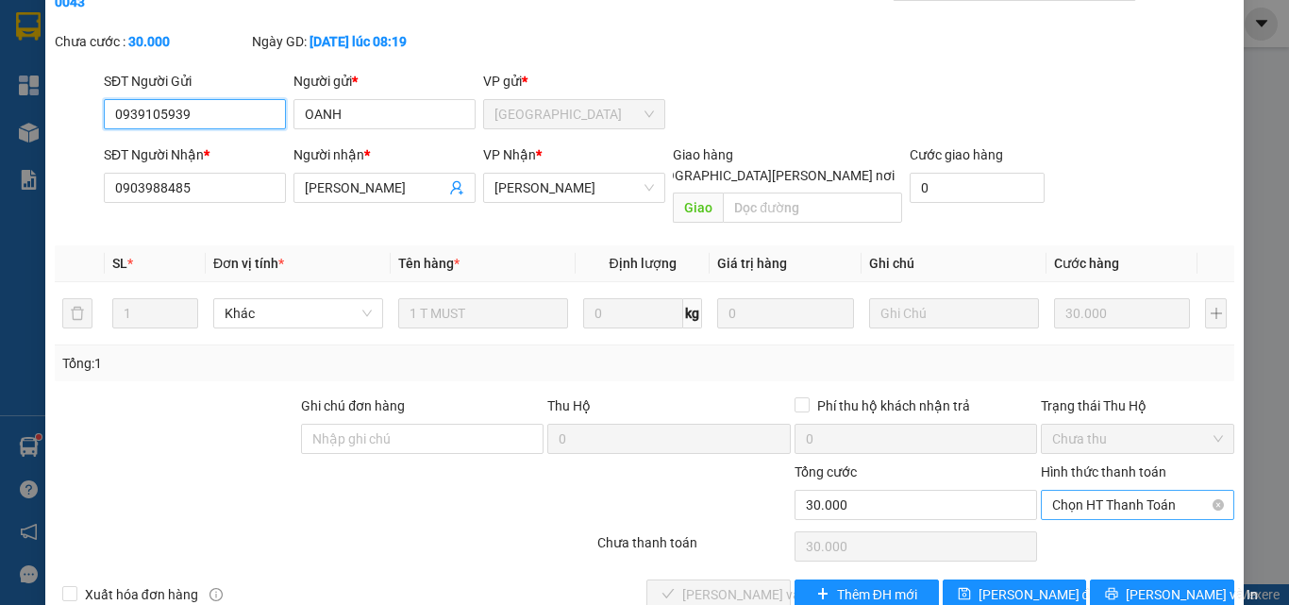
click at [1052, 491] on span "Chọn HT Thanh Toán" at bounding box center [1137, 505] width 171 height 28
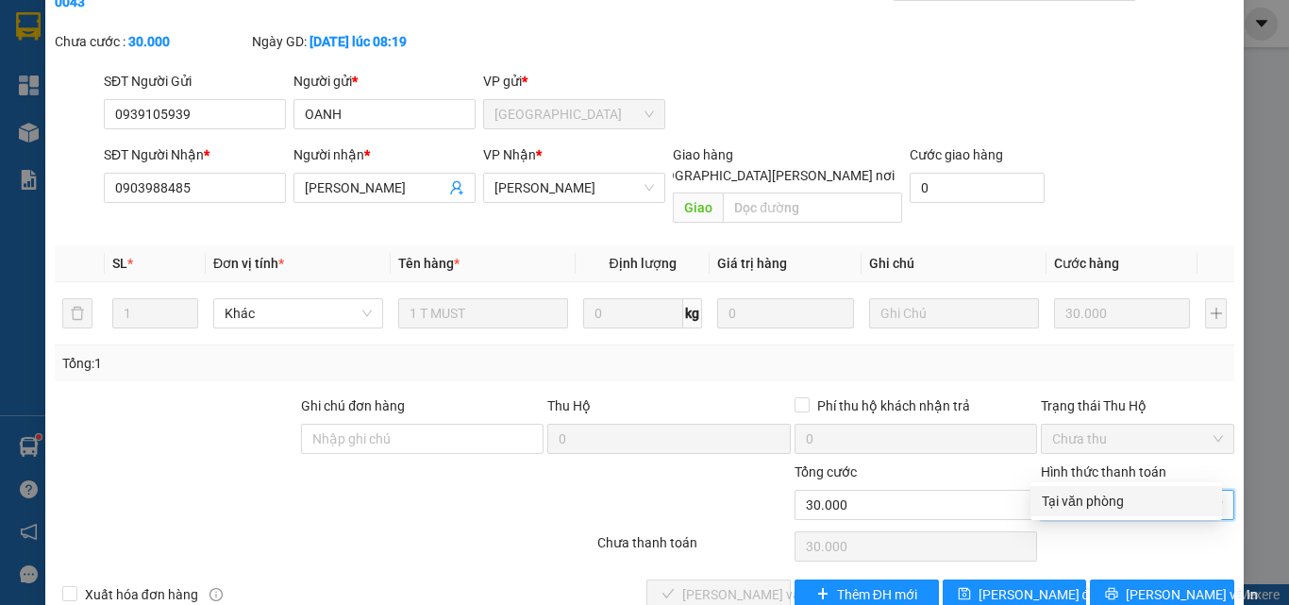
click at [1059, 506] on div "Tại văn phòng" at bounding box center [1126, 501] width 169 height 21
type input "0"
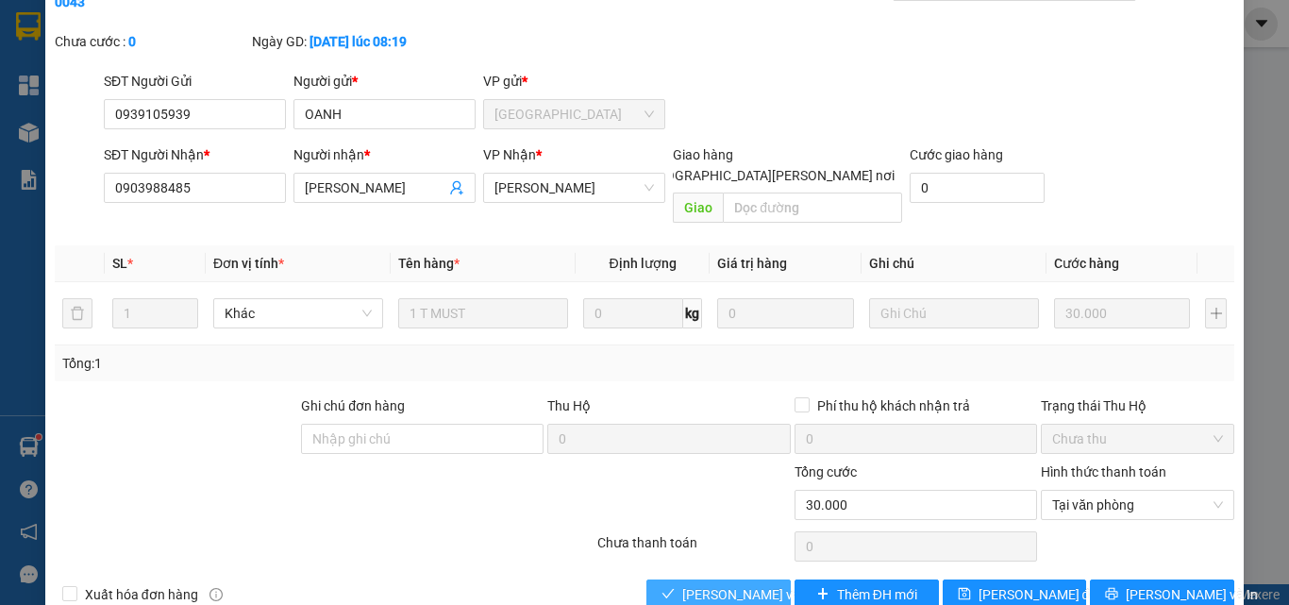
click at [699, 584] on span "[PERSON_NAME] và [PERSON_NAME] hàng" at bounding box center [809, 594] width 255 height 21
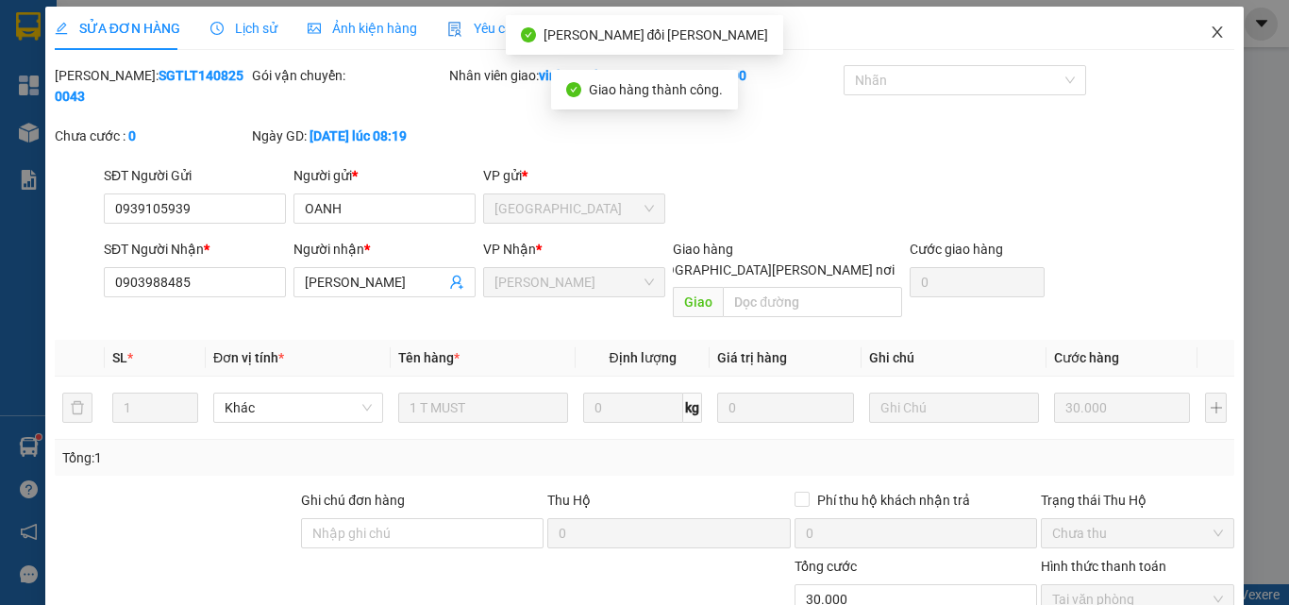
scroll to position [0, 0]
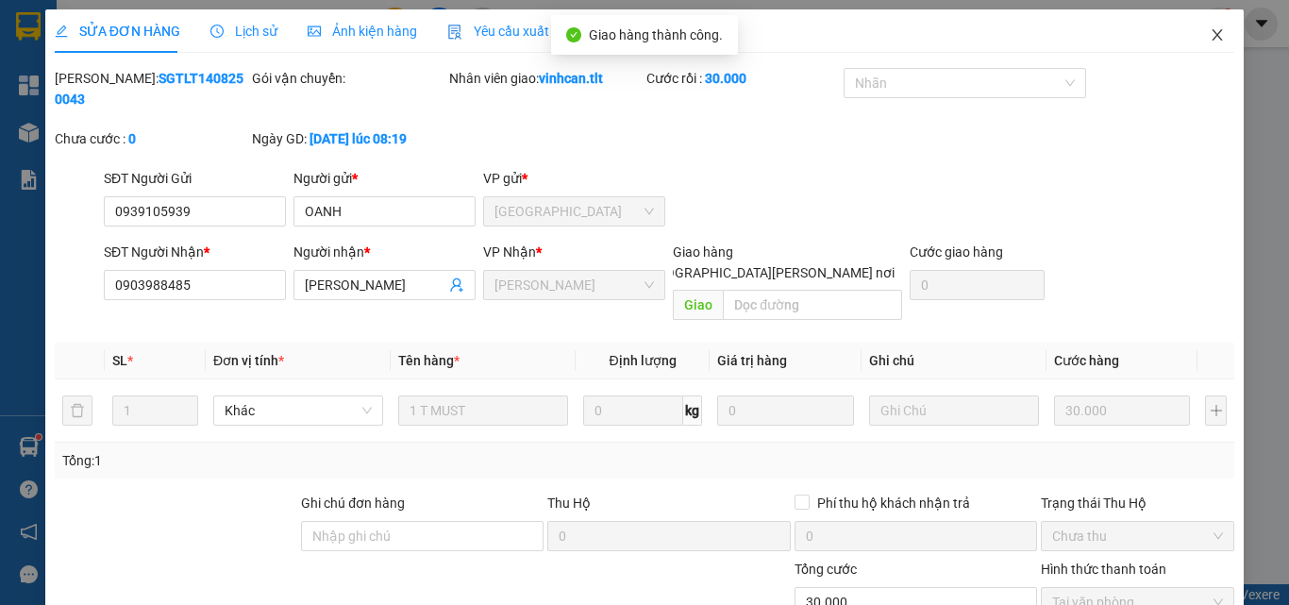
click at [1213, 37] on icon "close" at bounding box center [1218, 34] width 10 height 11
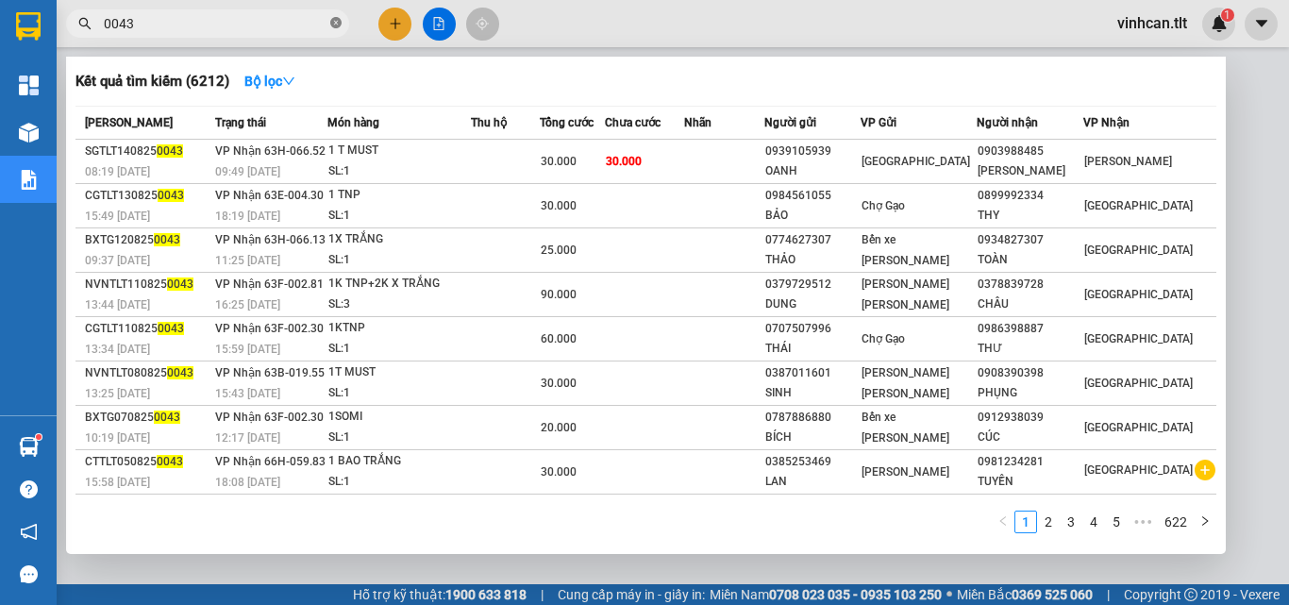
click at [339, 24] on icon "close-circle" at bounding box center [335, 22] width 11 height 11
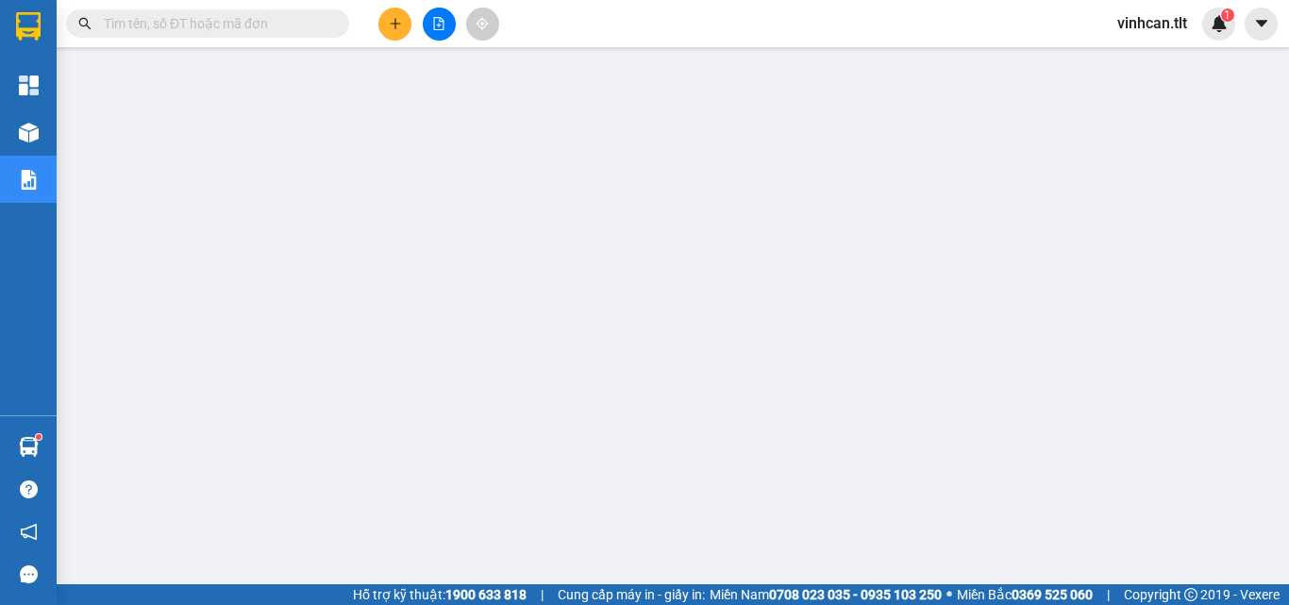
click at [321, 26] on input "text" at bounding box center [215, 23] width 223 height 21
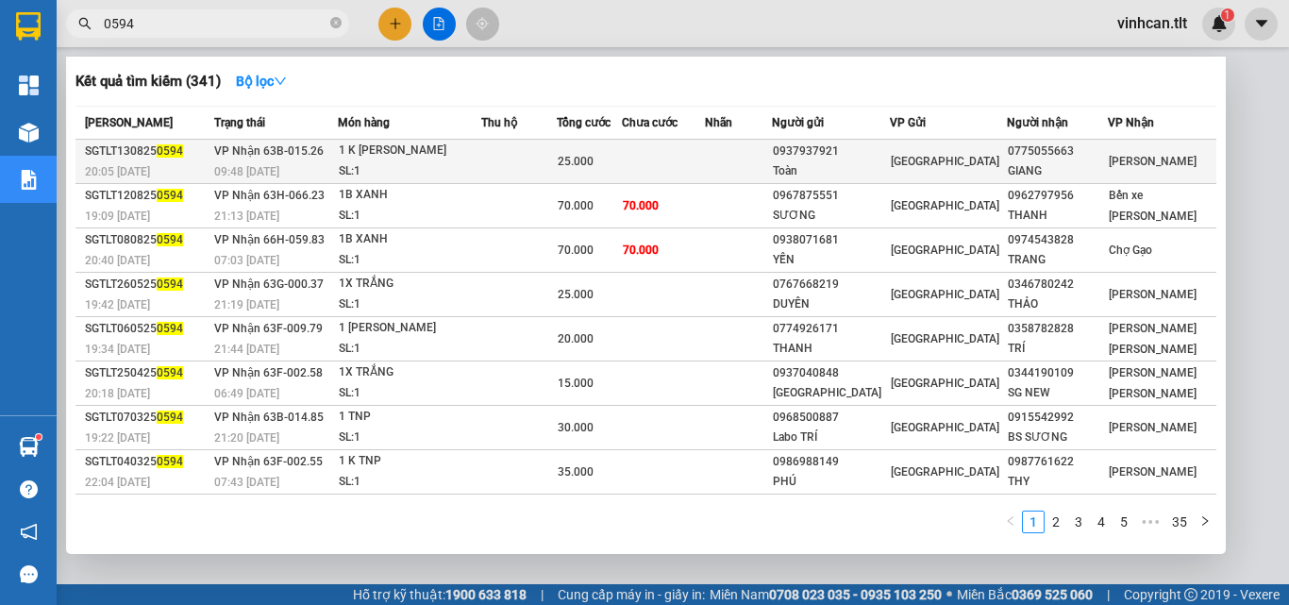
type input "0594"
click at [847, 147] on div "0937937921" at bounding box center [831, 152] width 116 height 20
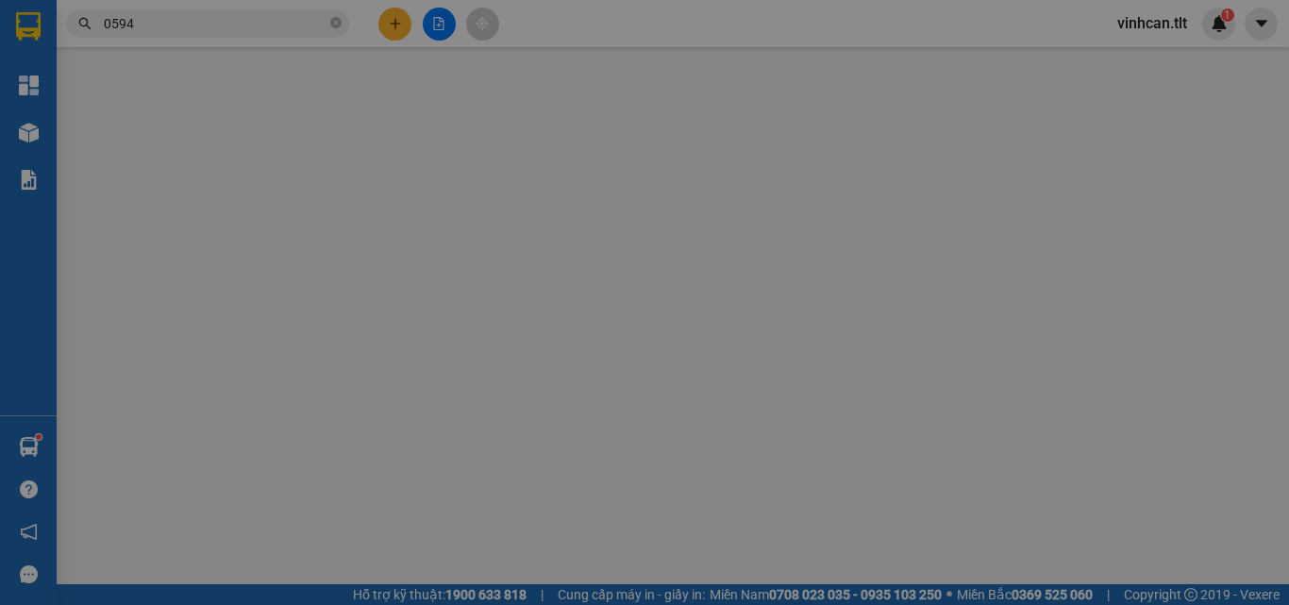
type input "0937937921"
type input "Toàn"
type input "0775055663"
type input "GIANG"
type input "25.000"
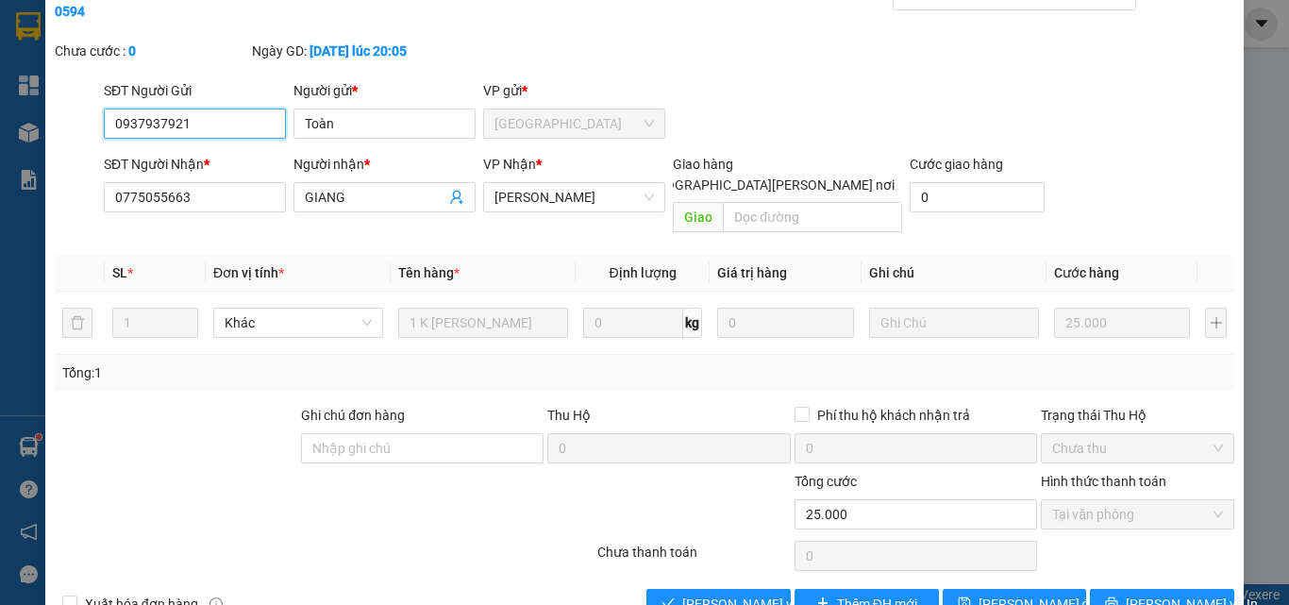
scroll to position [97, 0]
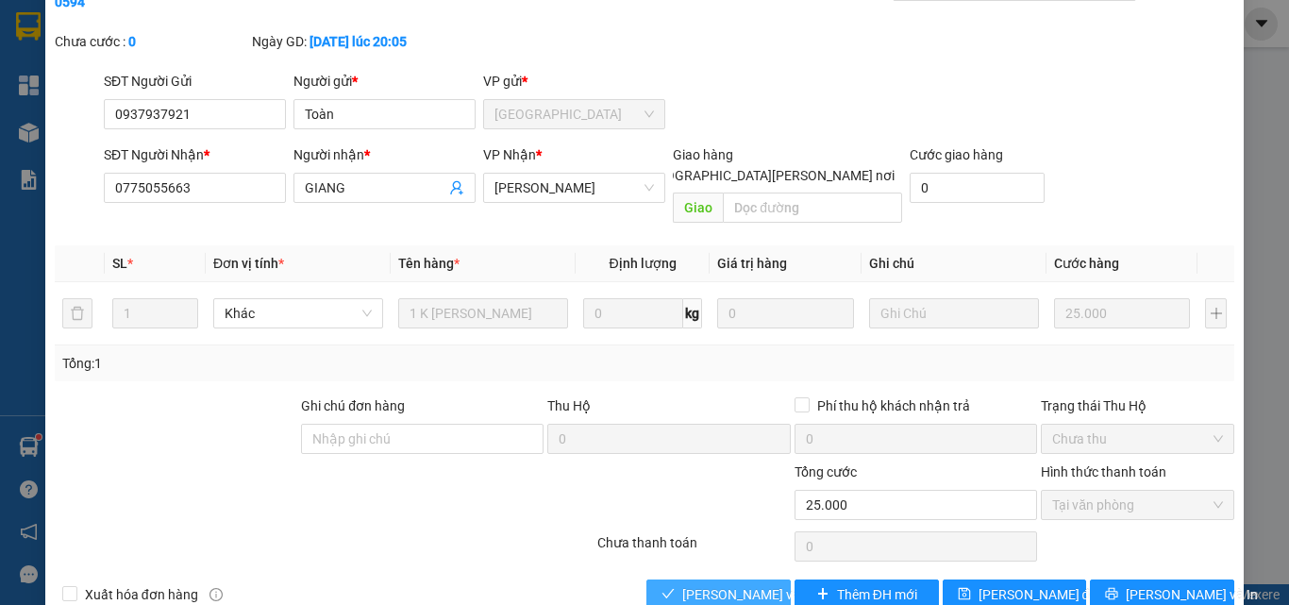
drag, startPoint x: 740, startPoint y: 550, endPoint x: 747, endPoint y: 537, distance: 15.2
click at [742, 584] on span "[PERSON_NAME] và [PERSON_NAME] hàng" at bounding box center [809, 594] width 255 height 21
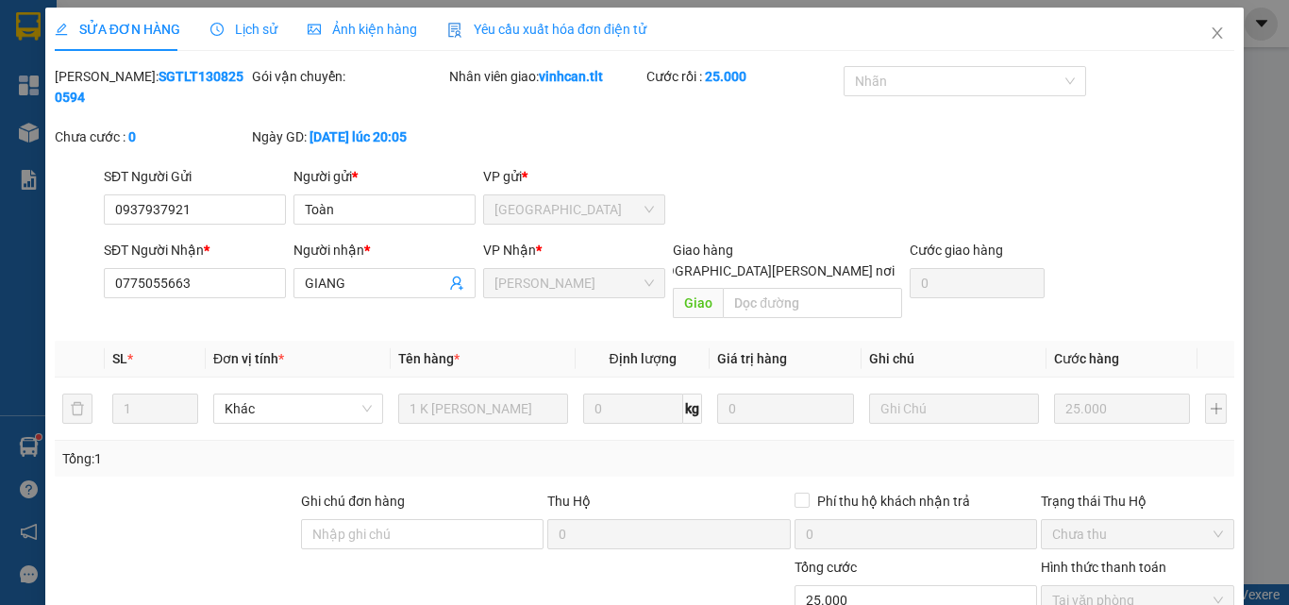
scroll to position [0, 0]
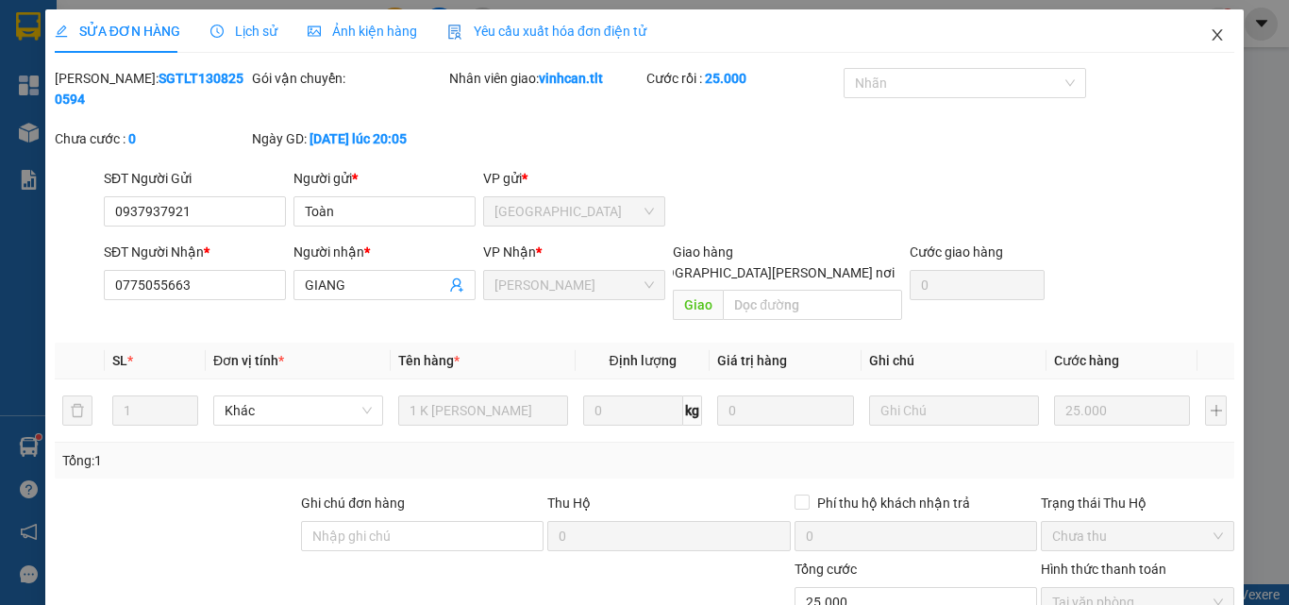
click at [1210, 34] on icon "close" at bounding box center [1217, 34] width 15 height 15
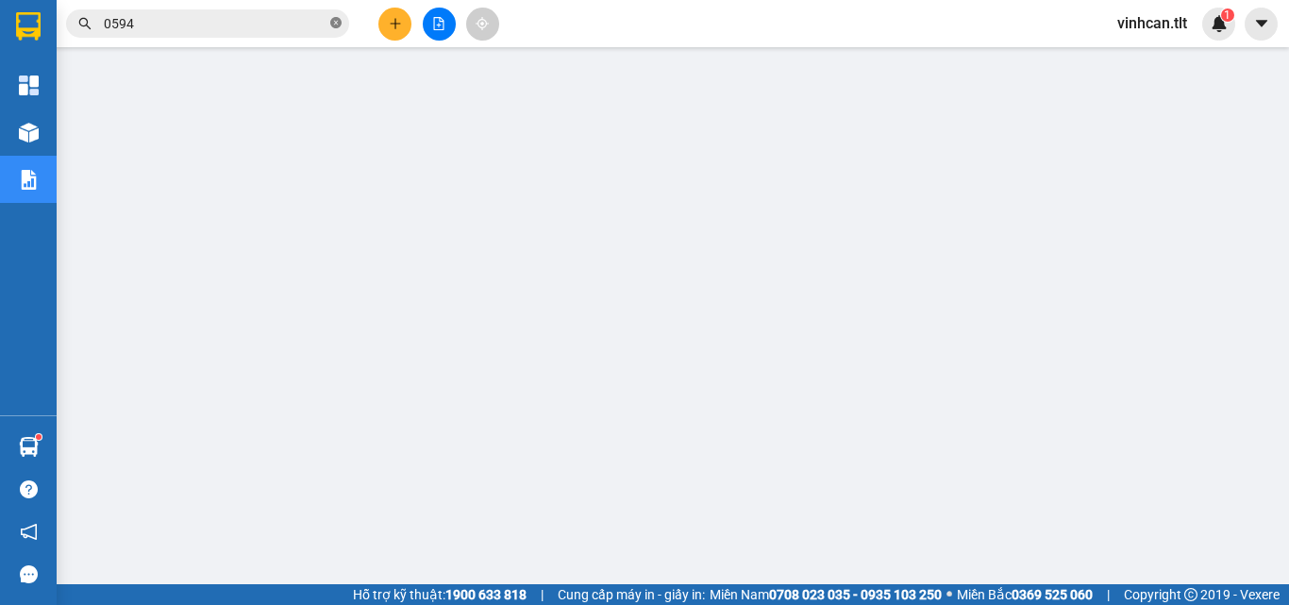
click at [338, 26] on icon "close-circle" at bounding box center [335, 22] width 11 height 11
click at [289, 23] on input "text" at bounding box center [215, 23] width 223 height 21
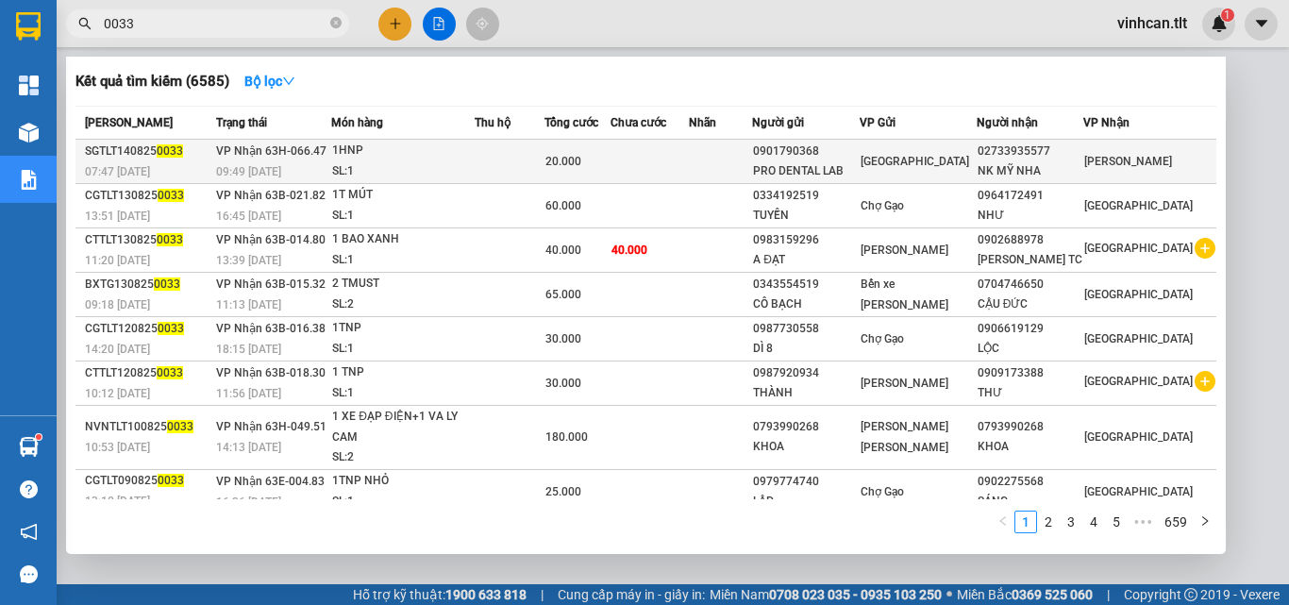
type input "0033"
click at [859, 150] on div "0901790368" at bounding box center [806, 152] width 106 height 20
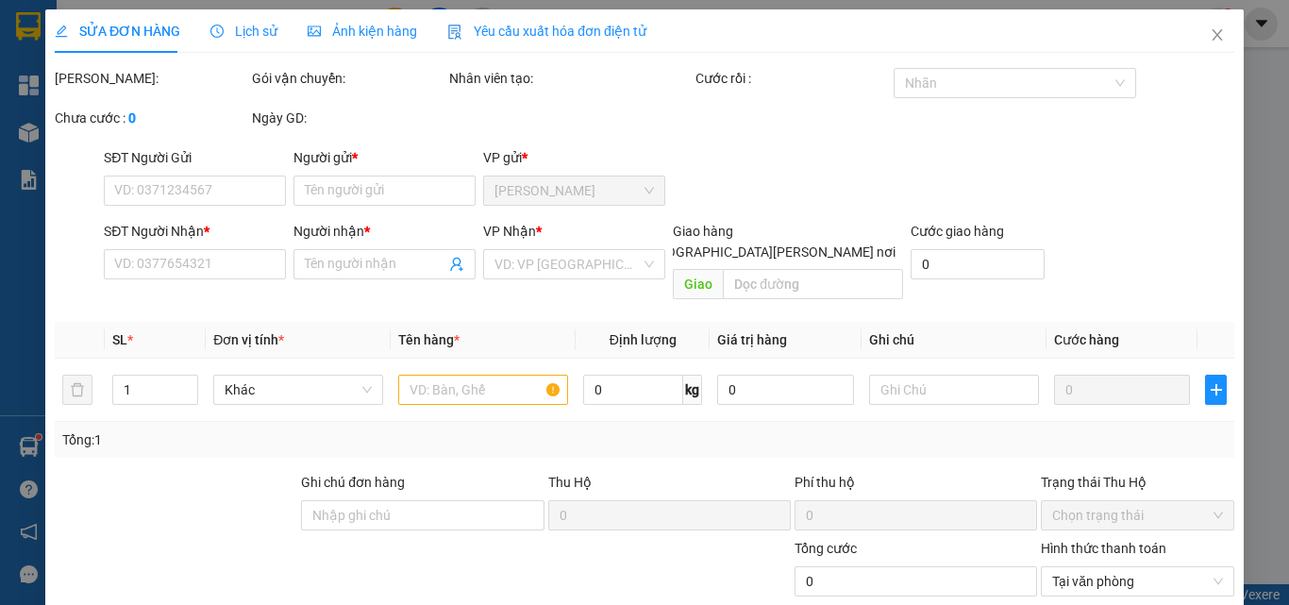
type input "0901790368"
type input "PRO DENTAL LAB"
type input "02733935577"
type input "NK MỸ NHA"
type input "20.000"
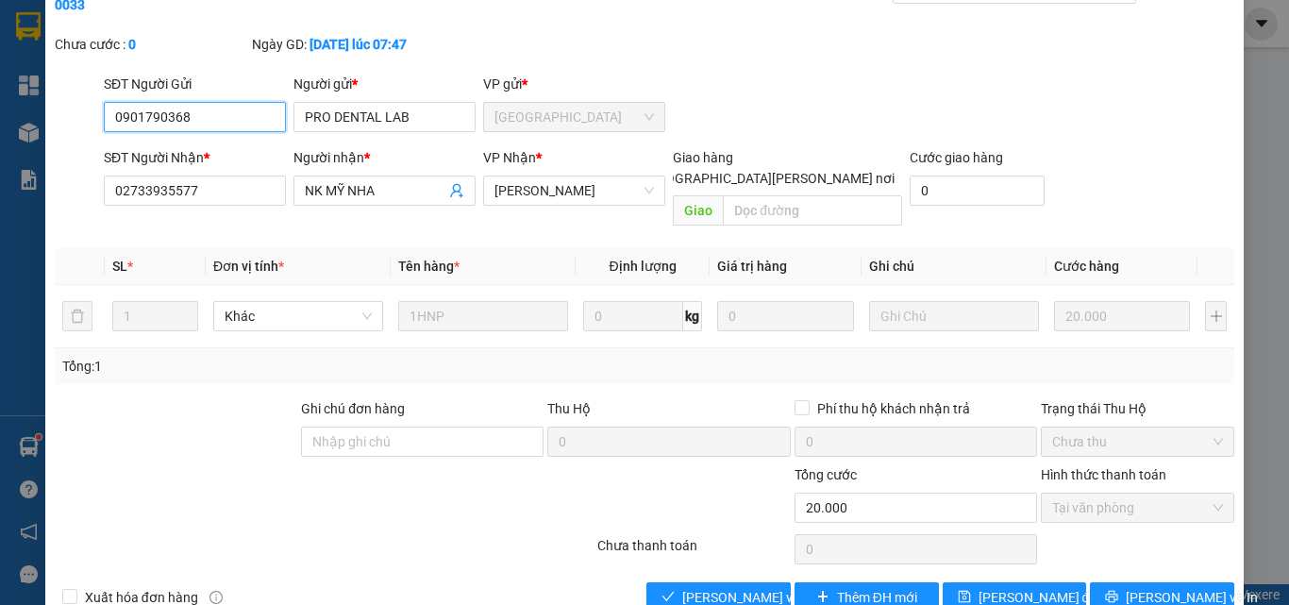
scroll to position [97, 0]
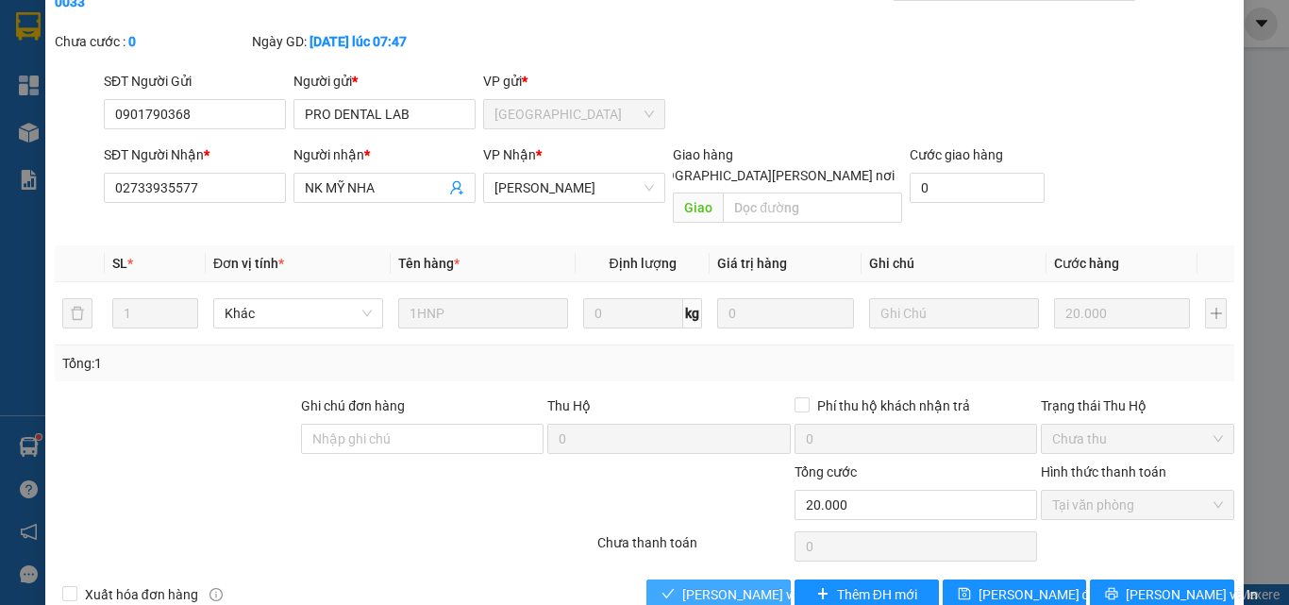
click at [748, 584] on span "[PERSON_NAME] và [PERSON_NAME] hàng" at bounding box center [809, 594] width 255 height 21
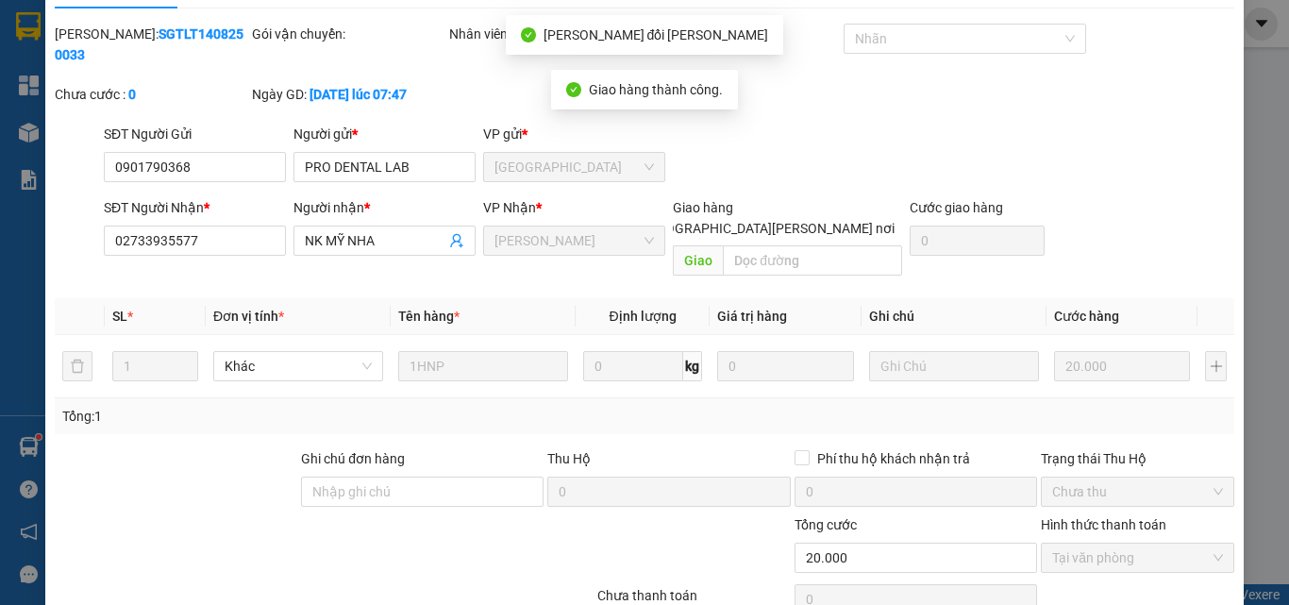
scroll to position [0, 0]
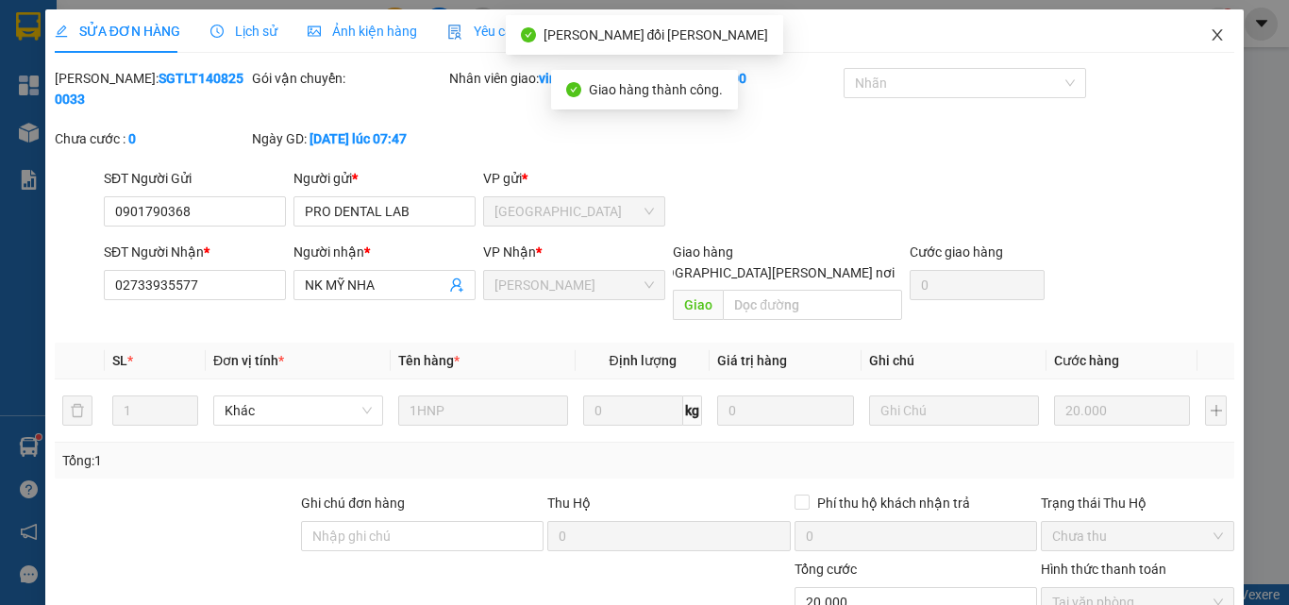
click at [1210, 40] on icon "close" at bounding box center [1217, 34] width 15 height 15
